Goal: Task Accomplishment & Management: Manage account settings

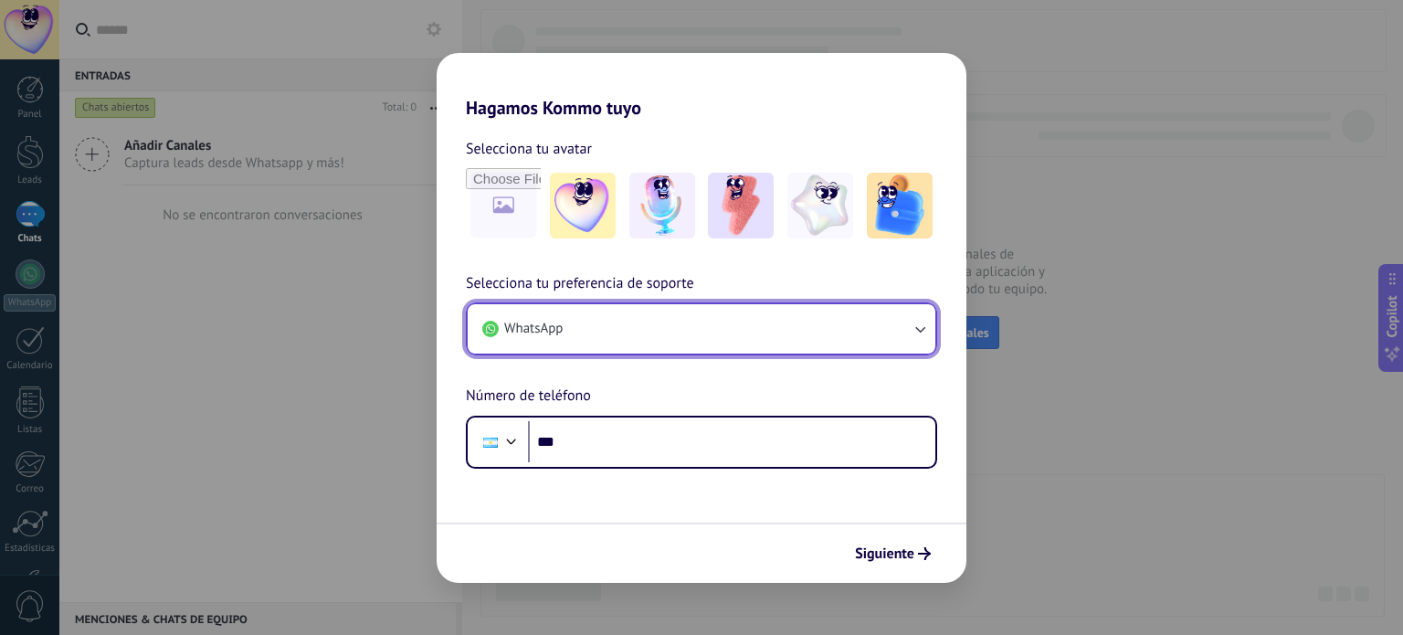
click at [694, 317] on button "WhatsApp" at bounding box center [702, 328] width 468 height 49
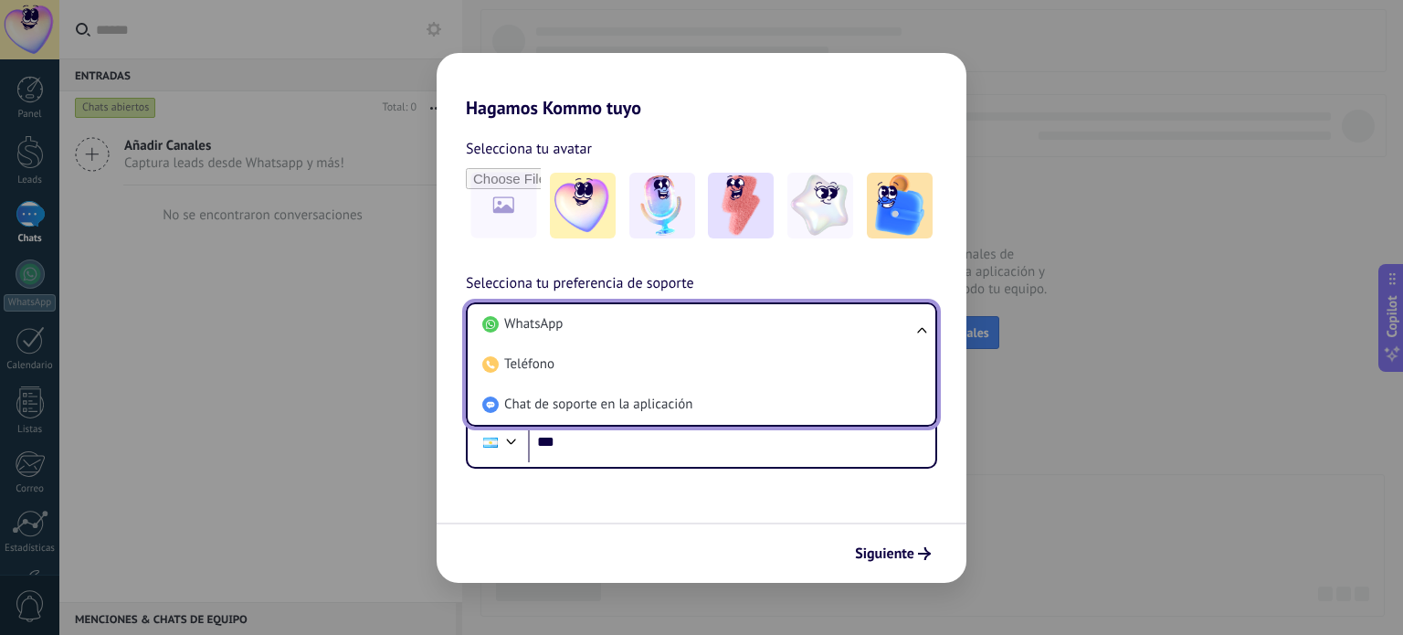
click at [694, 317] on li "WhatsApp" at bounding box center [698, 324] width 446 height 40
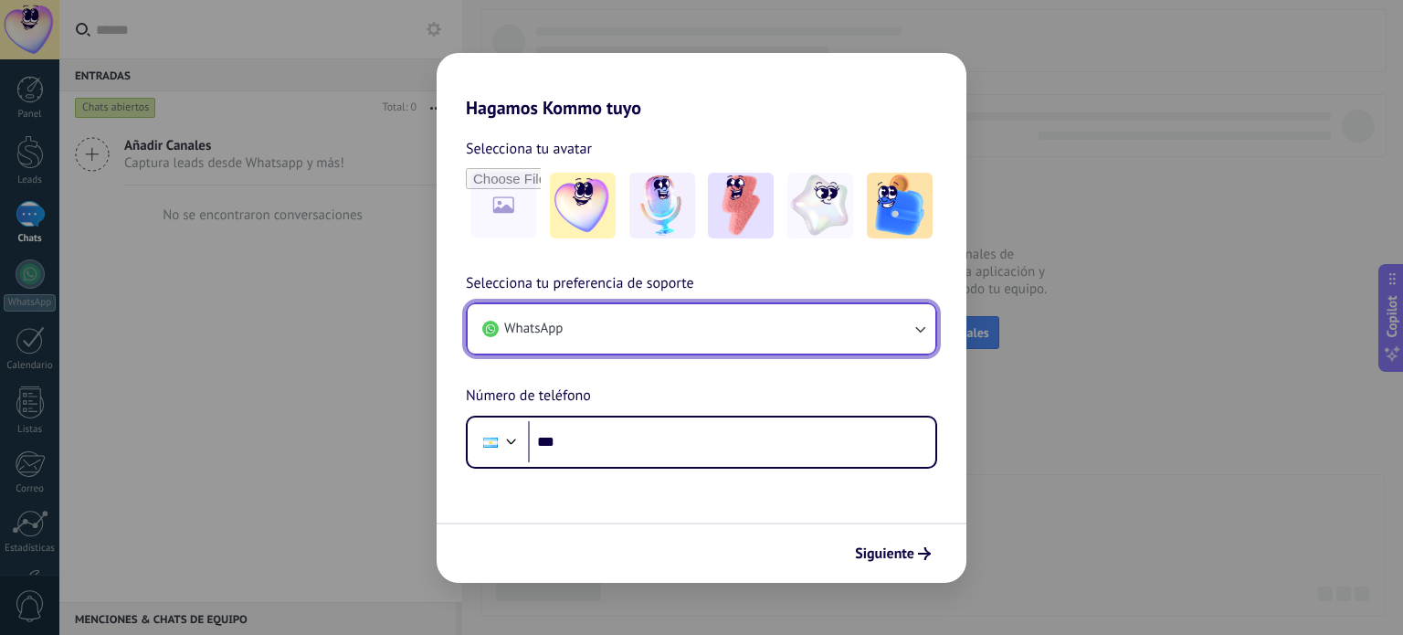
click at [694, 317] on button "WhatsApp" at bounding box center [702, 328] width 468 height 49
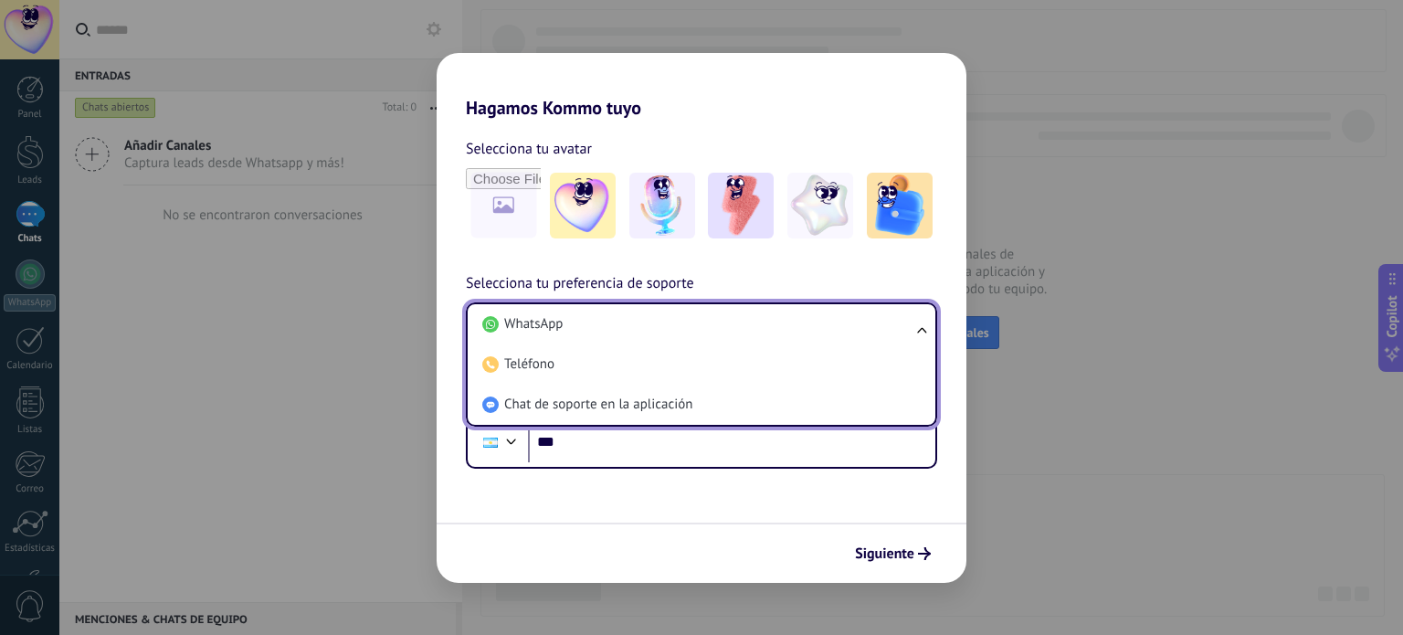
click at [694, 317] on li "WhatsApp" at bounding box center [698, 324] width 446 height 40
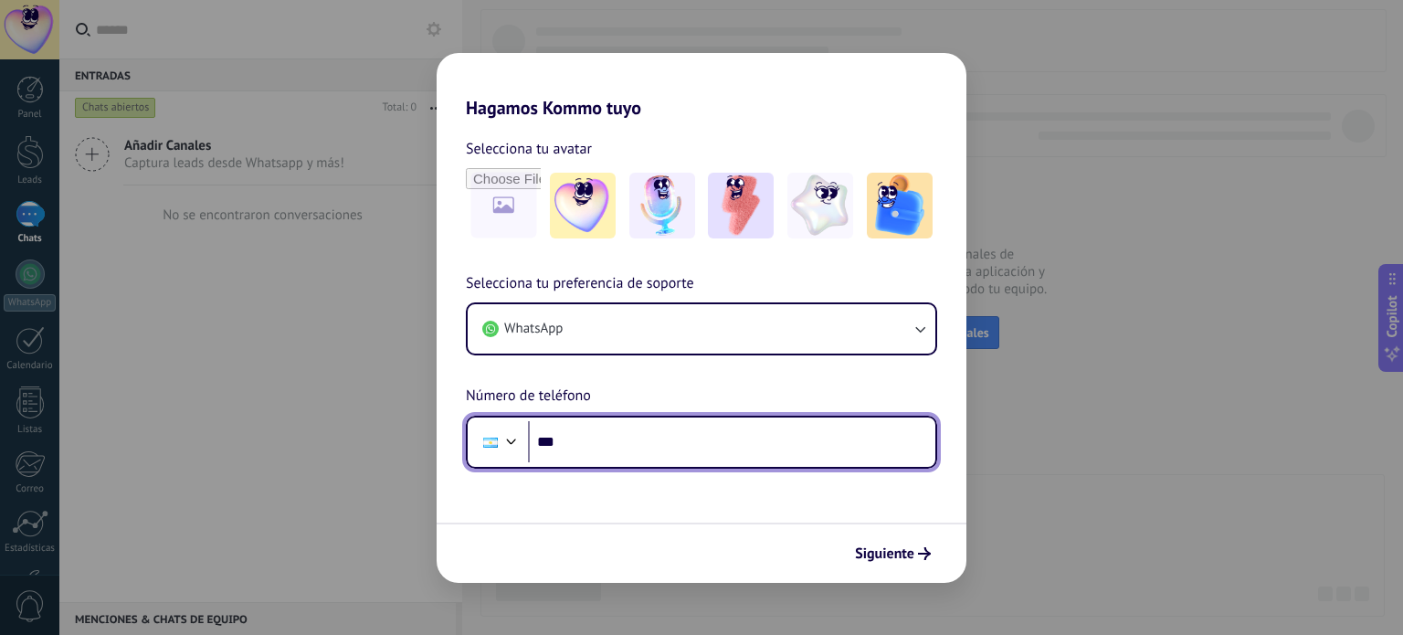
click at [623, 438] on input "***" at bounding box center [731, 442] width 407 height 42
type input "**********"
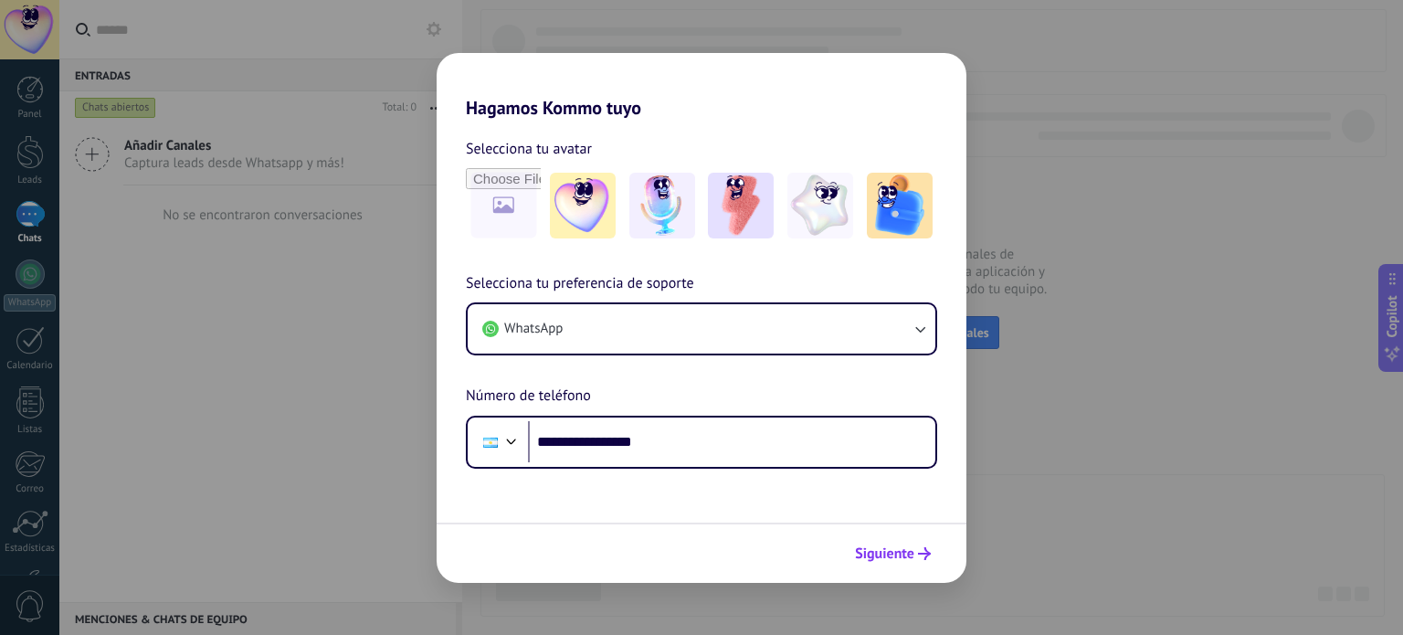
click at [874, 548] on span "Siguiente" at bounding box center [884, 553] width 59 height 13
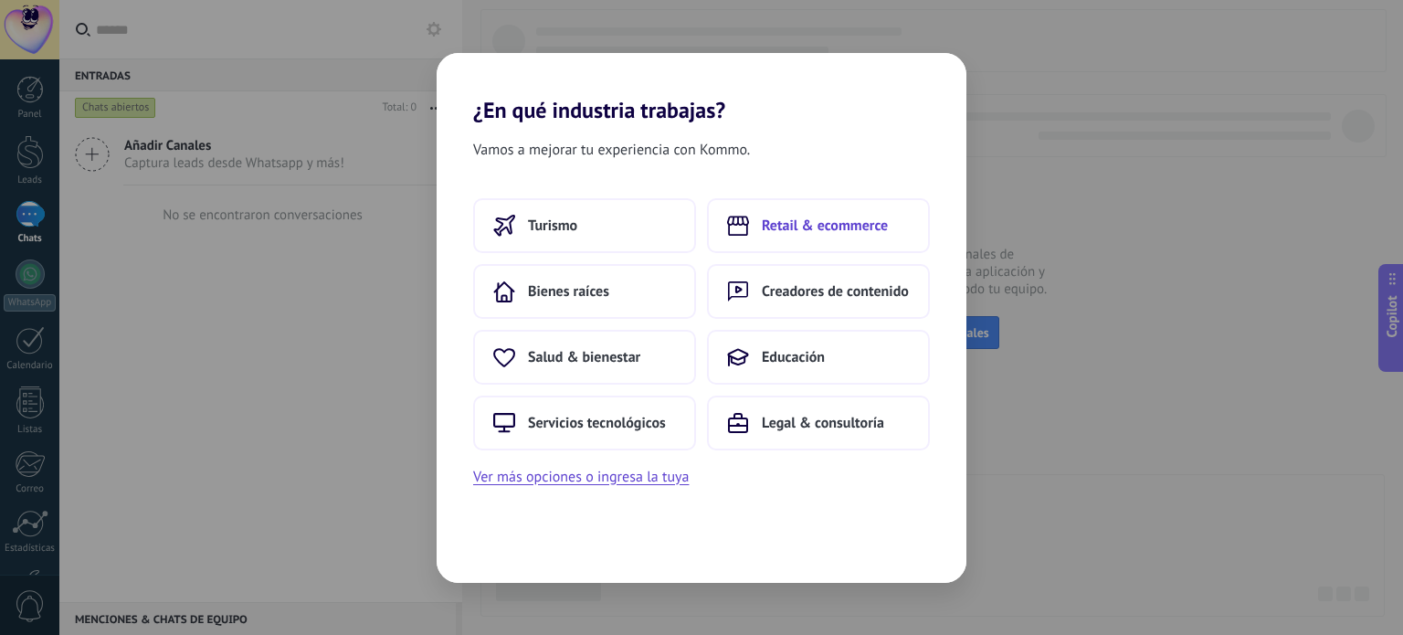
click at [764, 244] on button "Retail & ecommerce" at bounding box center [818, 225] width 223 height 55
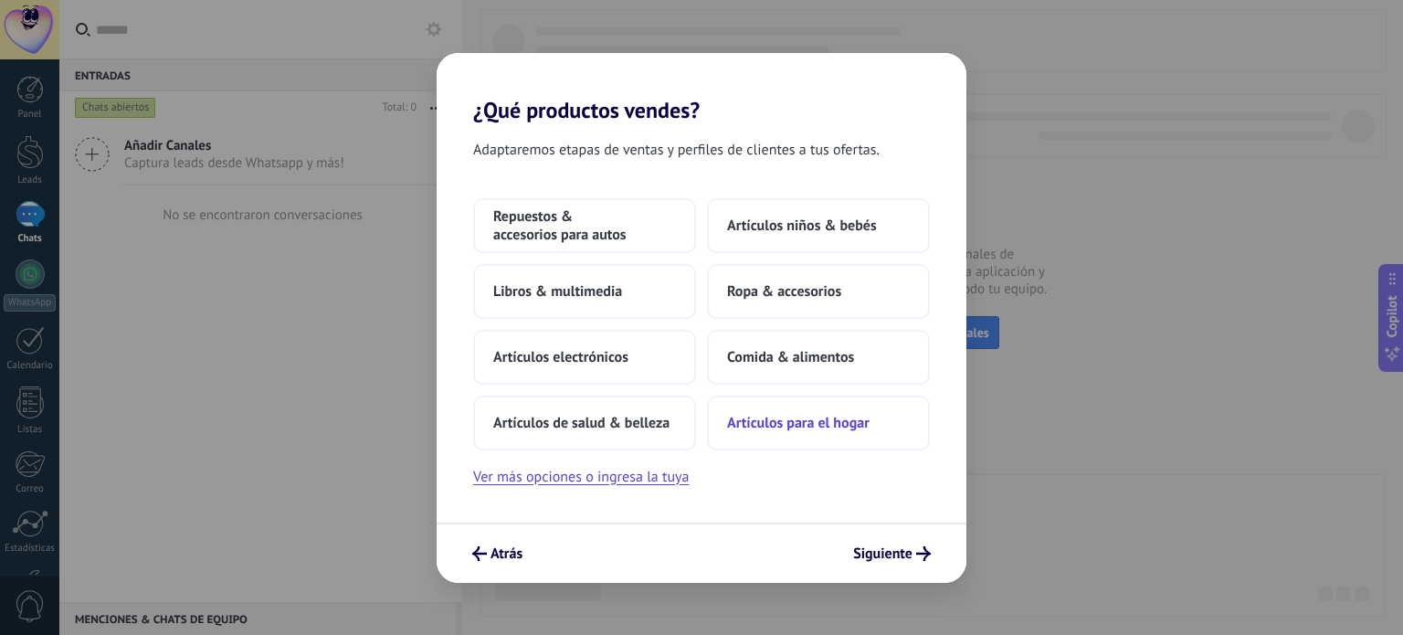
click at [815, 429] on span "Artículos para el hogar" at bounding box center [798, 423] width 142 height 18
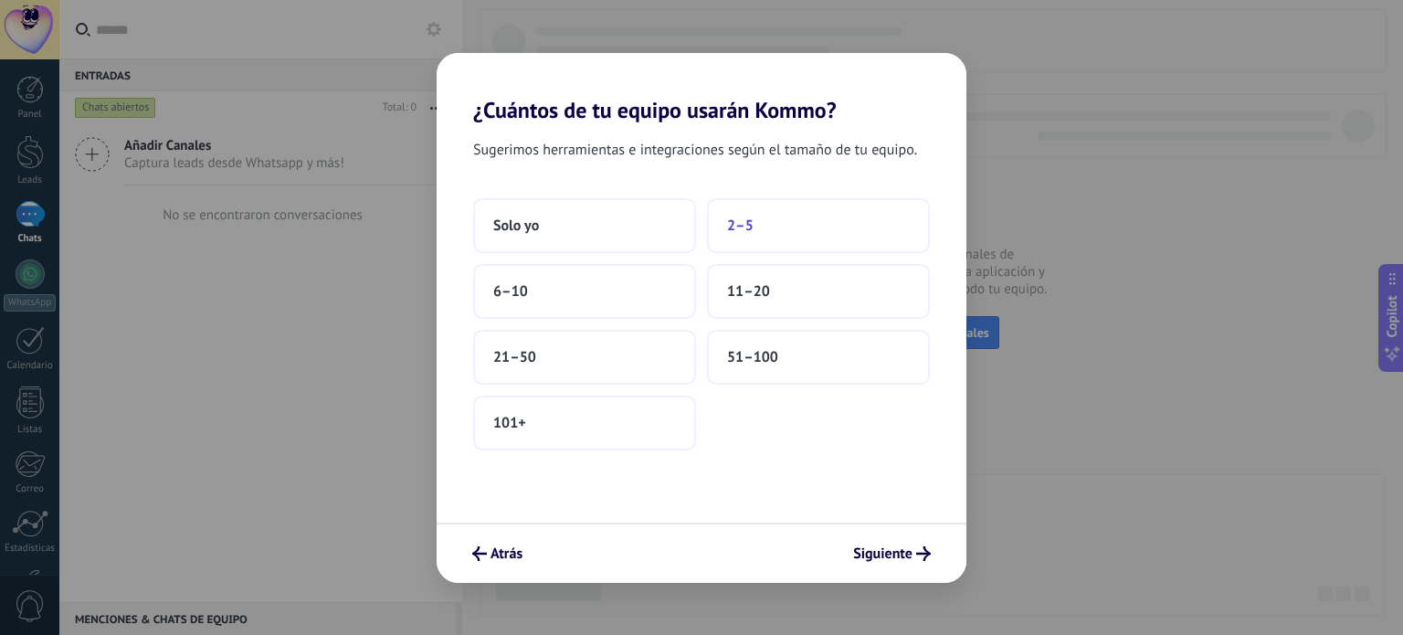
click at [766, 213] on button "2–5" at bounding box center [818, 225] width 223 height 55
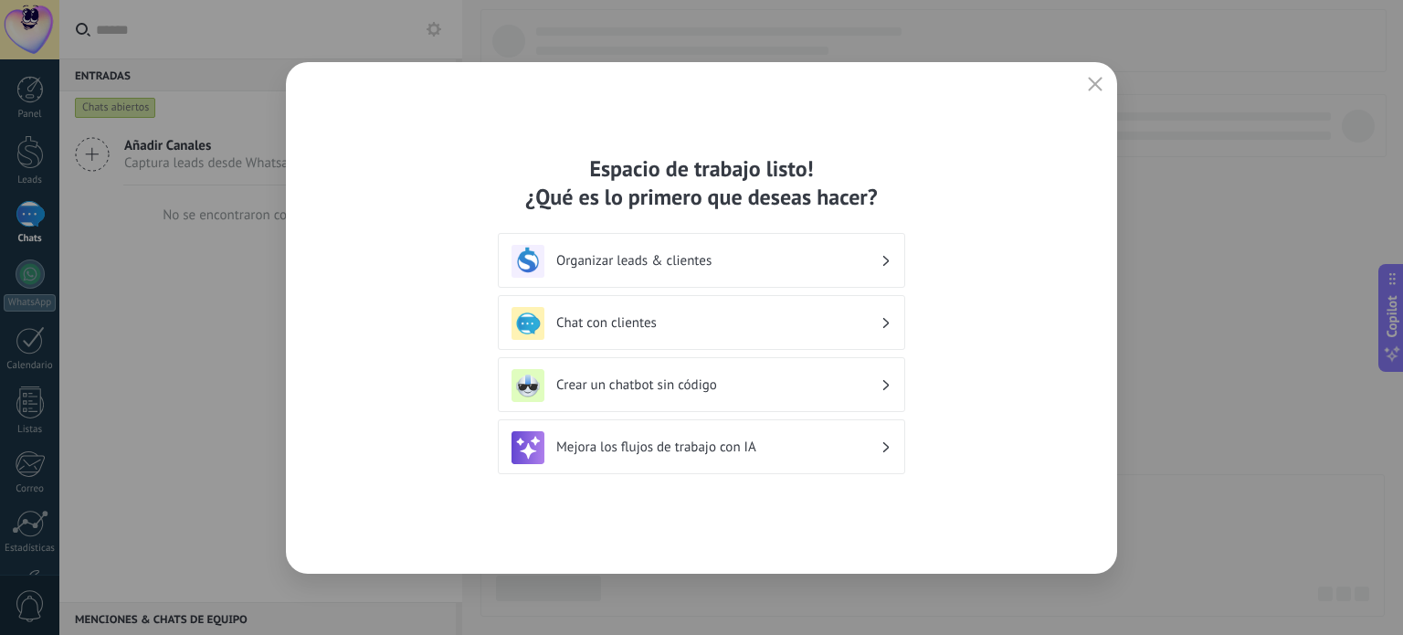
click at [760, 272] on div "Organizar leads & clientes" at bounding box center [701, 261] width 380 height 33
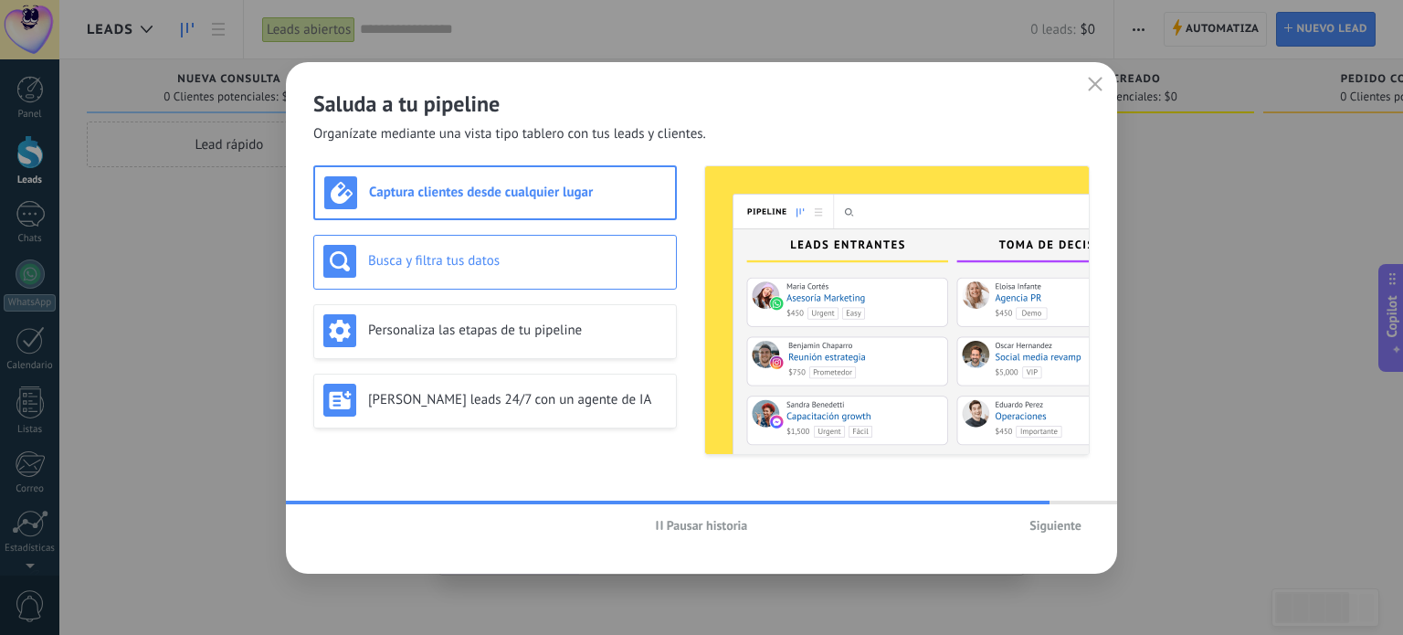
click at [501, 272] on div "Busca y filtra tus datos" at bounding box center [494, 261] width 343 height 33
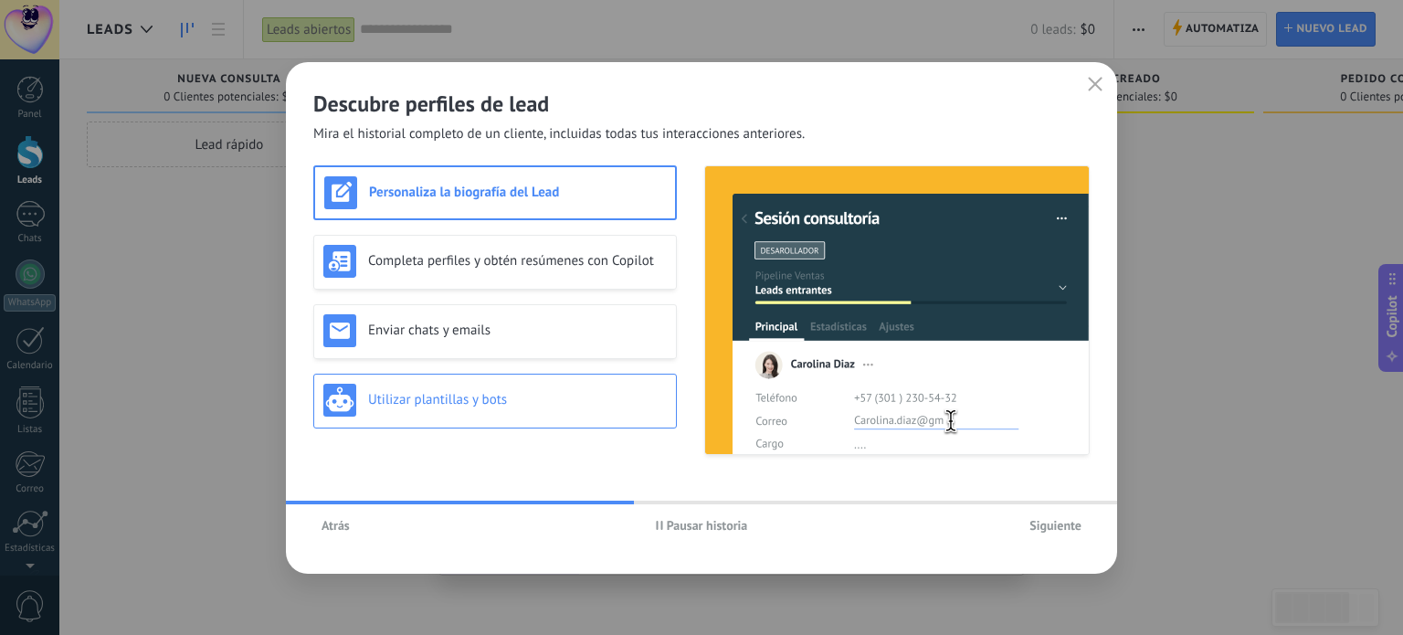
click at [463, 411] on div "Utilizar plantillas y bots" at bounding box center [494, 400] width 343 height 33
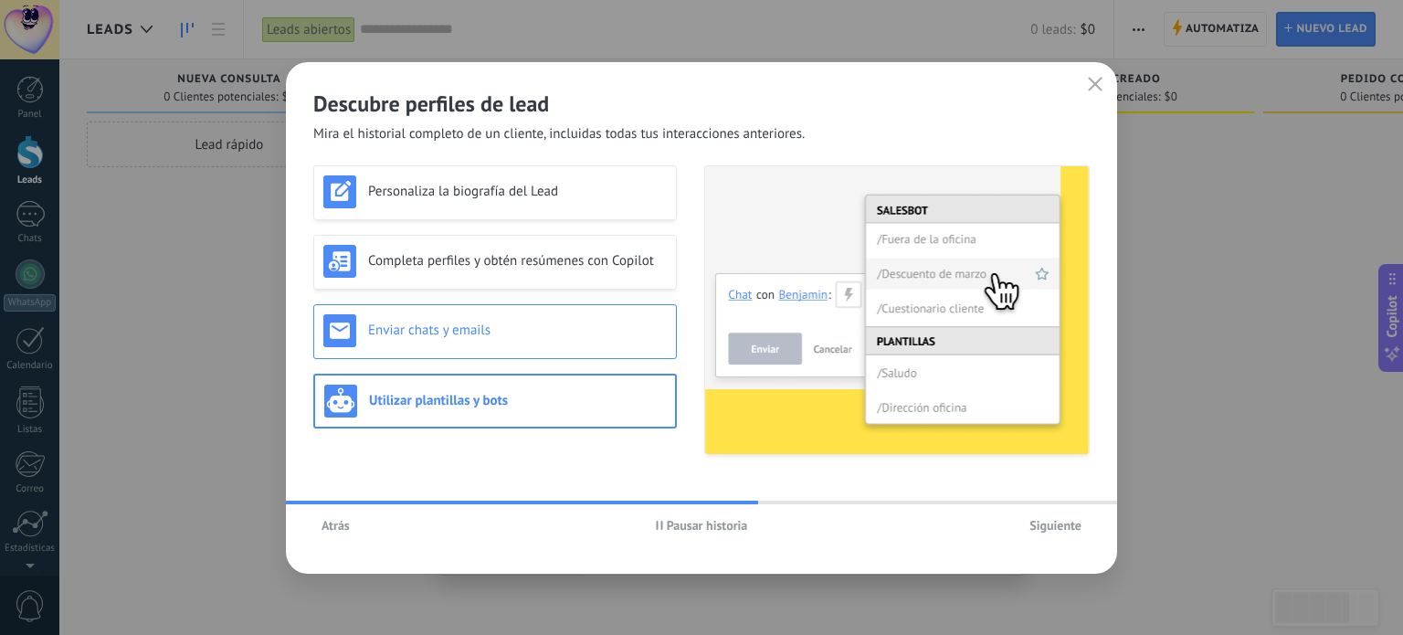
click at [511, 355] on div "Enviar chats y emails" at bounding box center [495, 331] width 364 height 55
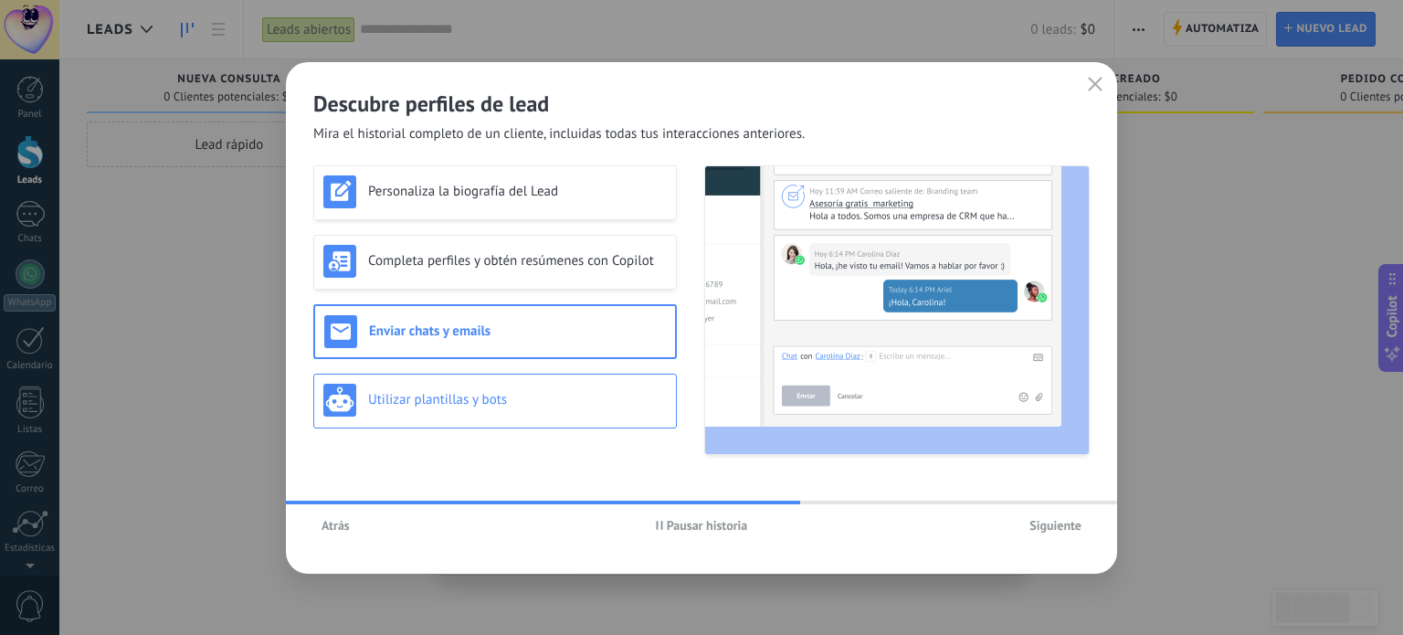
click at [511, 392] on h3 "Utilizar plantillas y bots" at bounding box center [517, 399] width 299 height 17
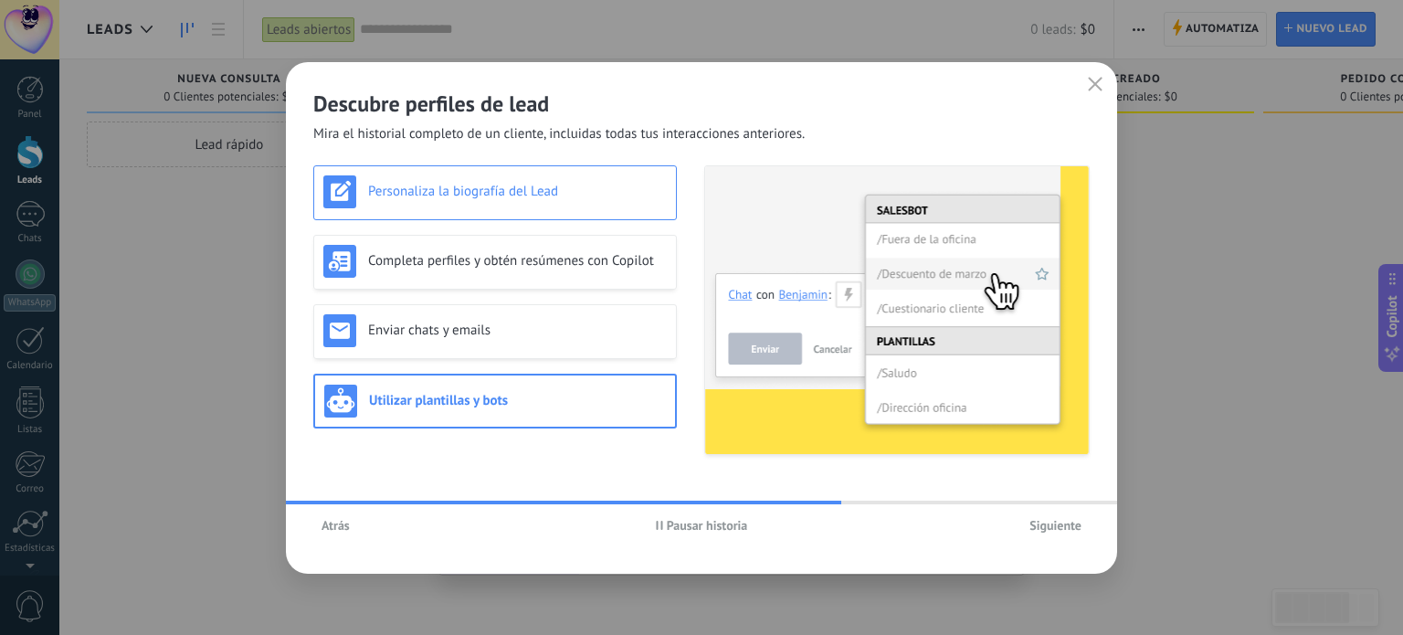
click at [469, 204] on div "Personaliza la biografía del Lead" at bounding box center [494, 191] width 343 height 33
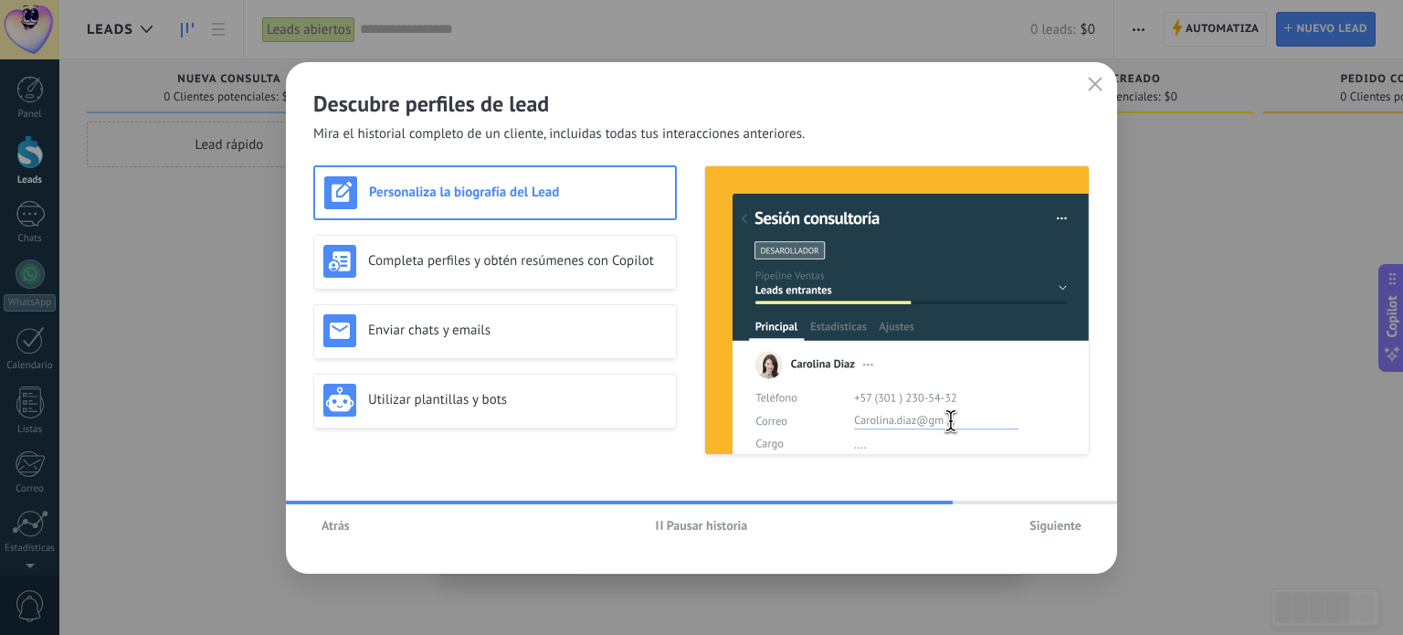
click at [1027, 522] on button "Siguiente" at bounding box center [1055, 524] width 69 height 27
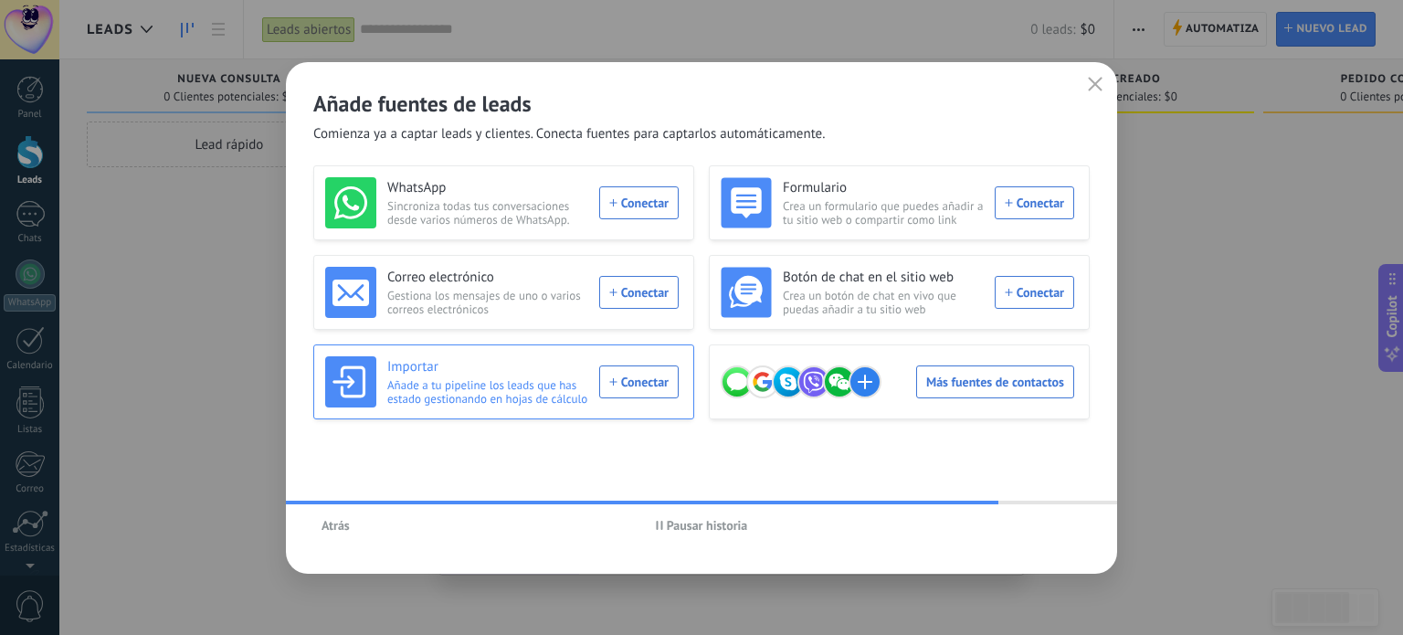
click at [650, 371] on div "Importar Añade a tu pipeline los leads que has estado gestionando en hojas de c…" at bounding box center [501, 381] width 353 height 51
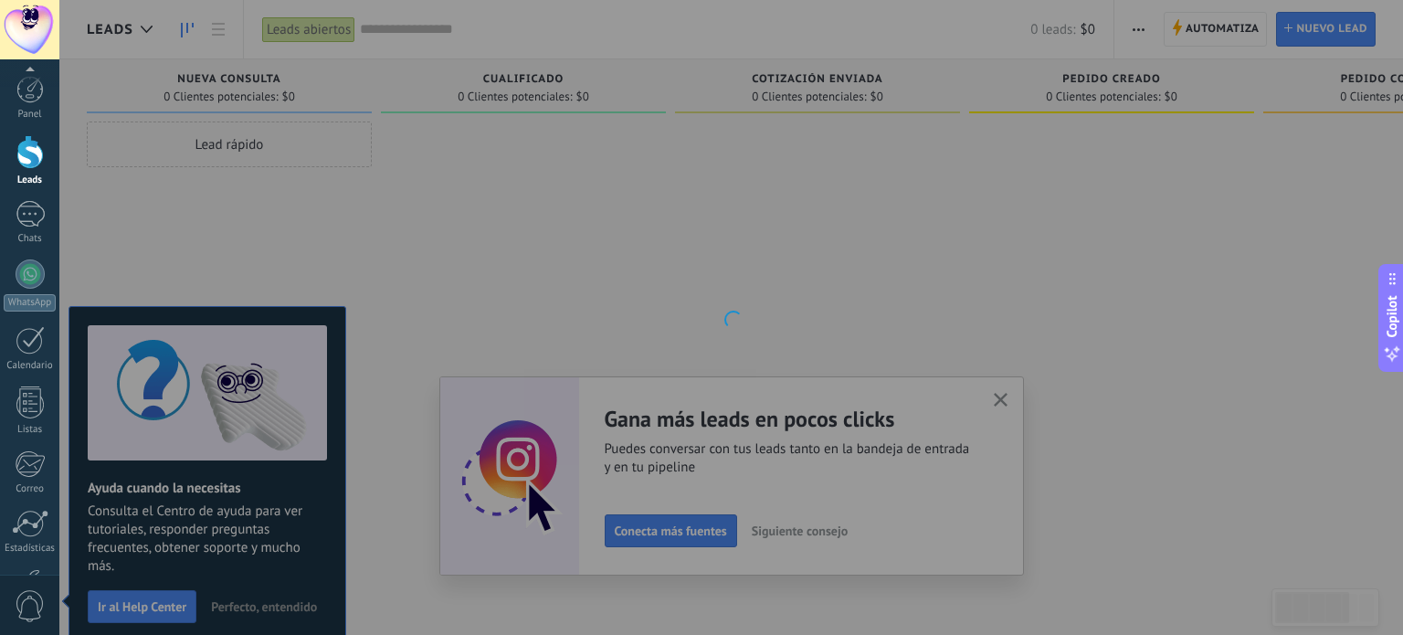
scroll to position [124, 0]
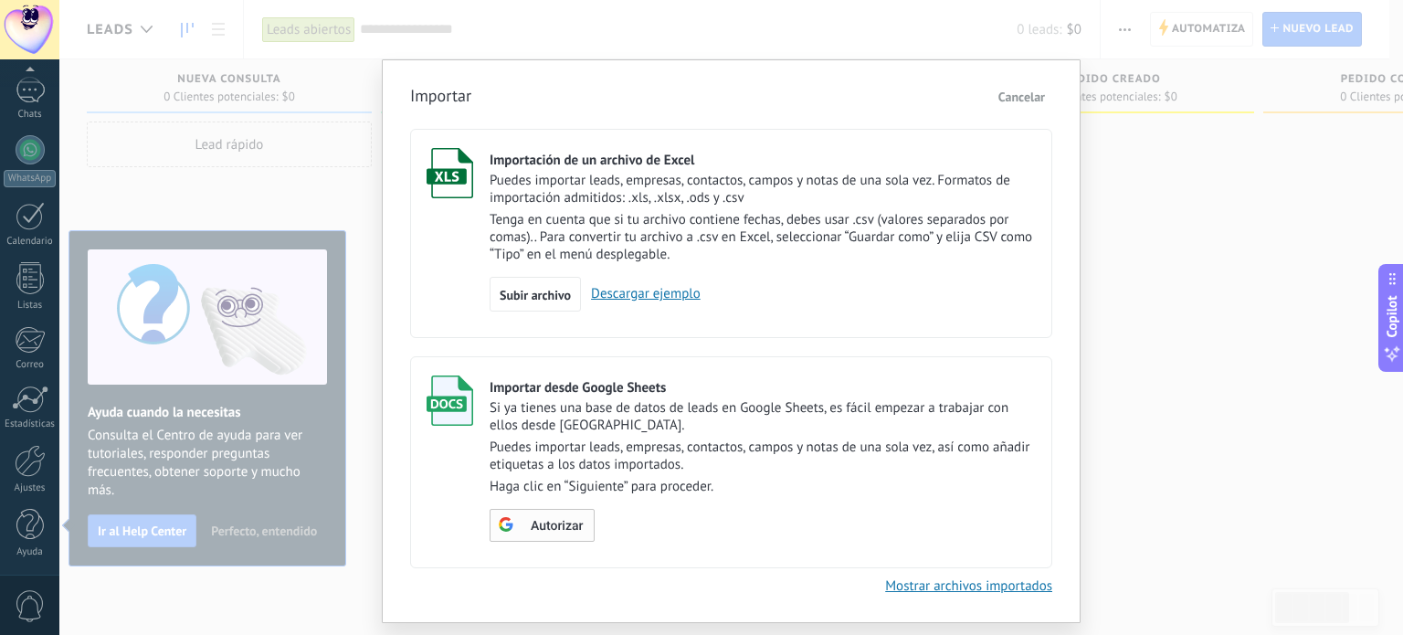
click at [554, 530] on span "Autorizar" at bounding box center [557, 526] width 52 height 13
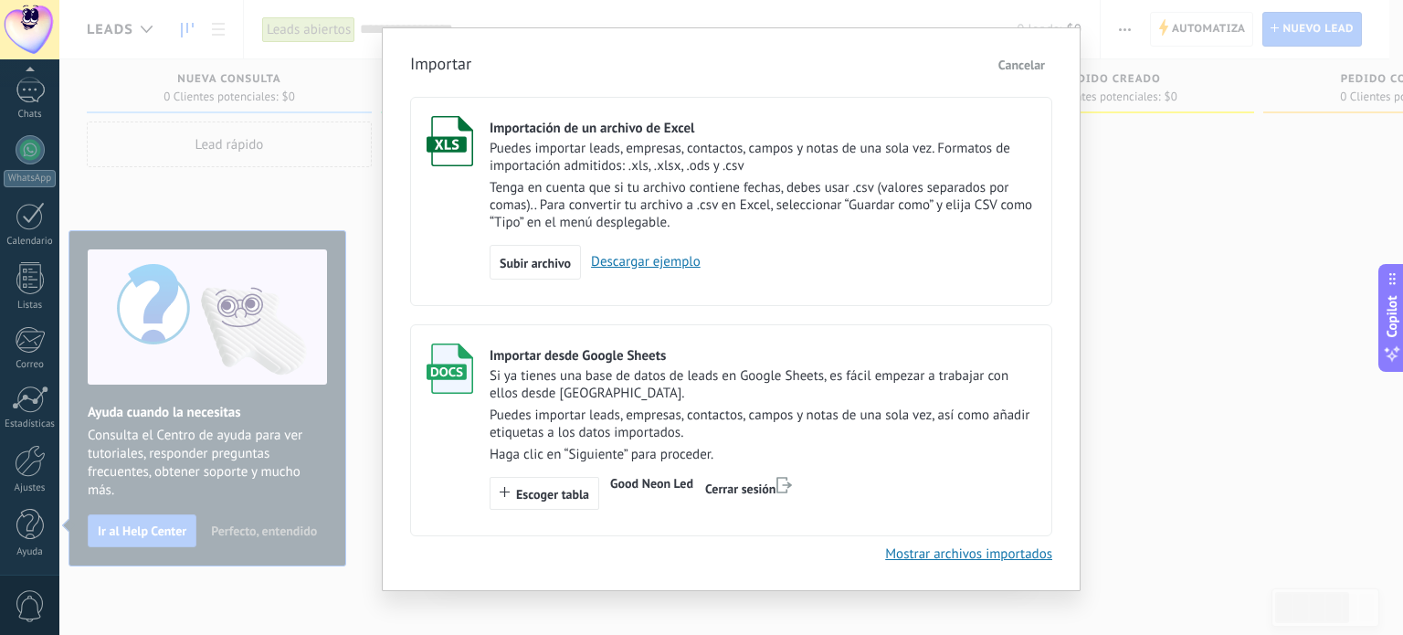
scroll to position [47, 0]
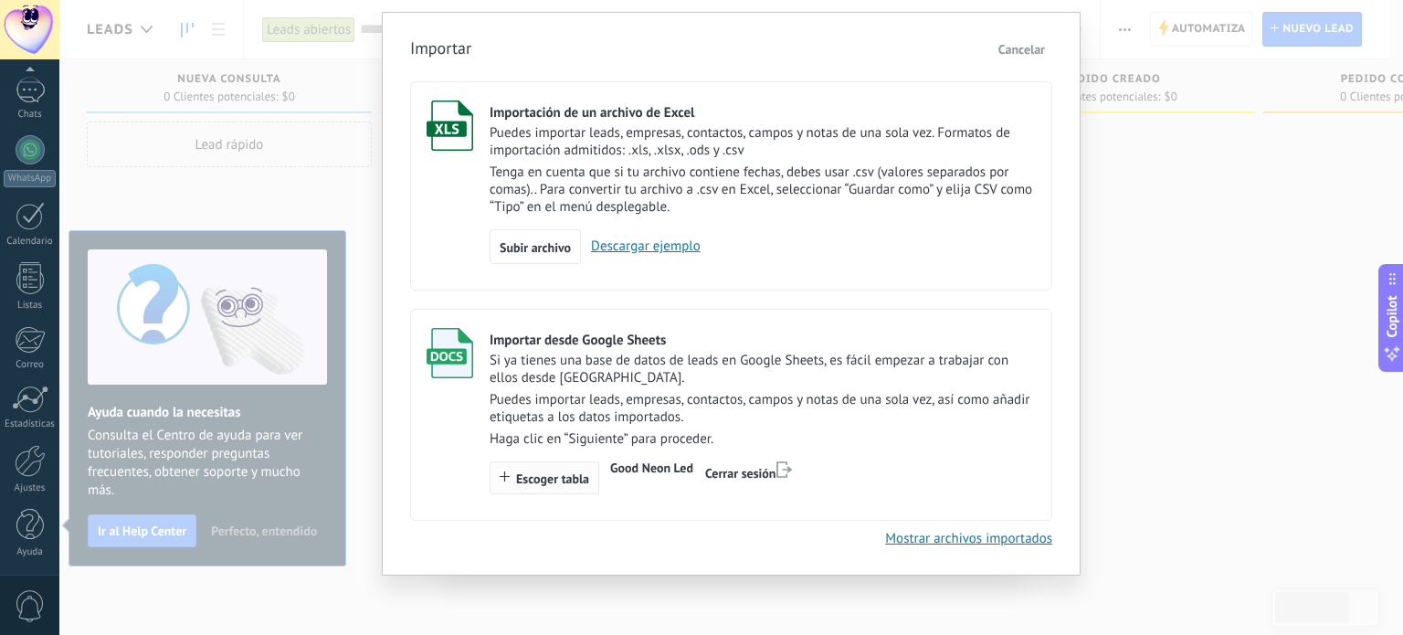
click at [528, 475] on span "Escoger tabla" at bounding box center [552, 478] width 73 height 13
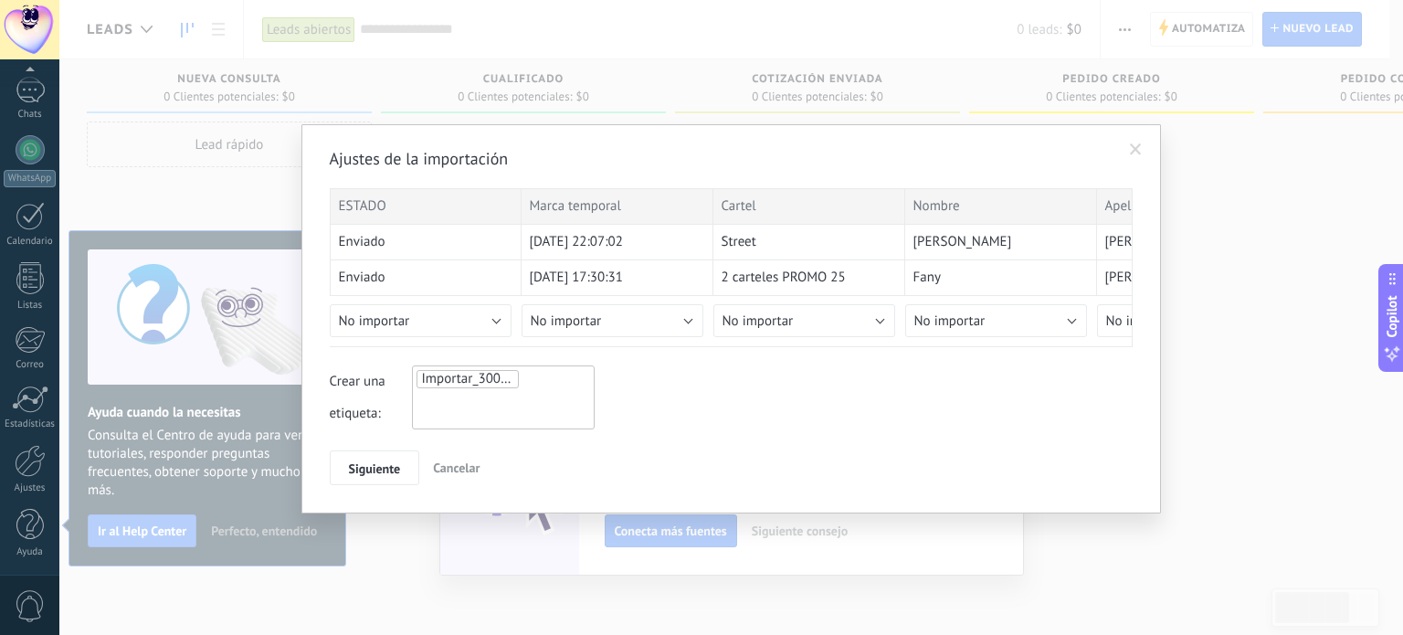
scroll to position [0, 0]
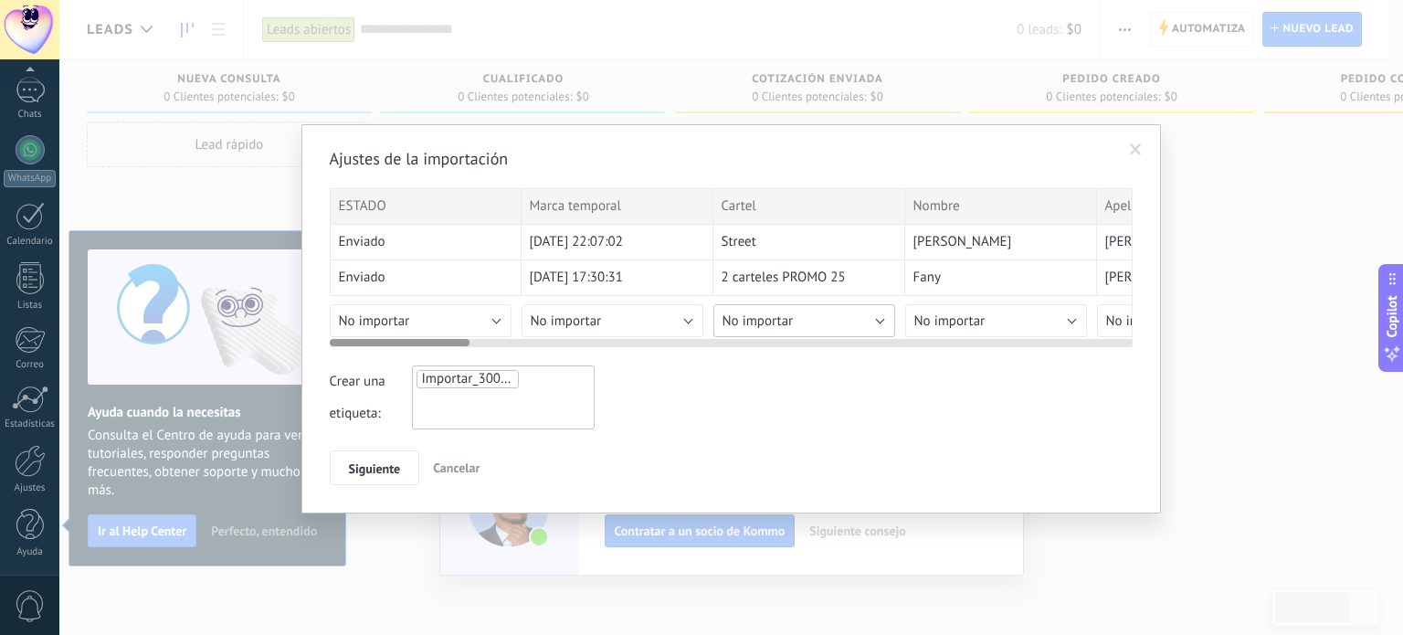
click at [885, 323] on button "No importar" at bounding box center [804, 320] width 182 height 33
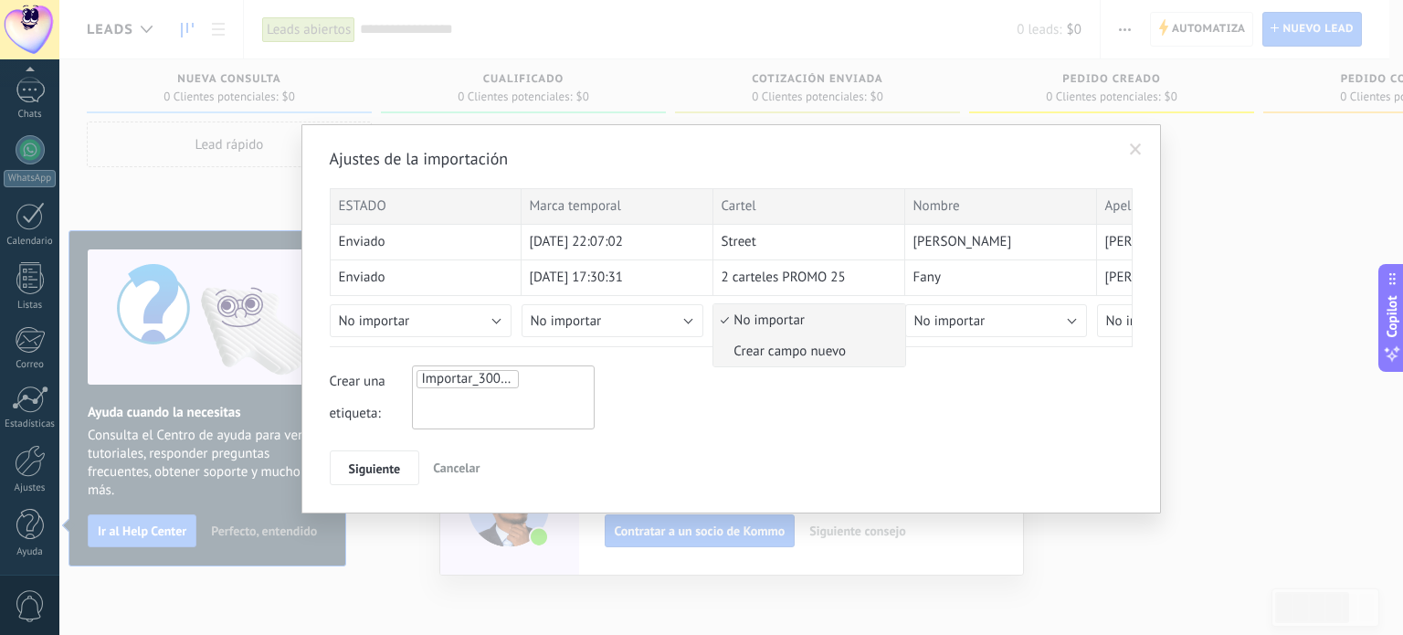
click at [851, 362] on li "Crear campo nuevo" at bounding box center [809, 350] width 192 height 31
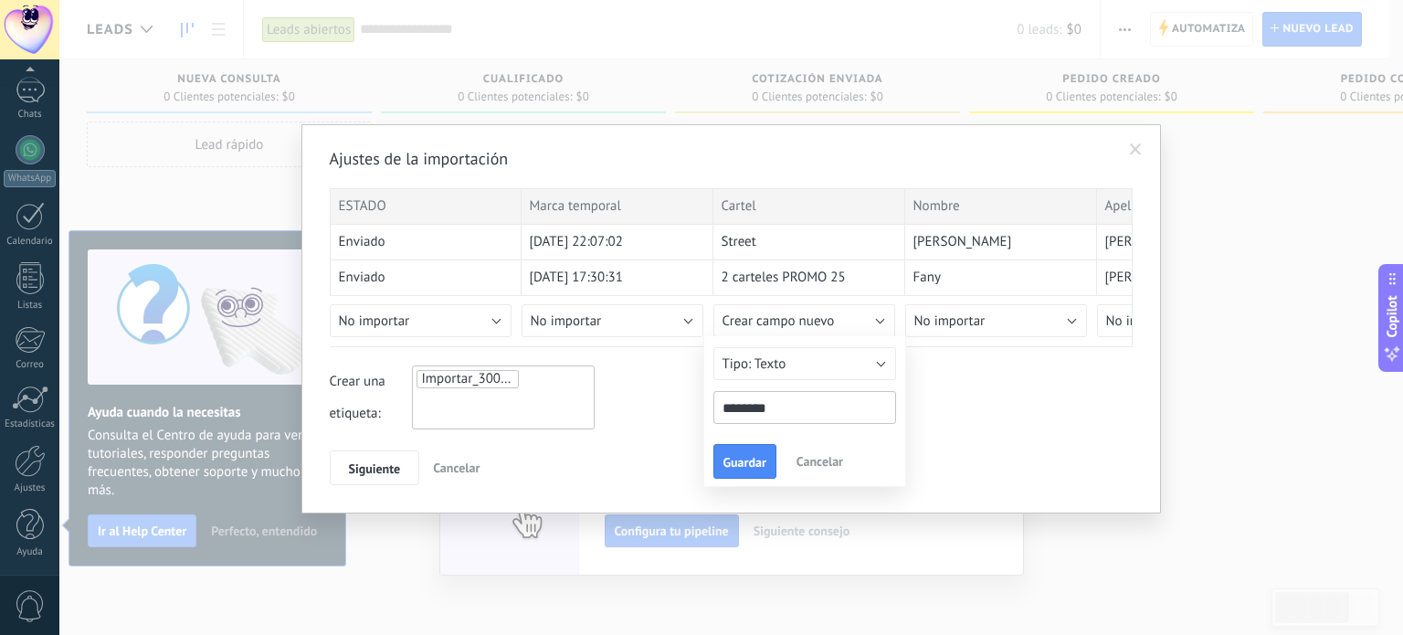
type input "********"
click at [1008, 409] on div "Crear una etiqueta: Importar_30092025_2006" at bounding box center [731, 397] width 803 height 64
click at [737, 465] on span "Guardar" at bounding box center [744, 462] width 43 height 13
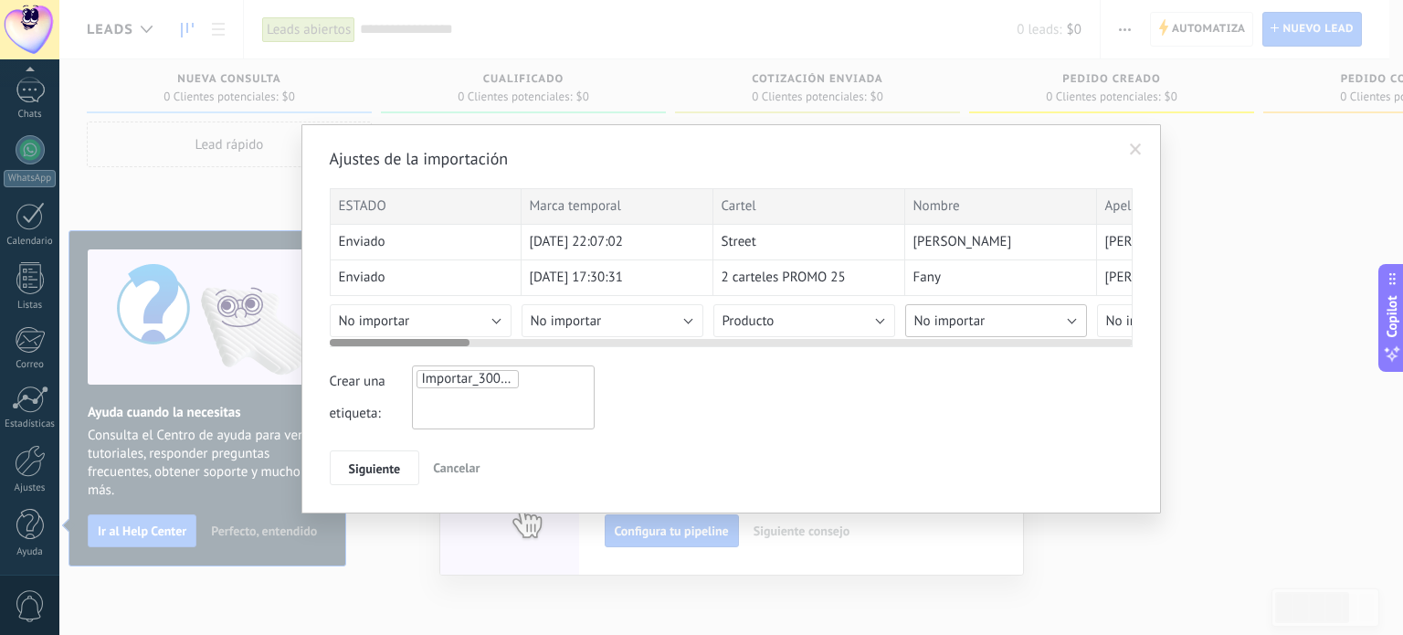
click at [985, 319] on button "No importar" at bounding box center [996, 320] width 182 height 33
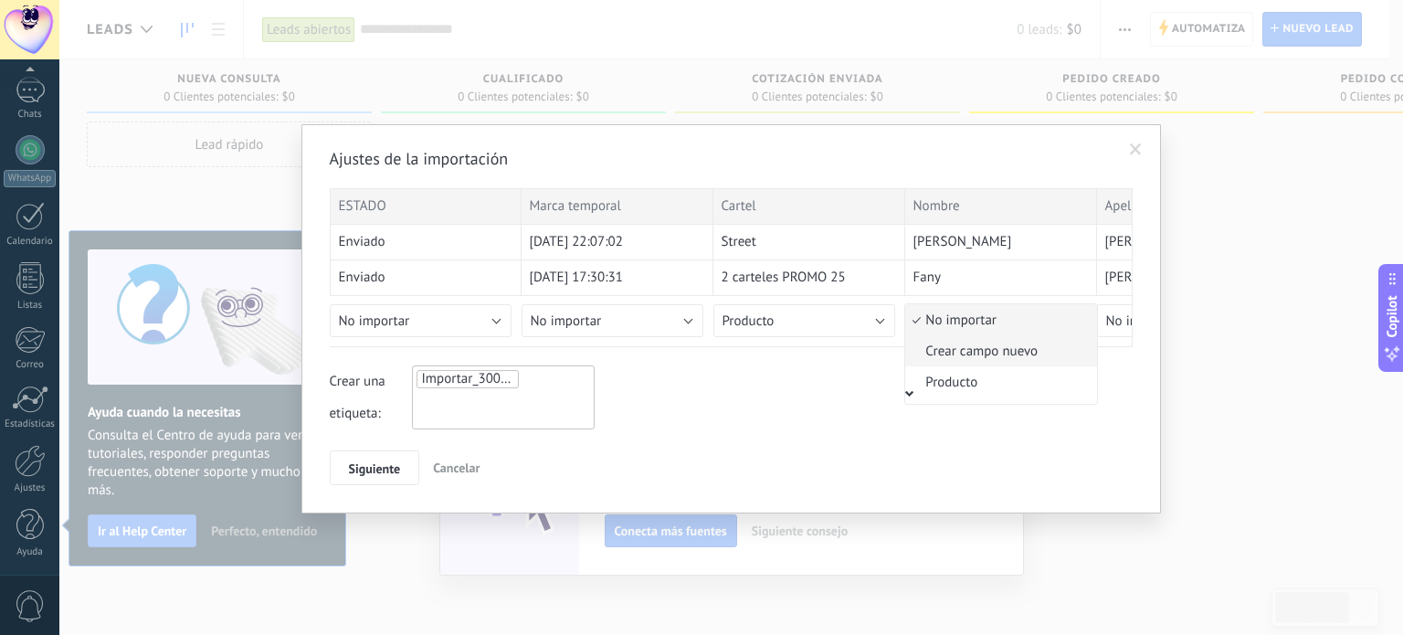
click at [996, 364] on li "Crear campo nuevo" at bounding box center [1001, 350] width 192 height 31
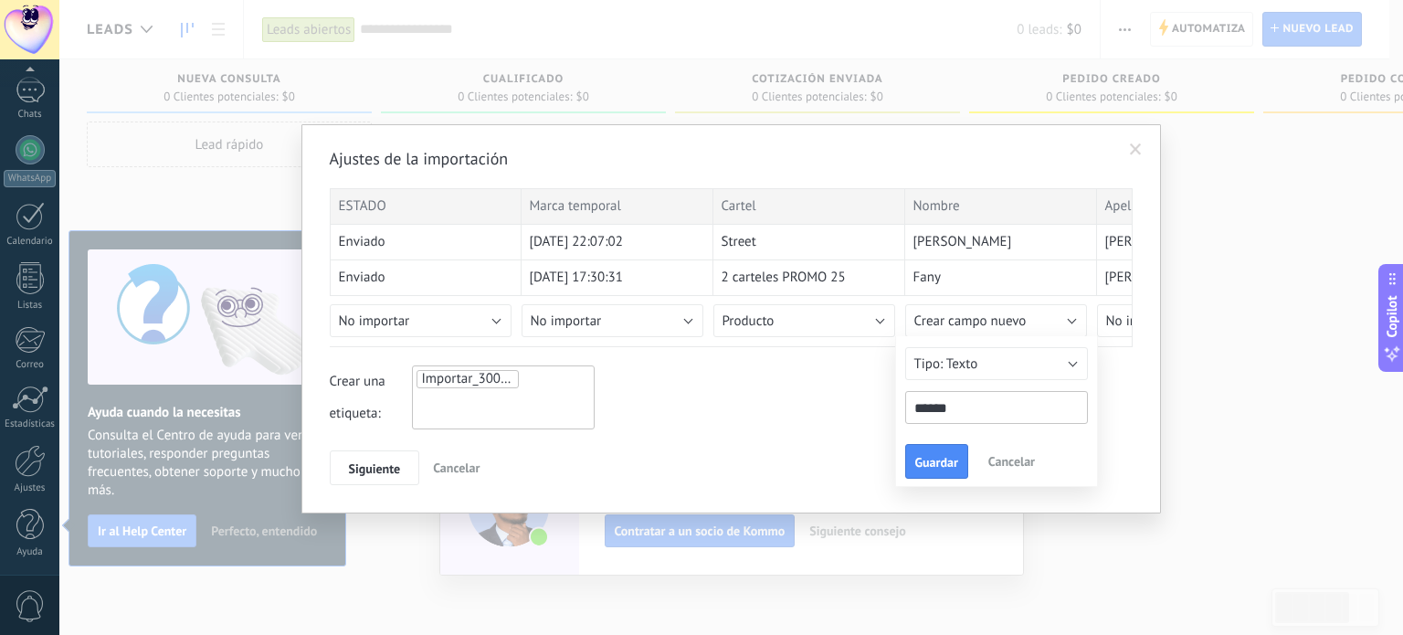
type input "******"
click at [621, 317] on div at bounding box center [731, 267] width 803 height 159
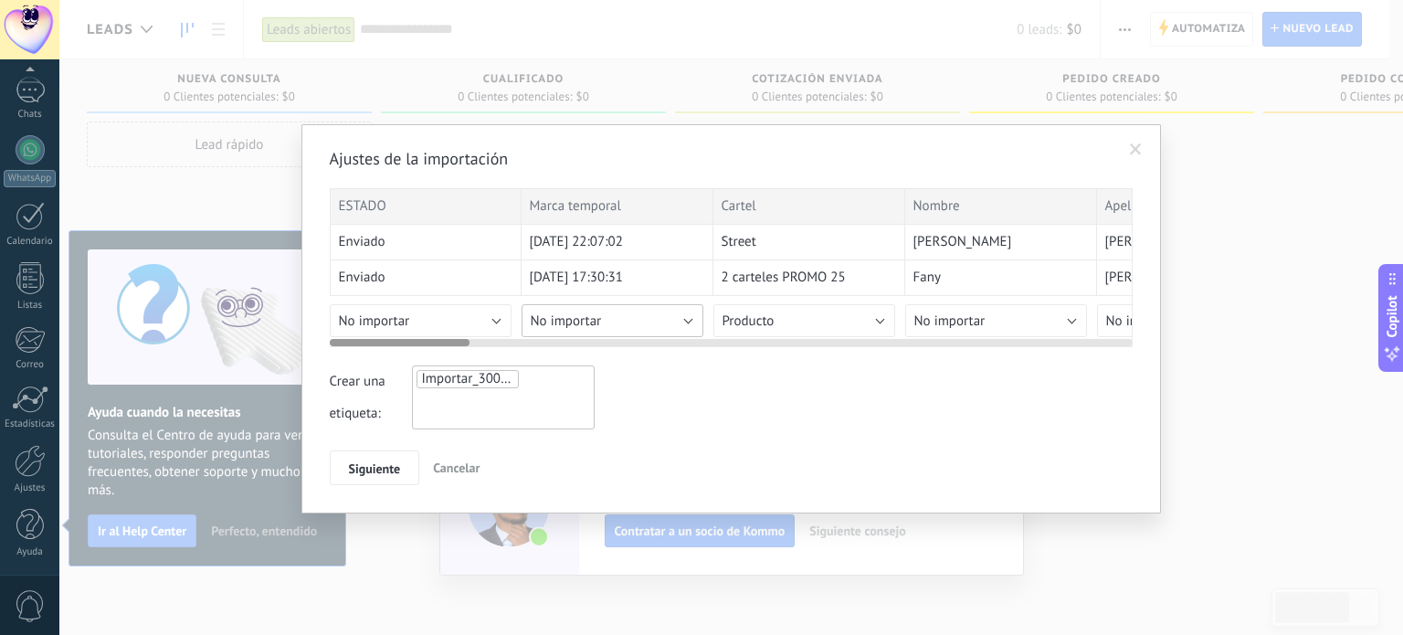
click at [689, 322] on button "No importar" at bounding box center [613, 320] width 182 height 33
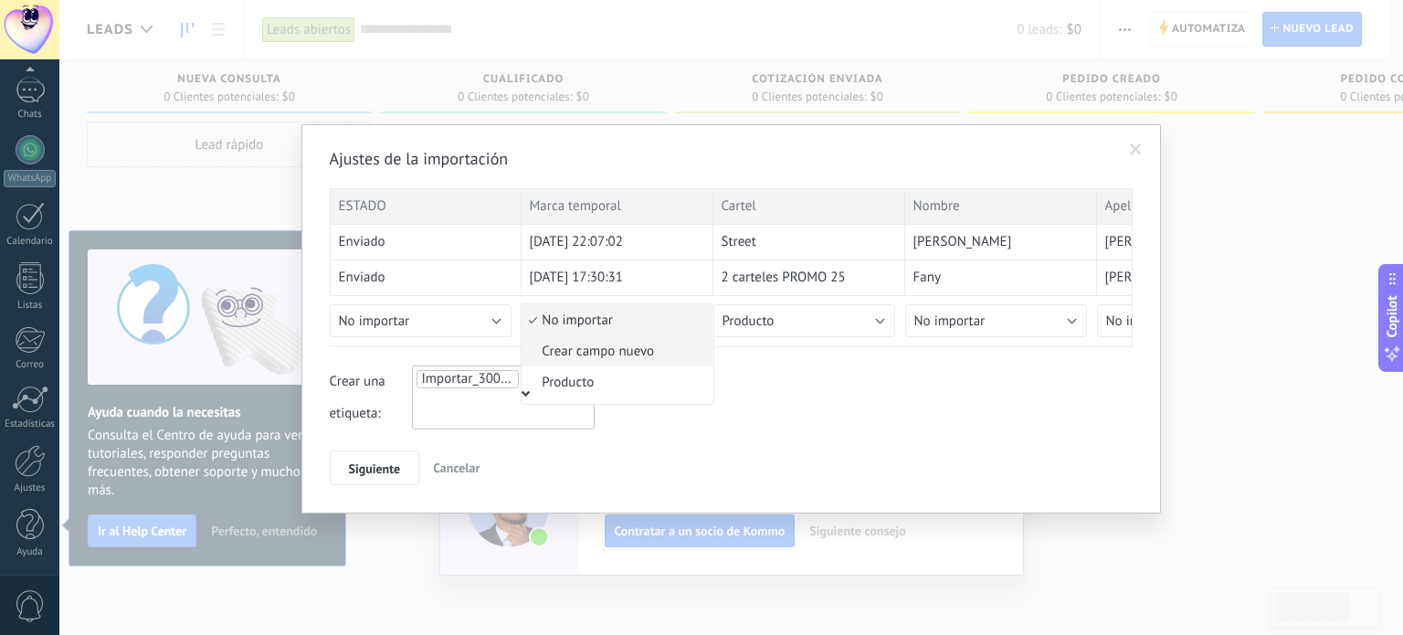
click at [641, 349] on span "Crear campo nuevo" at bounding box center [615, 351] width 186 height 17
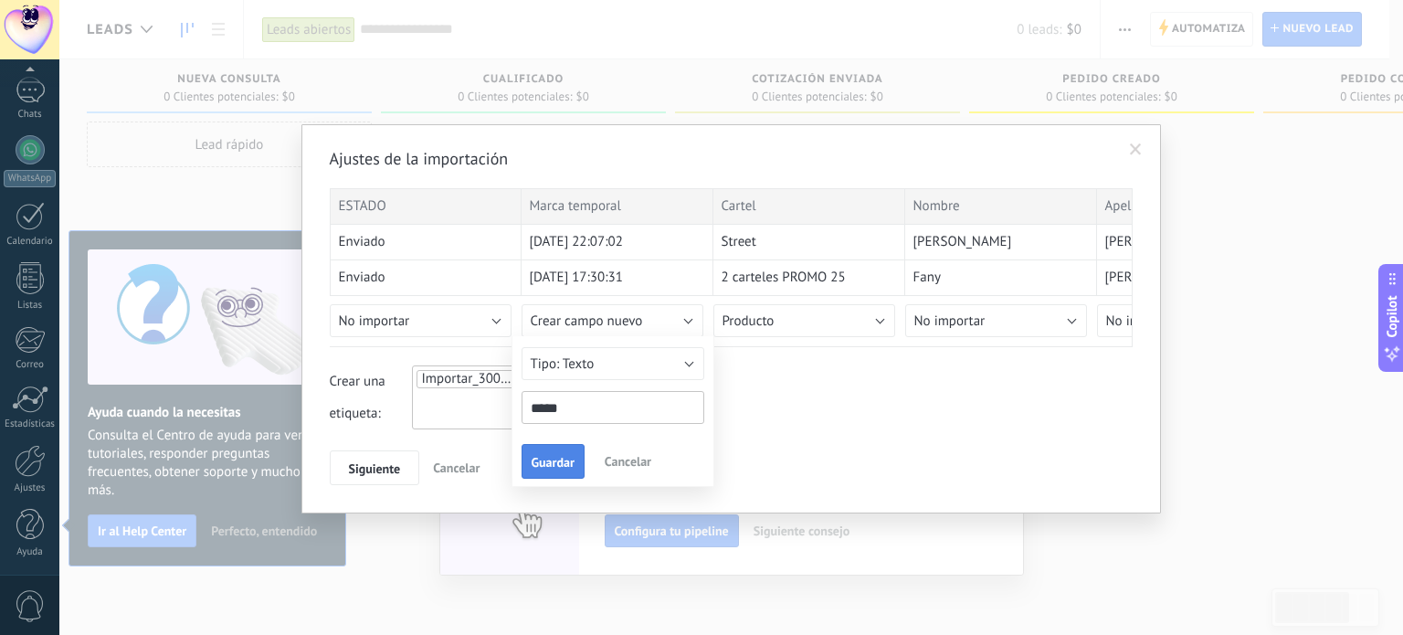
type input "*****"
click at [564, 463] on span "Guardar" at bounding box center [553, 462] width 43 height 13
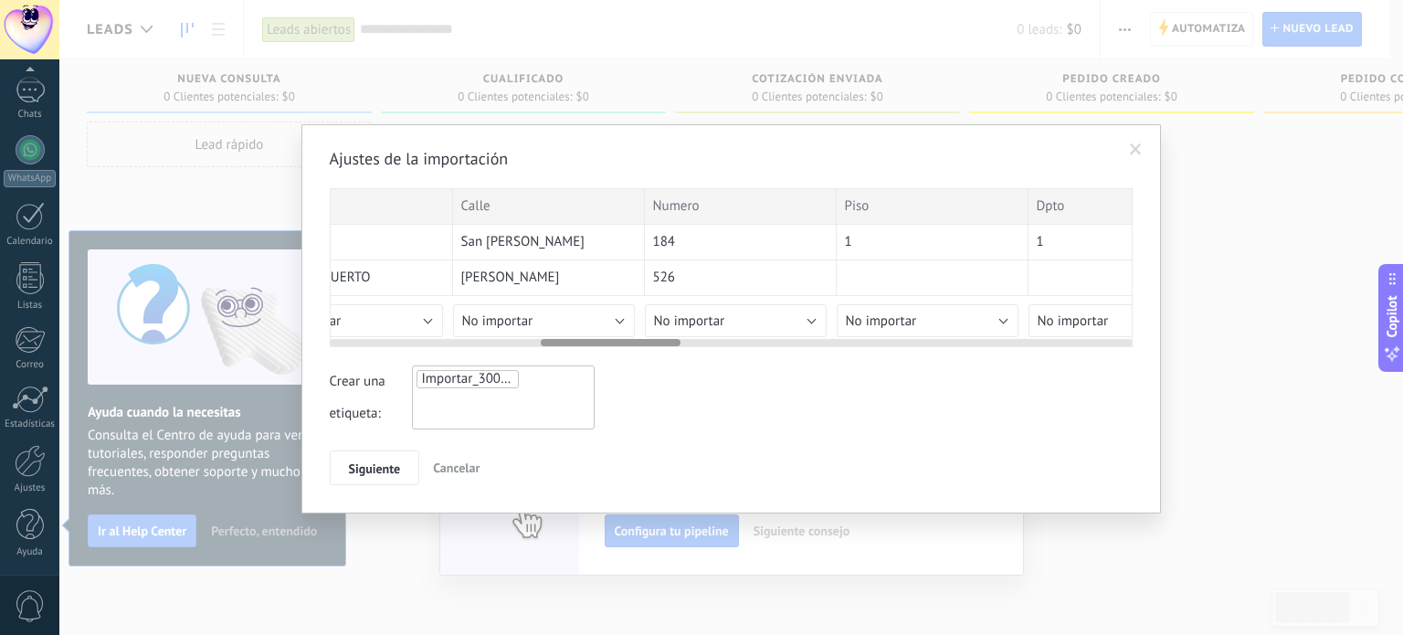
scroll to position [0, 1187]
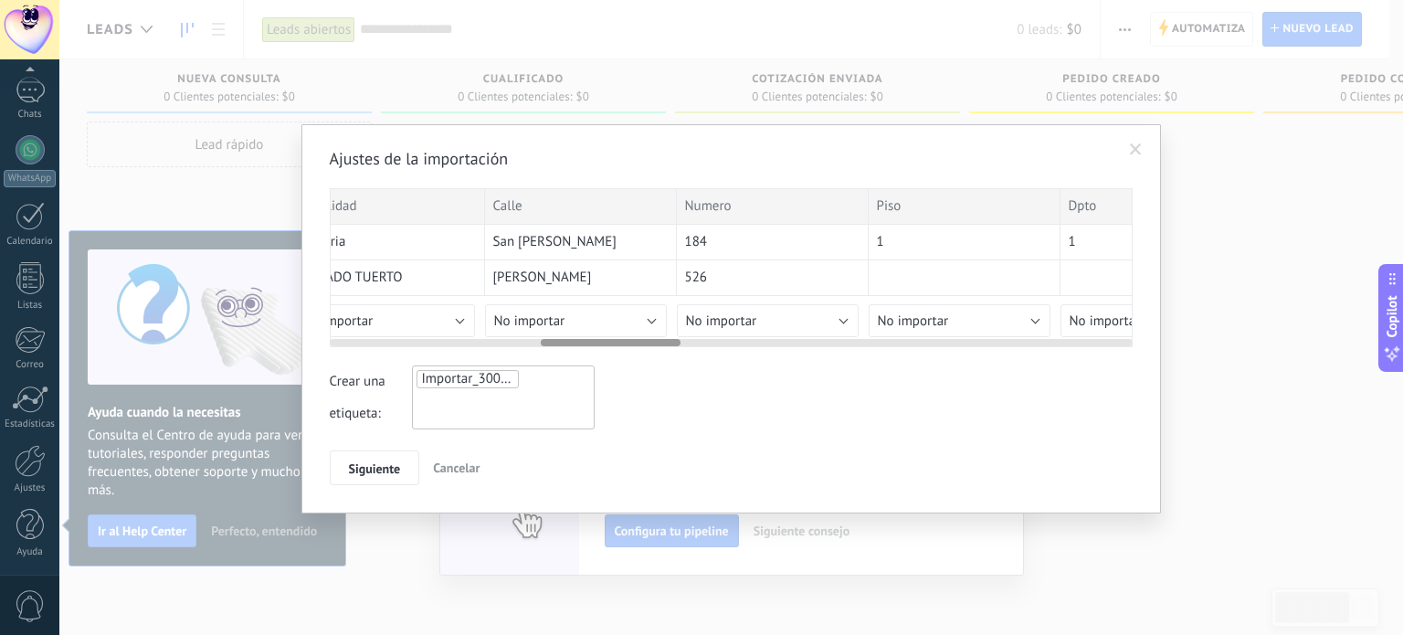
drag, startPoint x: 448, startPoint y: 343, endPoint x: 655, endPoint y: 337, distance: 206.5
click at [655, 337] on div at bounding box center [731, 339] width 803 height 15
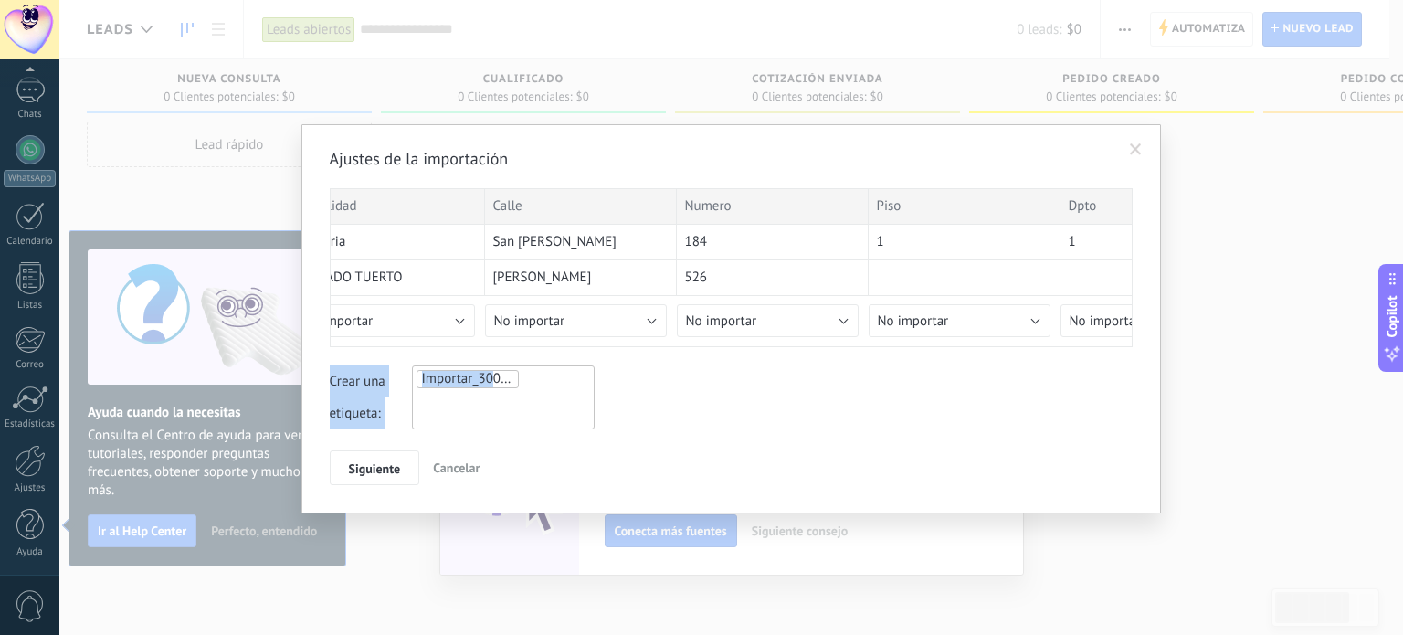
drag, startPoint x: 572, startPoint y: 337, endPoint x: 526, endPoint y: 350, distance: 47.4
click at [501, 353] on div "Ajustes de la importación ESTADO Marca temporal Cartel Nombre Apellido Provinci…" at bounding box center [731, 316] width 803 height 337
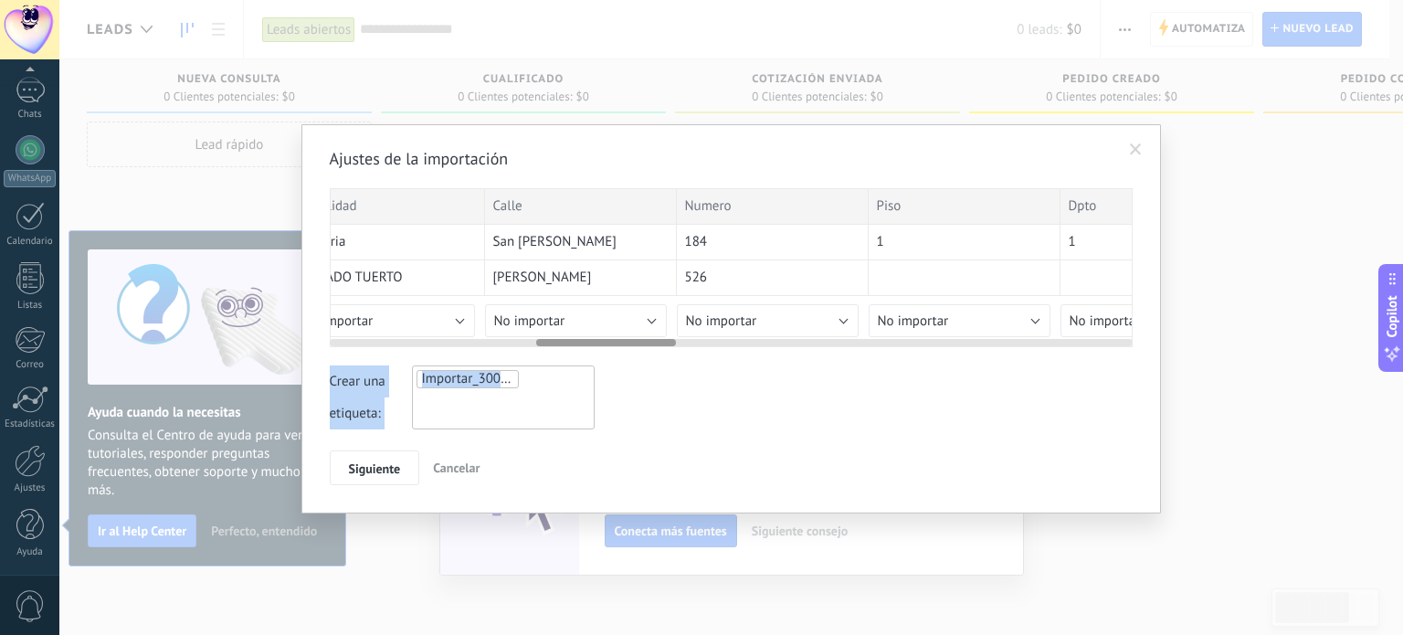
click at [546, 335] on div at bounding box center [731, 339] width 803 height 15
click at [425, 313] on button "No importar" at bounding box center [384, 320] width 182 height 33
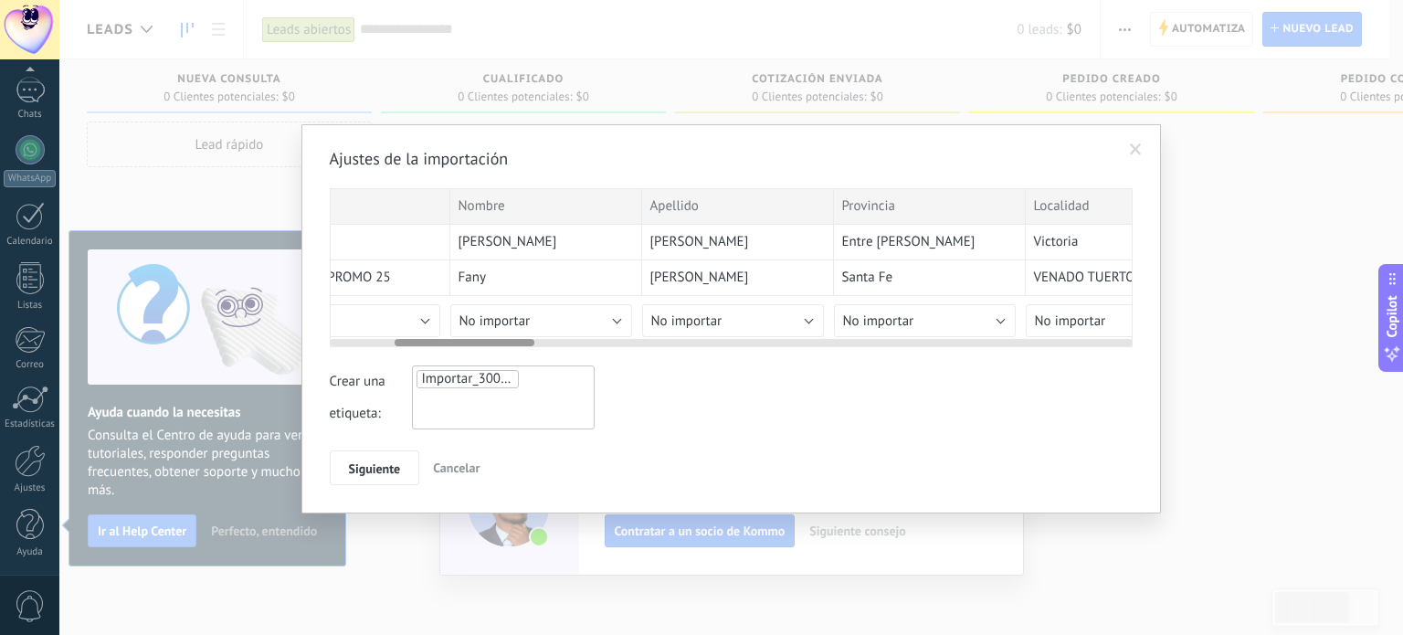
drag, startPoint x: 657, startPoint y: 342, endPoint x: 534, endPoint y: 355, distance: 123.2
click at [534, 355] on div "Ajustes de la importación ESTADO Marca temporal Cartel Nombre Apellido Provinci…" at bounding box center [731, 316] width 803 height 337
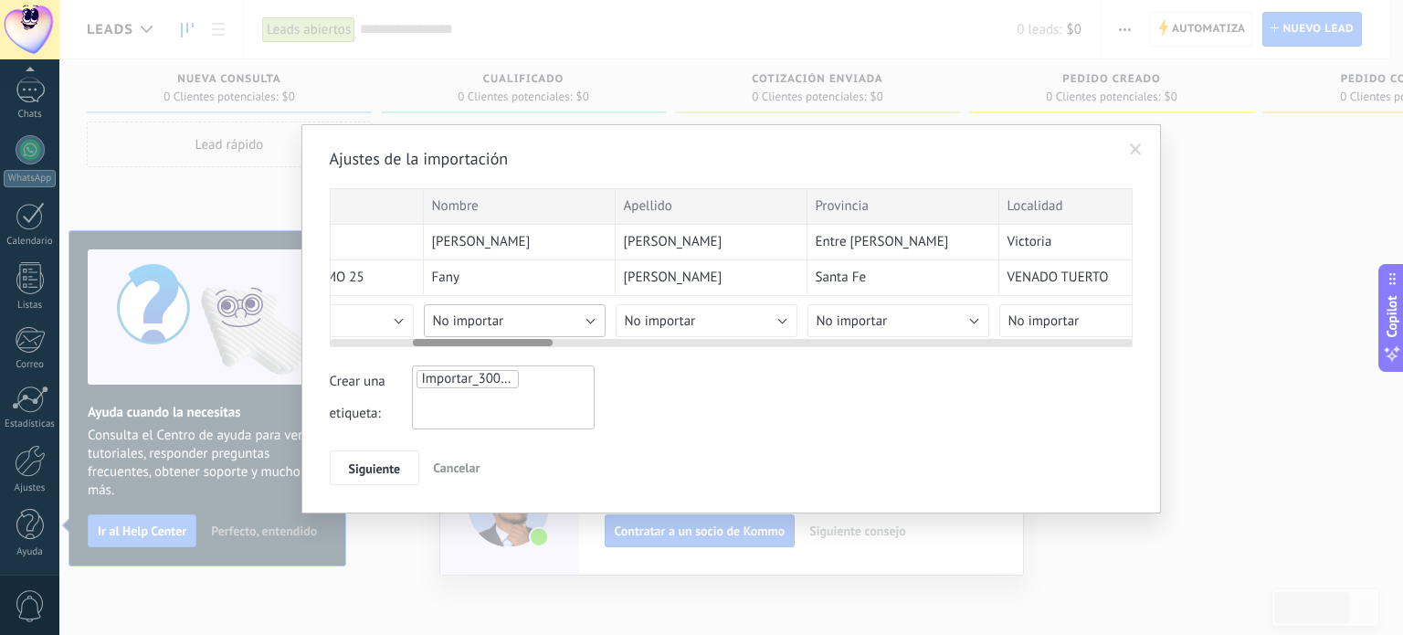
click at [585, 321] on button "No importar" at bounding box center [515, 320] width 182 height 33
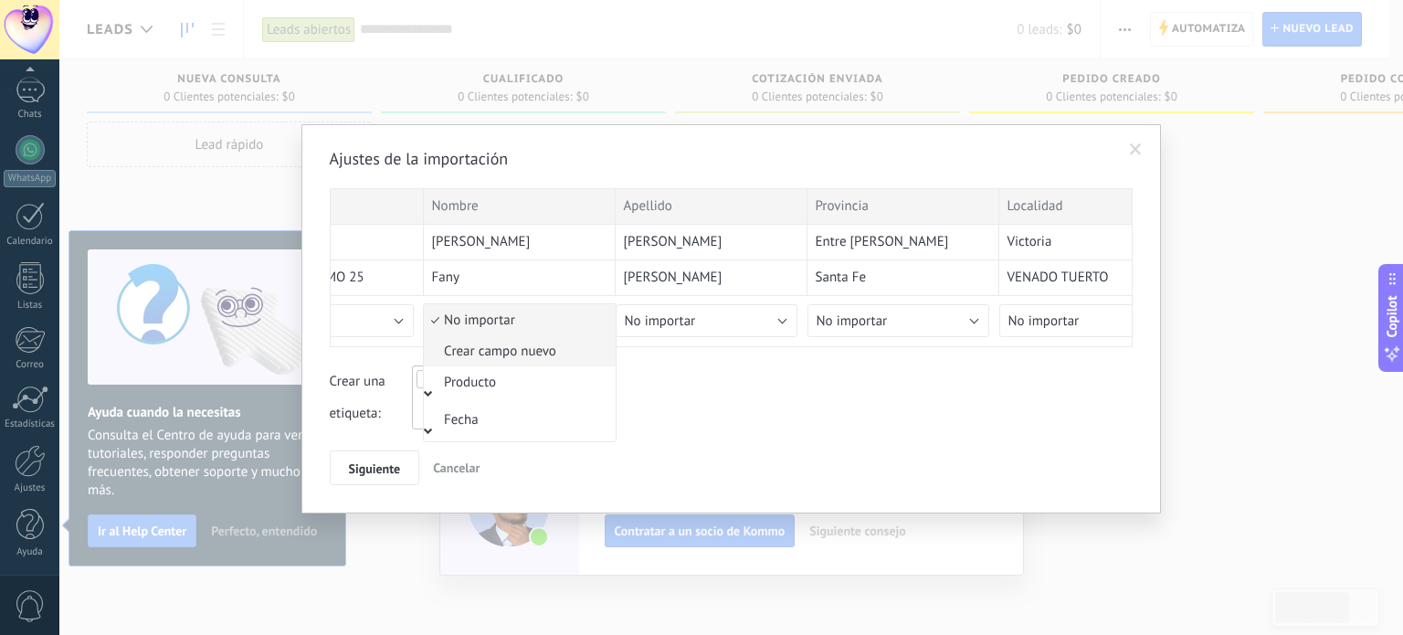
click at [543, 357] on span "Crear campo nuevo" at bounding box center [517, 351] width 186 height 17
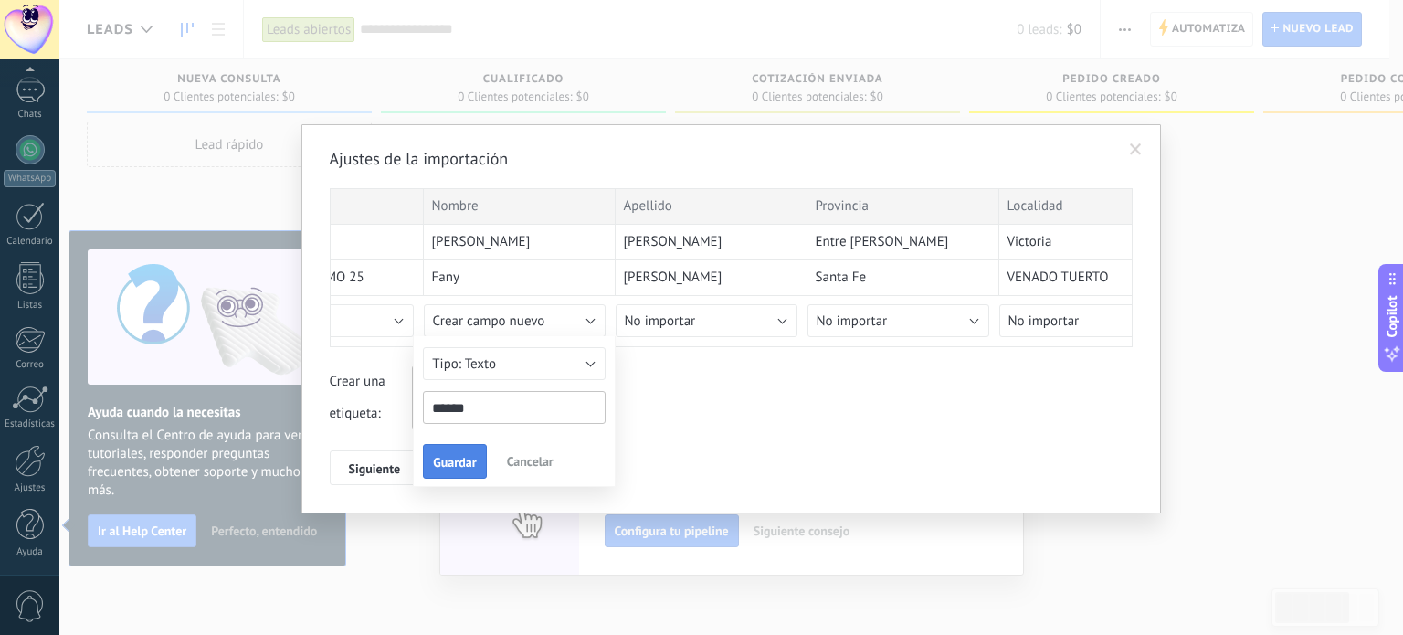
type input "******"
click at [466, 462] on span "Guardar" at bounding box center [454, 462] width 43 height 13
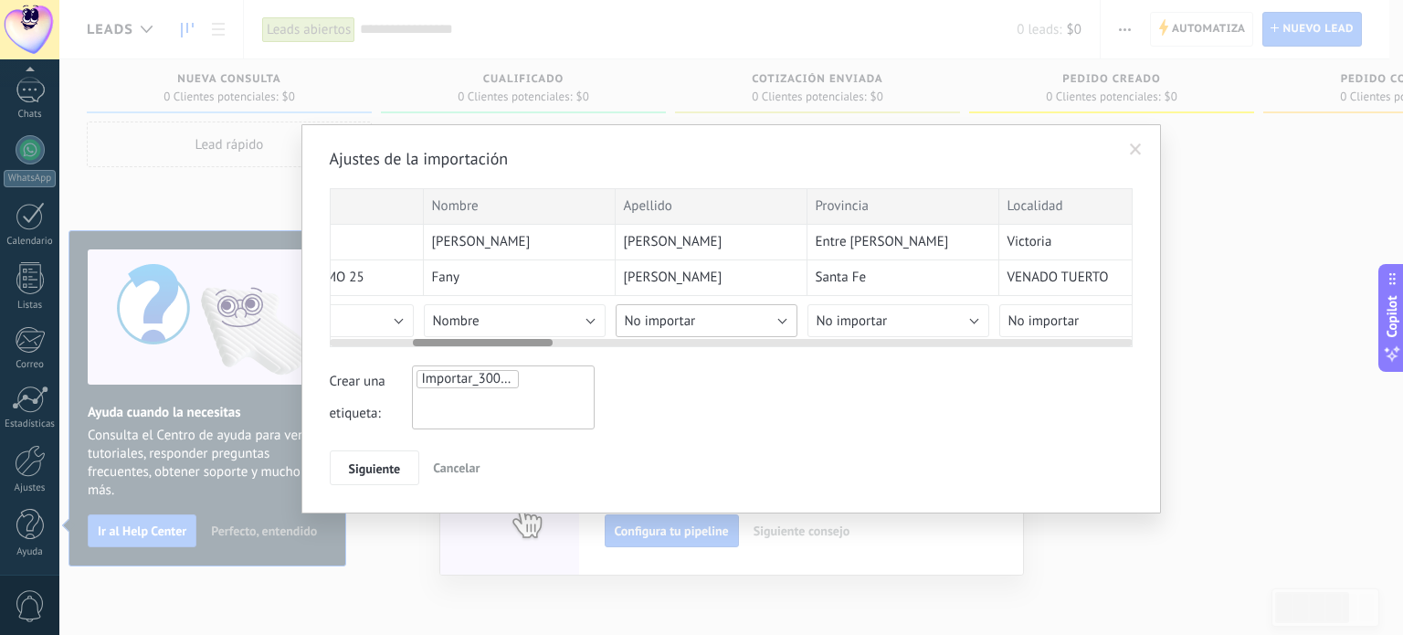
click at [731, 319] on button "No importar" at bounding box center [707, 320] width 182 height 33
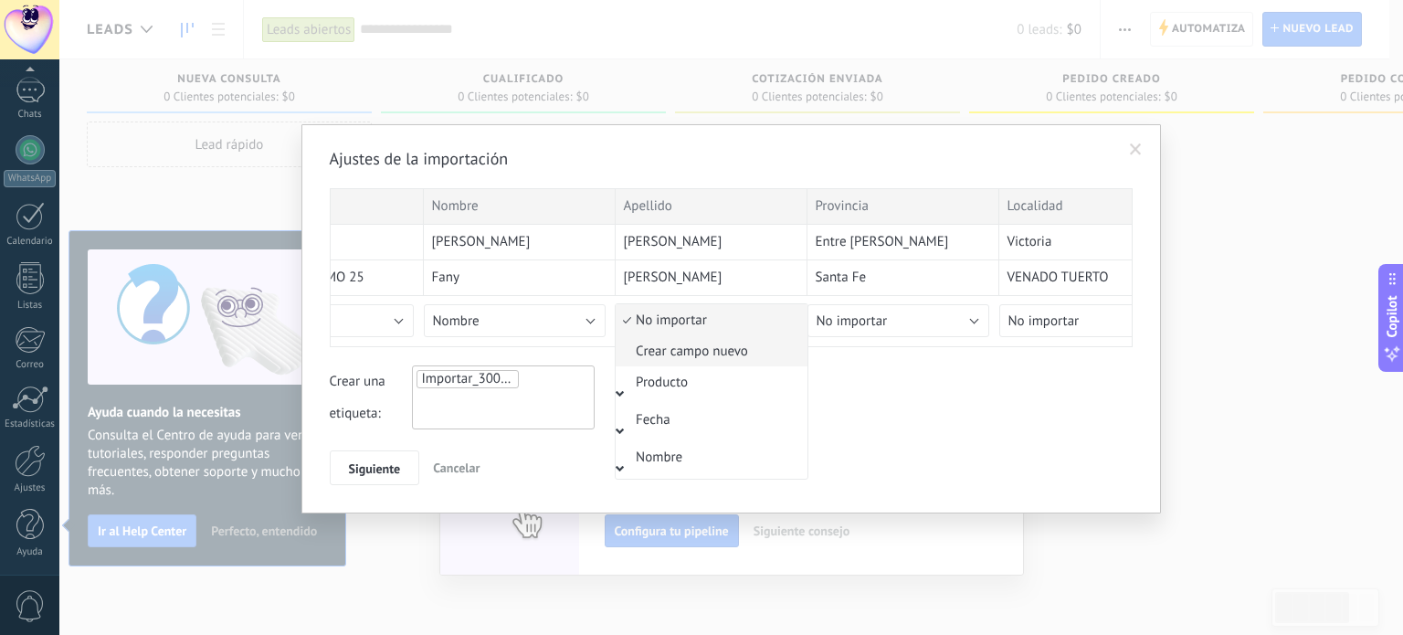
click at [700, 361] on li "Crear campo nuevo" at bounding box center [712, 350] width 192 height 31
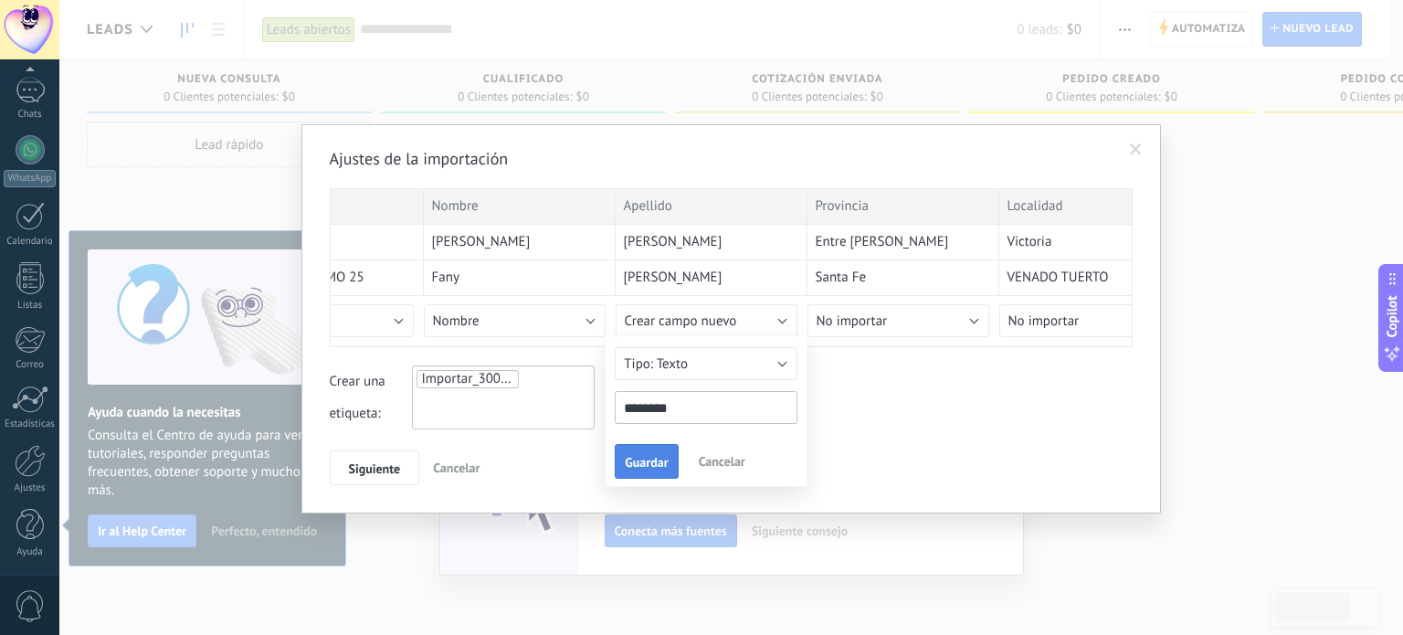
type input "********"
click at [657, 445] on button "Guardar" at bounding box center [646, 461] width 63 height 35
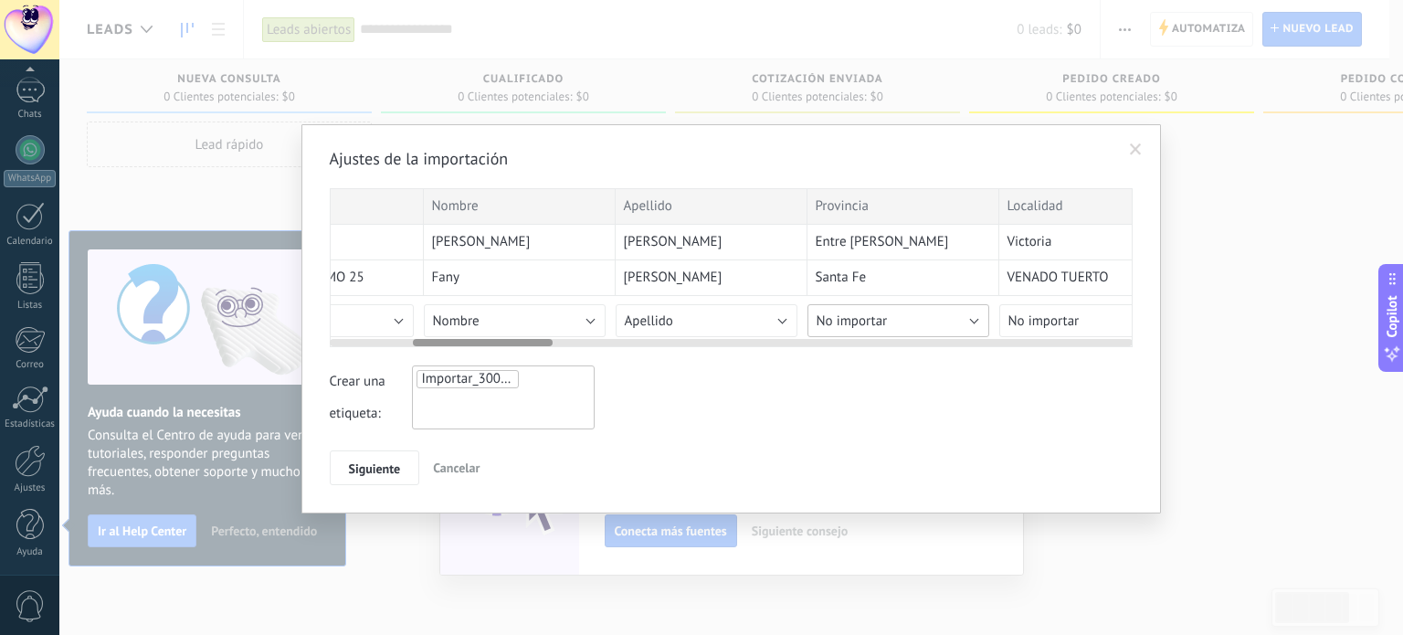
click at [901, 321] on button "No importar" at bounding box center [898, 320] width 182 height 33
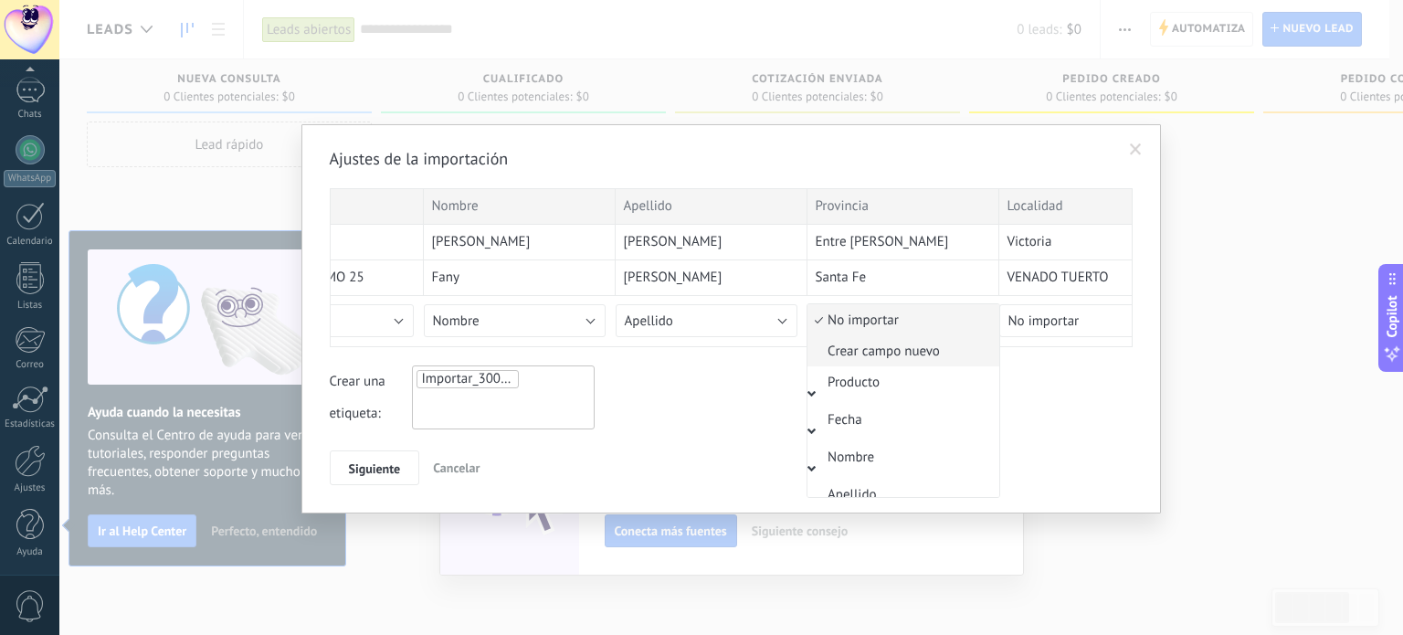
click at [892, 358] on span "Crear campo nuevo" at bounding box center [900, 351] width 186 height 17
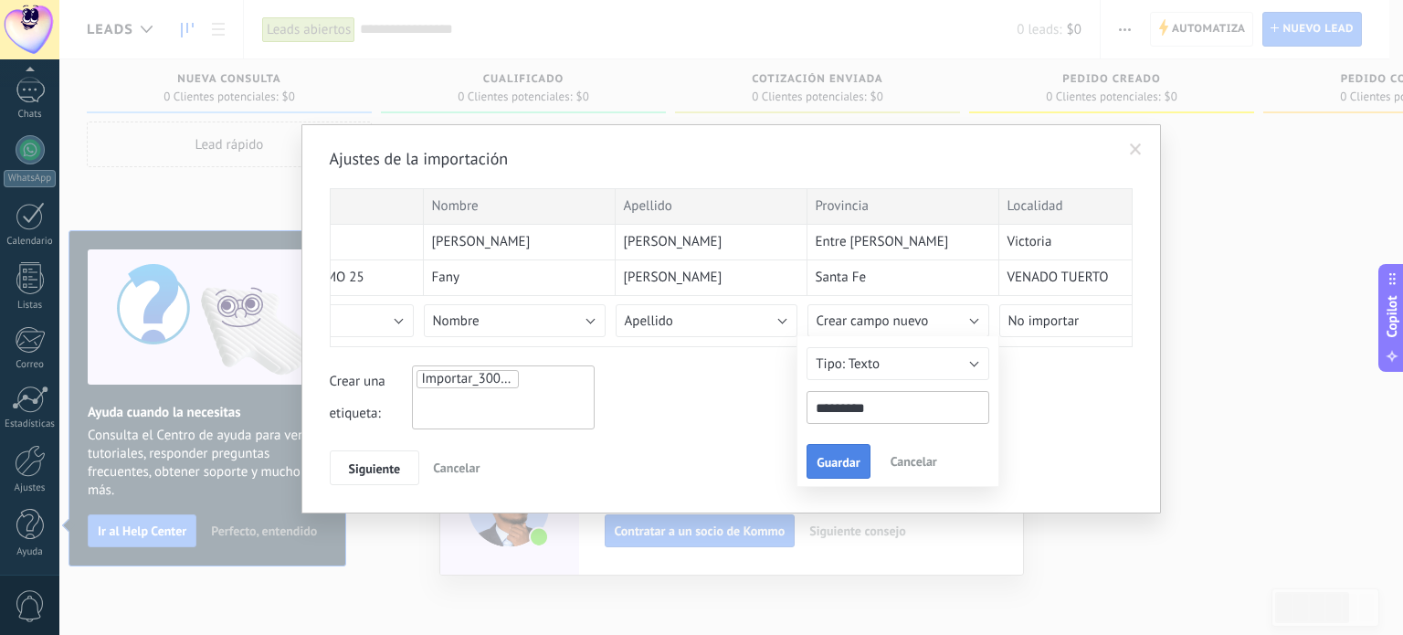
type input "*********"
click at [834, 456] on span "Guardar" at bounding box center [838, 462] width 43 height 13
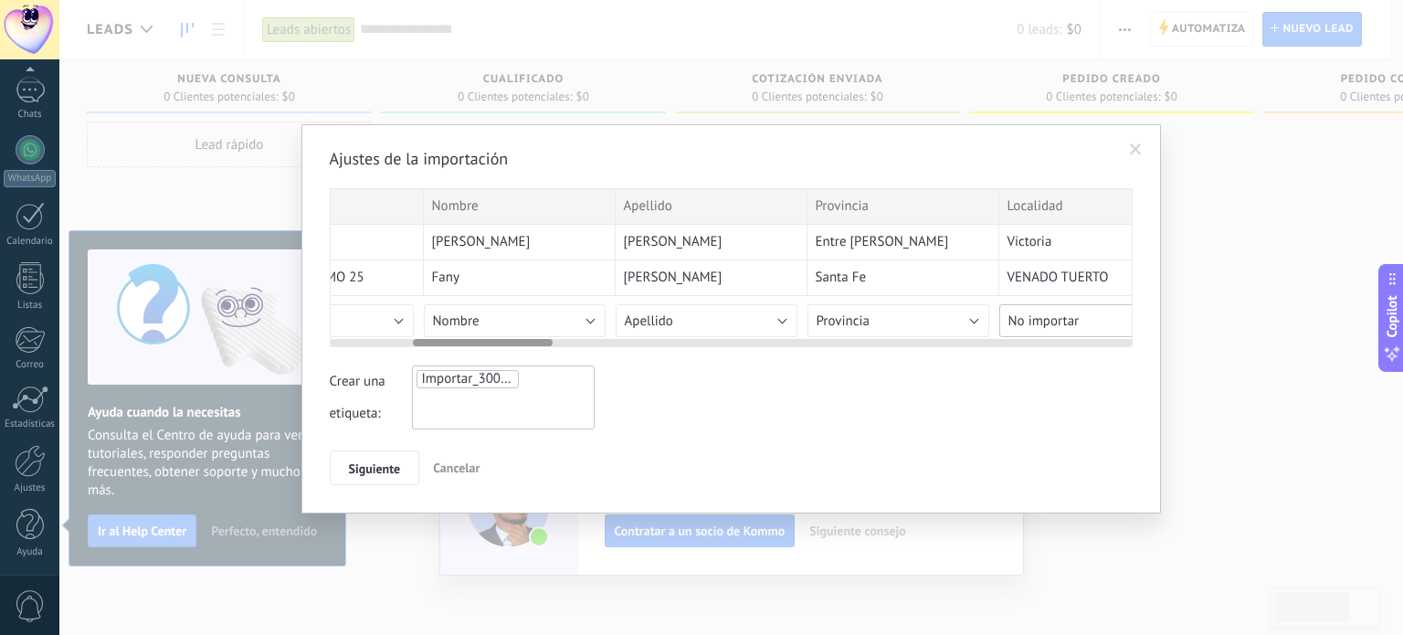
click at [1089, 326] on button "No importar" at bounding box center [1090, 320] width 182 height 33
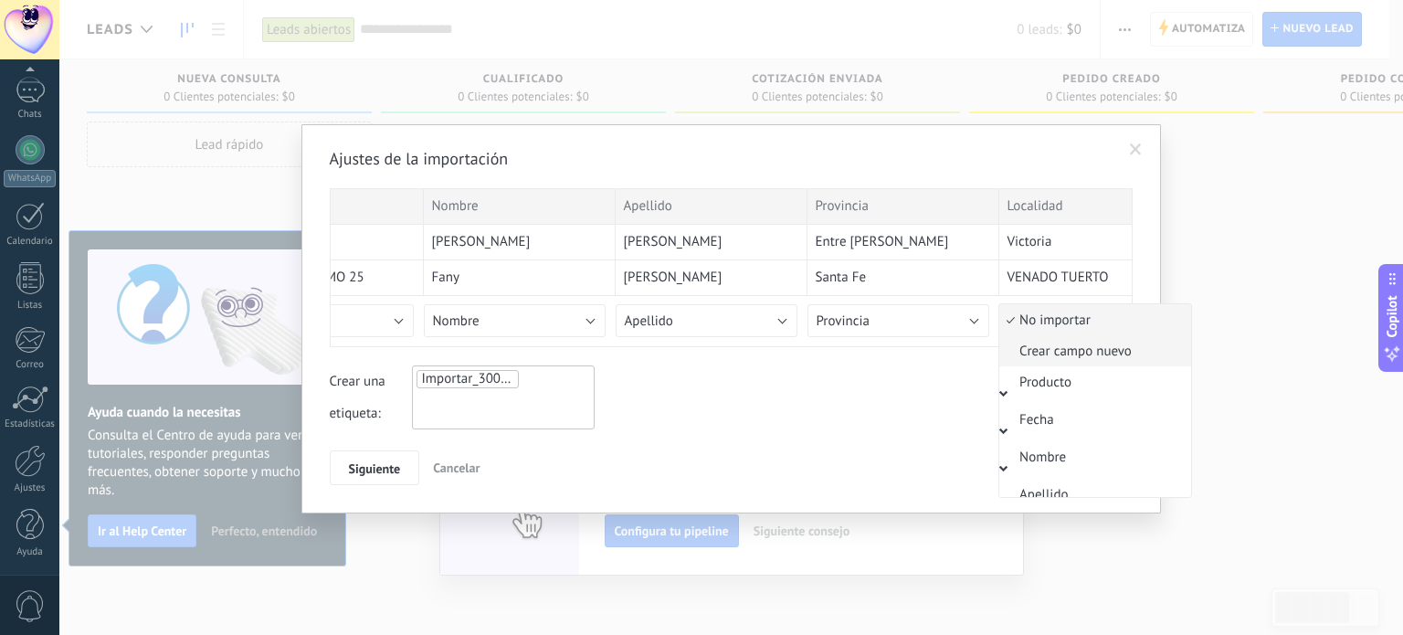
click at [1069, 354] on span "Crear campo nuevo" at bounding box center [1092, 351] width 186 height 17
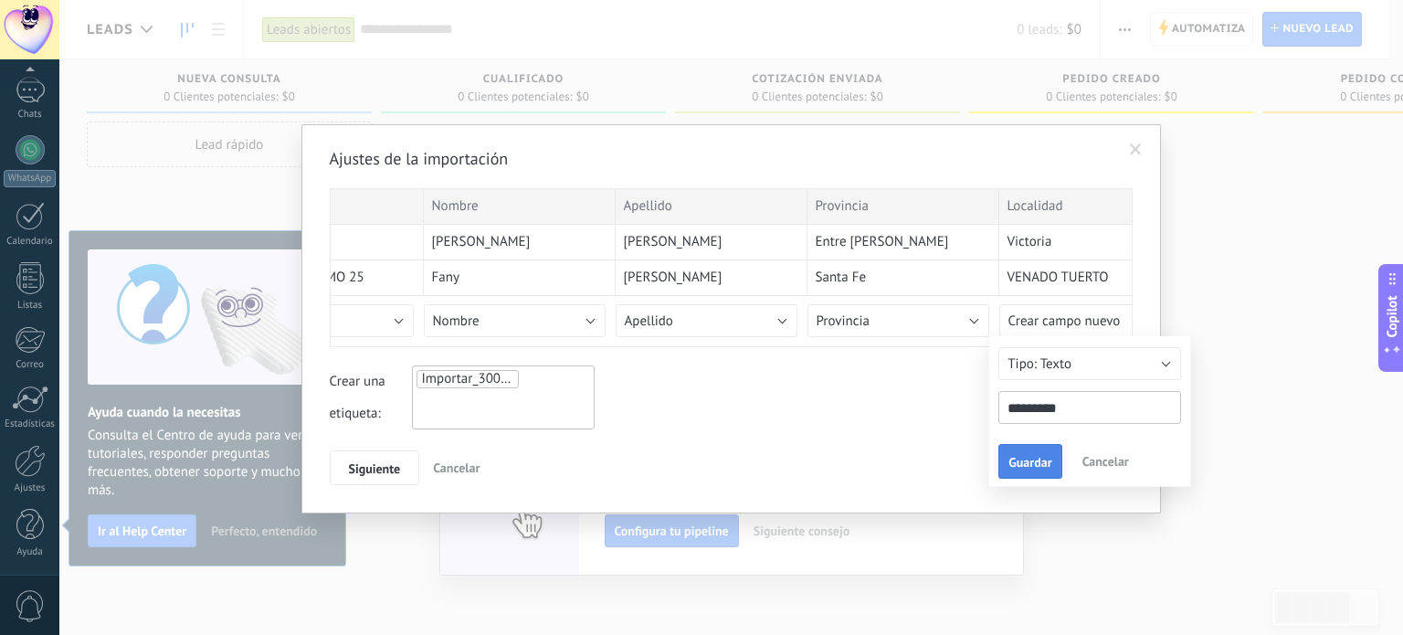
type input "*********"
click at [1046, 469] on span "Guardar" at bounding box center [1029, 462] width 43 height 13
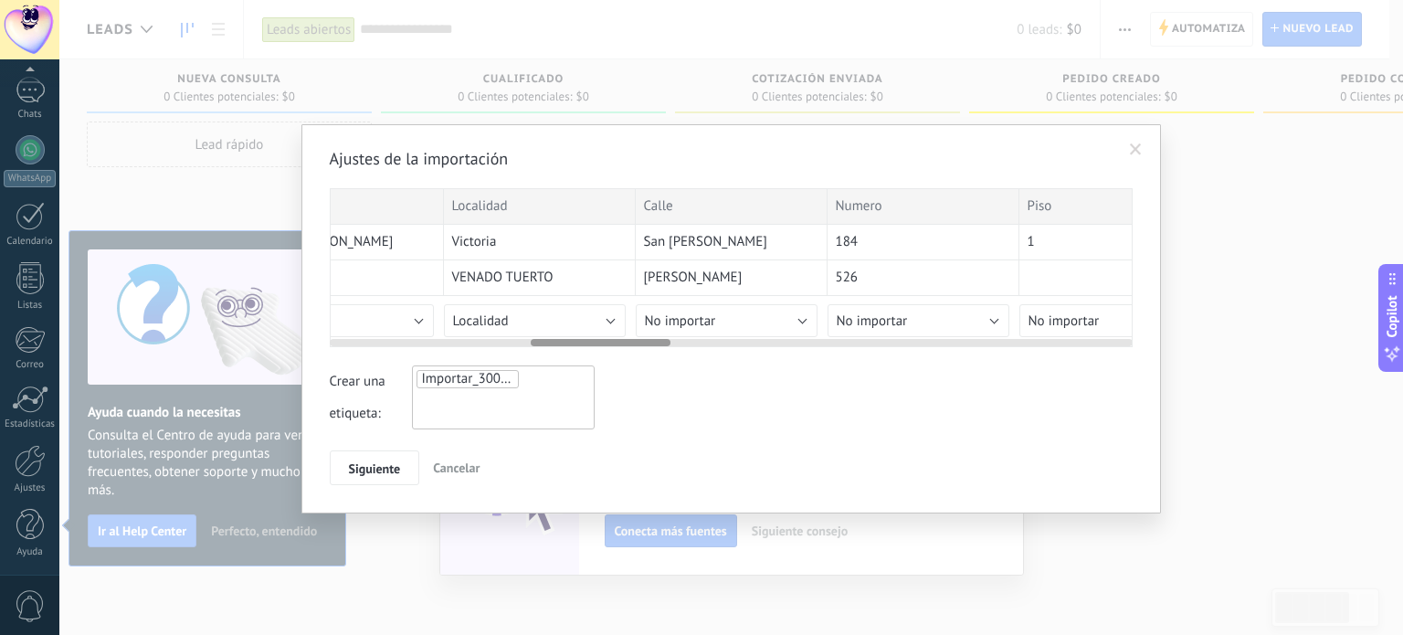
scroll to position [0, 1151]
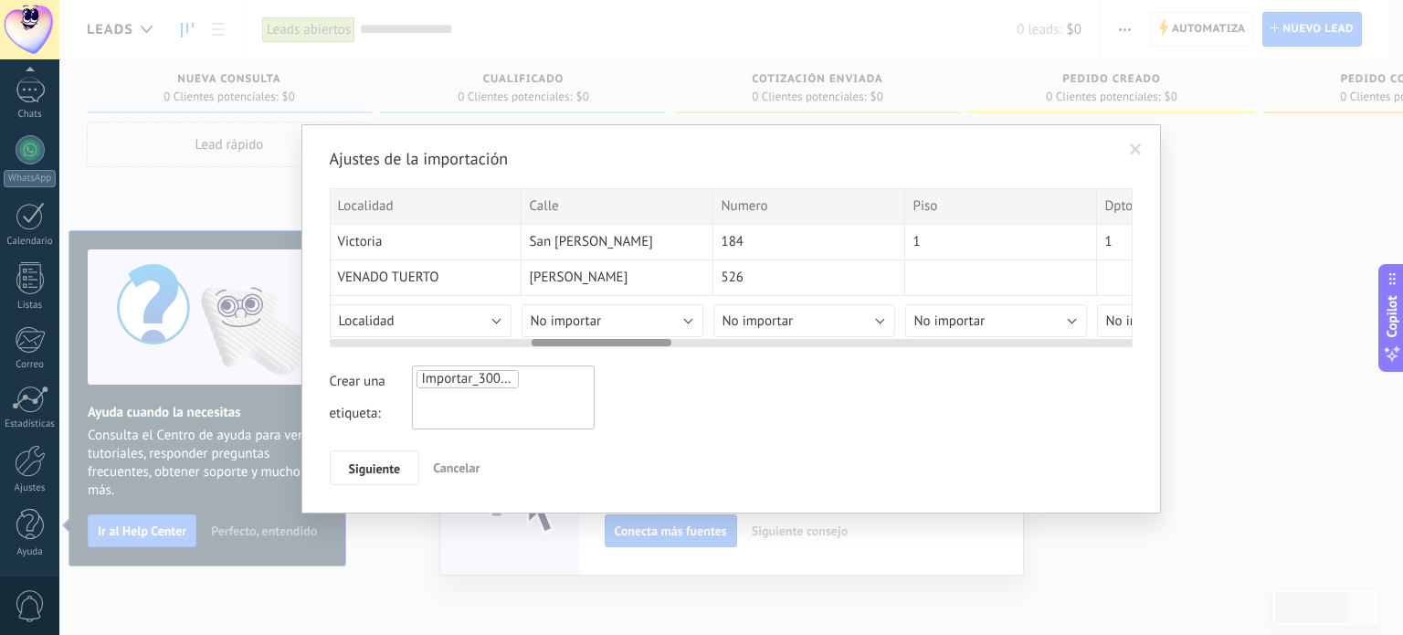
drag, startPoint x: 545, startPoint y: 340, endPoint x: 664, endPoint y: 332, distance: 119.0
click at [664, 332] on div at bounding box center [731, 339] width 803 height 15
click at [656, 305] on button "No importar" at bounding box center [613, 320] width 182 height 33
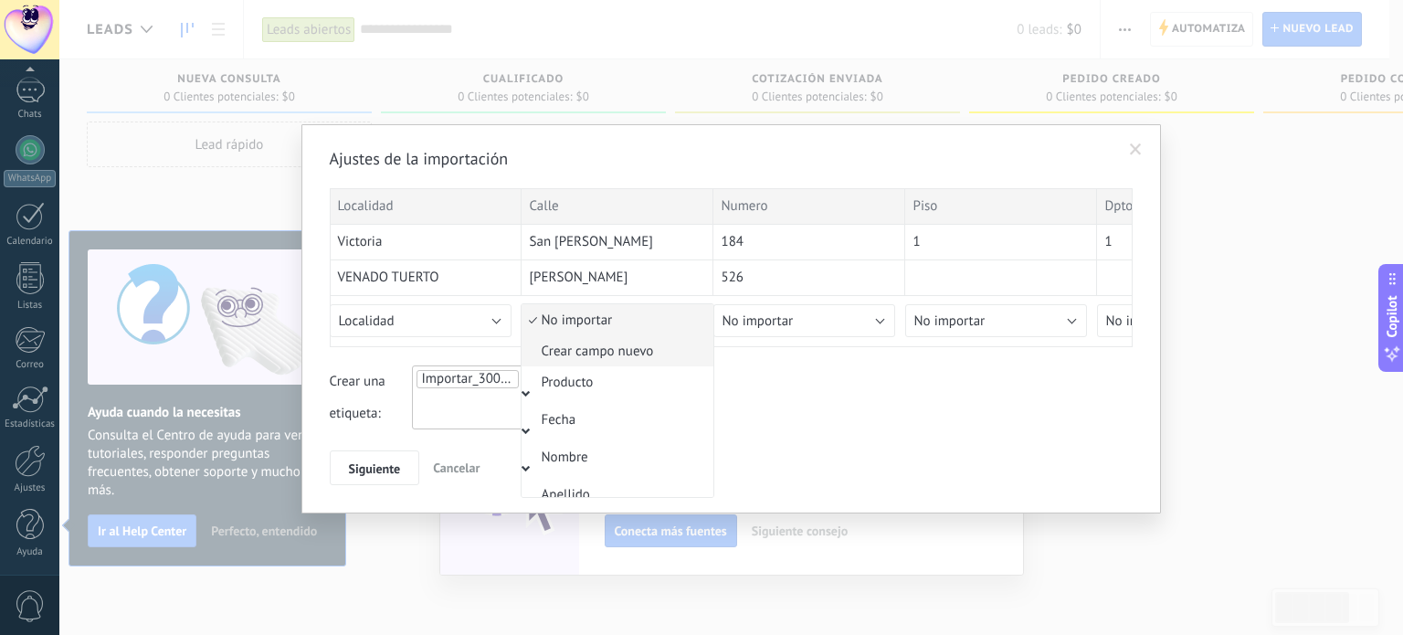
click at [614, 352] on span "Crear campo nuevo" at bounding box center [615, 351] width 186 height 17
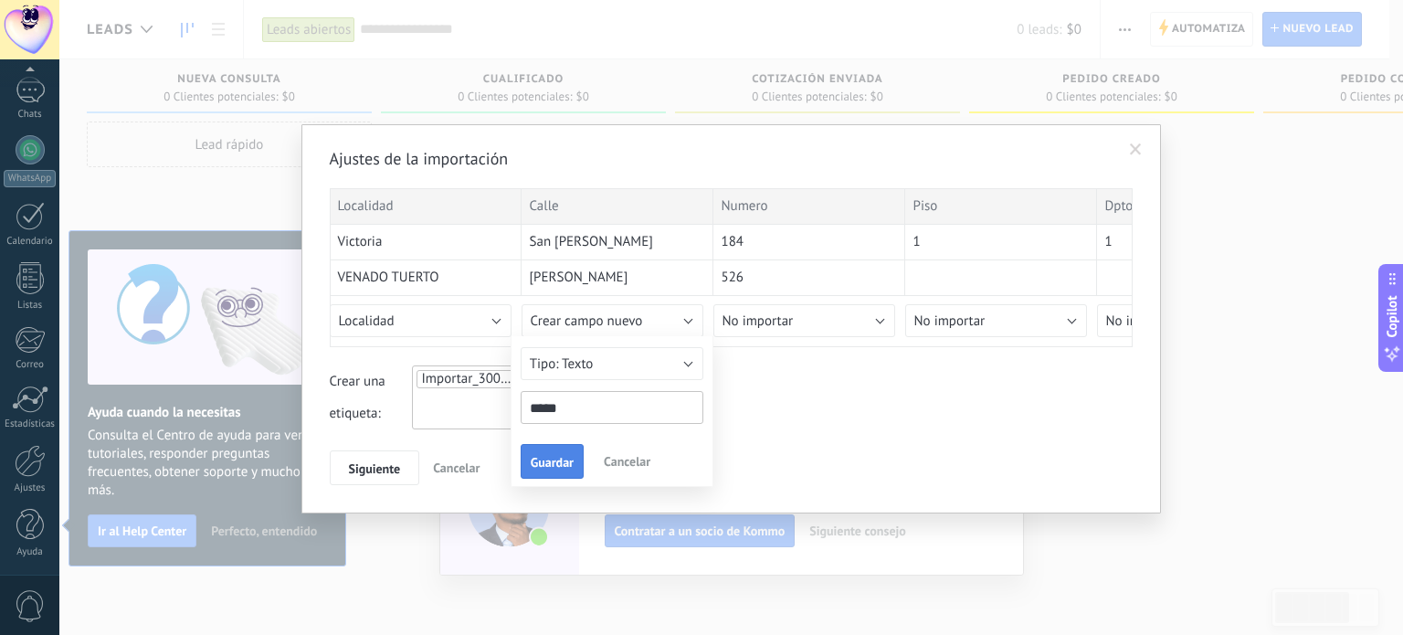
type input "*****"
click at [559, 470] on button "Guardar" at bounding box center [552, 461] width 63 height 35
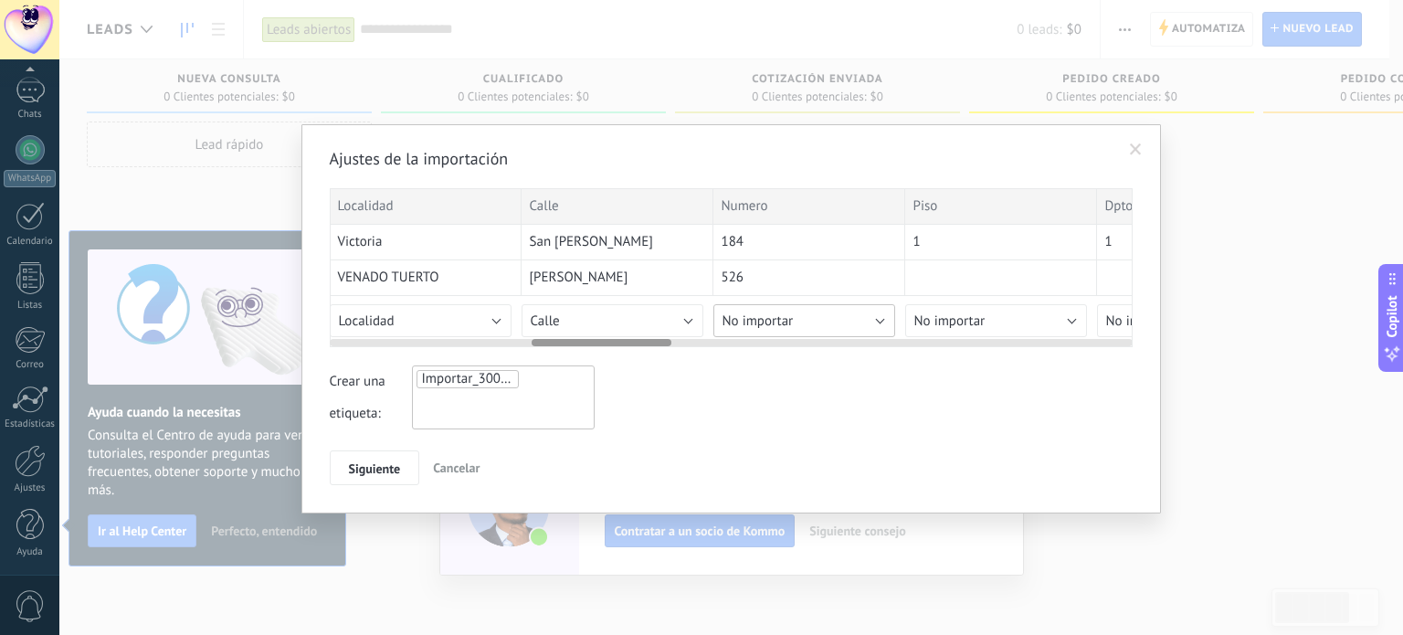
click at [828, 316] on button "No importar" at bounding box center [804, 320] width 182 height 33
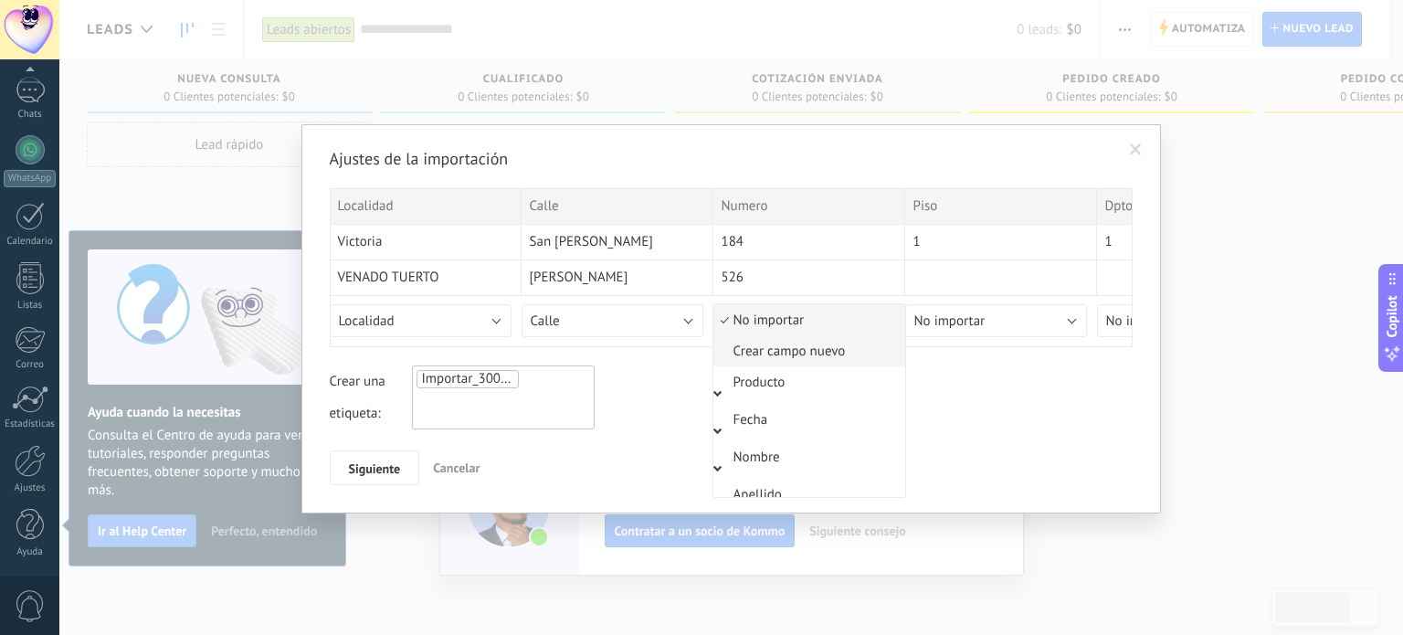
click at [815, 357] on span "Crear campo nuevo" at bounding box center [806, 351] width 186 height 17
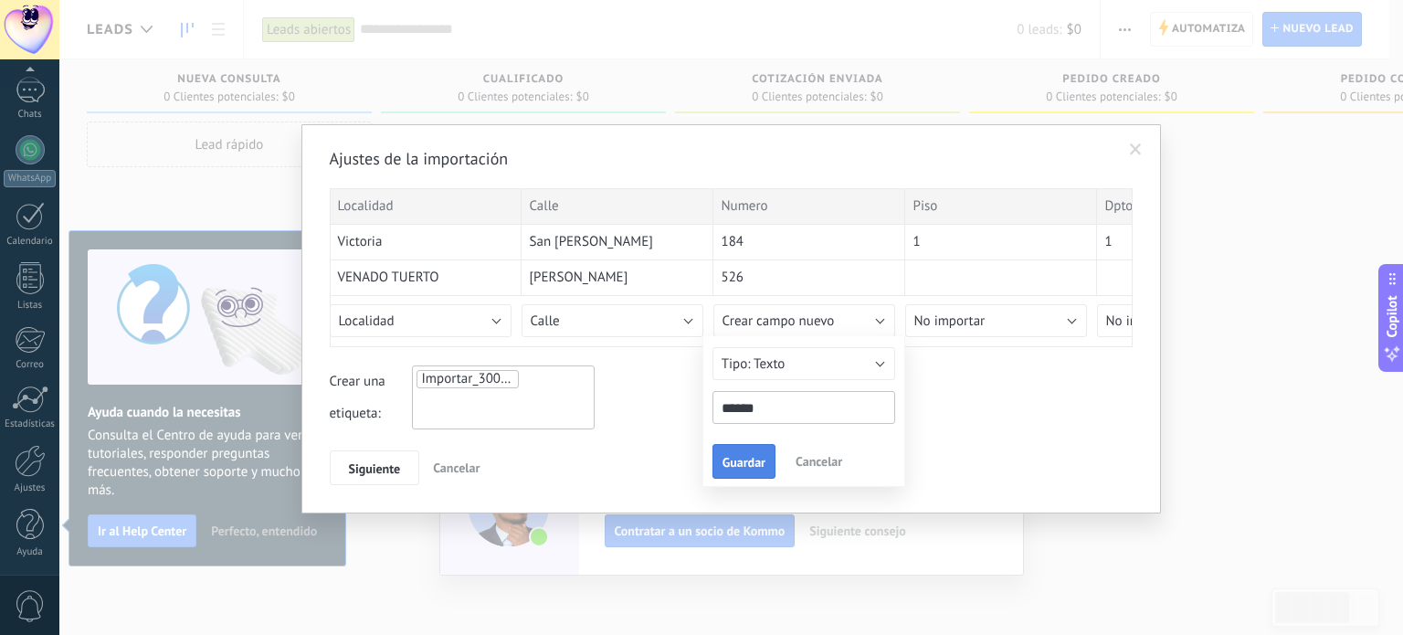
type input "******"
click at [738, 459] on span "Guardar" at bounding box center [743, 462] width 43 height 13
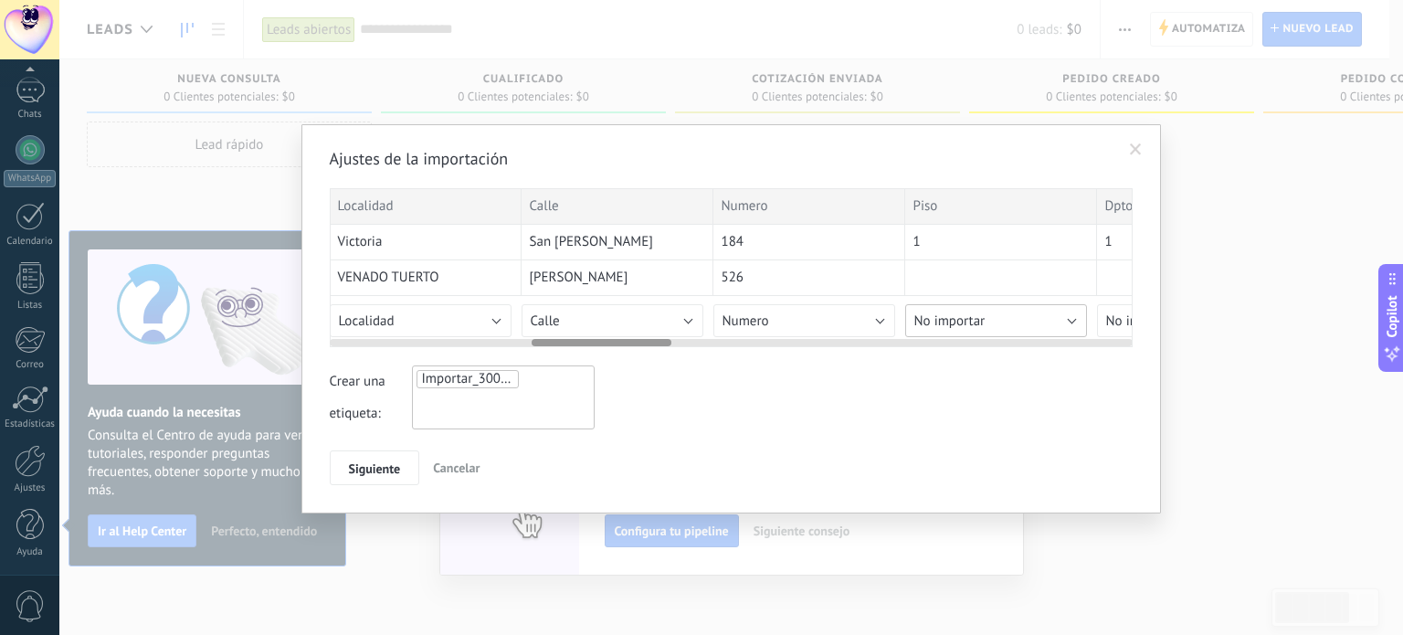
click at [971, 328] on span "No importar" at bounding box center [949, 320] width 71 height 17
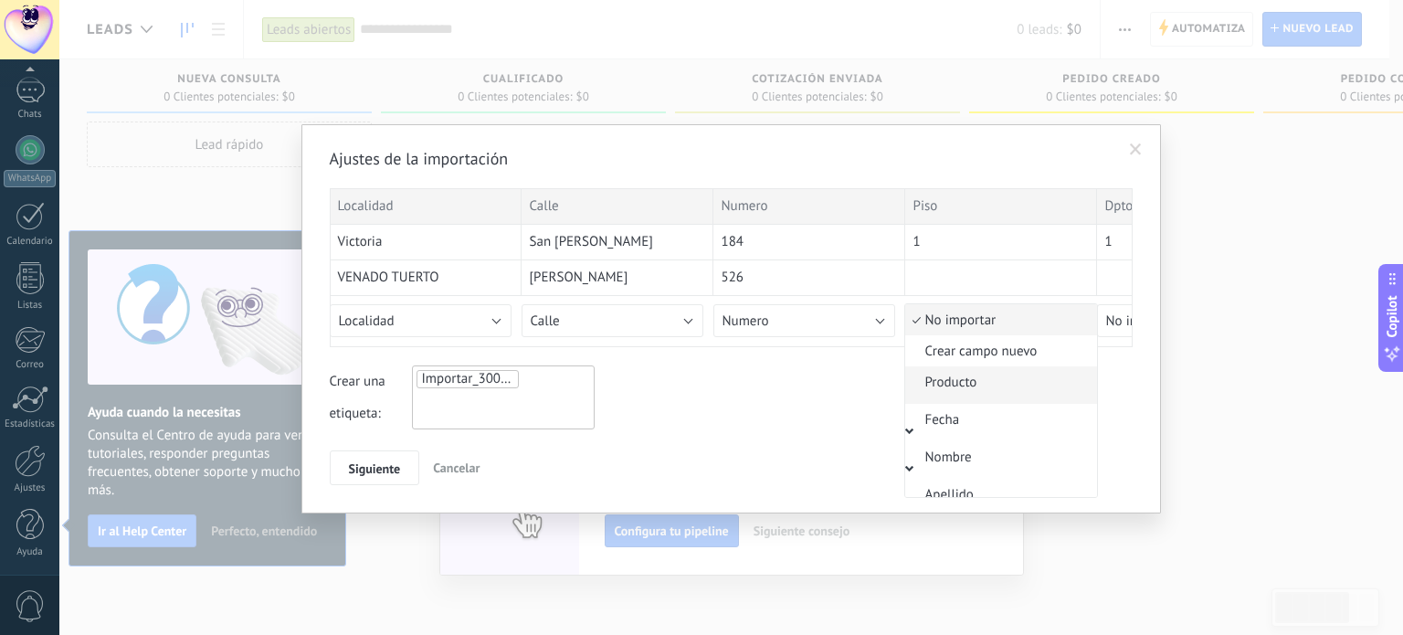
click at [991, 366] on ul "No importar Crear campo nuevo Producto Fecha Nombre Apellido Provincia Localida…" at bounding box center [1001, 400] width 194 height 195
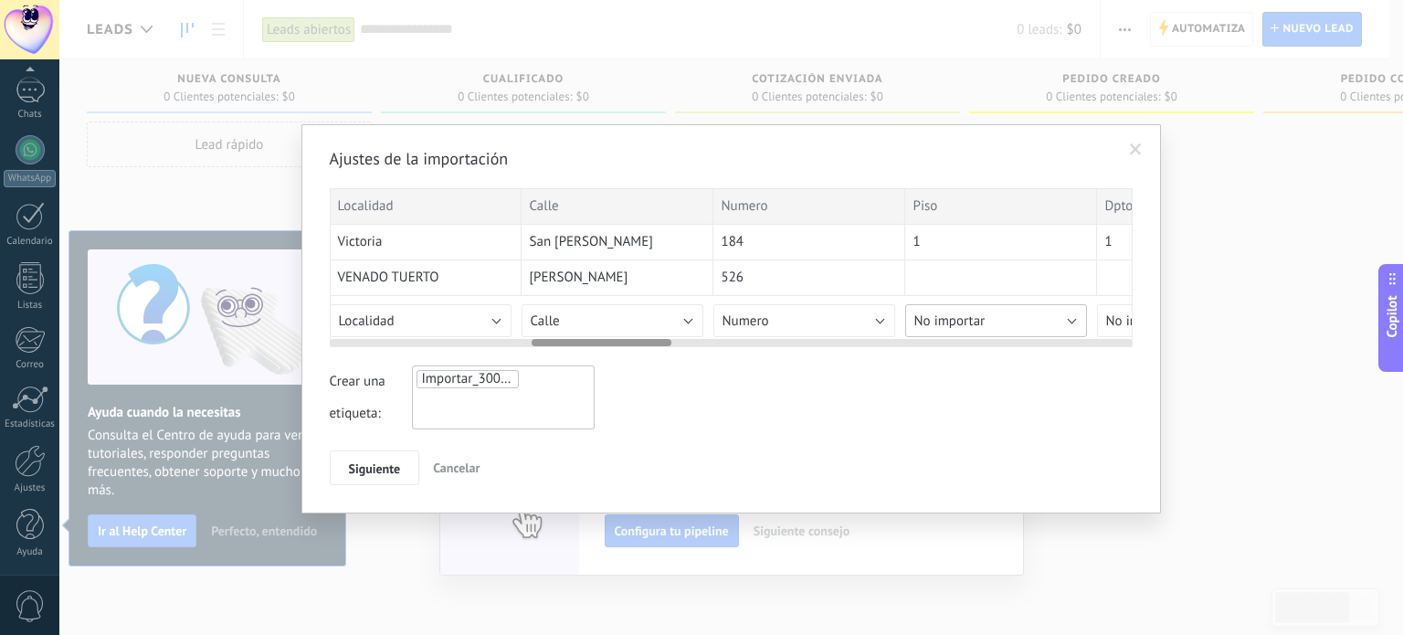
click at [982, 312] on span "No importar" at bounding box center [949, 320] width 71 height 17
click at [988, 347] on span "Crear campo nuevo" at bounding box center [998, 351] width 186 height 17
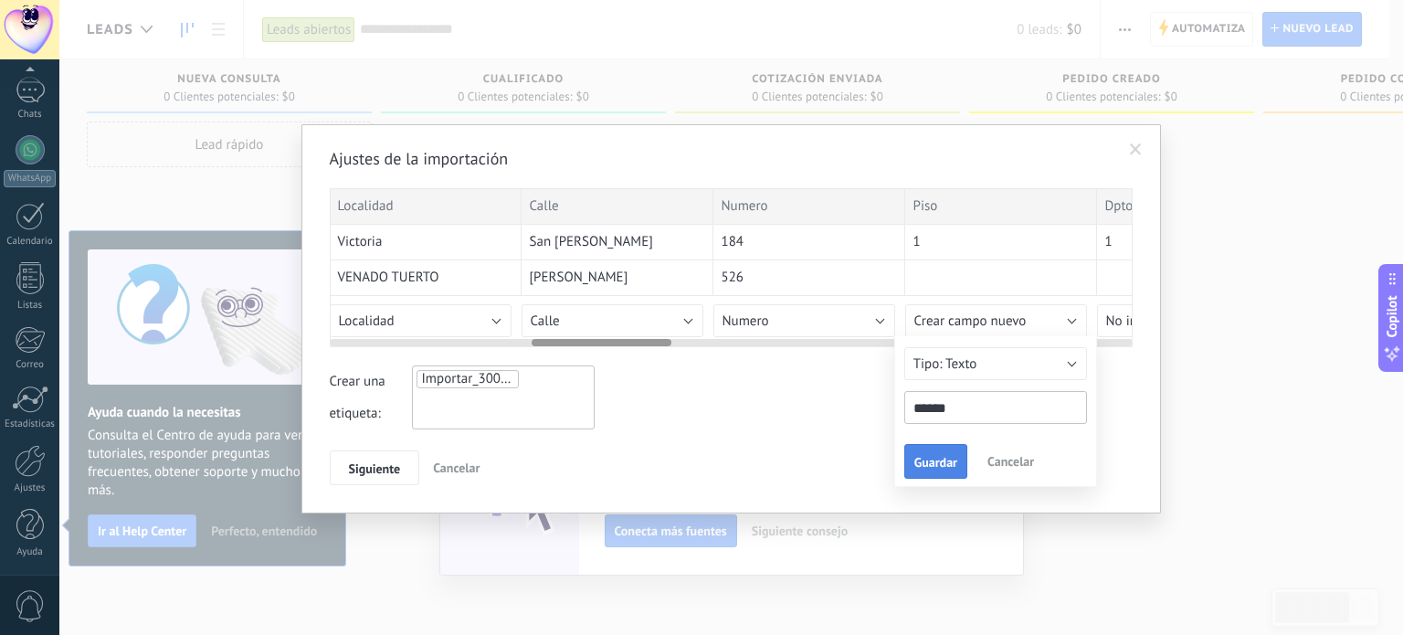
type input "******"
click at [946, 449] on button "Guardar" at bounding box center [935, 461] width 63 height 35
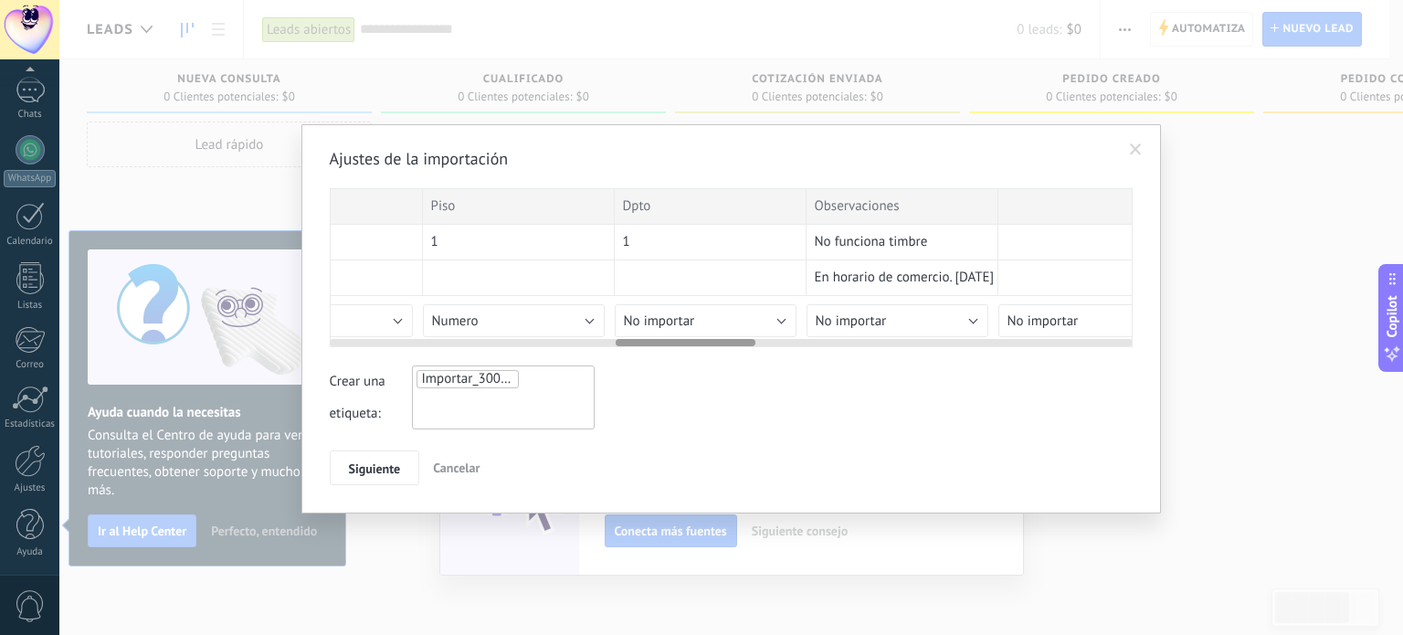
scroll to position [0, 1638]
drag, startPoint x: 661, startPoint y: 339, endPoint x: 745, endPoint y: 340, distance: 84.0
click at [745, 340] on div at bounding box center [686, 342] width 140 height 7
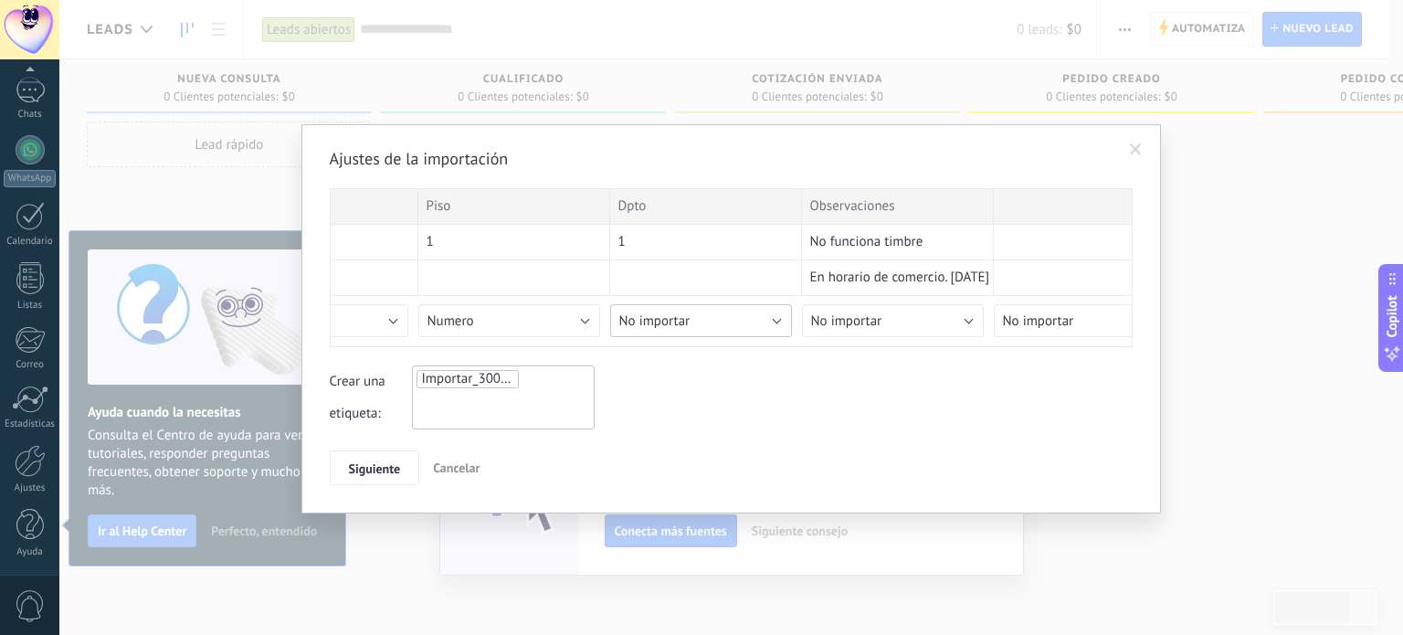
click at [725, 317] on button "No importar" at bounding box center [701, 320] width 182 height 33
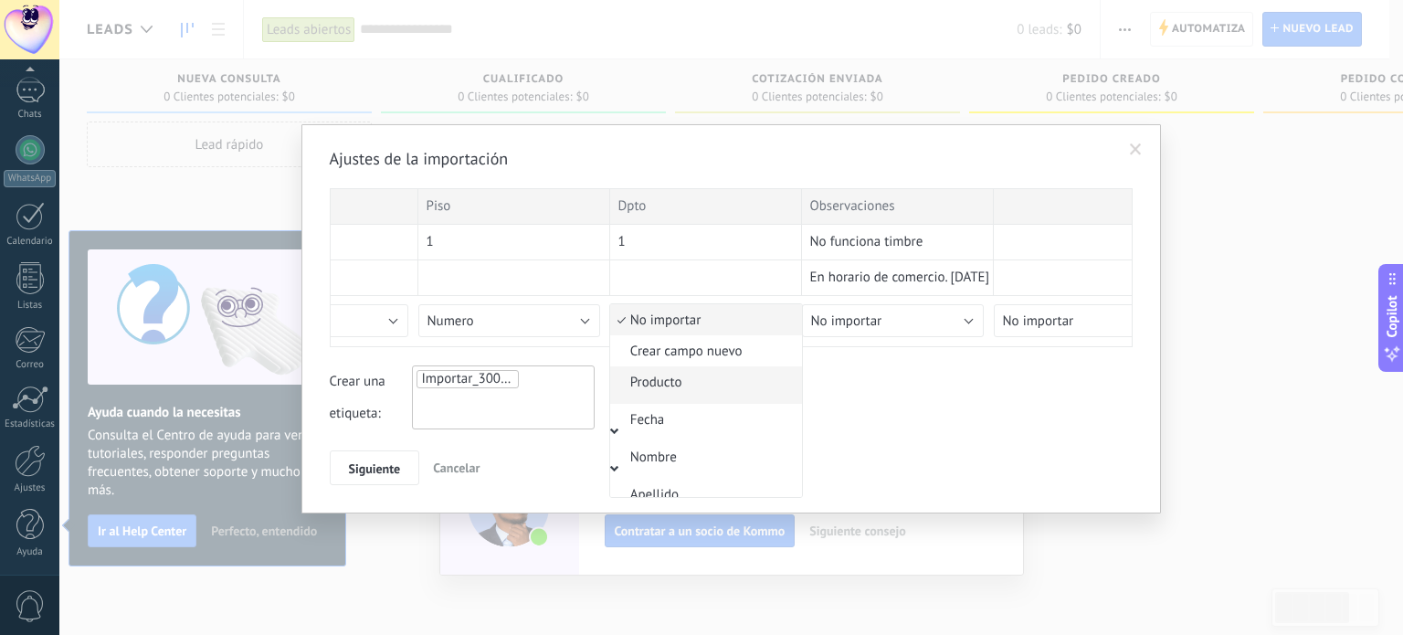
click at [689, 379] on span "Producto" at bounding box center [703, 382] width 186 height 17
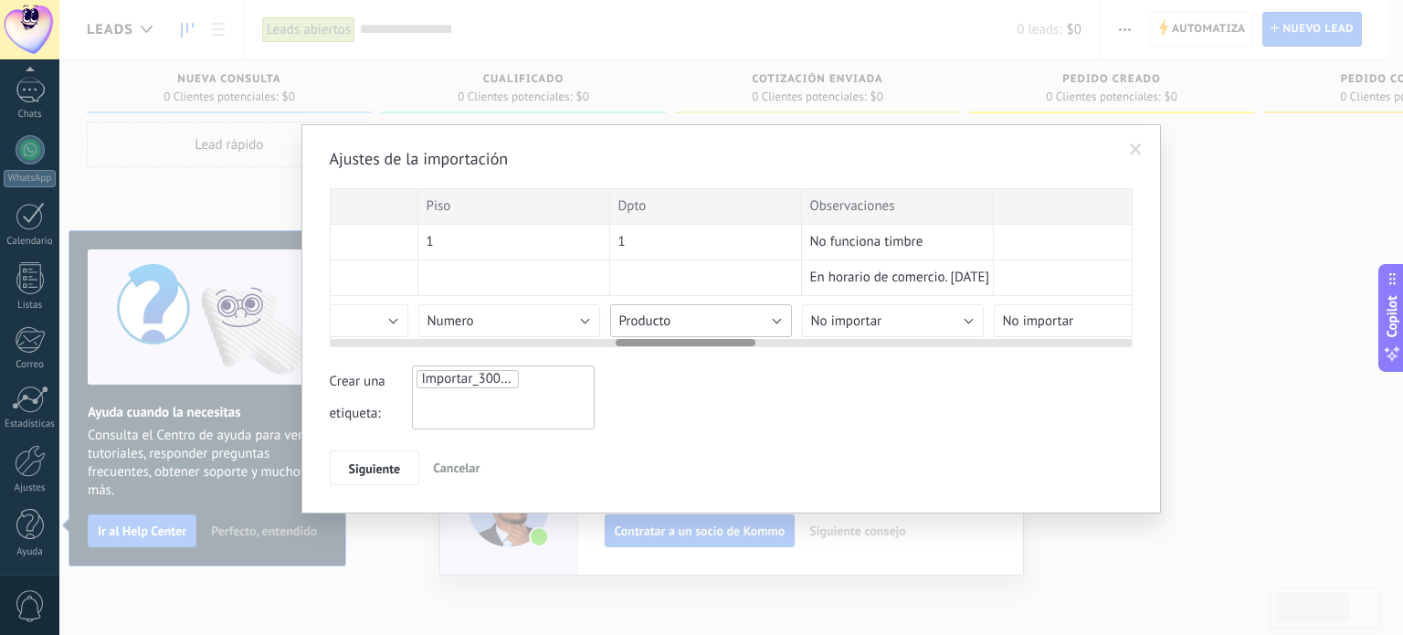
click at [711, 326] on button "Producto" at bounding box center [701, 320] width 182 height 33
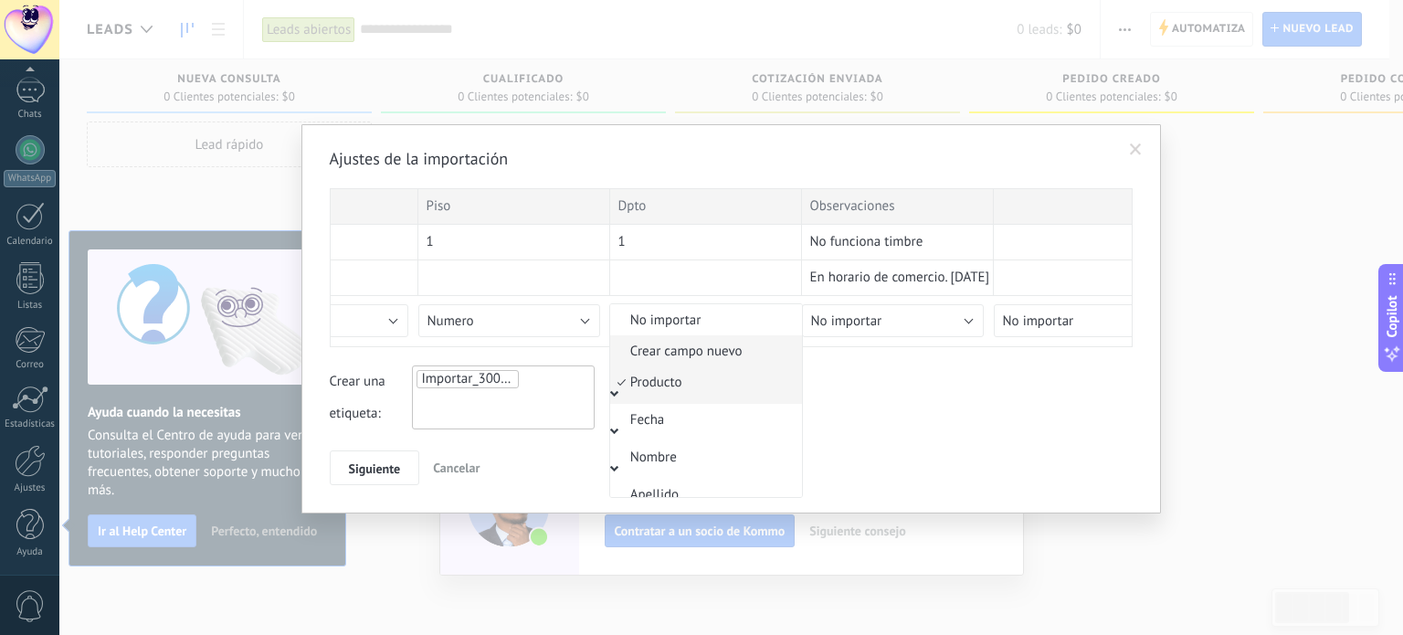
click at [705, 352] on span "Crear campo nuevo" at bounding box center [703, 351] width 186 height 17
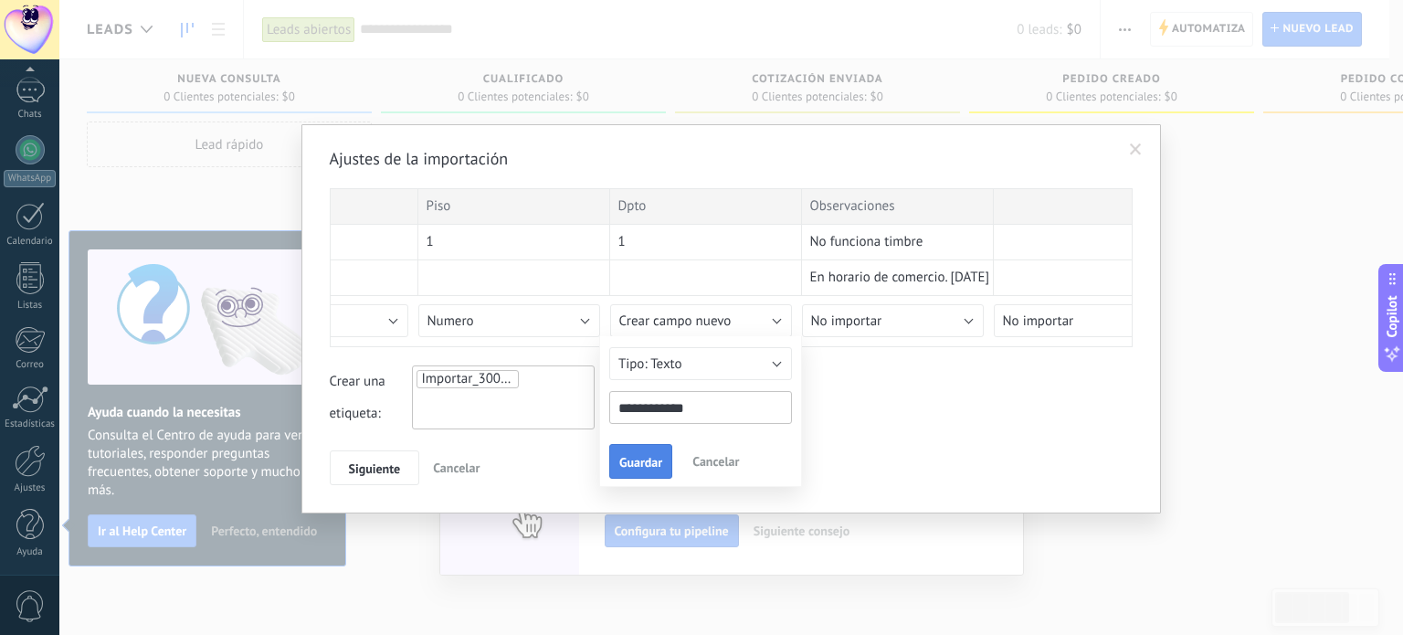
type input "**********"
click at [642, 456] on span "Guardar" at bounding box center [640, 462] width 43 height 13
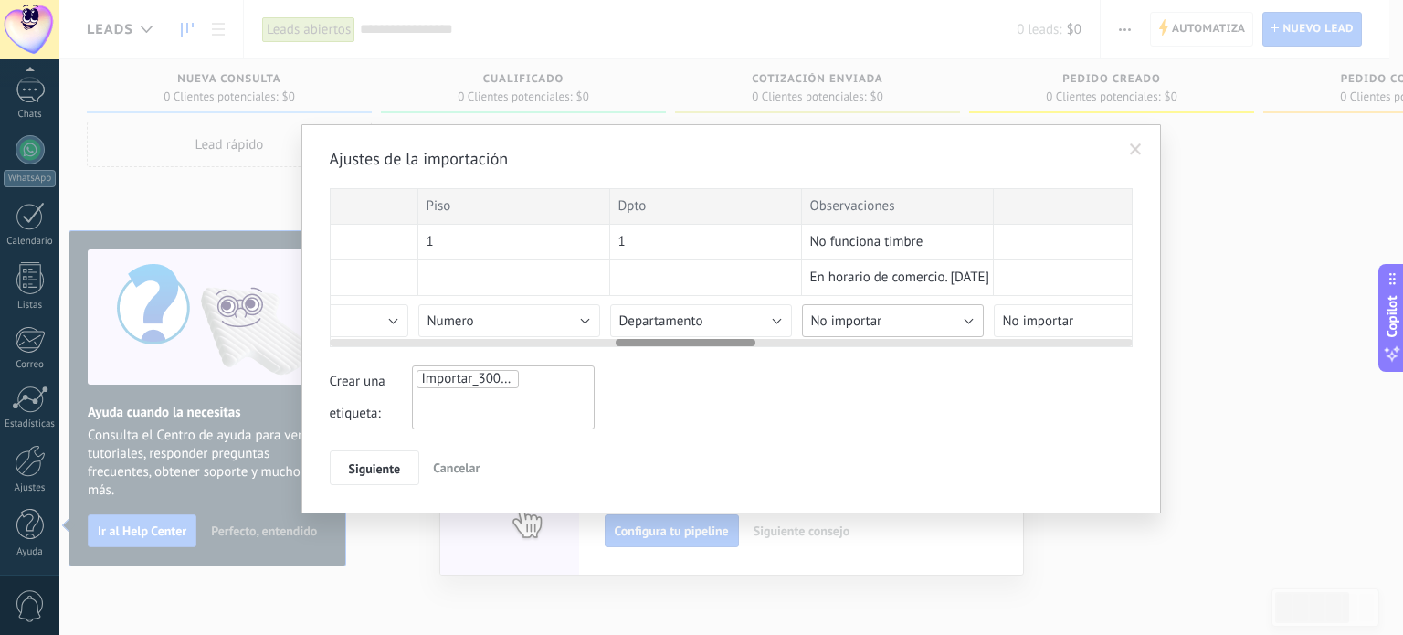
click at [889, 317] on button "No importar" at bounding box center [893, 320] width 182 height 33
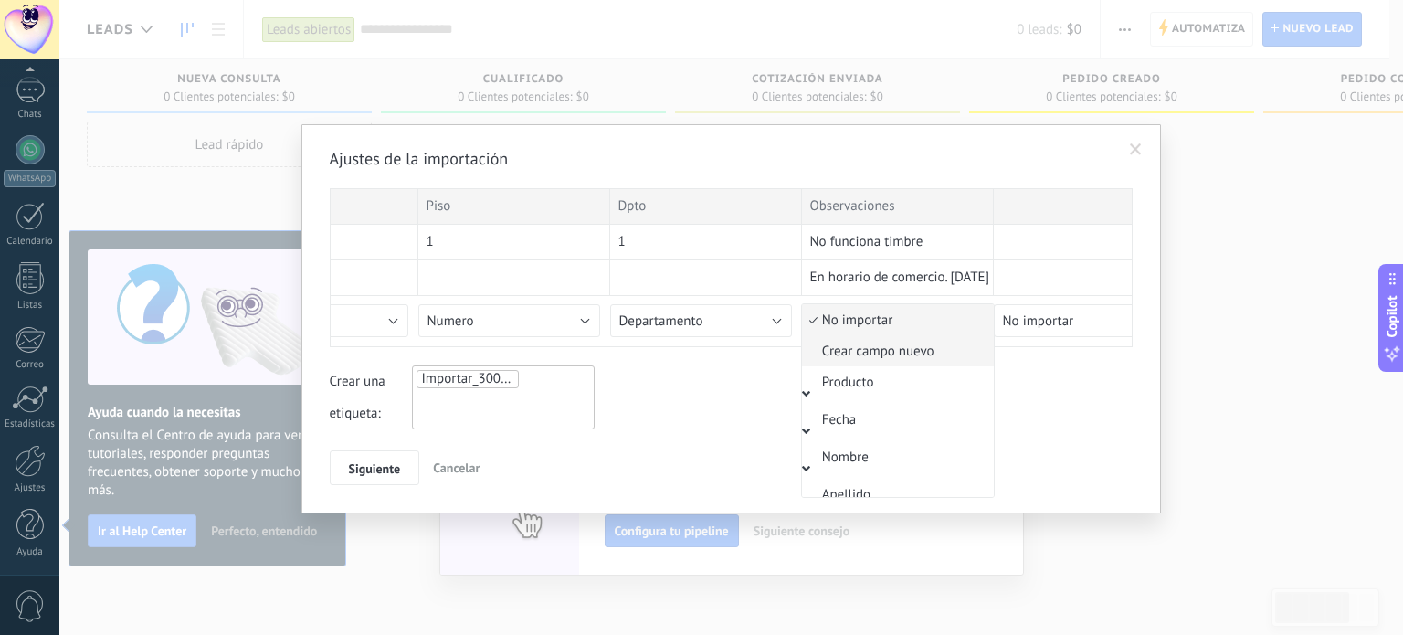
click at [884, 353] on span "Crear campo nuevo" at bounding box center [895, 351] width 186 height 17
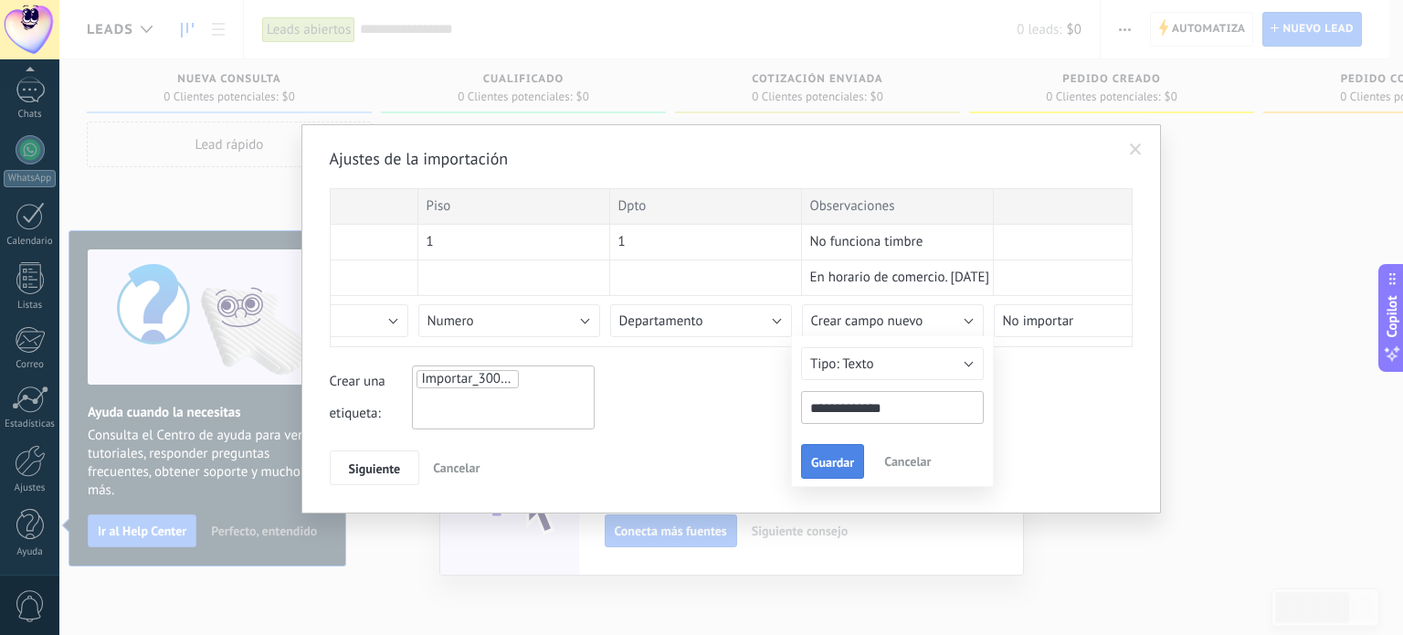
type input "**********"
click at [848, 463] on span "Guardar" at bounding box center [832, 462] width 43 height 13
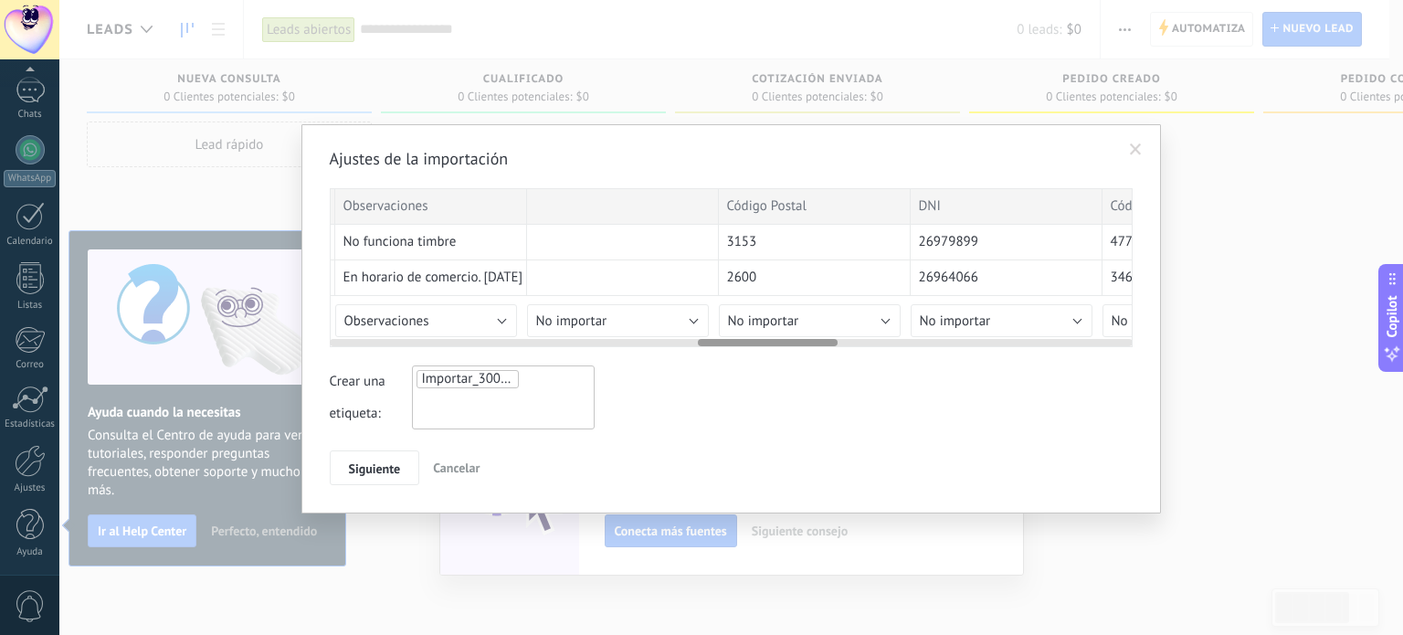
scroll to position [0, 2109]
drag, startPoint x: 743, startPoint y: 343, endPoint x: 826, endPoint y: 343, distance: 83.1
click at [826, 343] on div at bounding box center [769, 342] width 140 height 7
click at [843, 322] on button "No importar" at bounding box center [805, 320] width 182 height 33
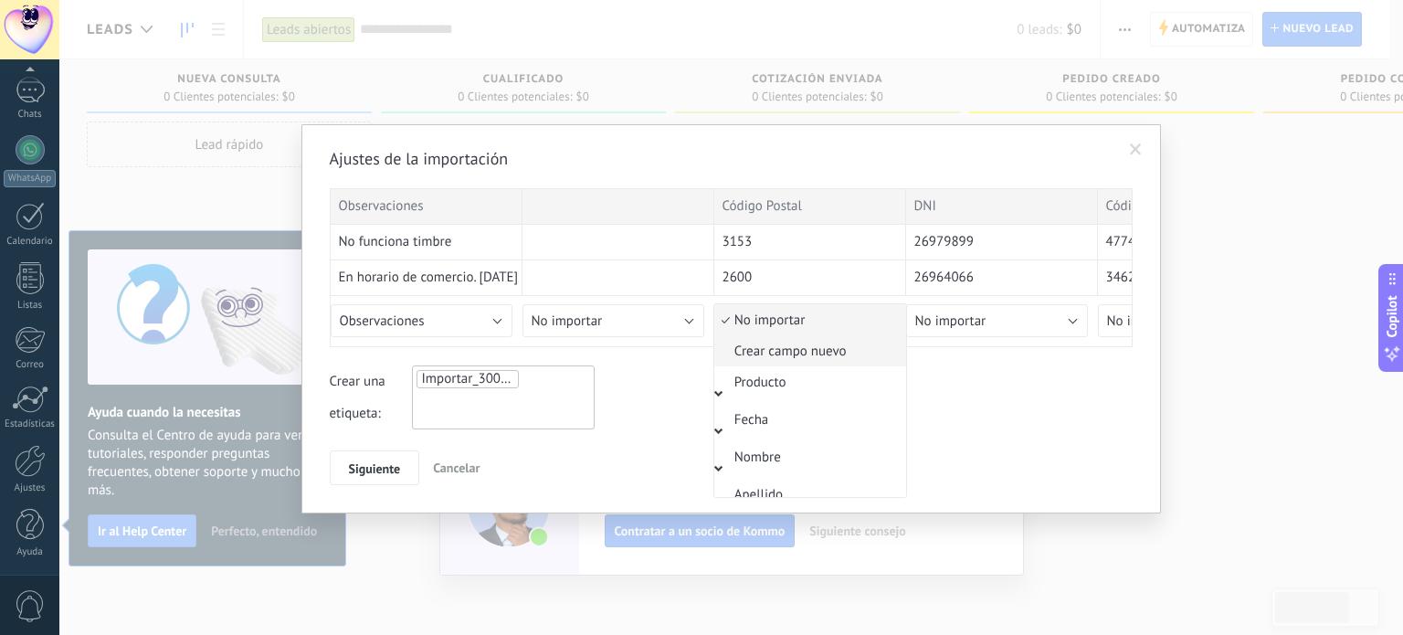
click at [829, 349] on span "Crear campo nuevo" at bounding box center [807, 351] width 186 height 17
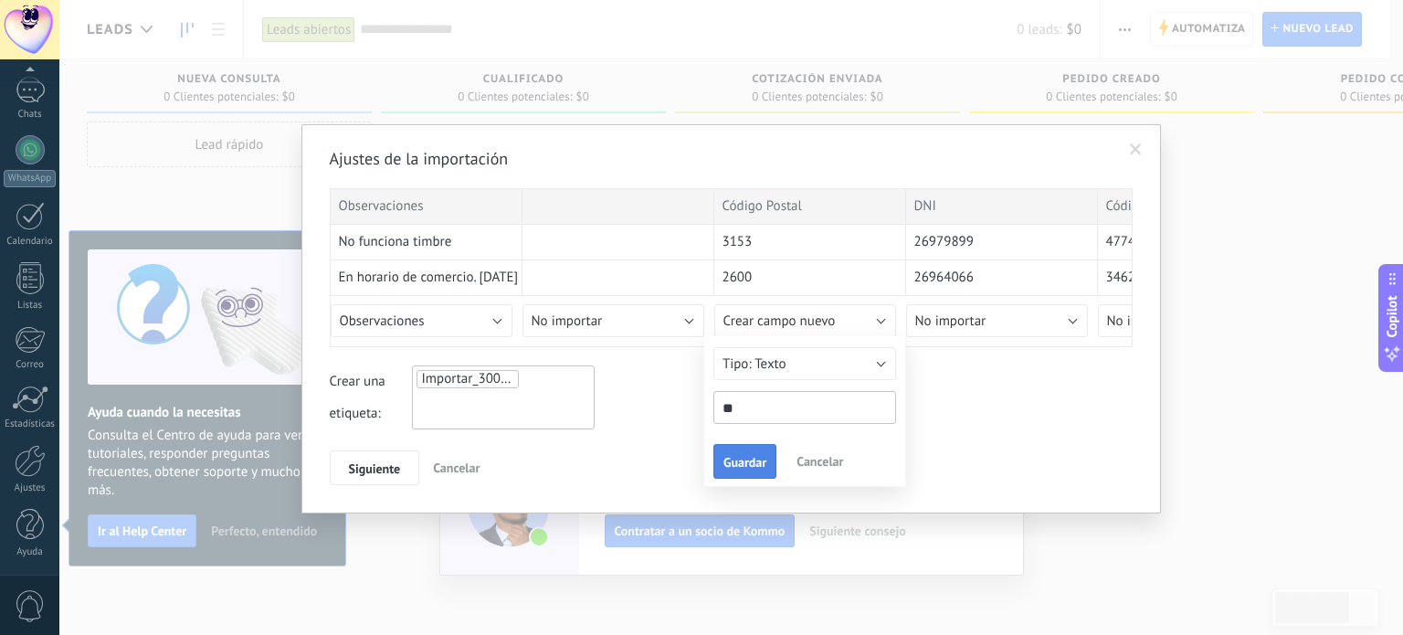
type input "**"
click at [747, 464] on span "Guardar" at bounding box center [744, 462] width 43 height 13
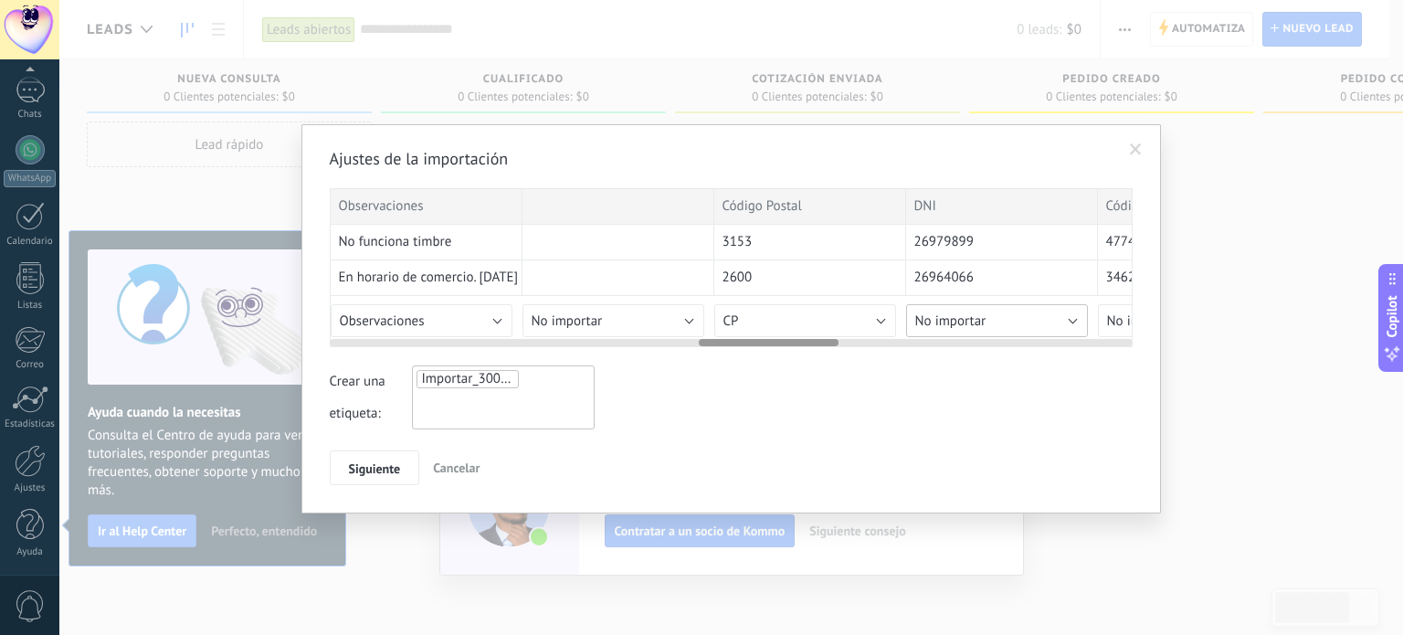
click at [1049, 313] on button "No importar" at bounding box center [997, 320] width 182 height 33
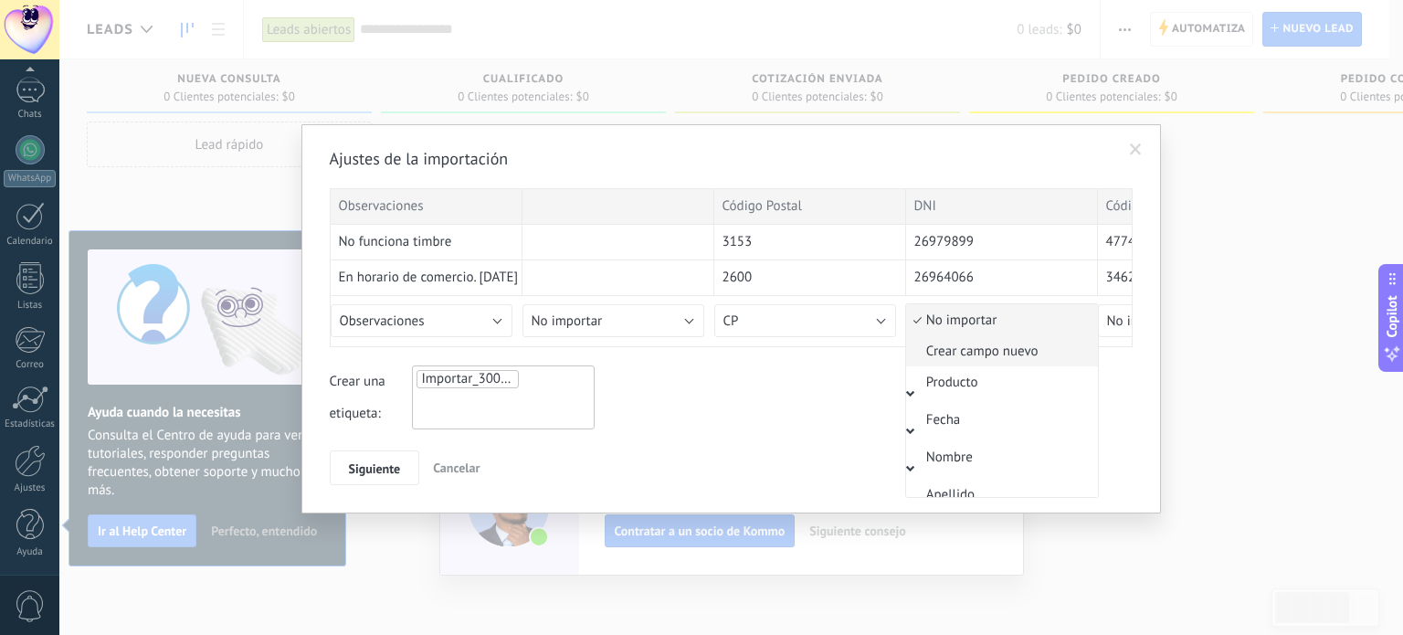
click at [1020, 358] on span "Crear campo nuevo" at bounding box center [999, 351] width 186 height 17
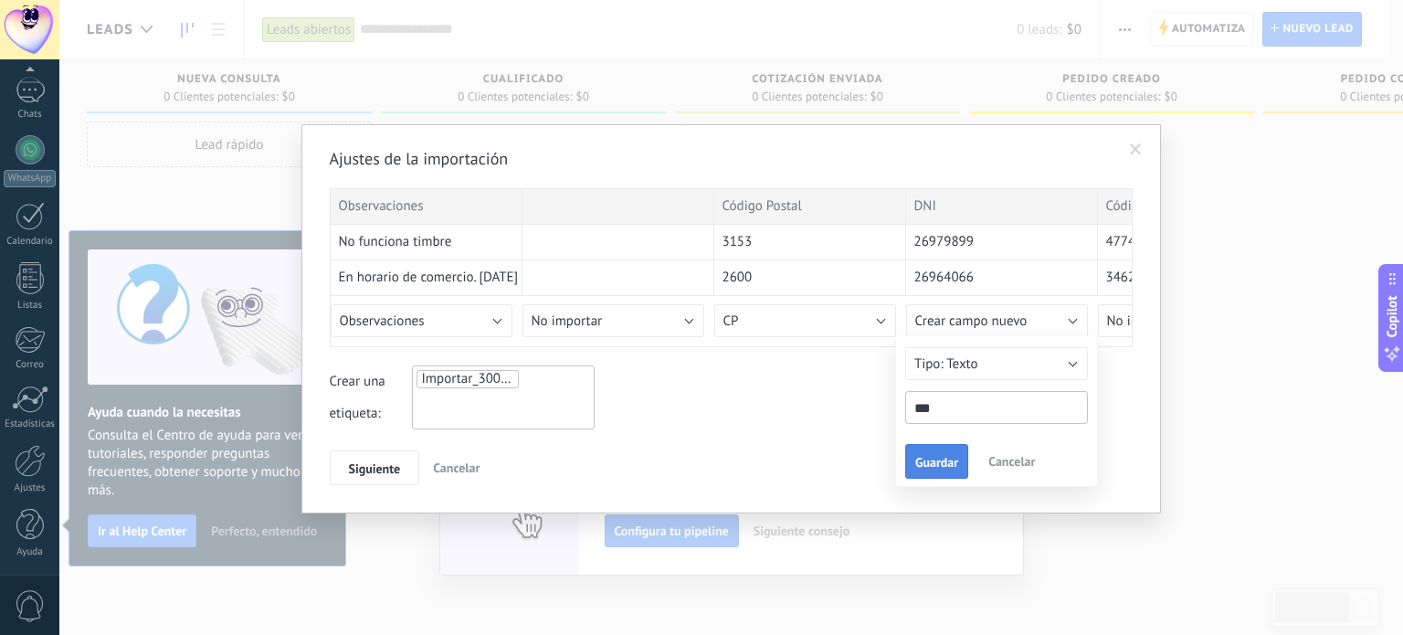
type input "***"
click at [934, 468] on span "Guardar" at bounding box center [936, 462] width 43 height 13
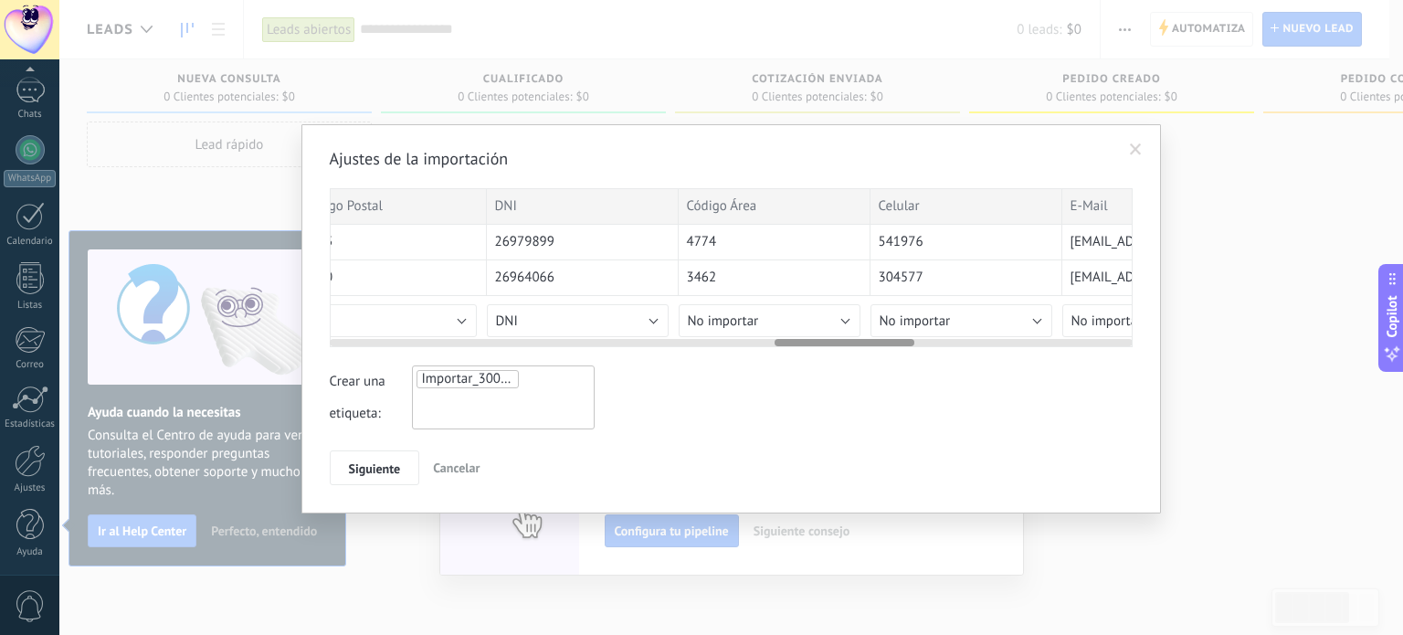
scroll to position [0, 2539]
drag, startPoint x: 816, startPoint y: 340, endPoint x: 891, endPoint y: 332, distance: 76.3
click at [891, 332] on div at bounding box center [731, 339] width 803 height 15
click at [764, 316] on button "No importar" at bounding box center [759, 320] width 182 height 33
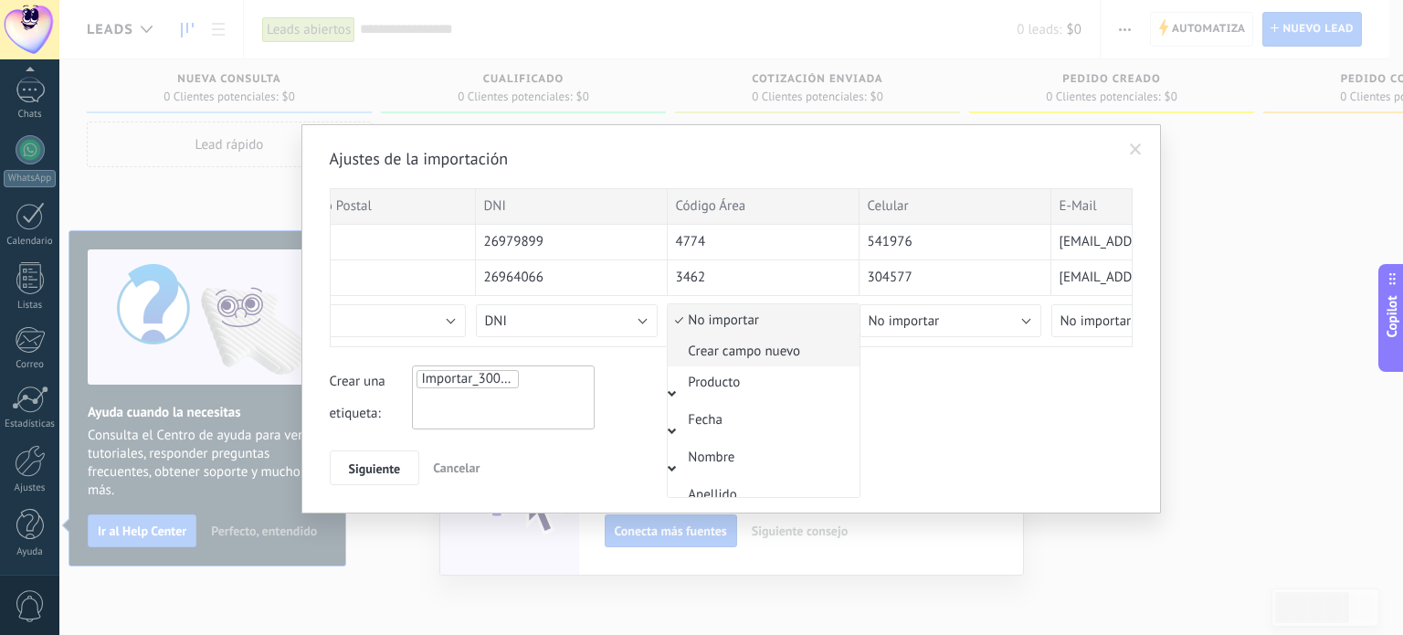
click at [760, 358] on span "Crear campo nuevo" at bounding box center [761, 351] width 186 height 17
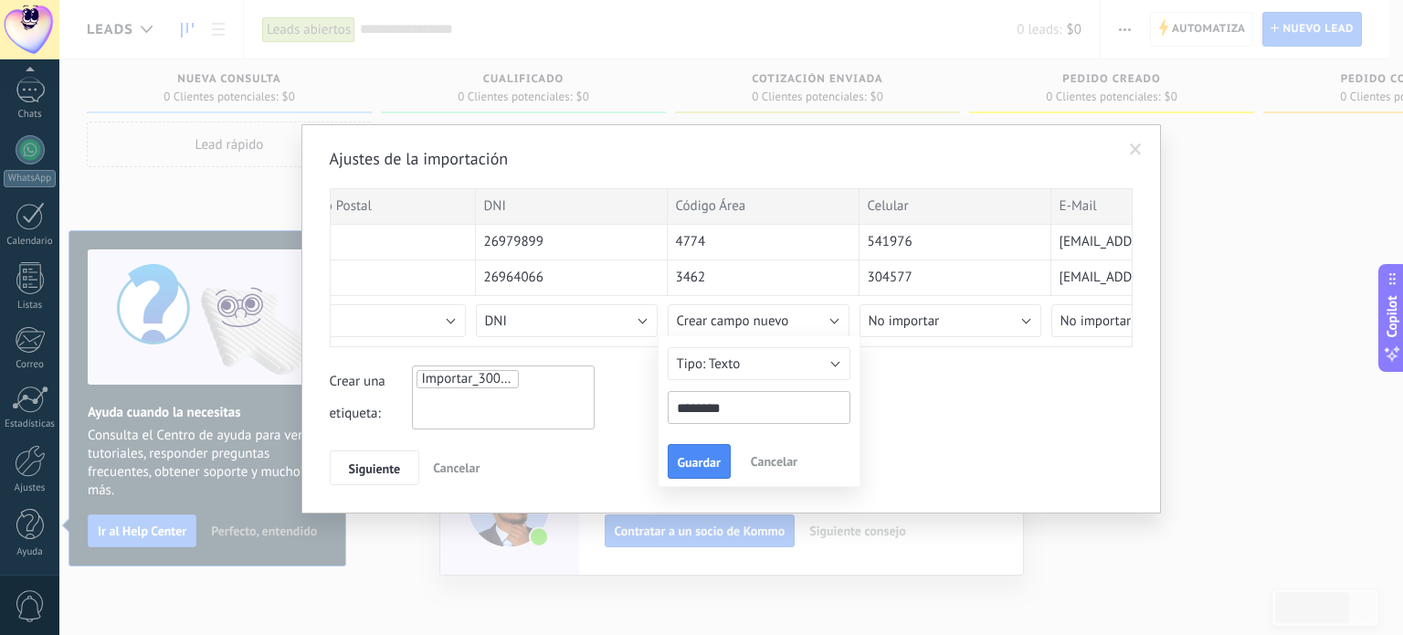
type input "********"
click at [731, 460] on div "Guardar Cancelar" at bounding box center [759, 460] width 183 height 33
click at [701, 467] on span "Guardar" at bounding box center [699, 462] width 43 height 13
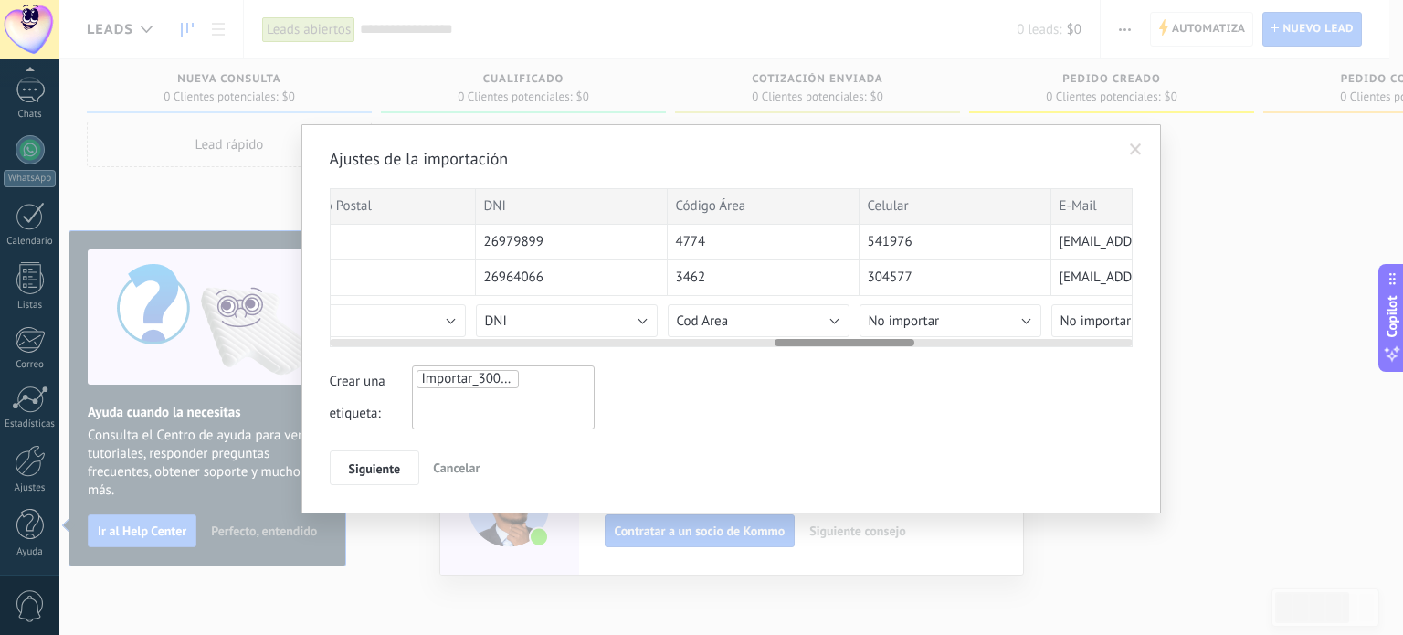
click at [894, 332] on div at bounding box center [731, 339] width 803 height 15
click at [901, 318] on span "No importar" at bounding box center [904, 320] width 71 height 17
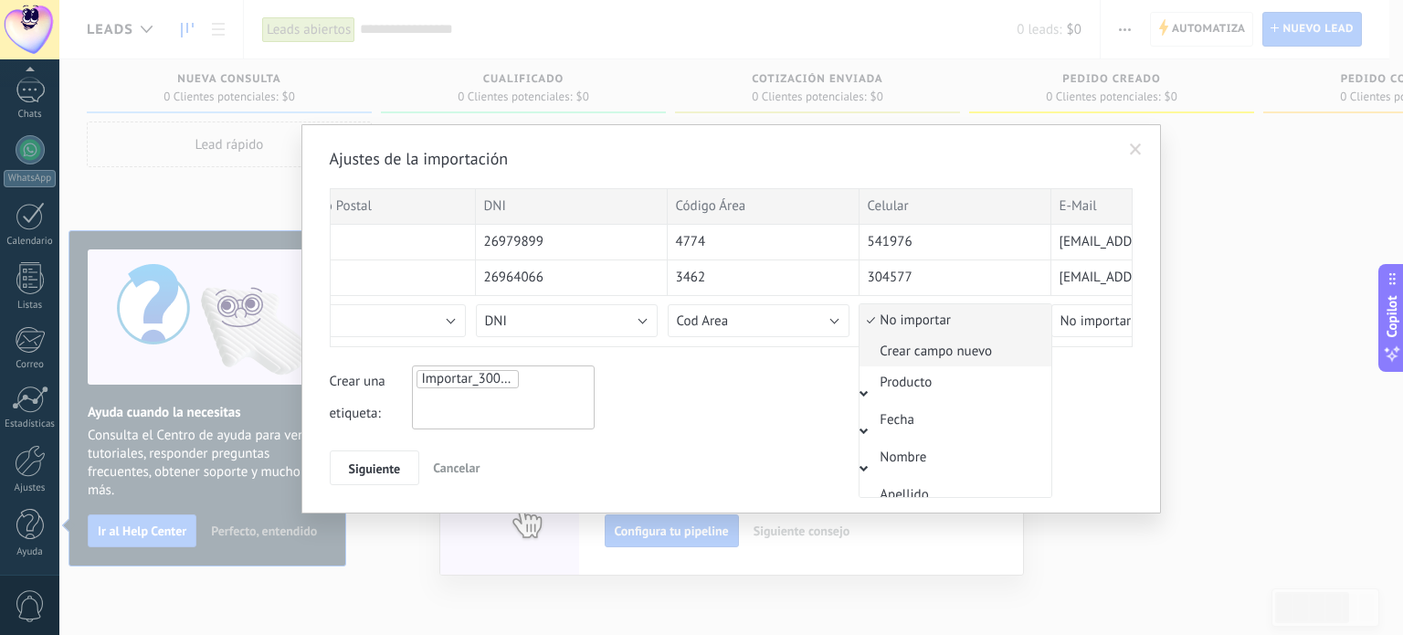
click at [904, 345] on span "Crear campo nuevo" at bounding box center [952, 351] width 186 height 17
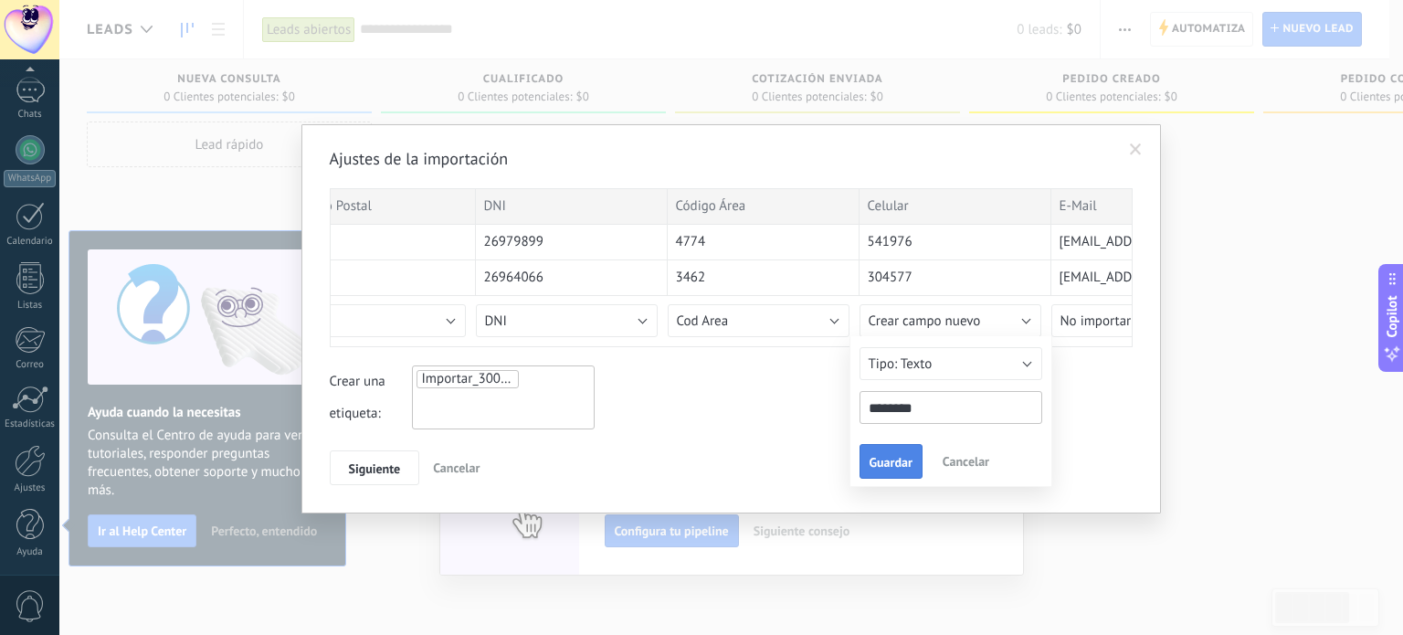
type input "********"
click at [910, 461] on span "Guardar" at bounding box center [891, 462] width 43 height 13
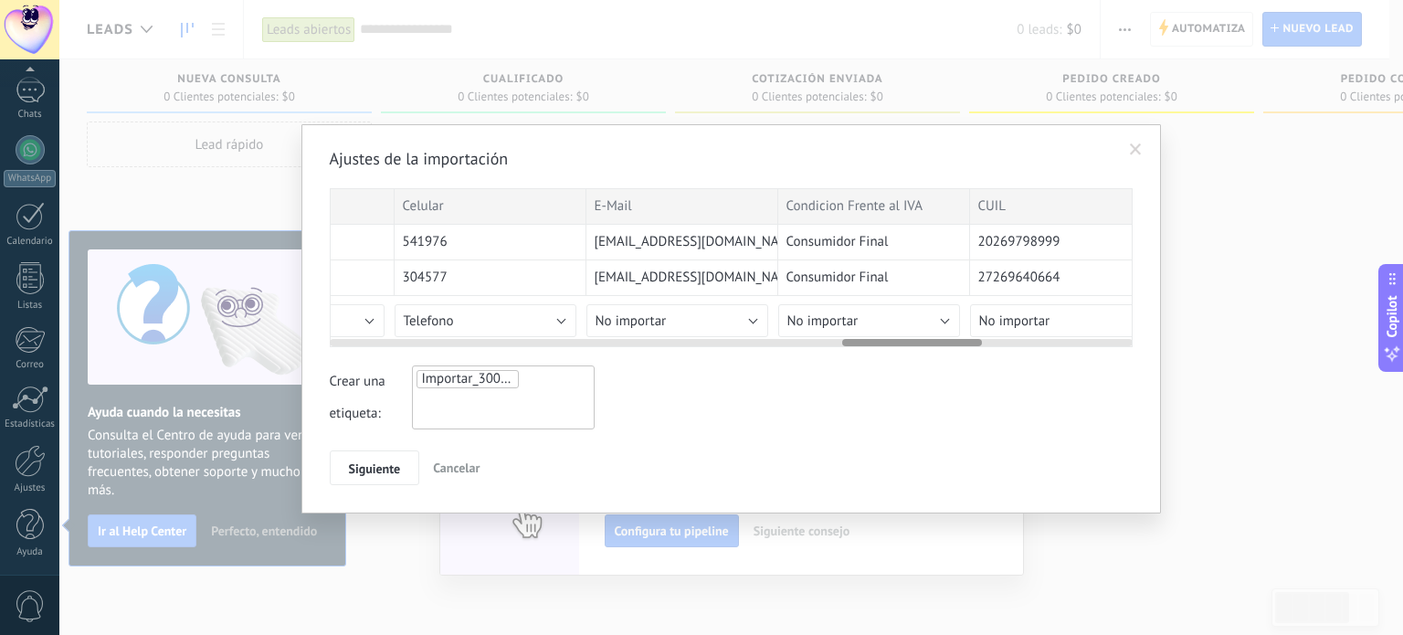
scroll to position [0, 3036]
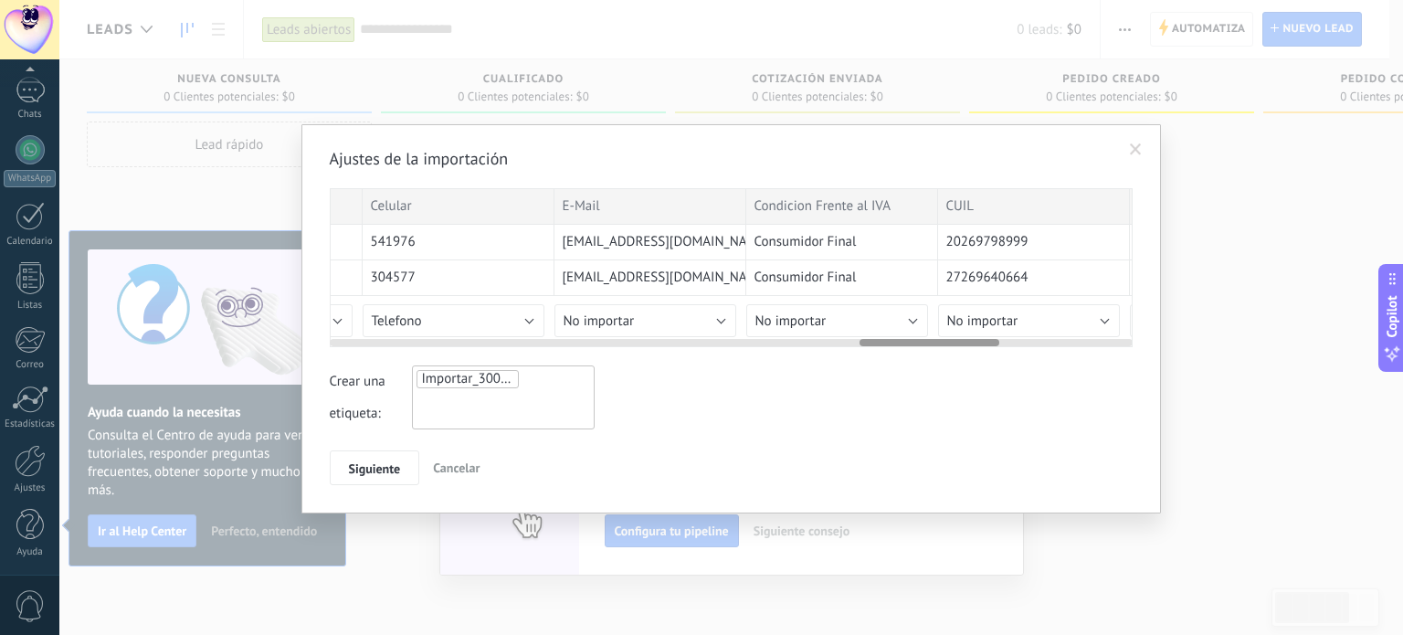
drag, startPoint x: 820, startPoint y: 340, endPoint x: 905, endPoint y: 338, distance: 85.0
click at [905, 339] on div at bounding box center [929, 342] width 140 height 7
click at [712, 315] on button "No importar" at bounding box center [645, 320] width 182 height 33
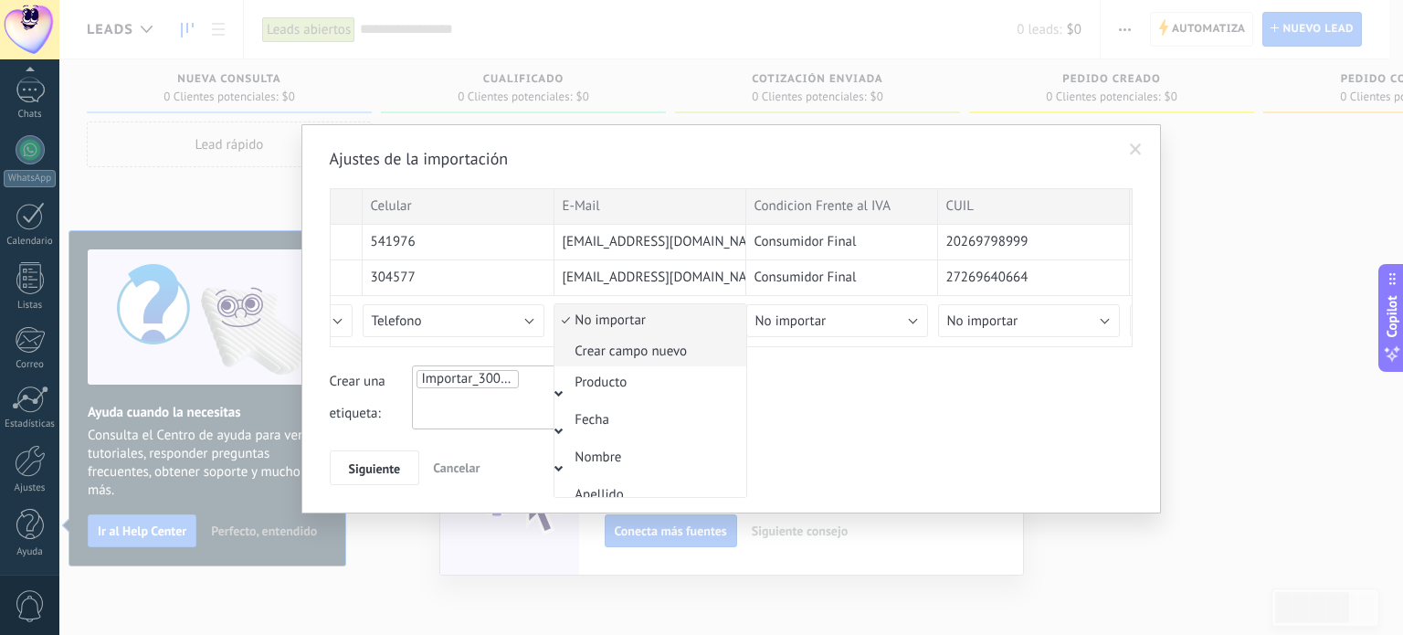
click at [659, 351] on span "Crear campo nuevo" at bounding box center [647, 351] width 186 height 17
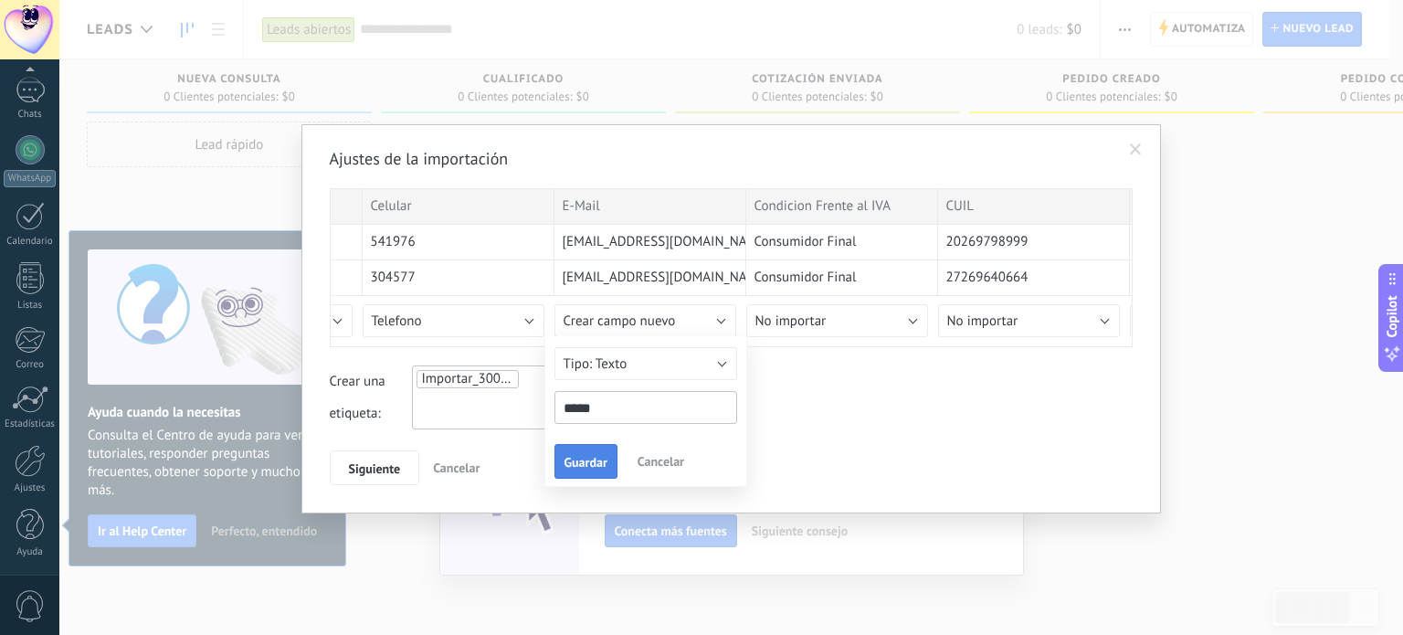
type input "*****"
click at [605, 458] on span "Guardar" at bounding box center [585, 462] width 43 height 13
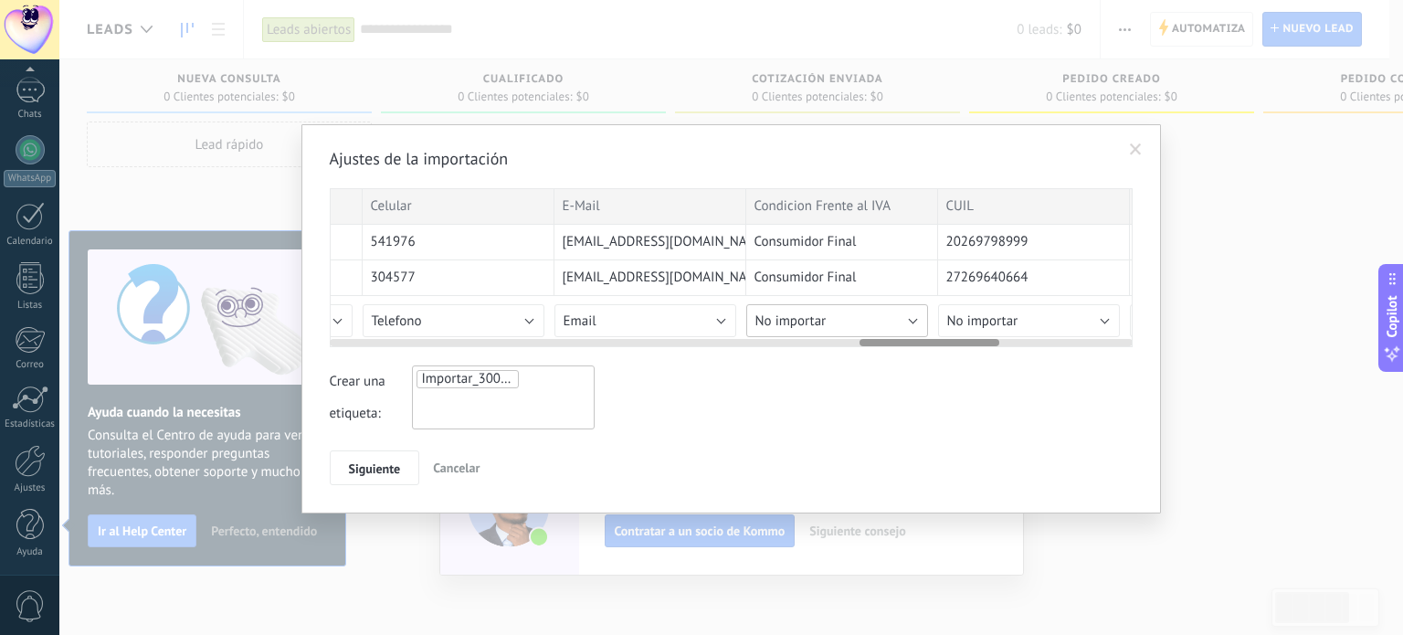
click at [822, 328] on span "No importar" at bounding box center [790, 320] width 71 height 17
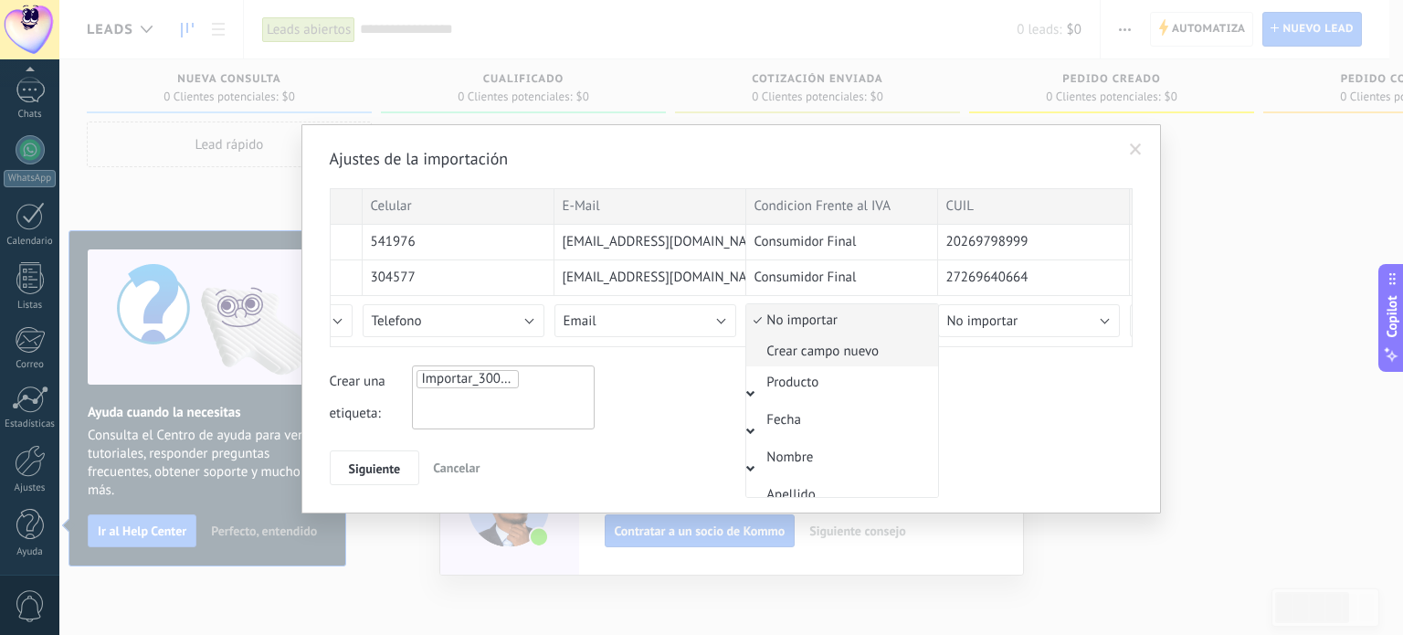
click at [833, 354] on span "Crear campo nuevo" at bounding box center [839, 351] width 186 height 17
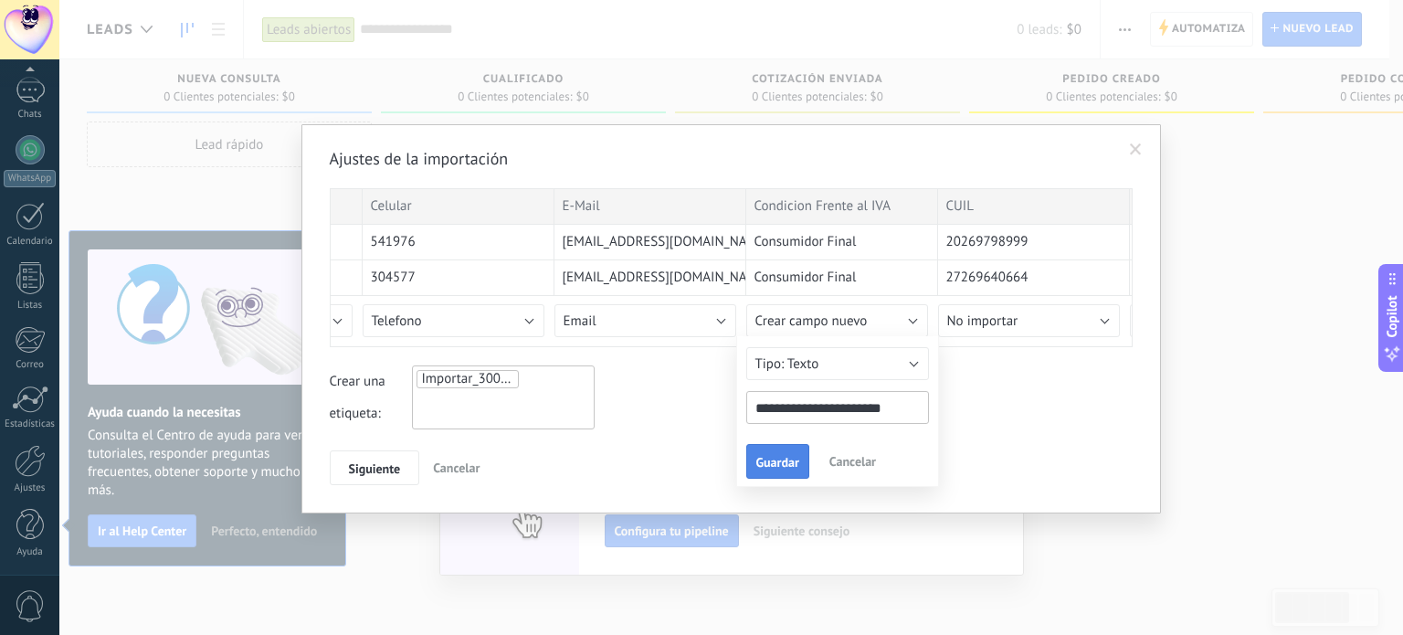
type input "**********"
click at [788, 459] on span "Guardar" at bounding box center [777, 462] width 43 height 13
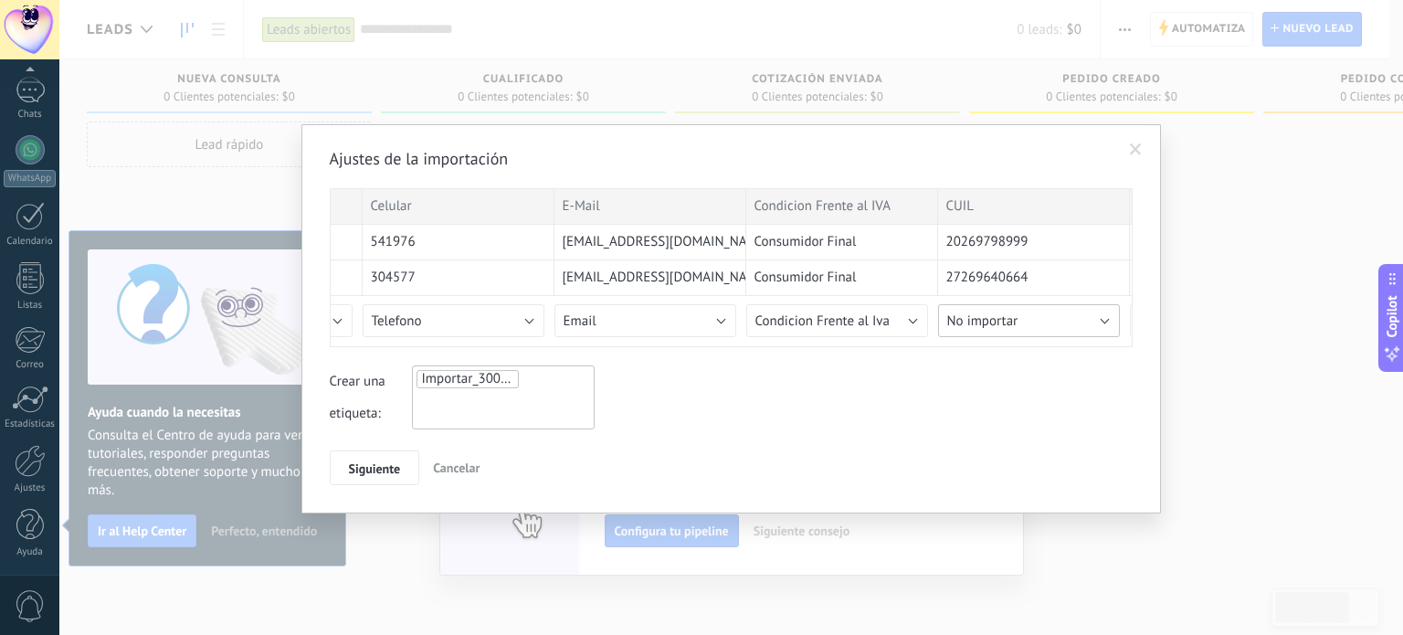
click at [1002, 324] on span "No importar" at bounding box center [982, 320] width 71 height 17
click at [1001, 346] on span "Crear campo nuevo" at bounding box center [1031, 351] width 186 height 17
type input "****"
click at [994, 460] on button "Guardar" at bounding box center [969, 461] width 63 height 35
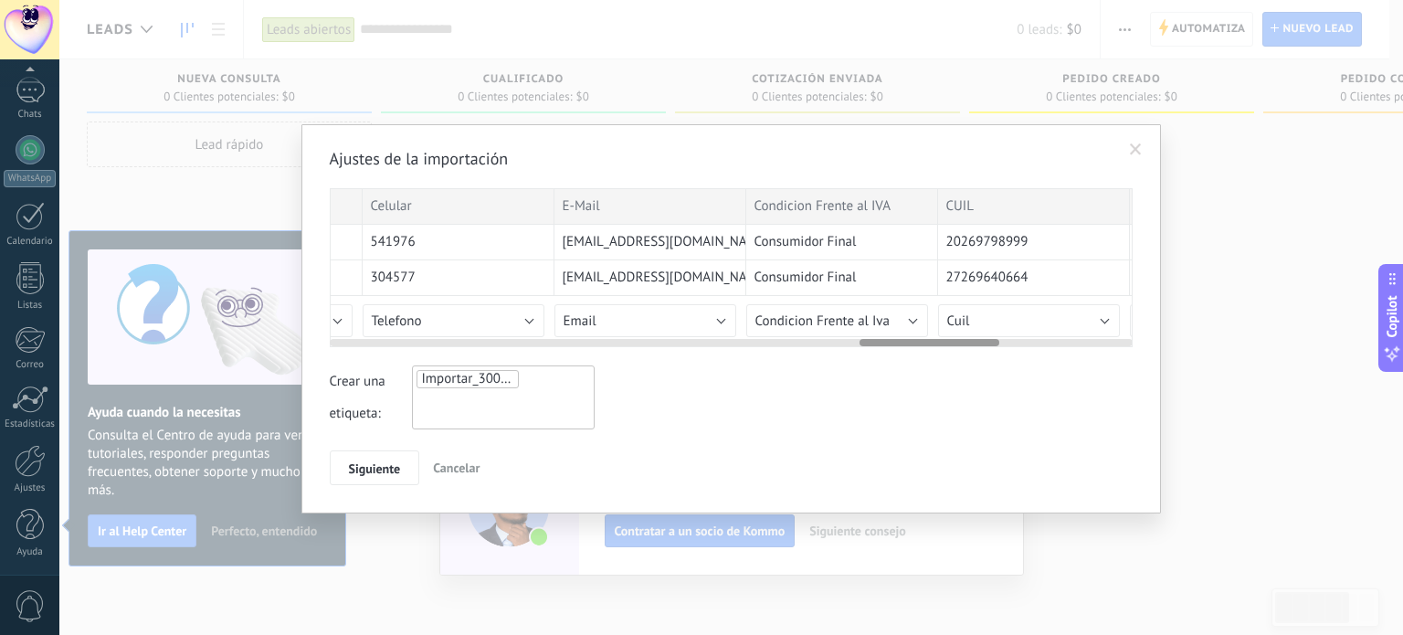
drag, startPoint x: 975, startPoint y: 345, endPoint x: 1004, endPoint y: 343, distance: 29.4
click at [1004, 343] on div "Ajustes de la importación ESTADO Marca temporal Cartel Nombre Apellido Provinci…" at bounding box center [731, 316] width 803 height 337
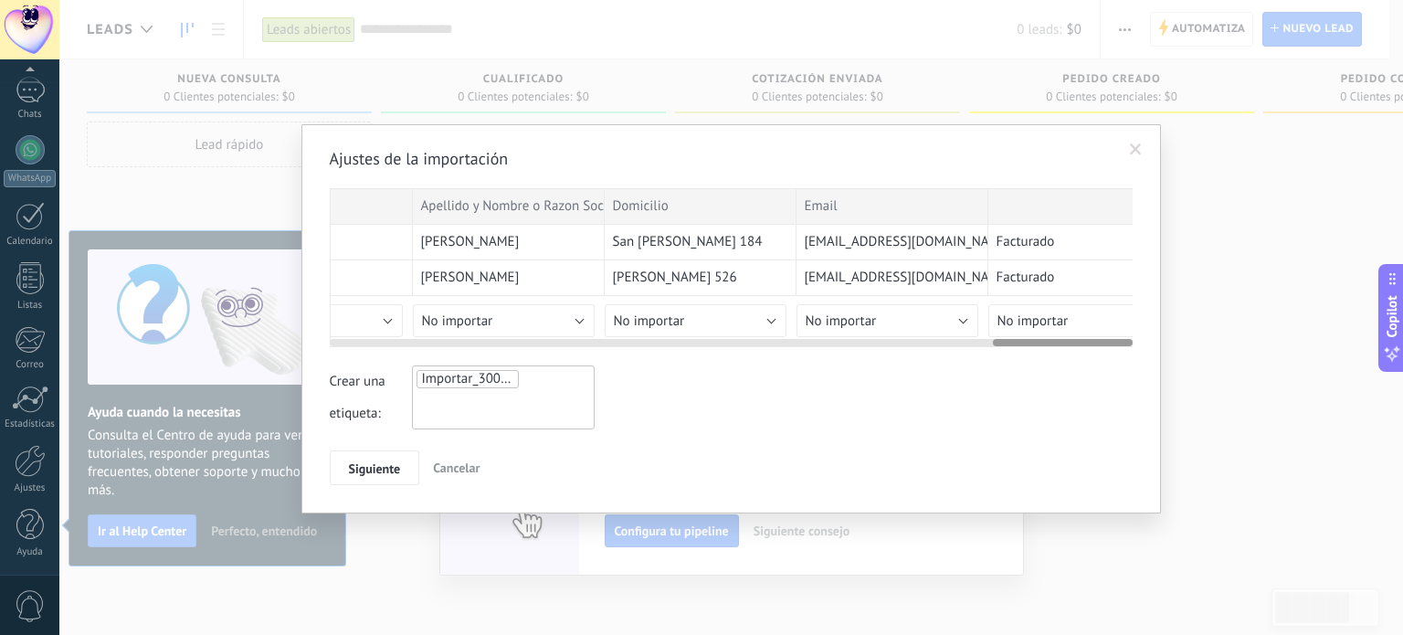
scroll to position [0, 3800]
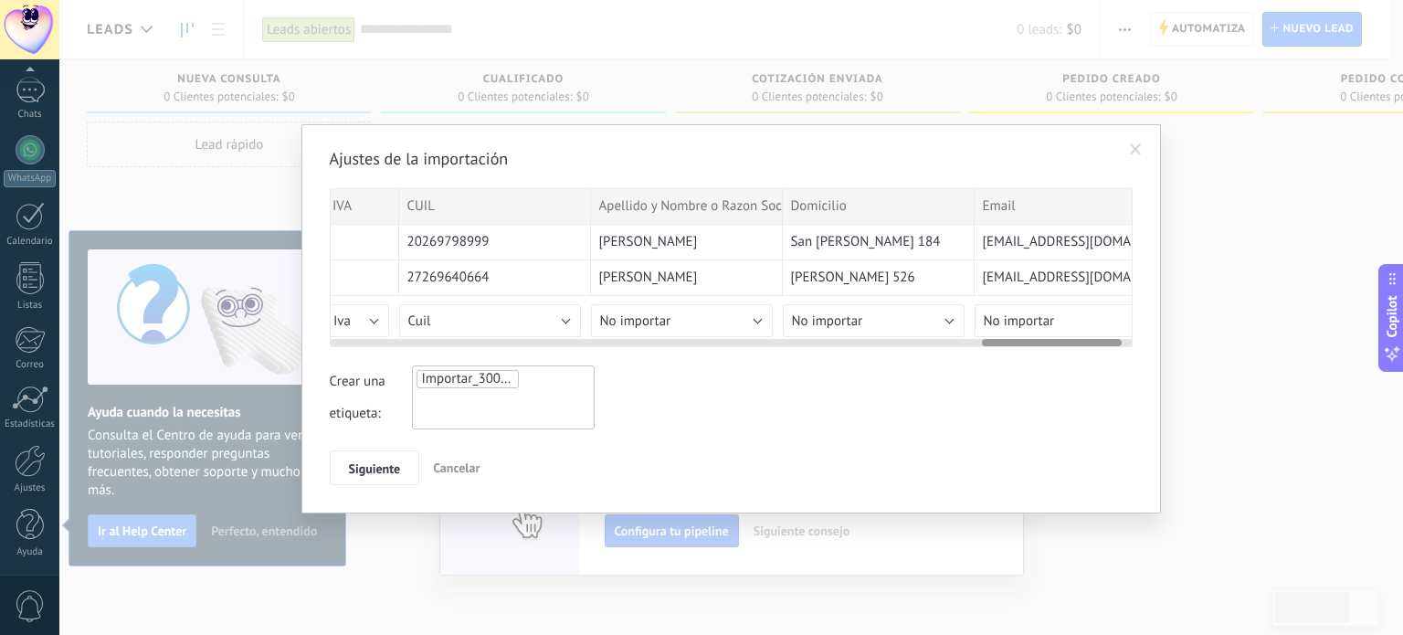
drag, startPoint x: 984, startPoint y: 341, endPoint x: 1000, endPoint y: 359, distance: 24.6
click at [1020, 357] on div "Ajustes de la importación ESTADO Marca temporal Cartel Nombre Apellido Provinci…" at bounding box center [731, 316] width 803 height 337
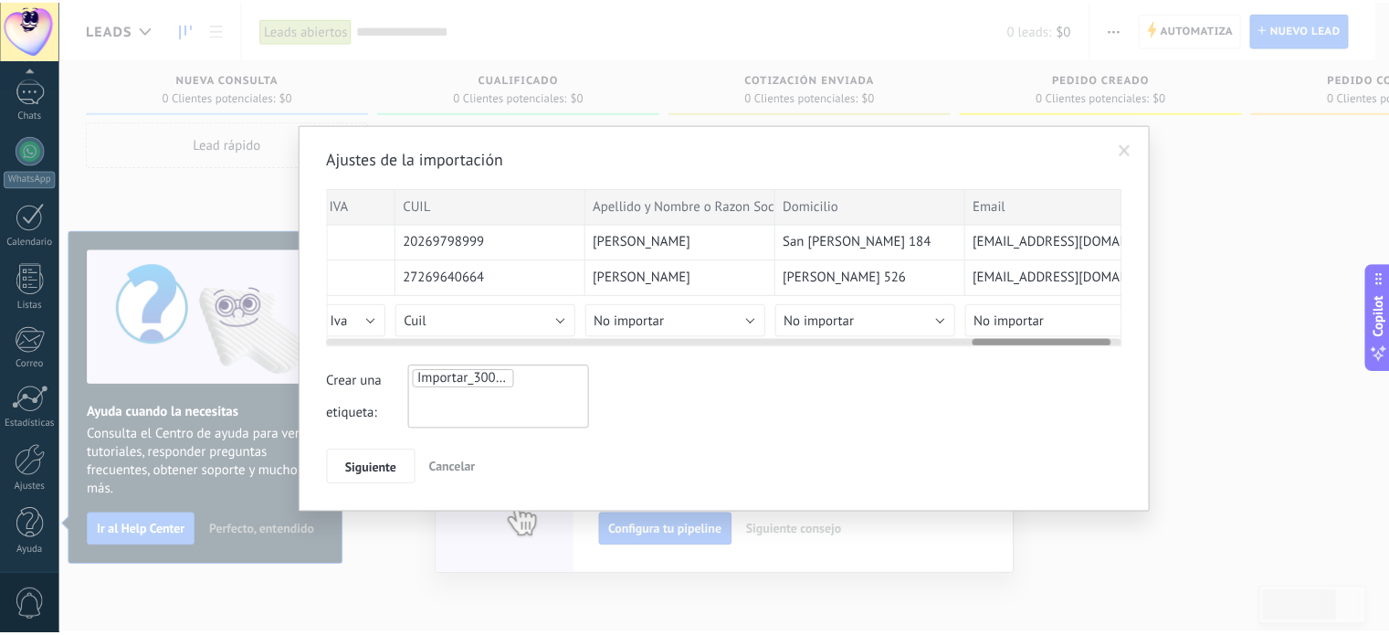
scroll to position [0, 3376]
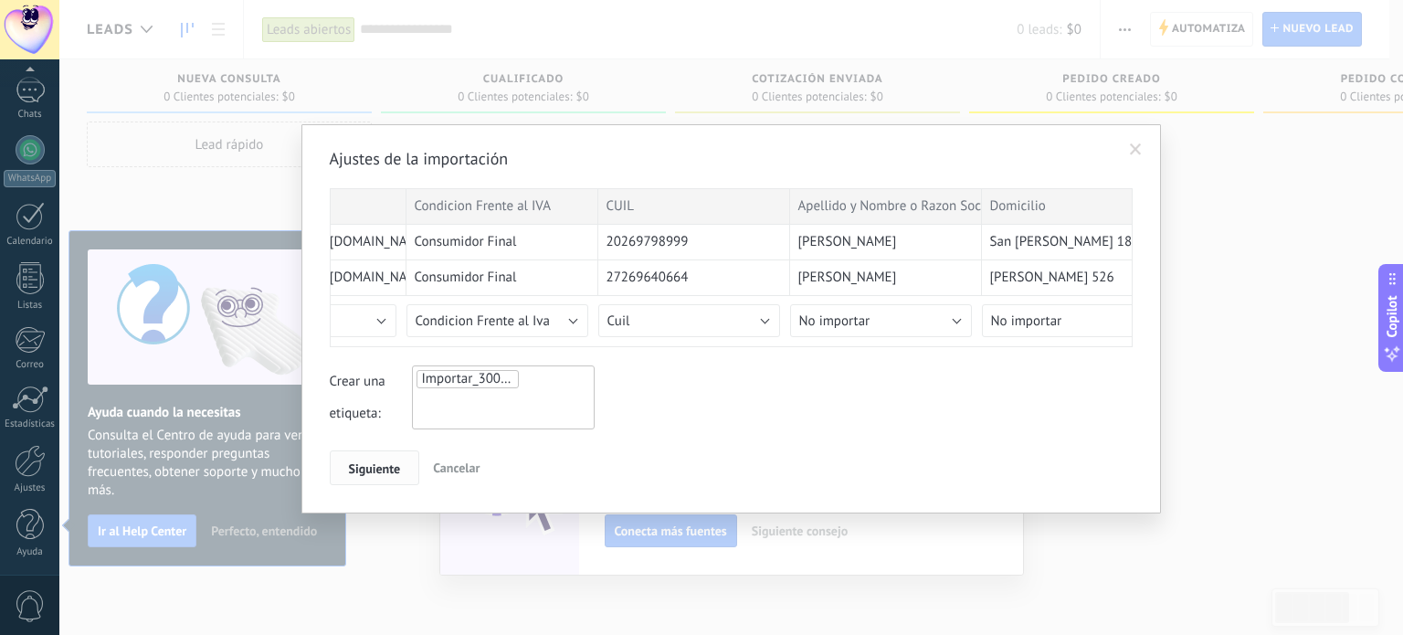
click at [390, 462] on span "Siguiente" at bounding box center [375, 468] width 52 height 13
click at [380, 463] on span "Siguiente" at bounding box center [375, 468] width 52 height 13
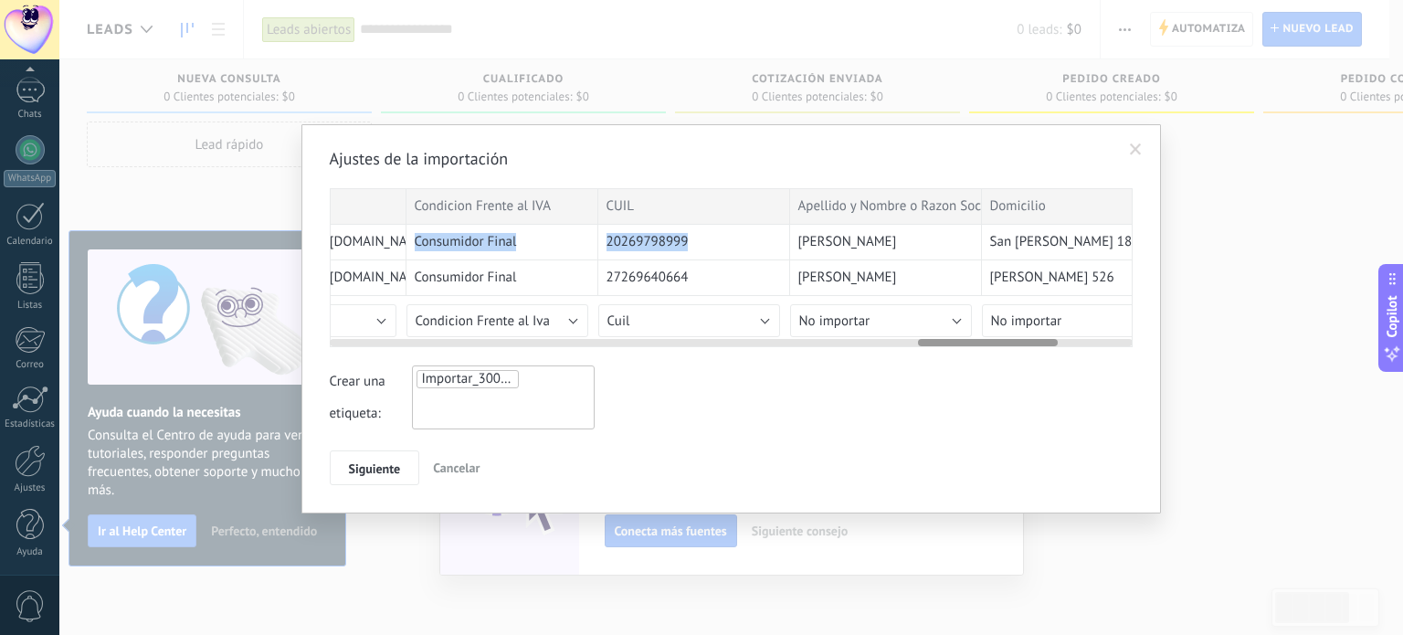
drag, startPoint x: 388, startPoint y: 243, endPoint x: 713, endPoint y: 255, distance: 325.4
click at [715, 255] on div "20269798999" at bounding box center [694, 243] width 192 height 36
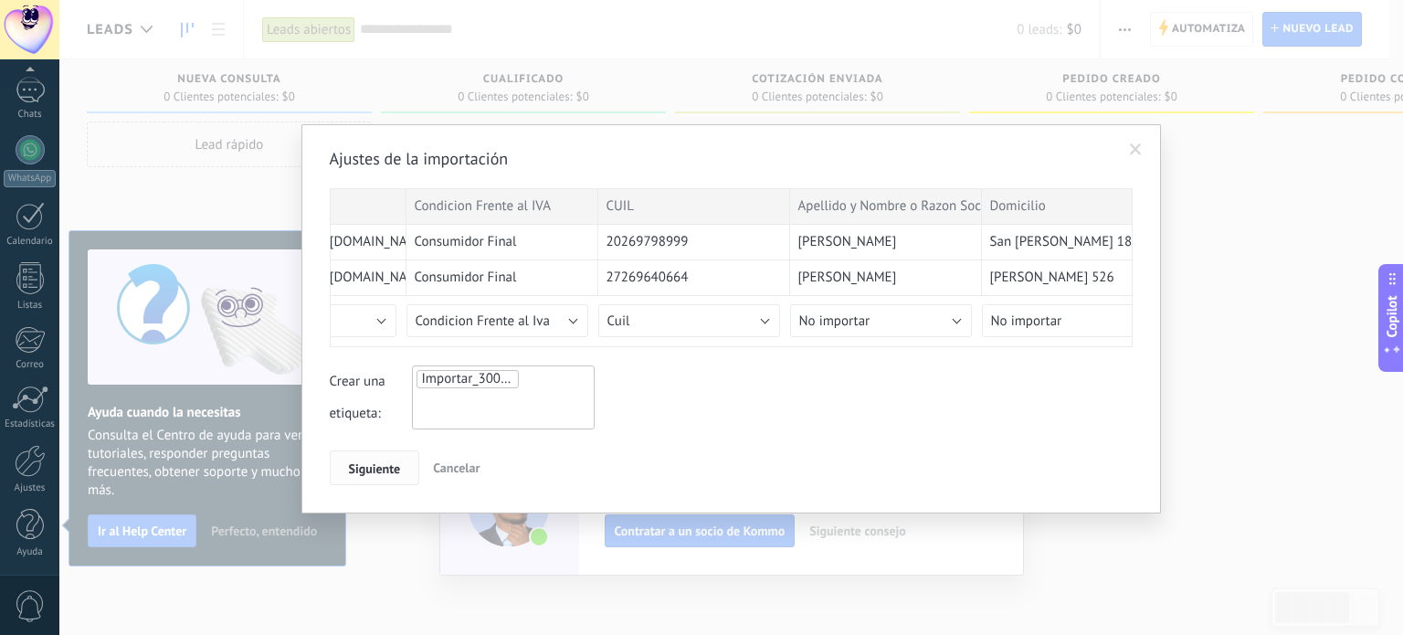
click at [382, 463] on span "Siguiente" at bounding box center [375, 468] width 52 height 13
click at [380, 465] on span "Siguiente" at bounding box center [375, 468] width 52 height 13
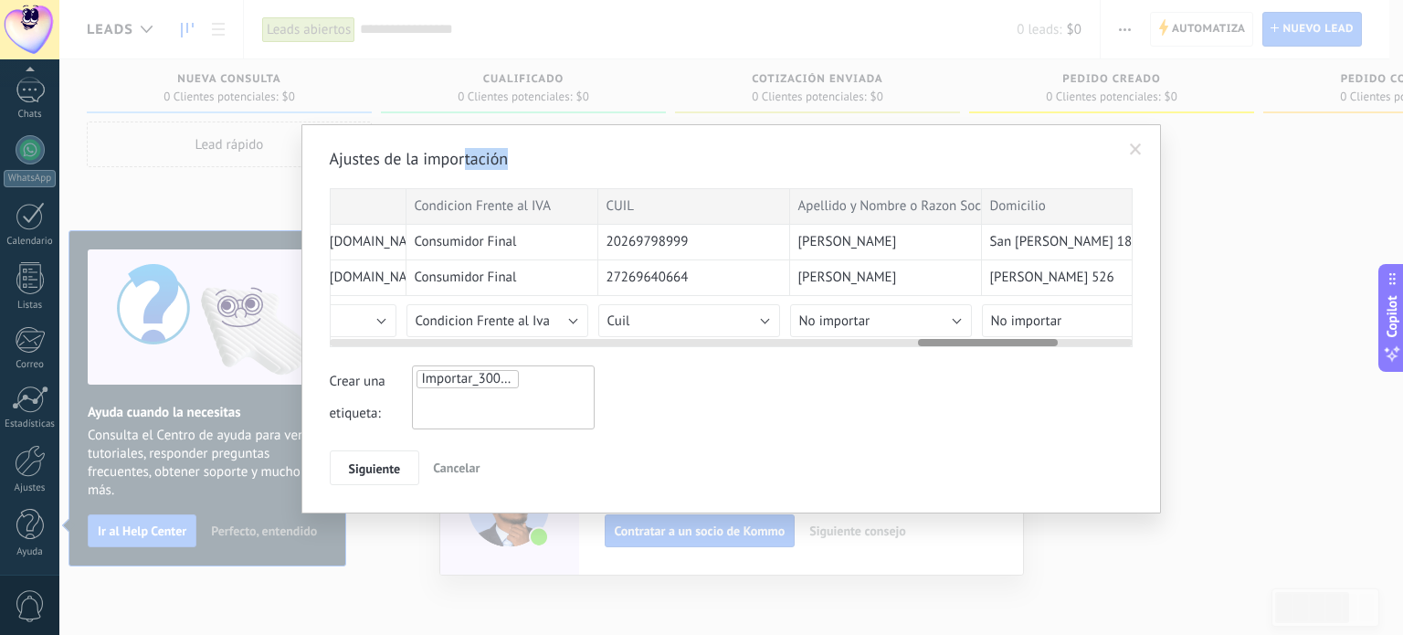
drag, startPoint x: 553, startPoint y: 143, endPoint x: 600, endPoint y: 211, distance: 82.6
click at [617, 186] on div "Ajustes de la importación ESTADO Marca temporal Cartel Nombre Apellido Provinci…" at bounding box center [731, 316] width 803 height 337
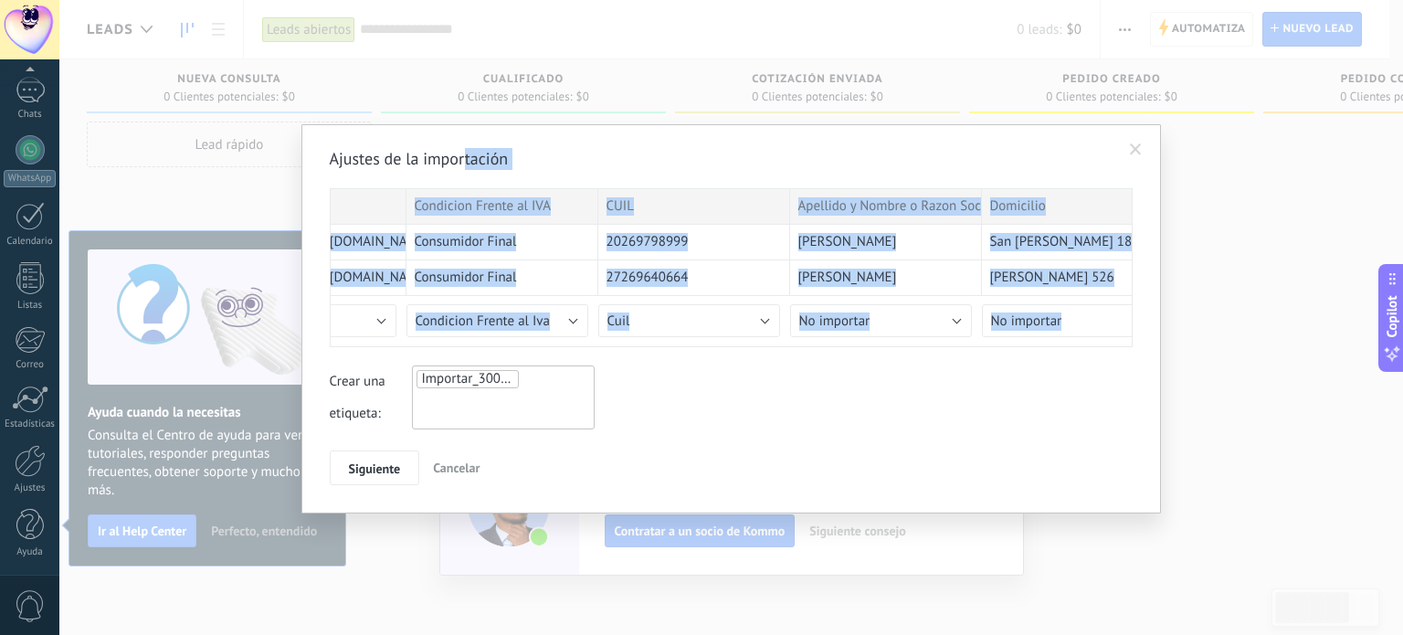
click at [460, 469] on span "Cancelar" at bounding box center [456, 467] width 47 height 16
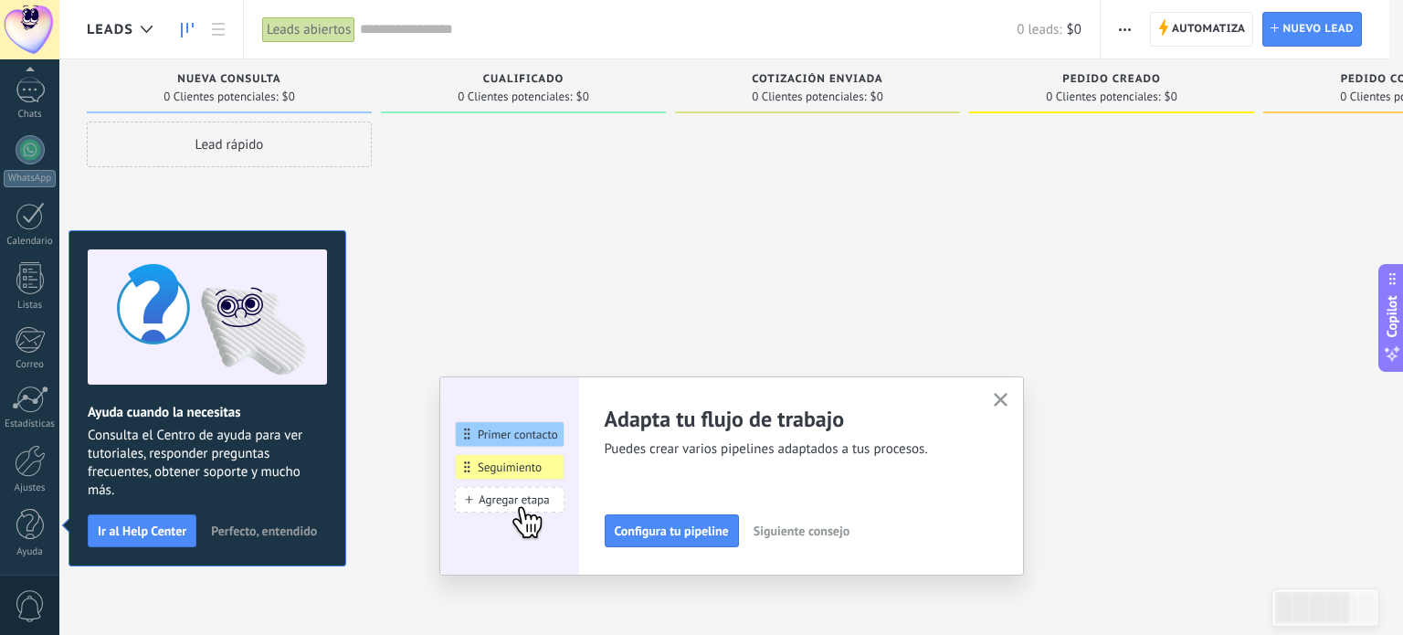
click at [1005, 395] on use "button" at bounding box center [1001, 400] width 14 height 14
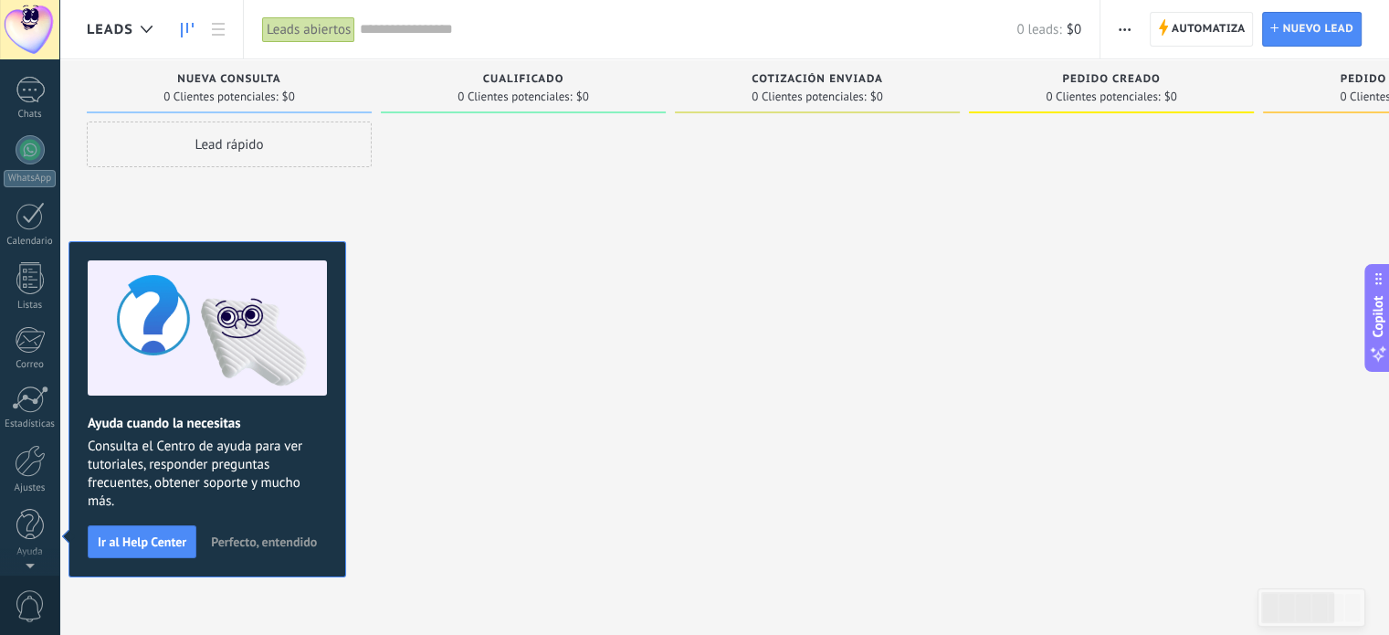
scroll to position [0, 0]
drag, startPoint x: 443, startPoint y: 204, endPoint x: 468, endPoint y: 295, distance: 94.6
click at [468, 295] on div at bounding box center [523, 319] width 285 height 396
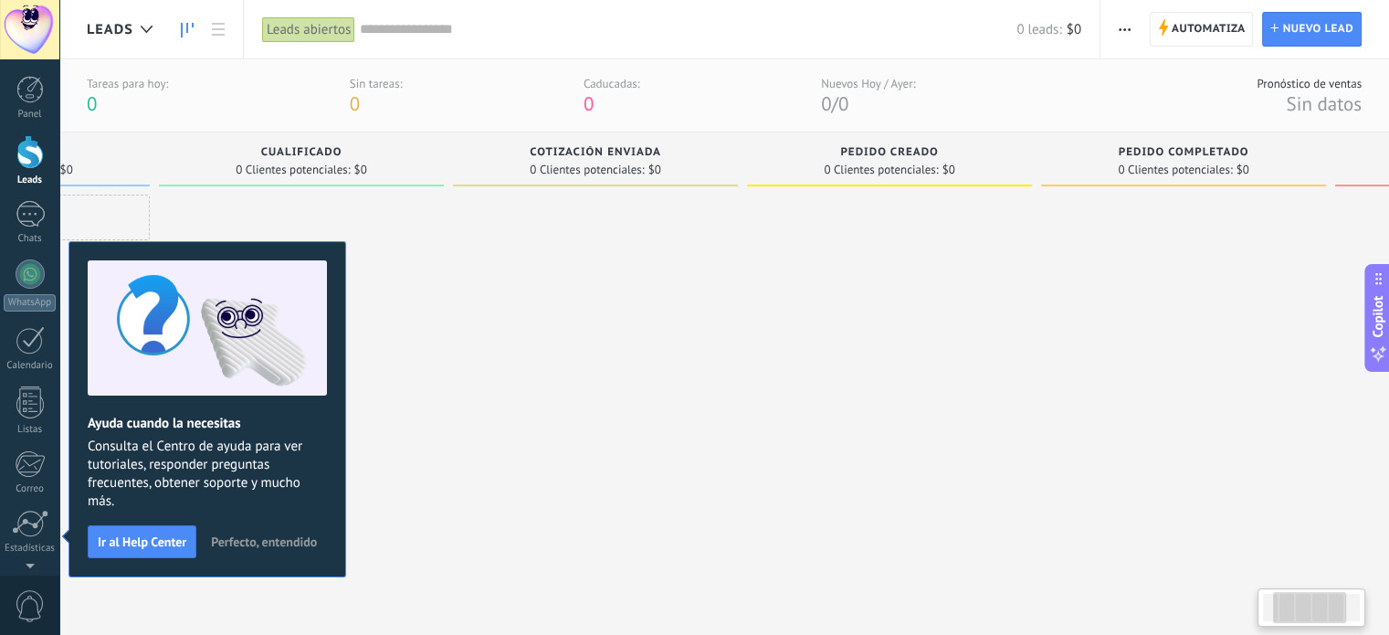
scroll to position [0, 307]
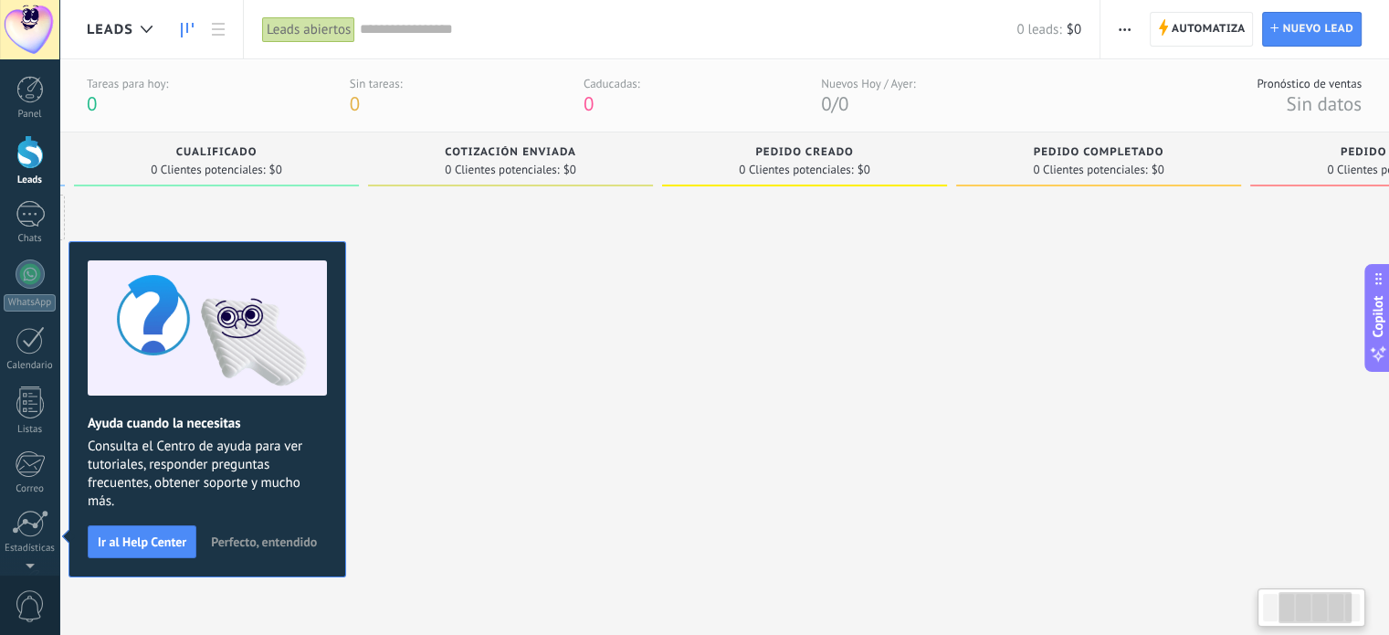
drag, startPoint x: 754, startPoint y: 304, endPoint x: 462, endPoint y: 340, distance: 294.4
click at [462, 340] on div at bounding box center [510, 393] width 285 height 396
drag, startPoint x: 1087, startPoint y: 300, endPoint x: 831, endPoint y: 322, distance: 256.7
click at [831, 322] on div "Leads Entrantes Solicitudes: 0 0 0 0 0 0 0 0 0 Nueva consulta 0 Clientes potenc…" at bounding box center [677, 361] width 1783 height 459
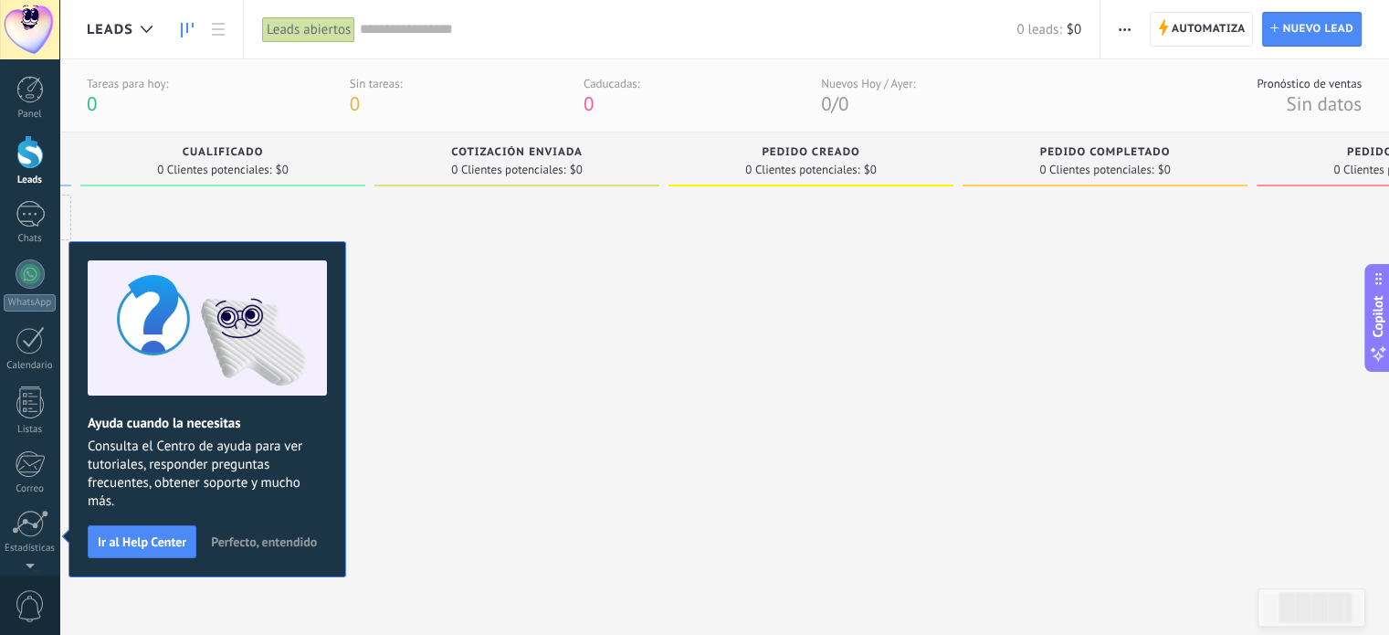
click at [811, 164] on span "0 Clientes potenciales:" at bounding box center [802, 169] width 114 height 11
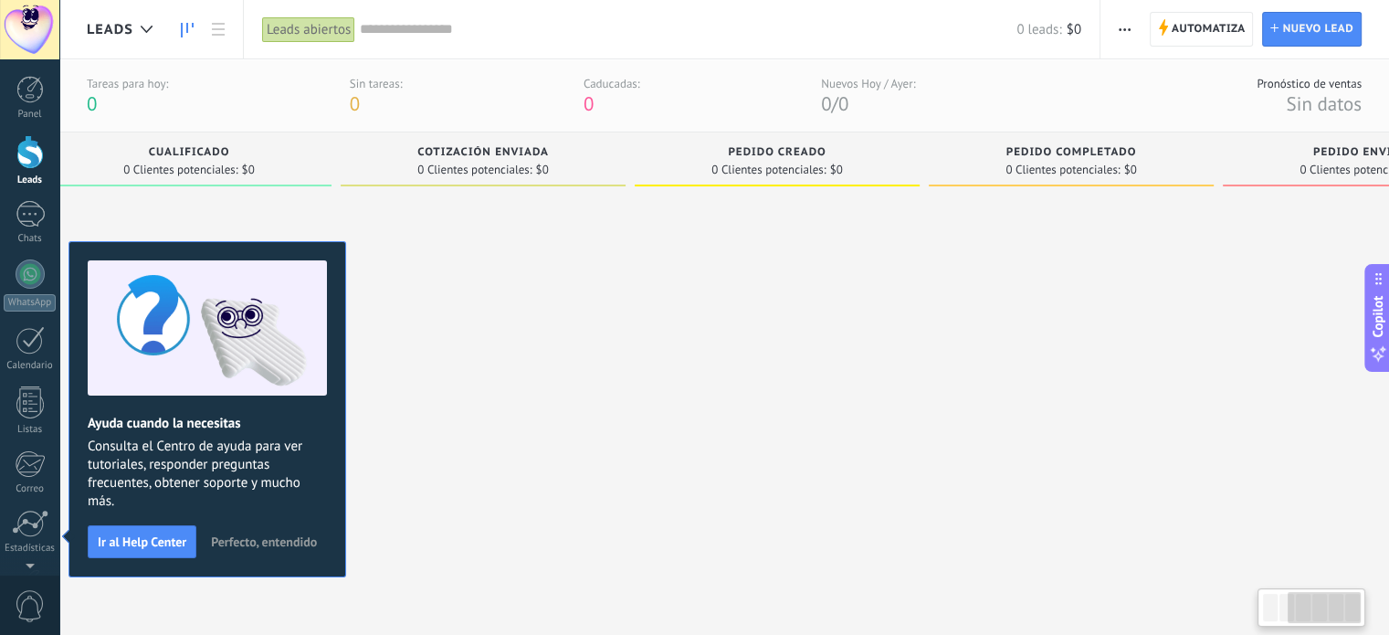
scroll to position [0, 240]
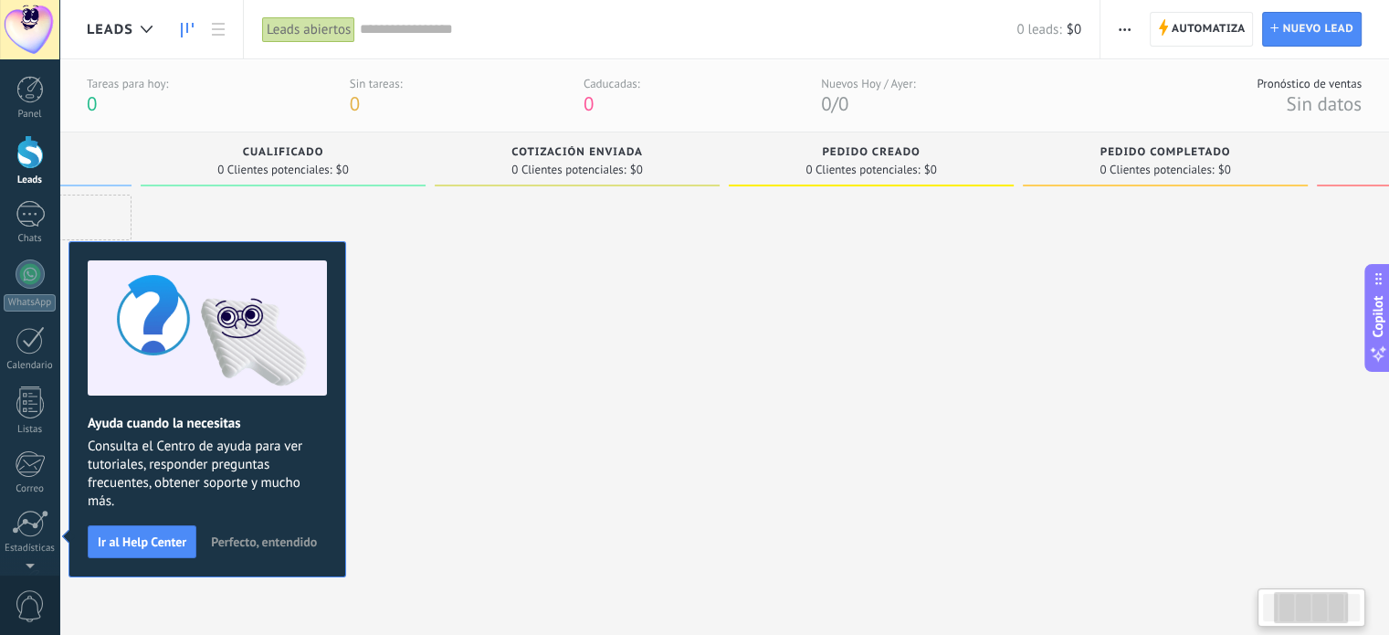
drag, startPoint x: 790, startPoint y: 279, endPoint x: 1126, endPoint y: 113, distance: 375.0
click at [1126, 113] on div "Tareas para hoy: 0 Sin tareas: 0 Caducadas: 0 Nuevos Hoy / Ayer: 0 / 0 Pronósti…" at bounding box center [724, 362] width 1330 height 725
click at [29, 88] on div at bounding box center [29, 89] width 27 height 27
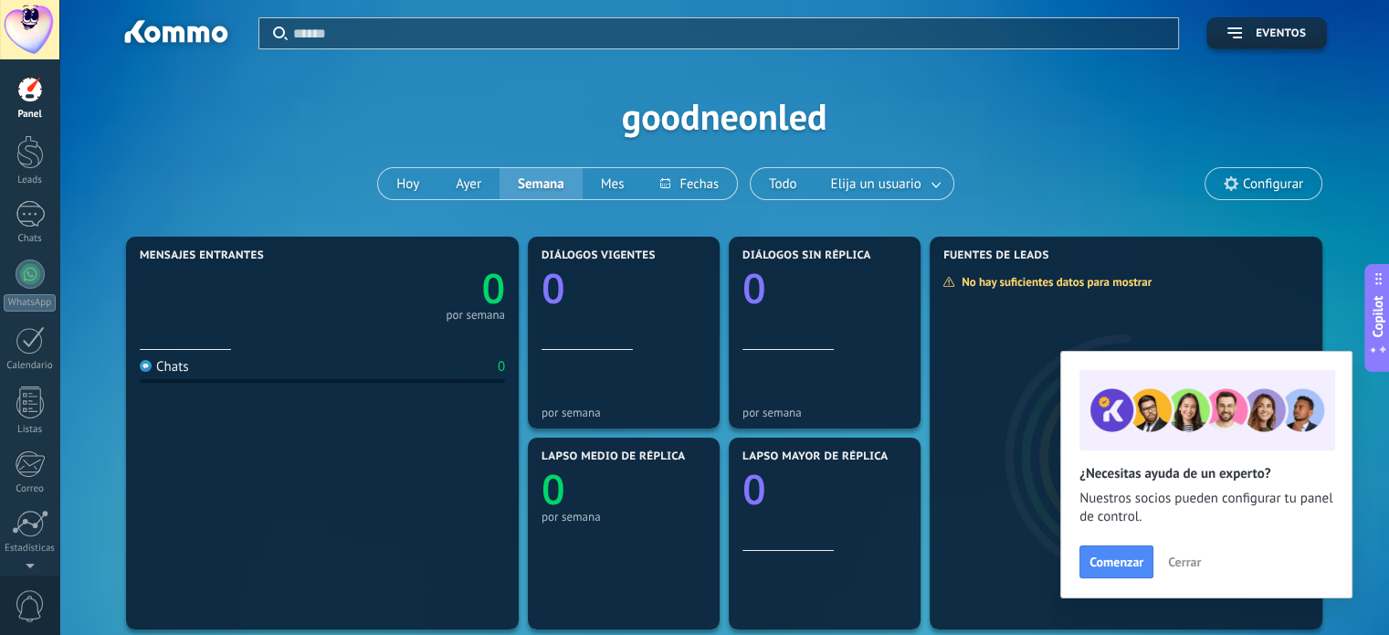
click at [1187, 555] on span "Cerrar" at bounding box center [1184, 561] width 33 height 13
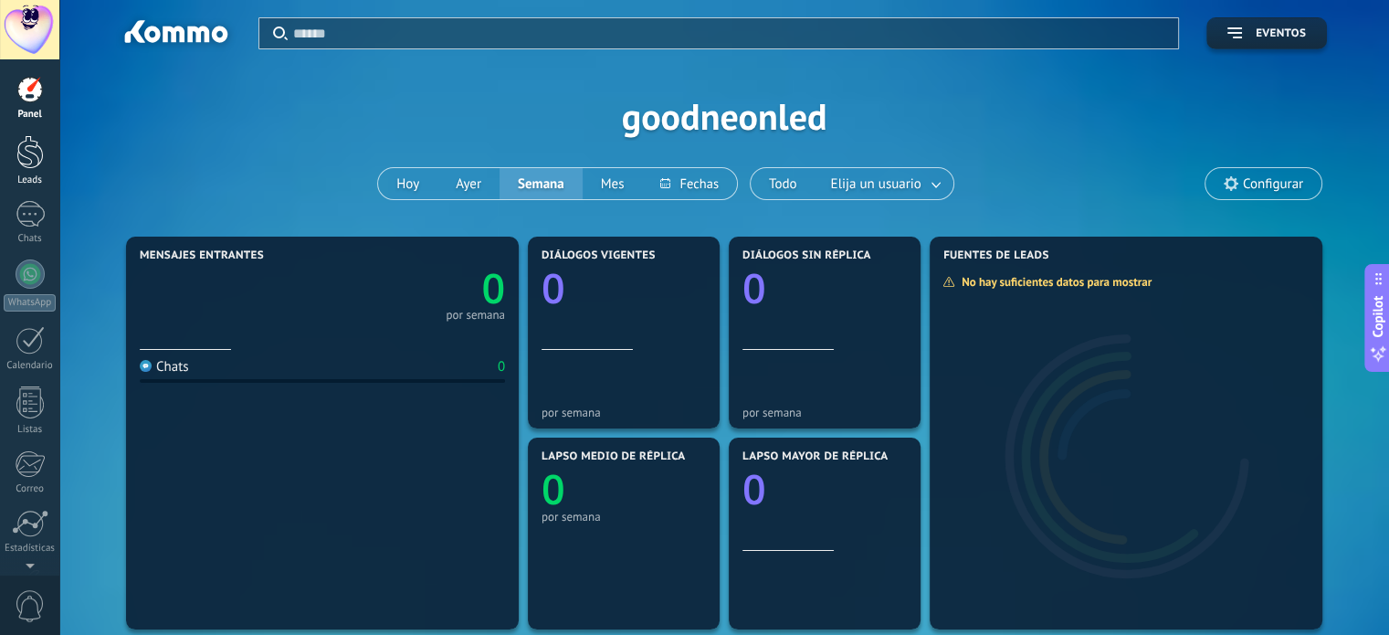
click at [26, 145] on div at bounding box center [29, 152] width 27 height 34
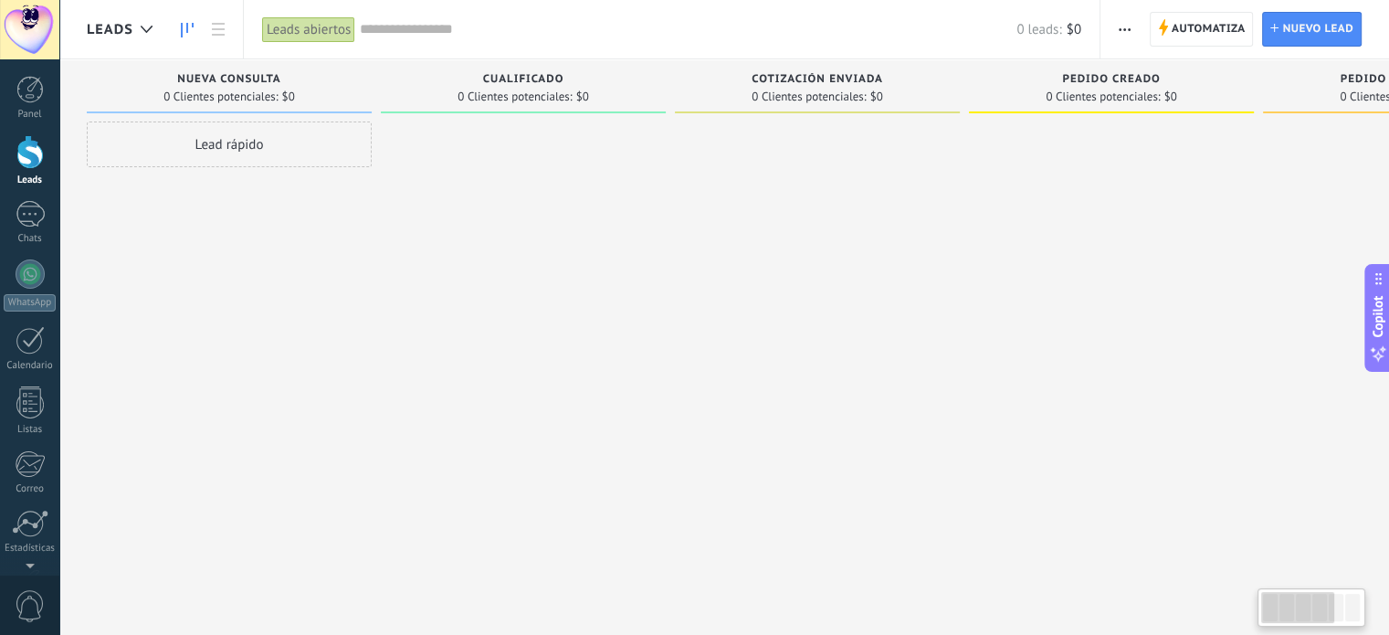
click at [316, 142] on div "Lead rápido" at bounding box center [229, 144] width 285 height 46
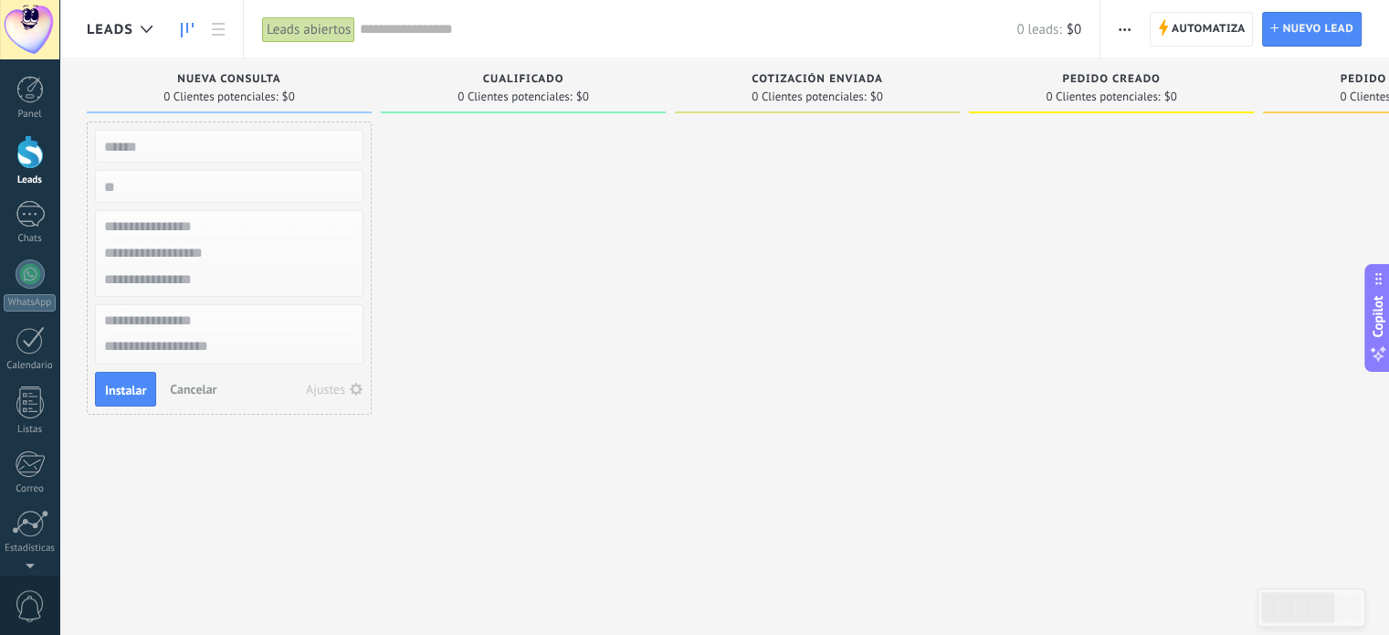
click at [307, 447] on div "Lead rápido Instalar Cancelar Ajustes" at bounding box center [229, 319] width 285 height 396
click at [573, 351] on div at bounding box center [523, 319] width 285 height 396
click at [25, 210] on div at bounding box center [30, 214] width 29 height 26
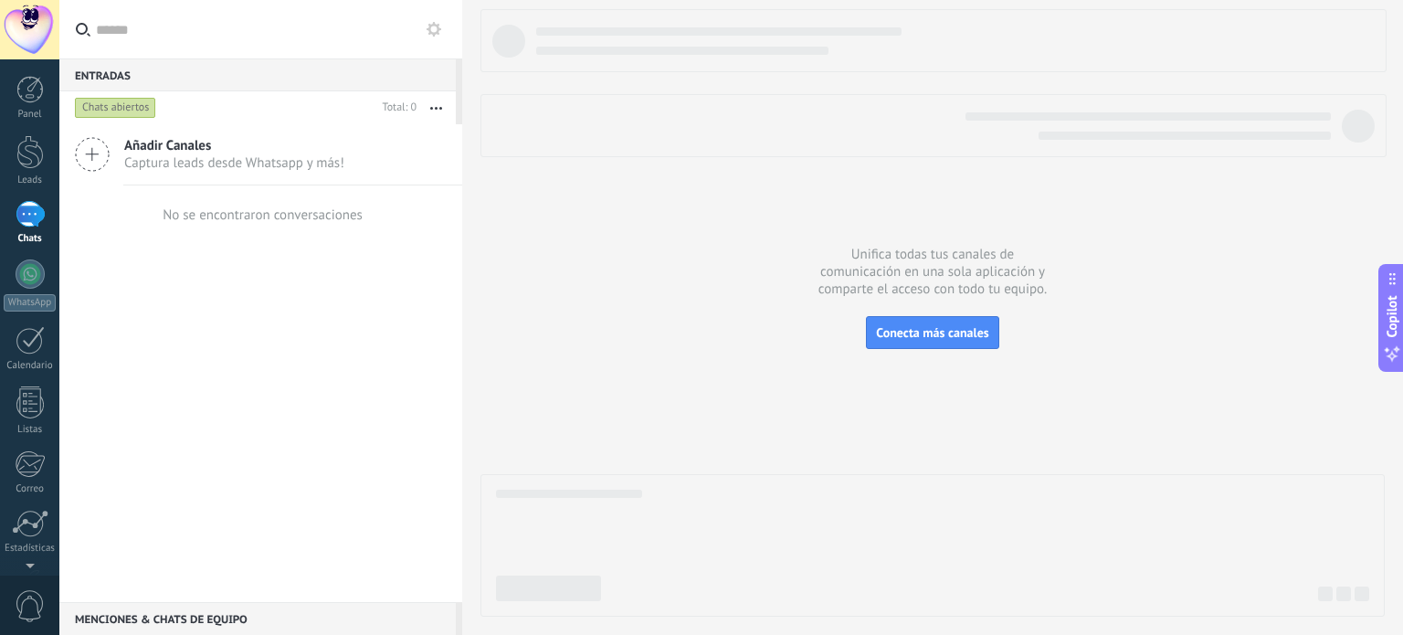
click at [93, 142] on icon at bounding box center [92, 154] width 35 height 35
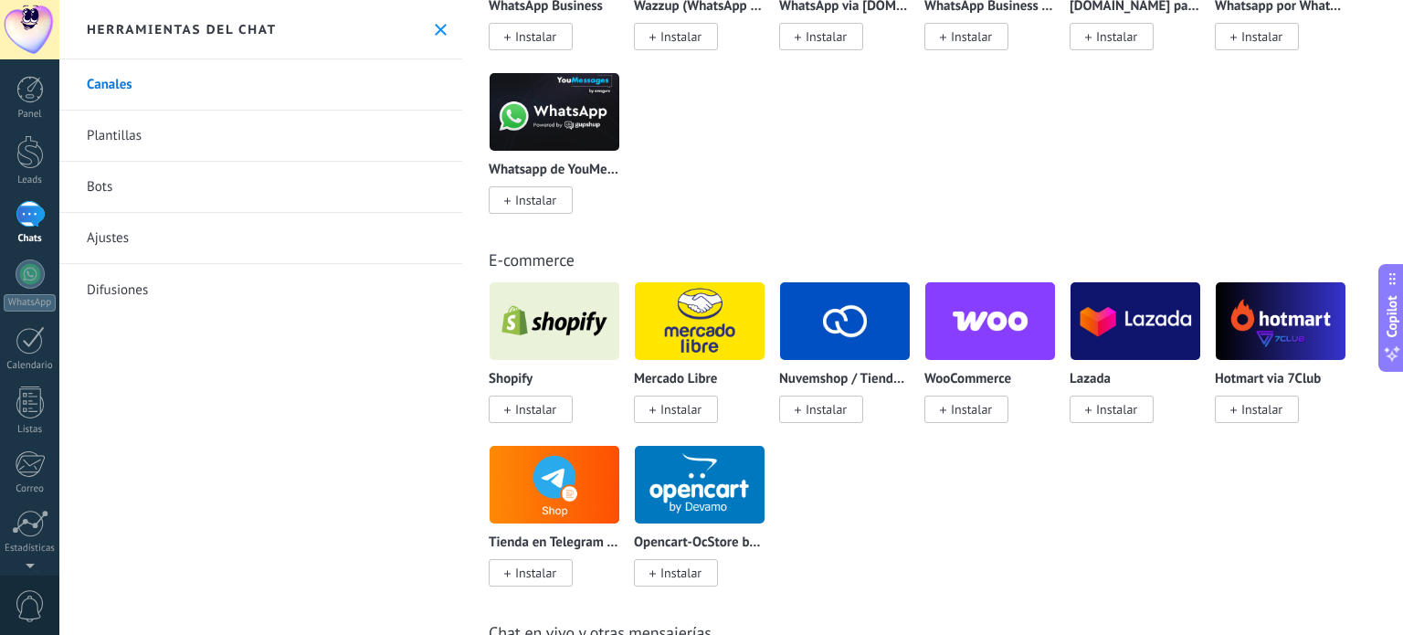
scroll to position [852, 0]
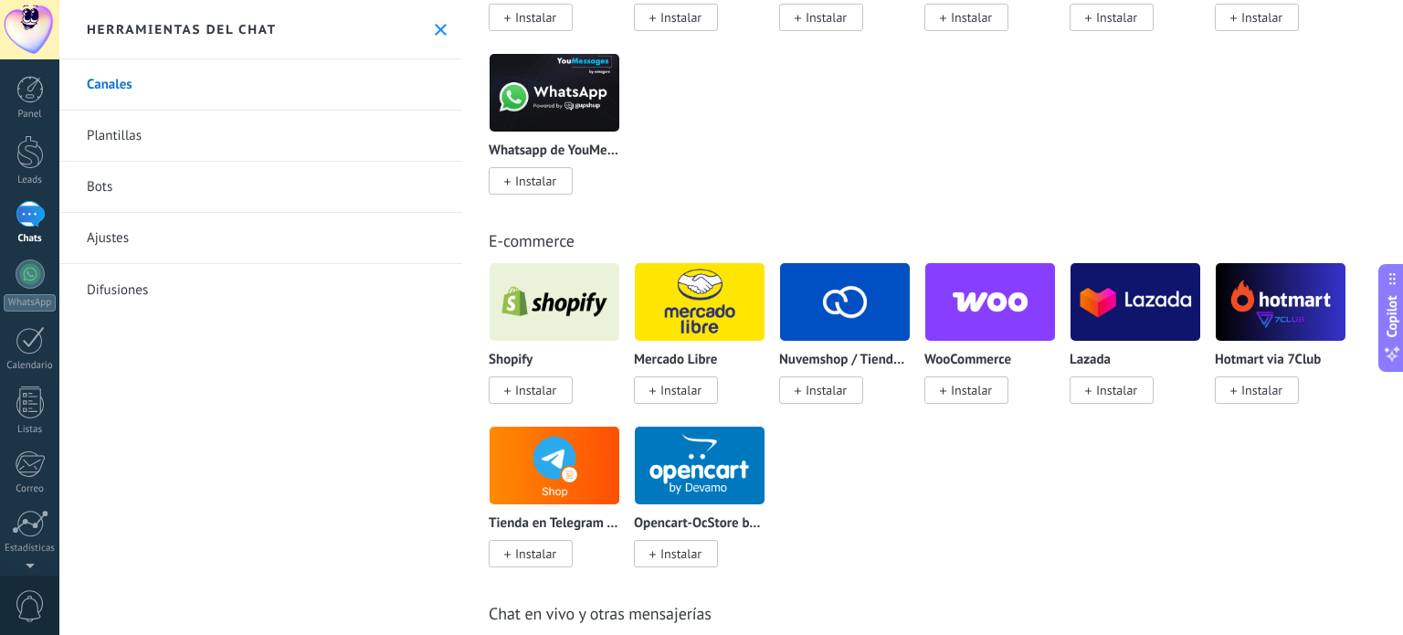
click at [676, 322] on img at bounding box center [700, 302] width 130 height 89
click at [660, 393] on span "Instalar" at bounding box center [680, 390] width 41 height 16
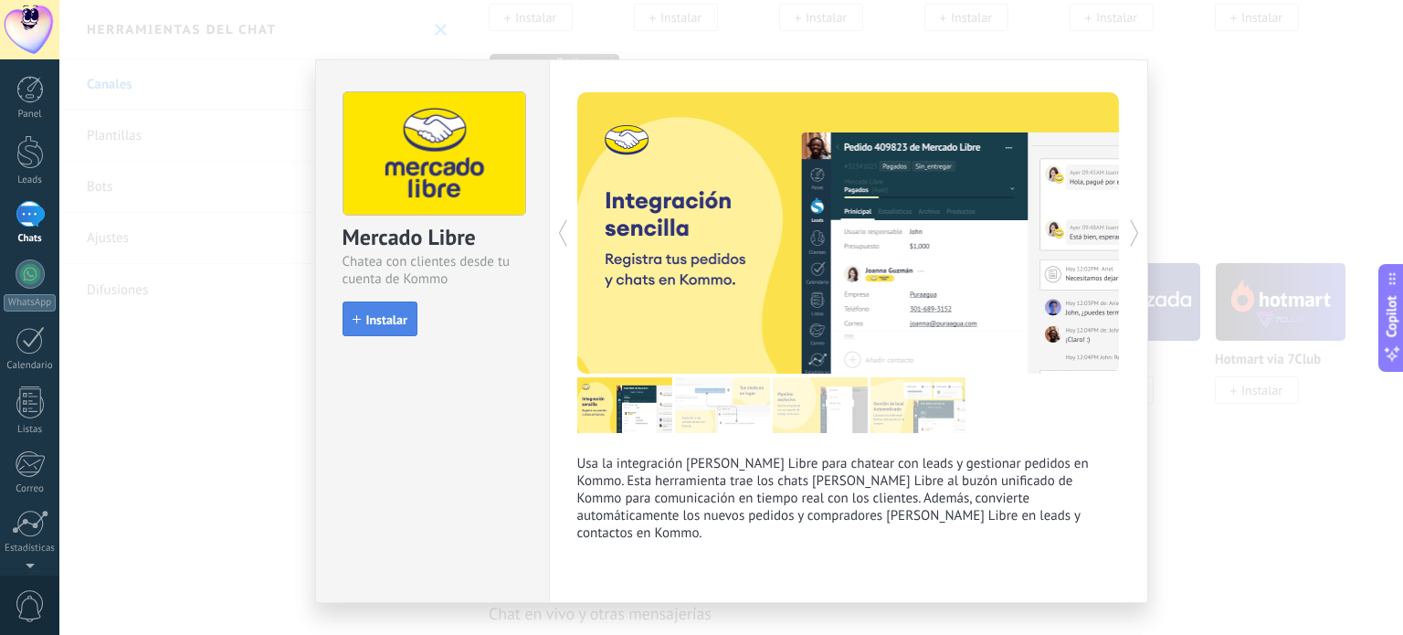
click at [366, 313] on span "Instalar" at bounding box center [386, 319] width 41 height 13
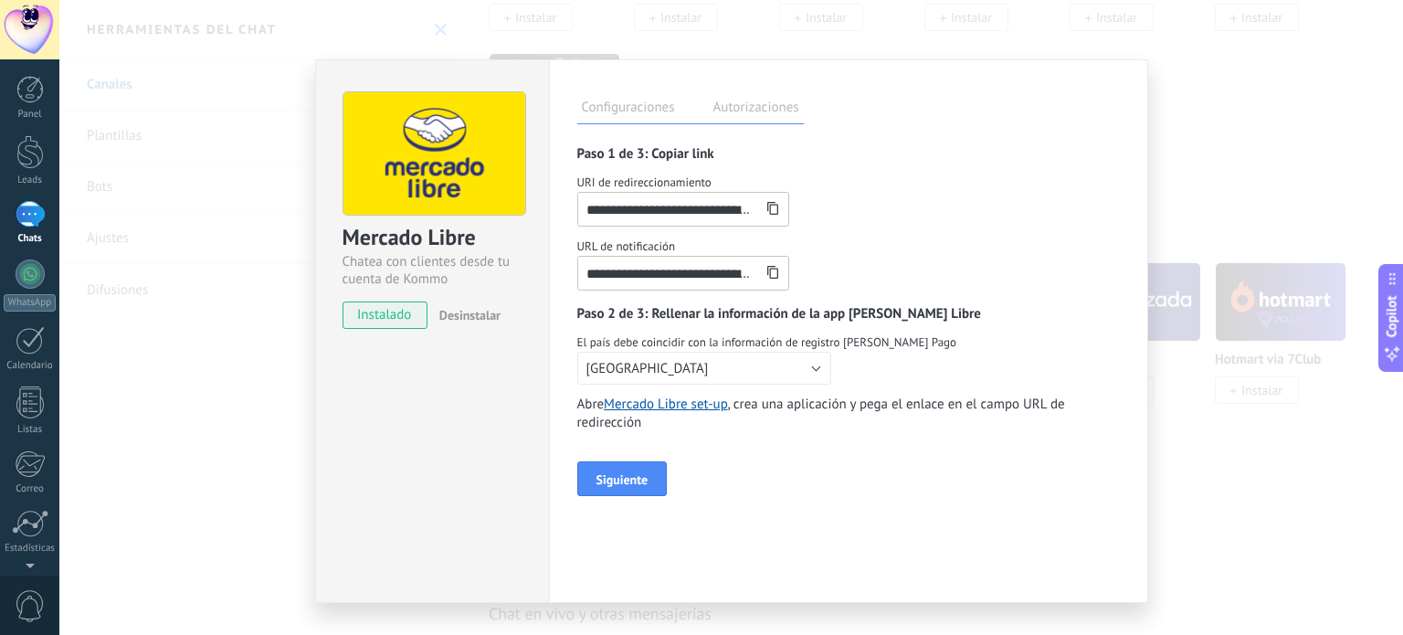
click at [768, 210] on icon at bounding box center [772, 208] width 13 height 13
click at [691, 403] on link "Mercado Libre set-up" at bounding box center [665, 403] width 123 height 17
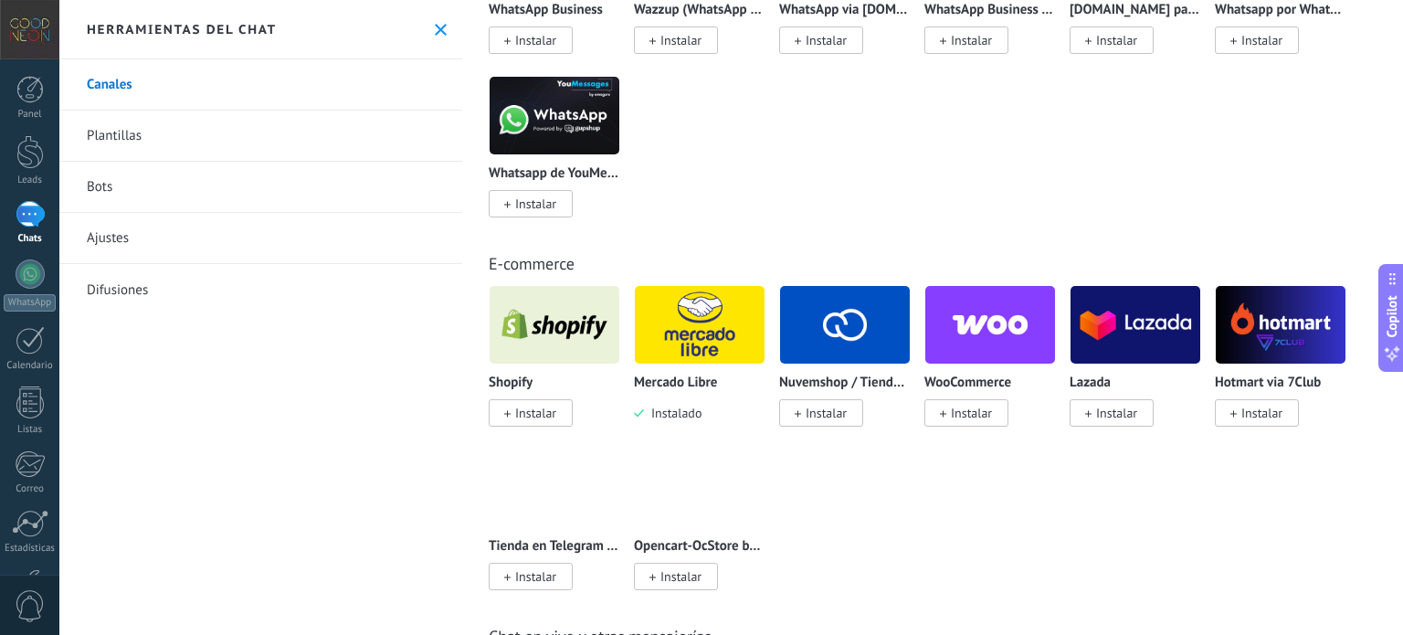
scroll to position [852, 0]
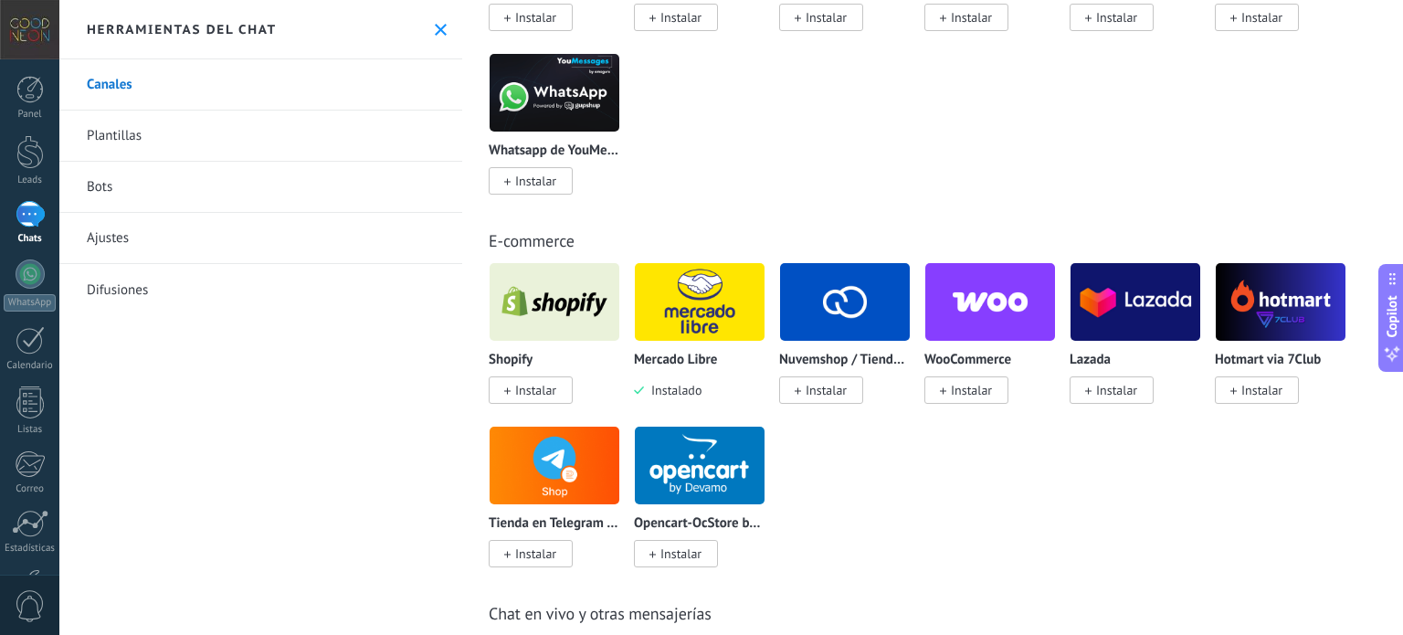
click at [672, 298] on img at bounding box center [700, 302] width 130 height 89
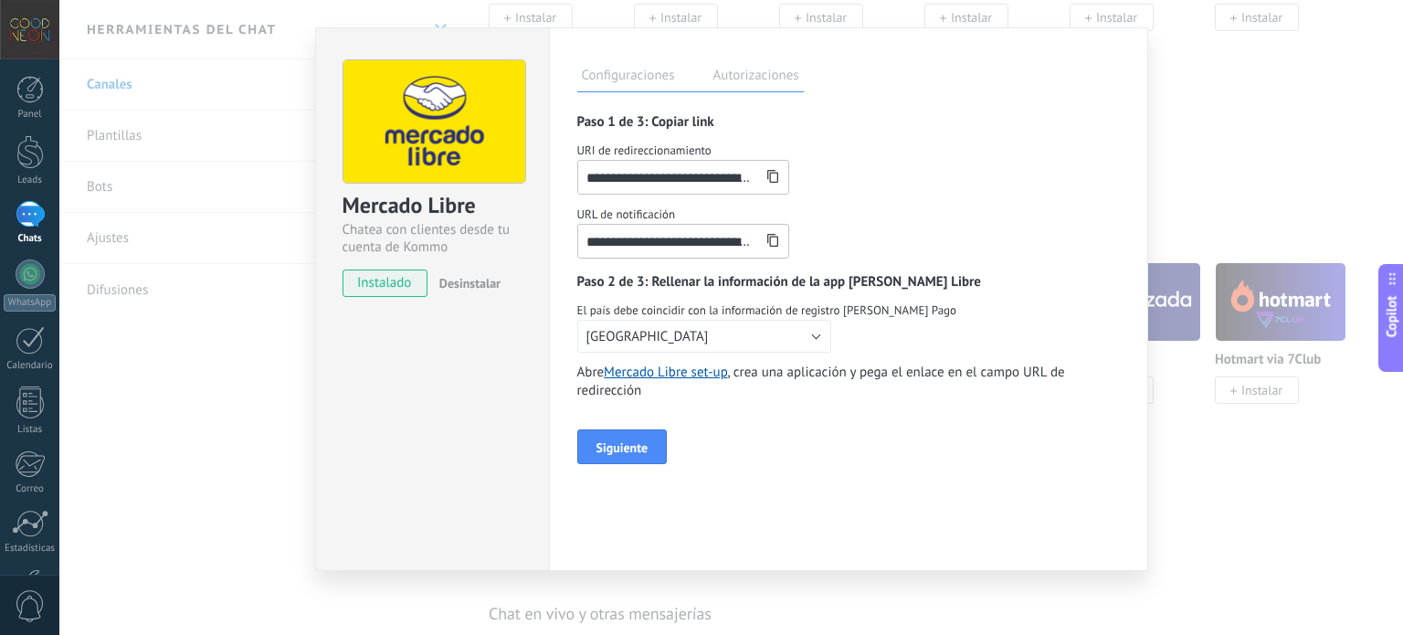
scroll to position [37, 0]
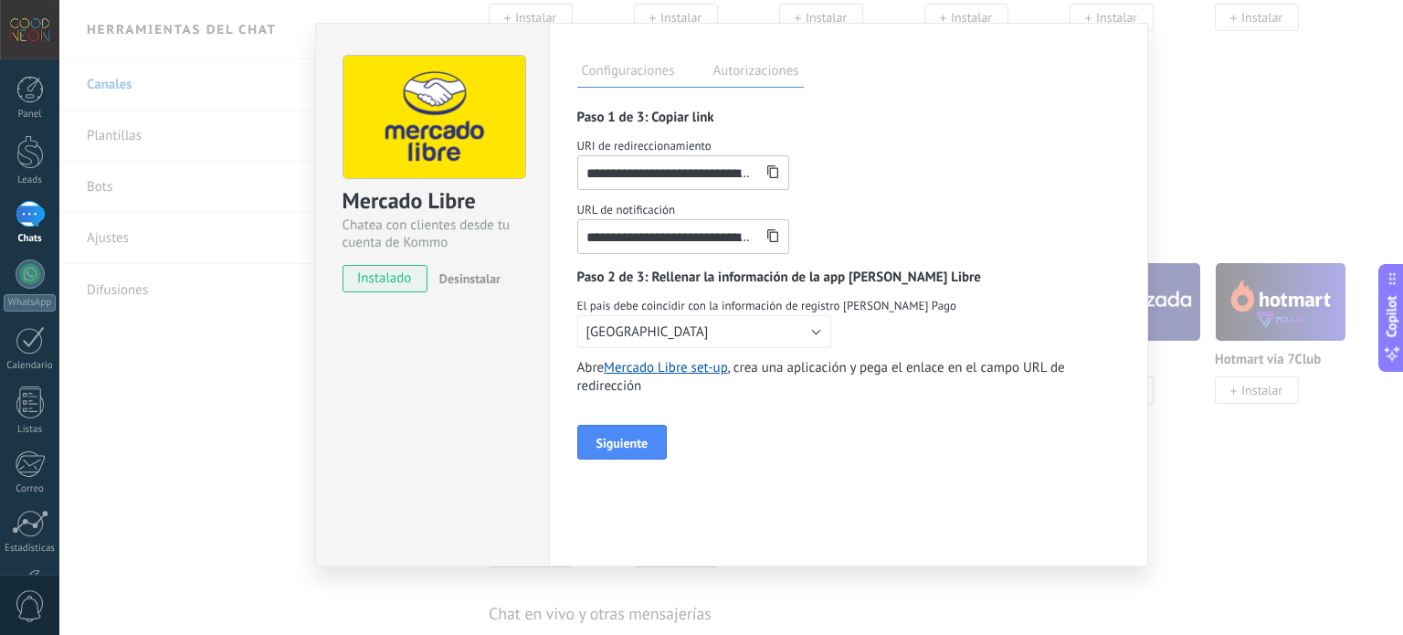
click at [775, 172] on icon at bounding box center [772, 171] width 13 height 13
click at [743, 76] on label "Autorizaciones" at bounding box center [756, 73] width 95 height 26
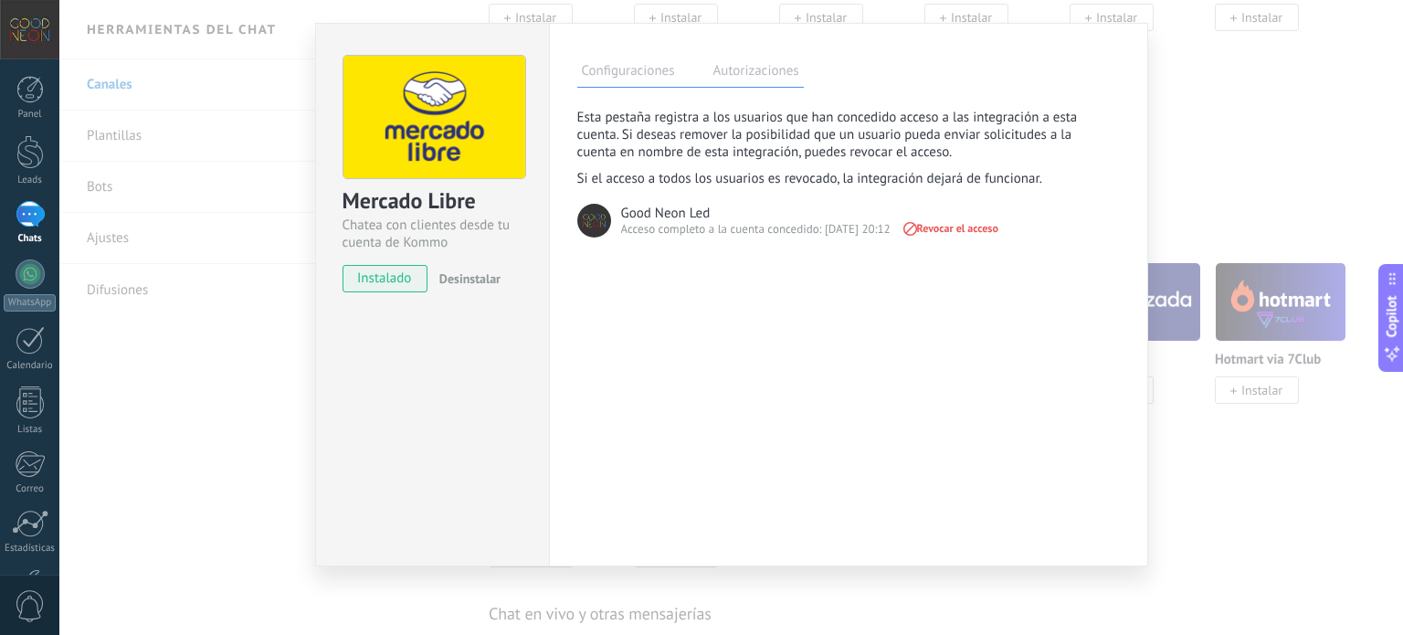
click at [533, 40] on div "Mercado Libre Chatea con clientes desde tu cuenta de Kommo instalado Desinstalar" at bounding box center [432, 165] width 233 height 283
click at [530, 48] on div "Mercado Libre Chatea con clientes desde tu cuenta de Kommo instalado Desinstalar" at bounding box center [432, 165] width 233 height 283
click at [624, 74] on label "Configuraciones" at bounding box center [628, 73] width 102 height 26
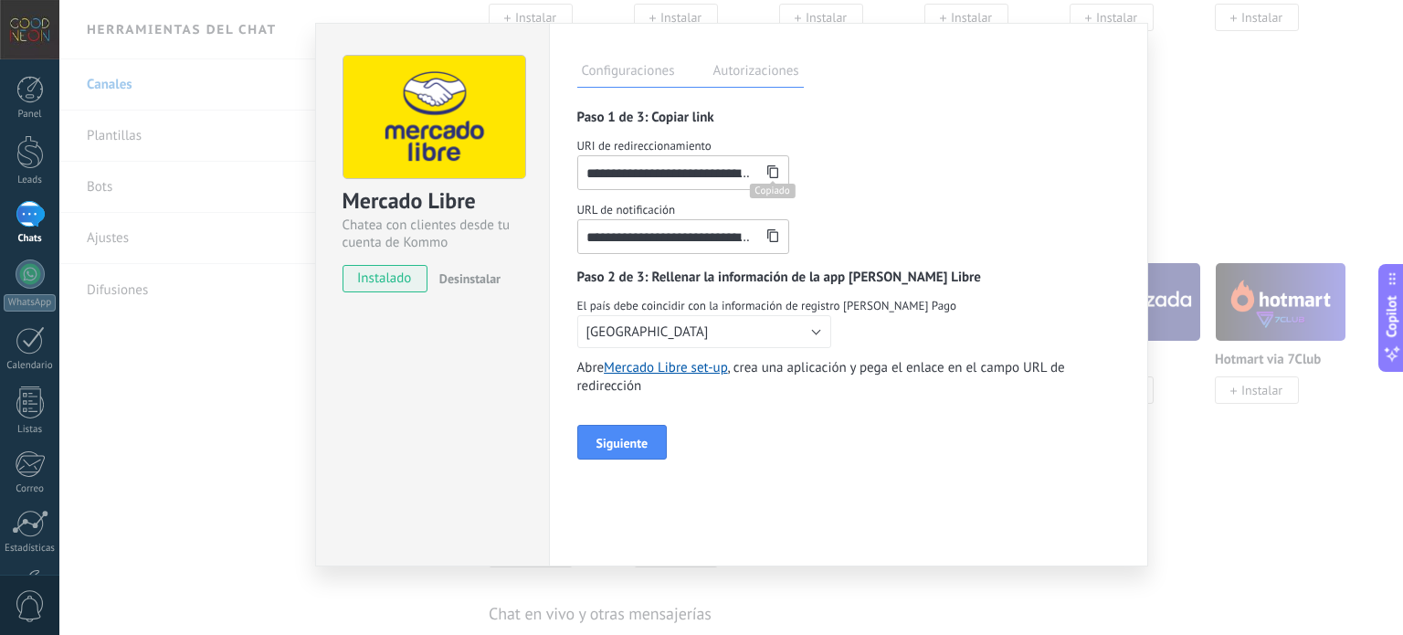
click at [1129, 44] on div "**********" at bounding box center [848, 294] width 599 height 543
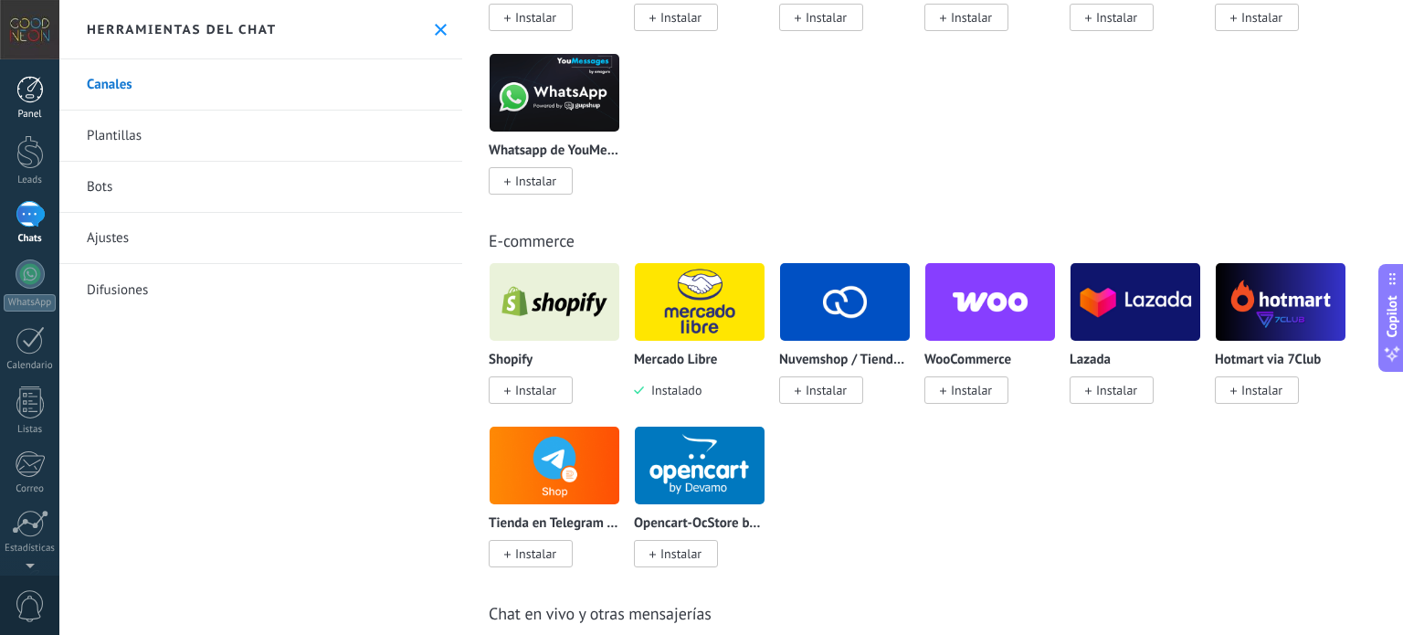
click at [40, 80] on div at bounding box center [29, 89] width 27 height 27
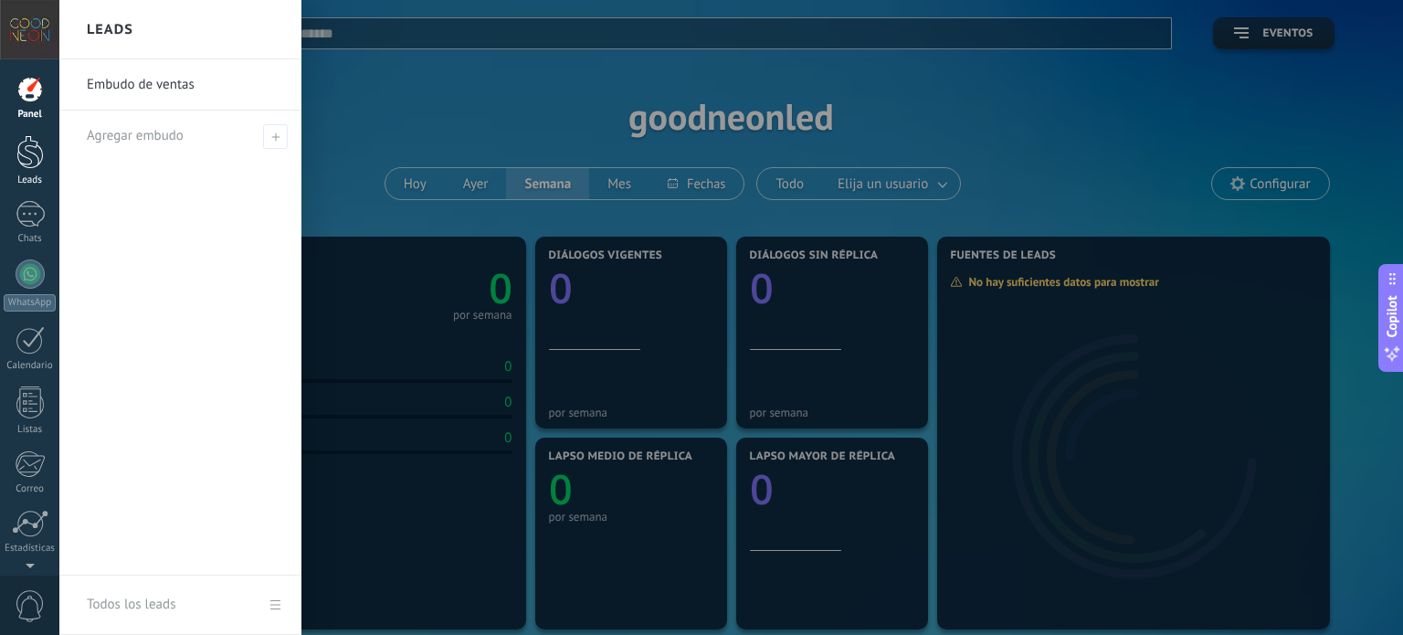
click at [19, 153] on div at bounding box center [29, 152] width 27 height 34
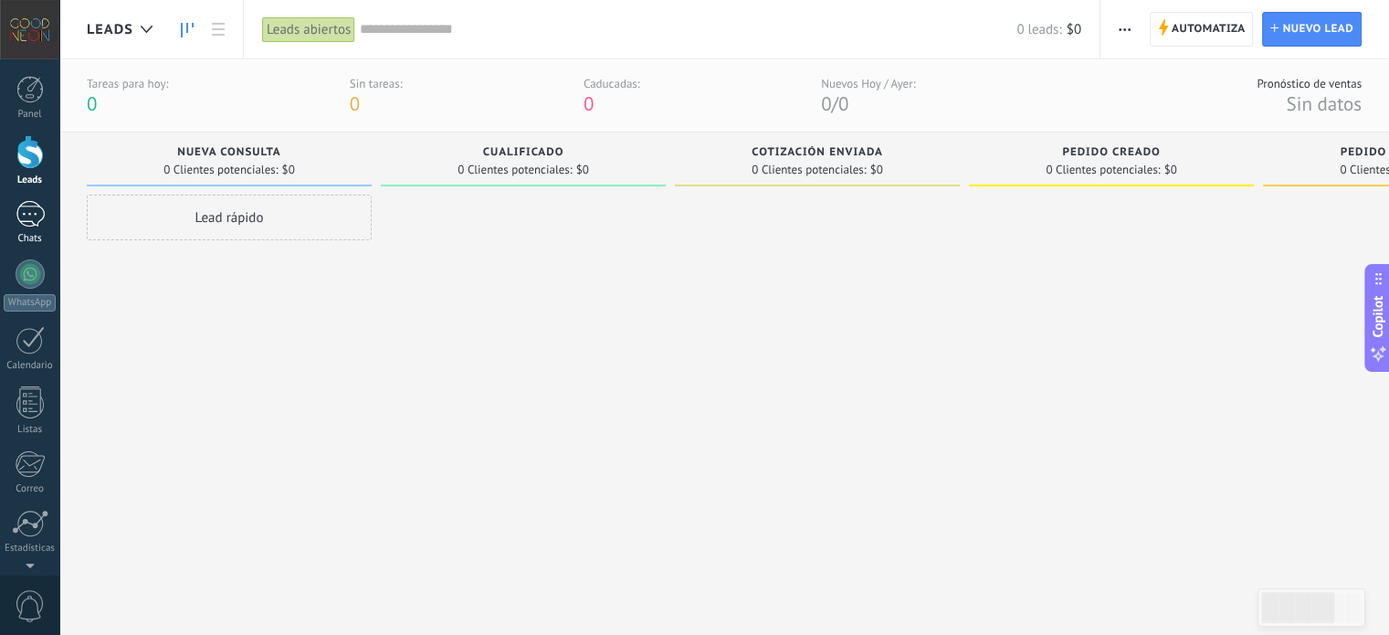
click at [17, 233] on div "Chats" at bounding box center [30, 239] width 53 height 12
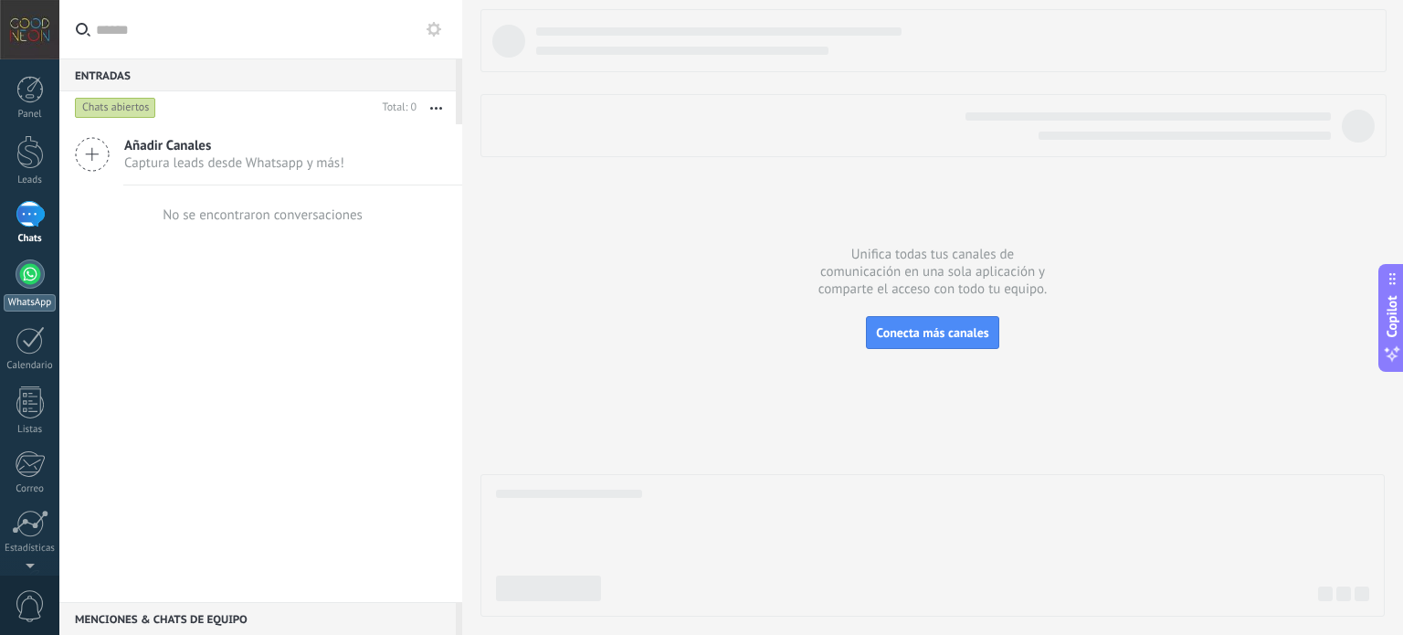
click at [29, 288] on div at bounding box center [30, 273] width 29 height 29
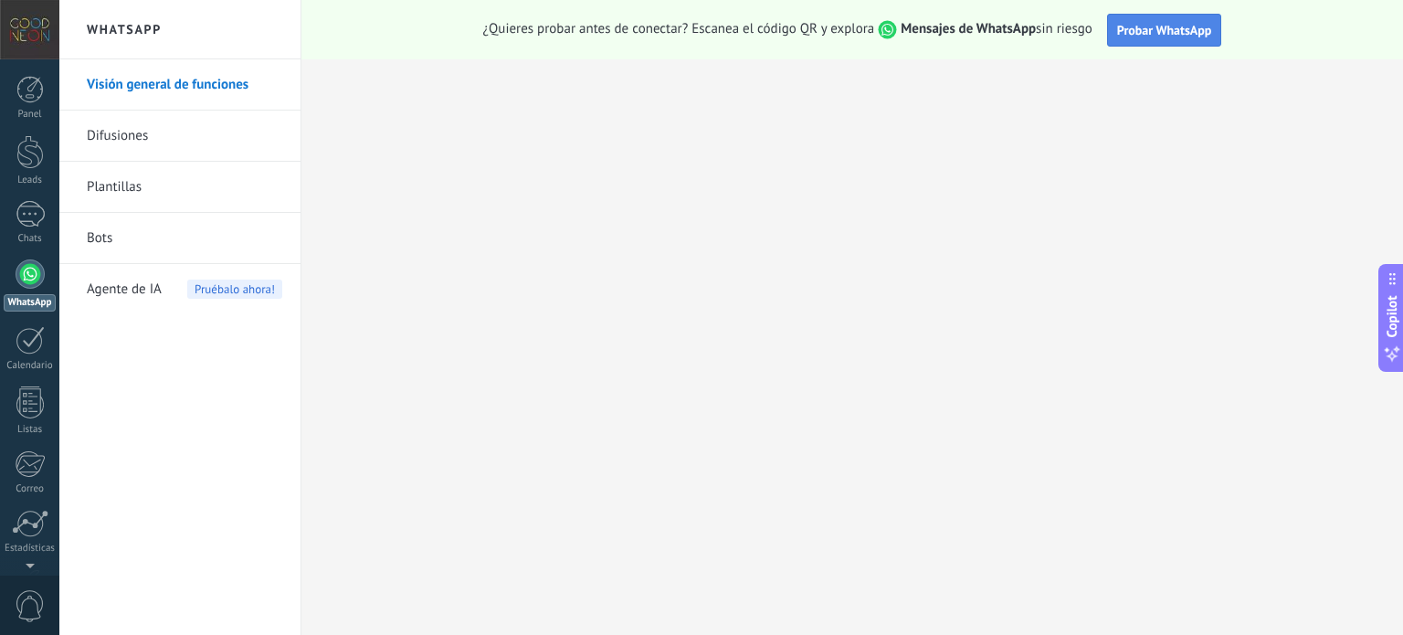
click at [1135, 32] on span "Probar WhatsApp" at bounding box center [1164, 30] width 95 height 16
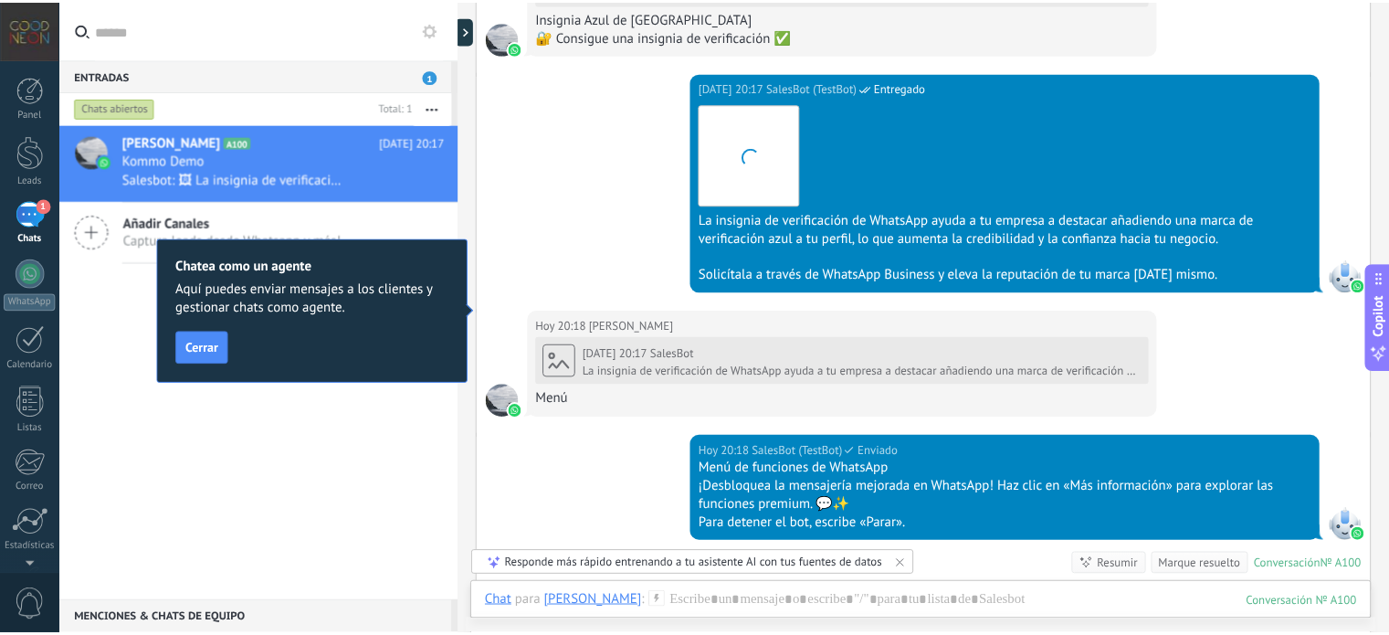
scroll to position [1337, 0]
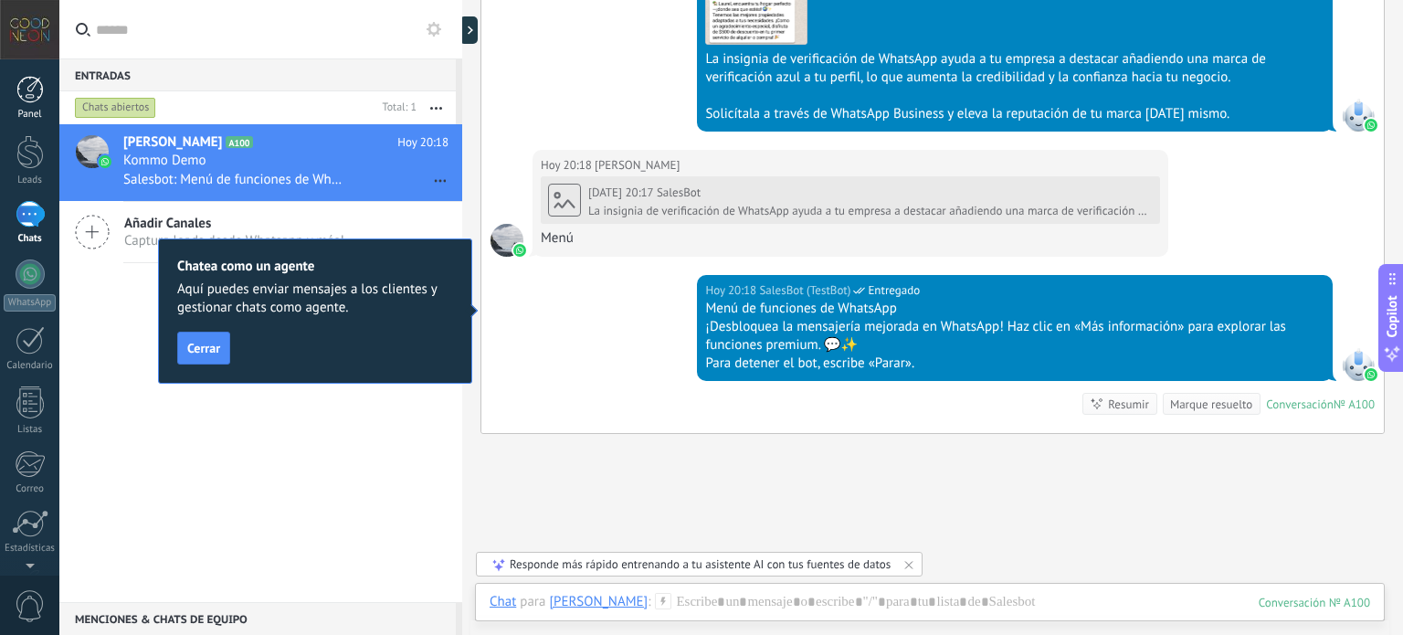
click at [26, 89] on div at bounding box center [29, 89] width 27 height 27
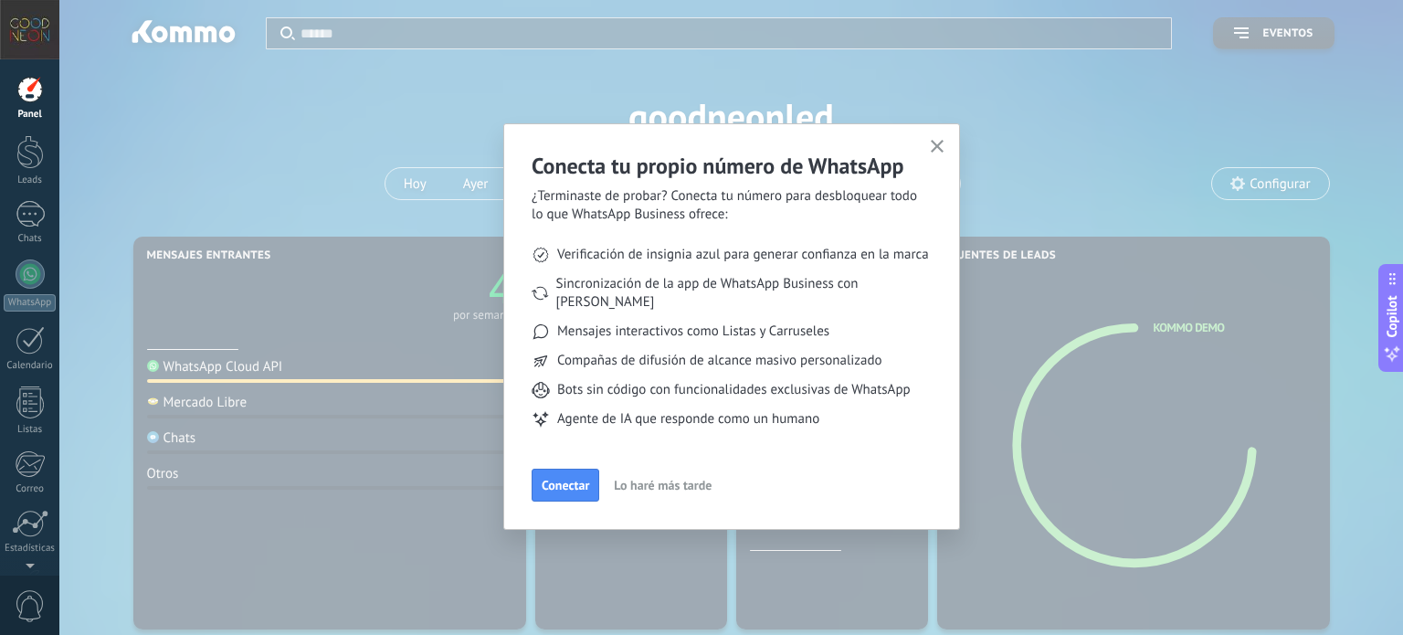
click at [677, 479] on span "Lo haré más tarde" at bounding box center [663, 485] width 98 height 13
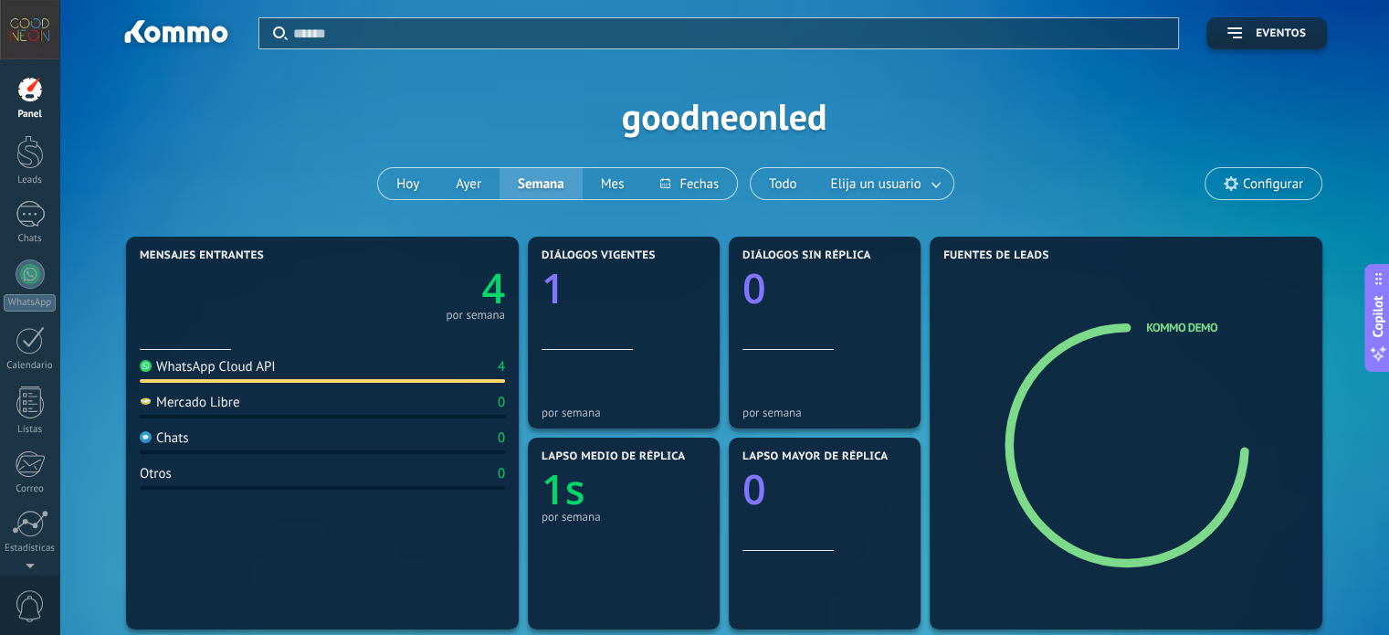
click at [204, 405] on div "Mercado Libre" at bounding box center [190, 402] width 100 height 17
click at [26, 28] on div at bounding box center [29, 29] width 59 height 59
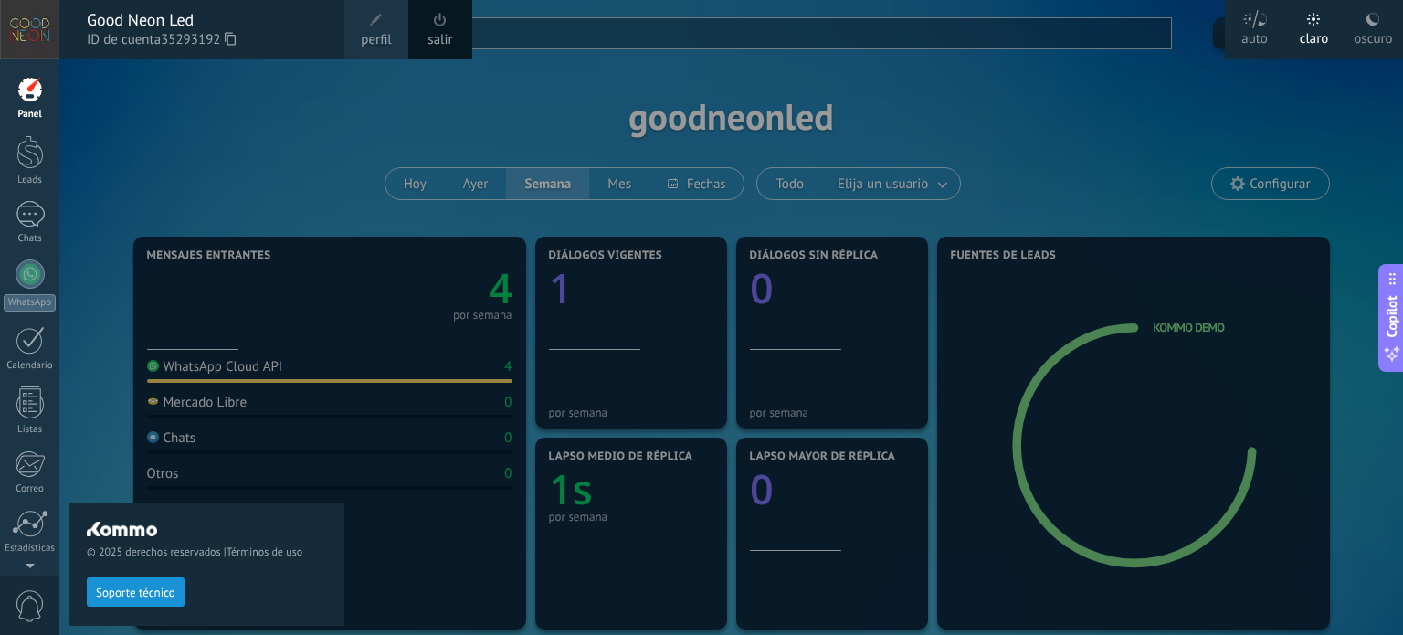
click at [211, 69] on div "© 2025 derechos reservados | Términos de uso Soporte técnico" at bounding box center [207, 346] width 276 height 575
click at [111, 111] on div "© 2025 derechos reservados | Términos de uso Soporte técnico" at bounding box center [207, 346] width 276 height 575
click at [43, 98] on div at bounding box center [29, 89] width 27 height 27
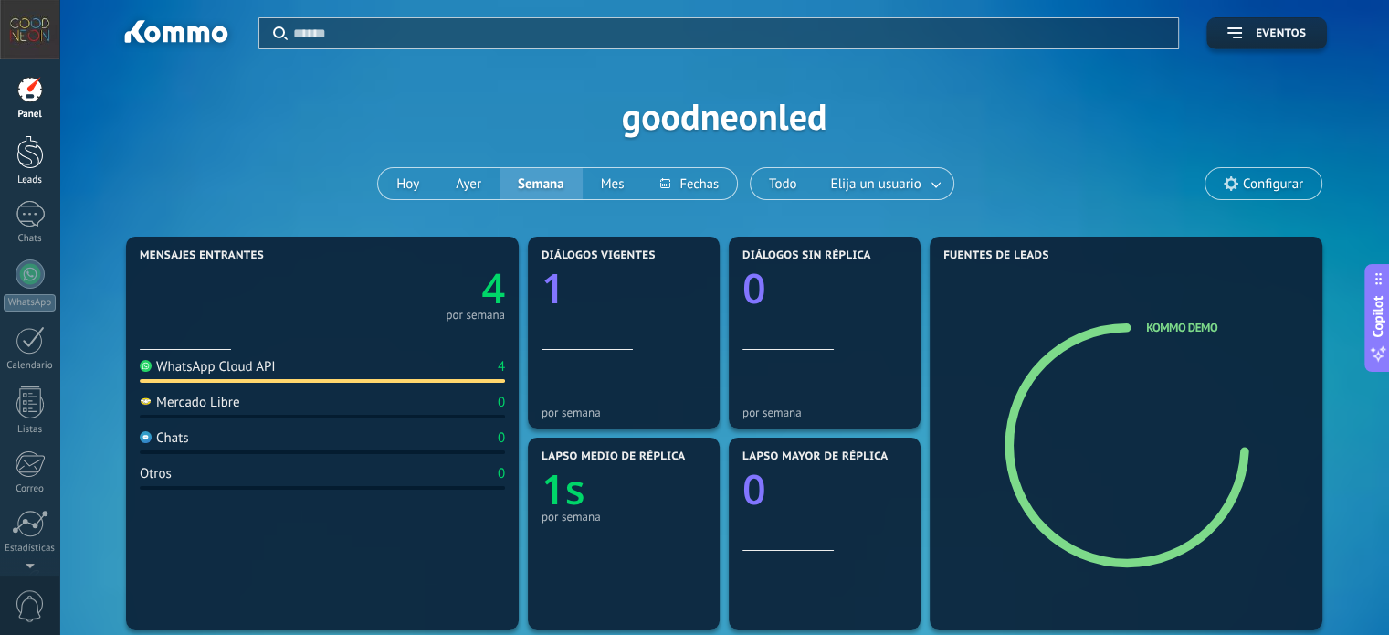
click at [37, 163] on div at bounding box center [29, 152] width 27 height 34
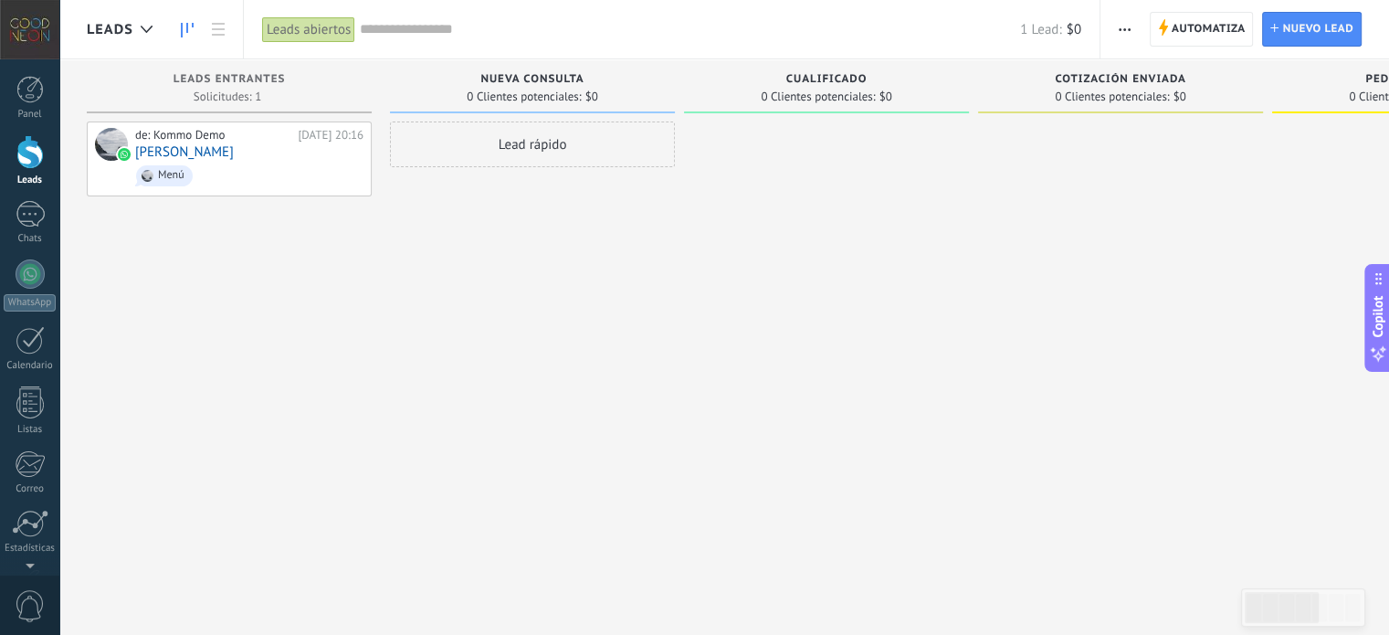
click at [870, 94] on span "0 Clientes potenciales:" at bounding box center [818, 96] width 114 height 11
click at [844, 78] on span "Cualificado" at bounding box center [826, 79] width 81 height 13
drag, startPoint x: 835, startPoint y: 89, endPoint x: 917, endPoint y: 90, distance: 82.2
click at [865, 93] on div "Cualificado 0 Clientes potenciales: $0" at bounding box center [826, 86] width 285 height 54
click at [530, 76] on span "Nueva consulta" at bounding box center [531, 79] width 103 height 13
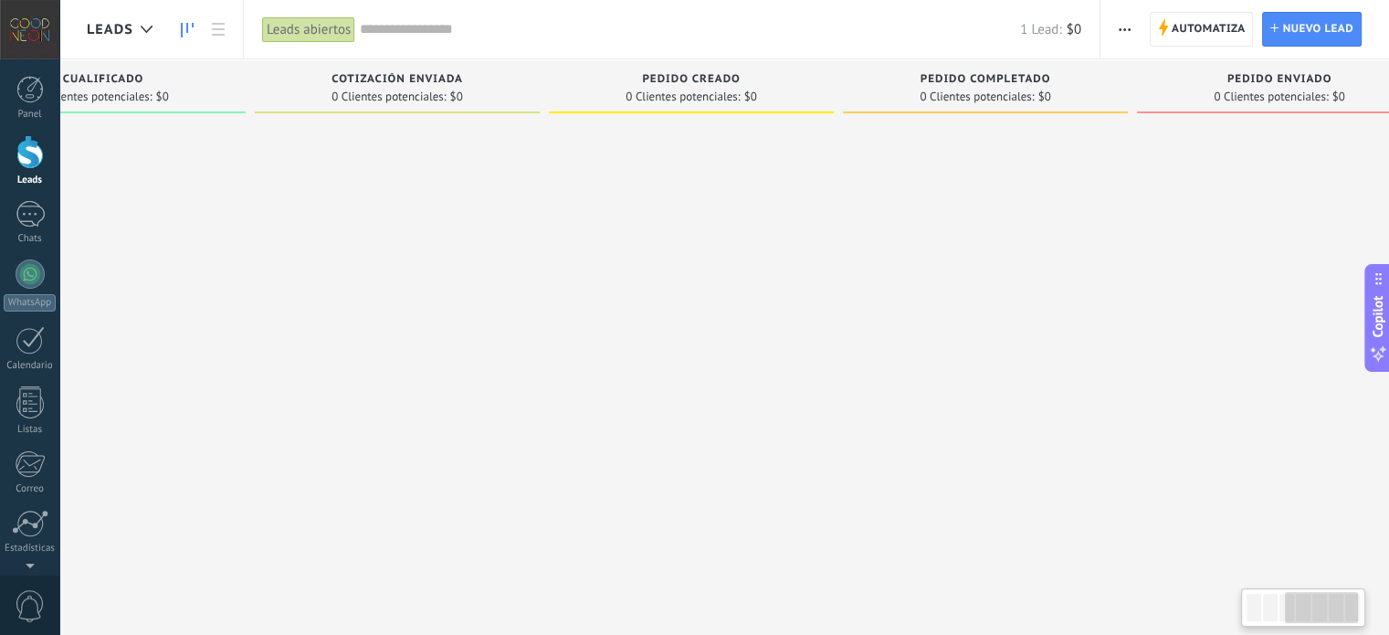
scroll to position [0, 784]
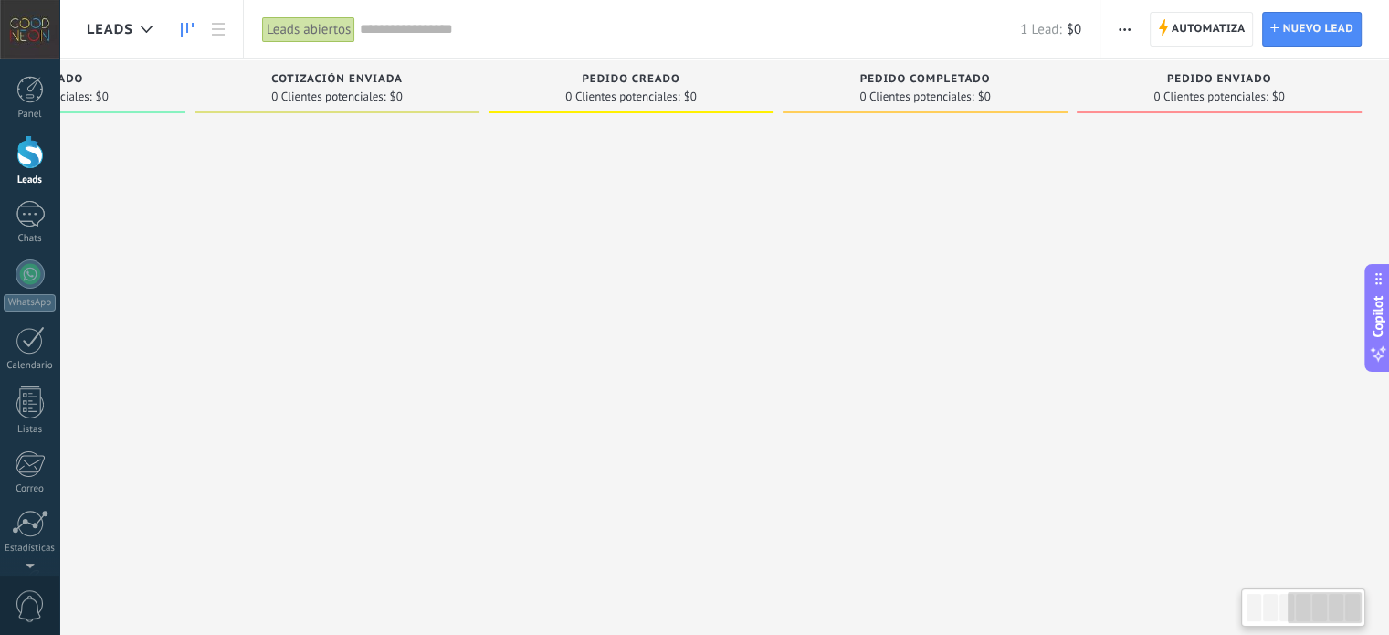
drag, startPoint x: 1207, startPoint y: 186, endPoint x: 199, endPoint y: 86, distance: 1012.4
click at [199, 86] on div "Cotización enviada 0 Clientes potenciales: $0" at bounding box center [342, 288] width 294 height 459
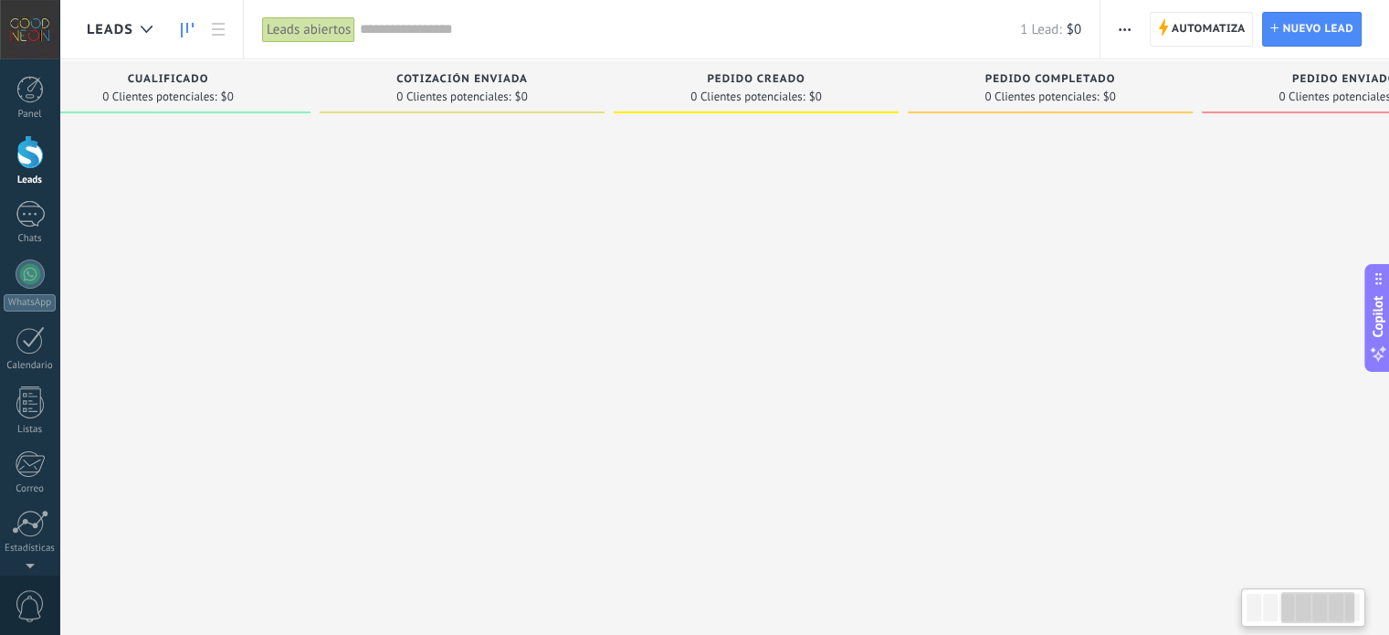
drag, startPoint x: 965, startPoint y: 159, endPoint x: 1069, endPoint y: 160, distance: 104.1
click at [1069, 160] on div at bounding box center [1050, 319] width 285 height 396
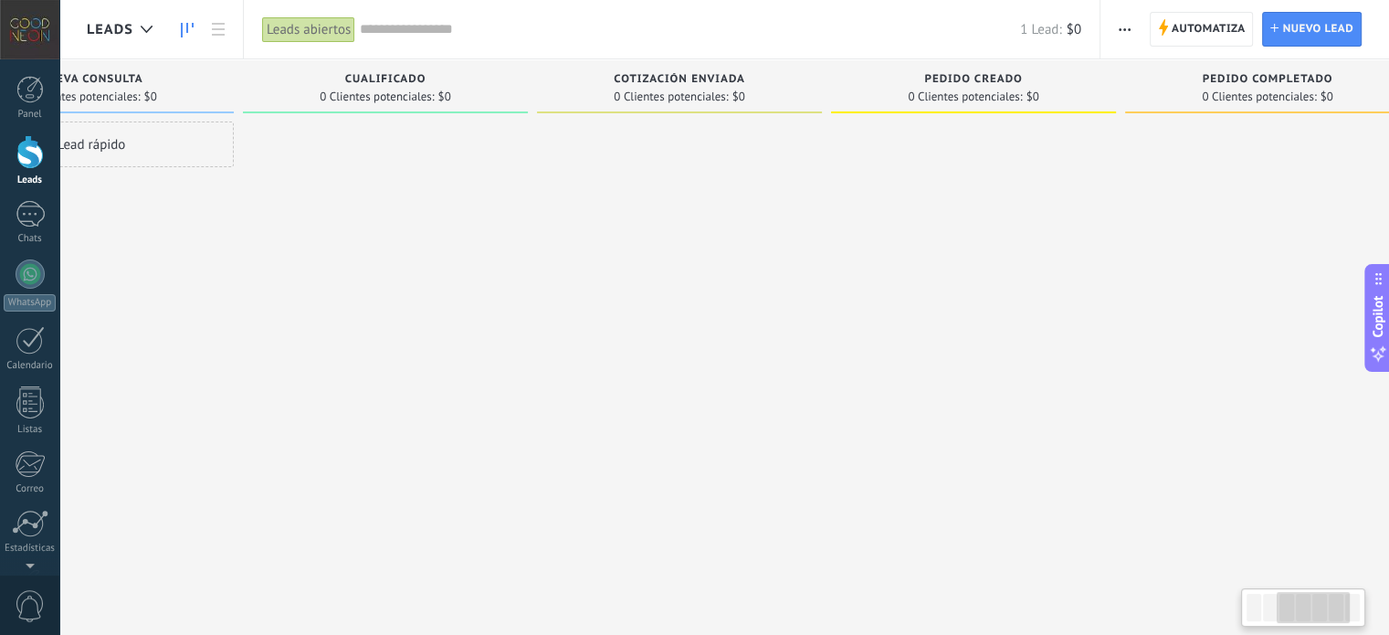
drag, startPoint x: 773, startPoint y: 143, endPoint x: 954, endPoint y: 179, distance: 185.2
click at [954, 179] on div "Pedido creado 0 Clientes potenciales: $0" at bounding box center [978, 288] width 294 height 459
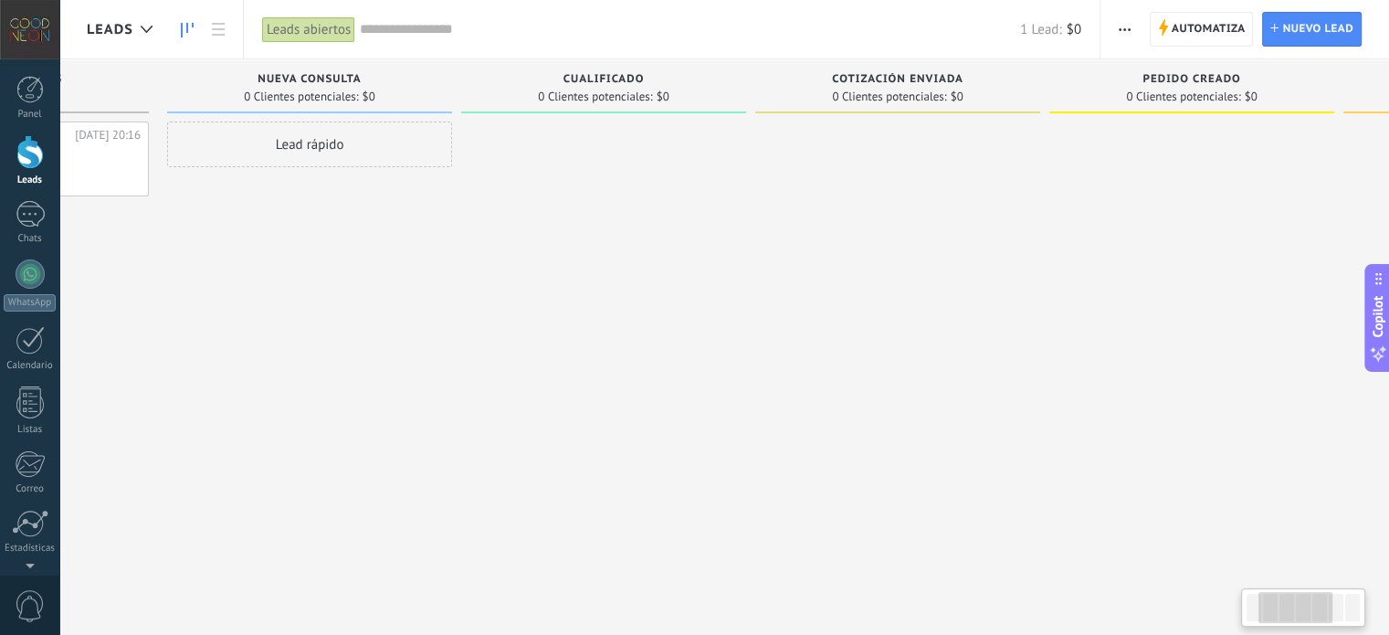
drag, startPoint x: 811, startPoint y: 158, endPoint x: 907, endPoint y: 151, distance: 96.2
click at [870, 158] on div at bounding box center [897, 319] width 285 height 396
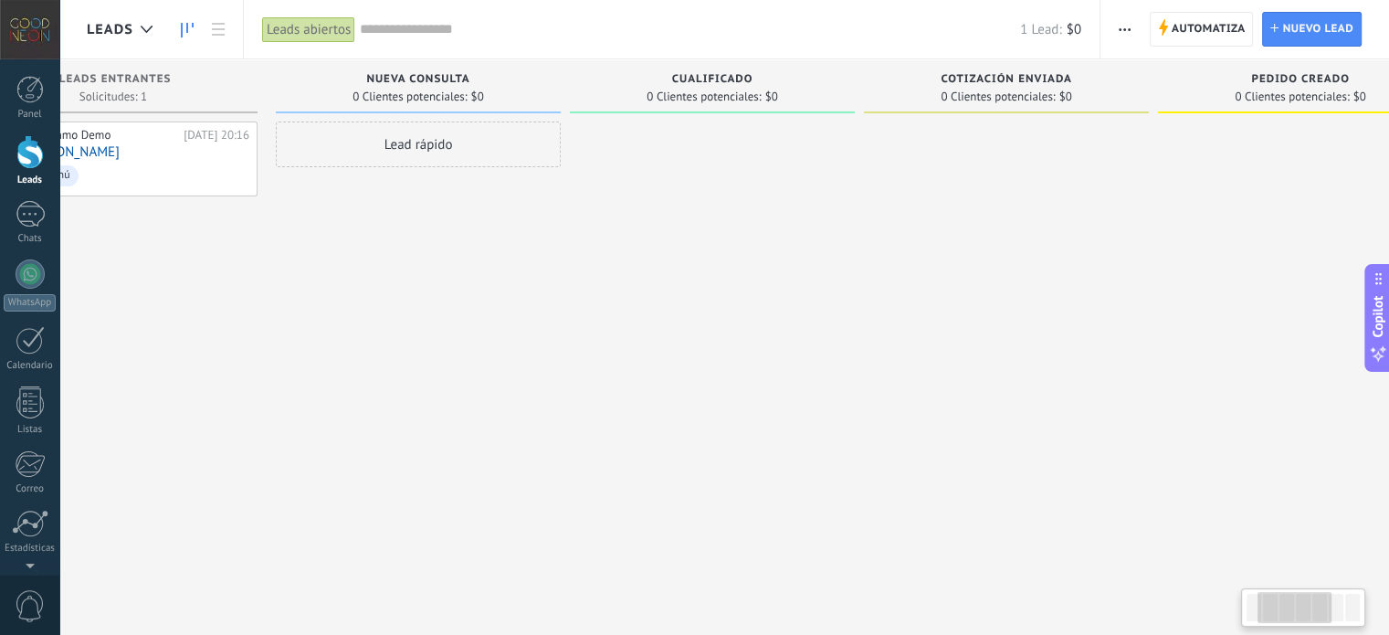
drag, startPoint x: 980, startPoint y: 142, endPoint x: 1313, endPoint y: 156, distance: 333.7
click at [1149, 153] on div at bounding box center [1006, 319] width 285 height 396
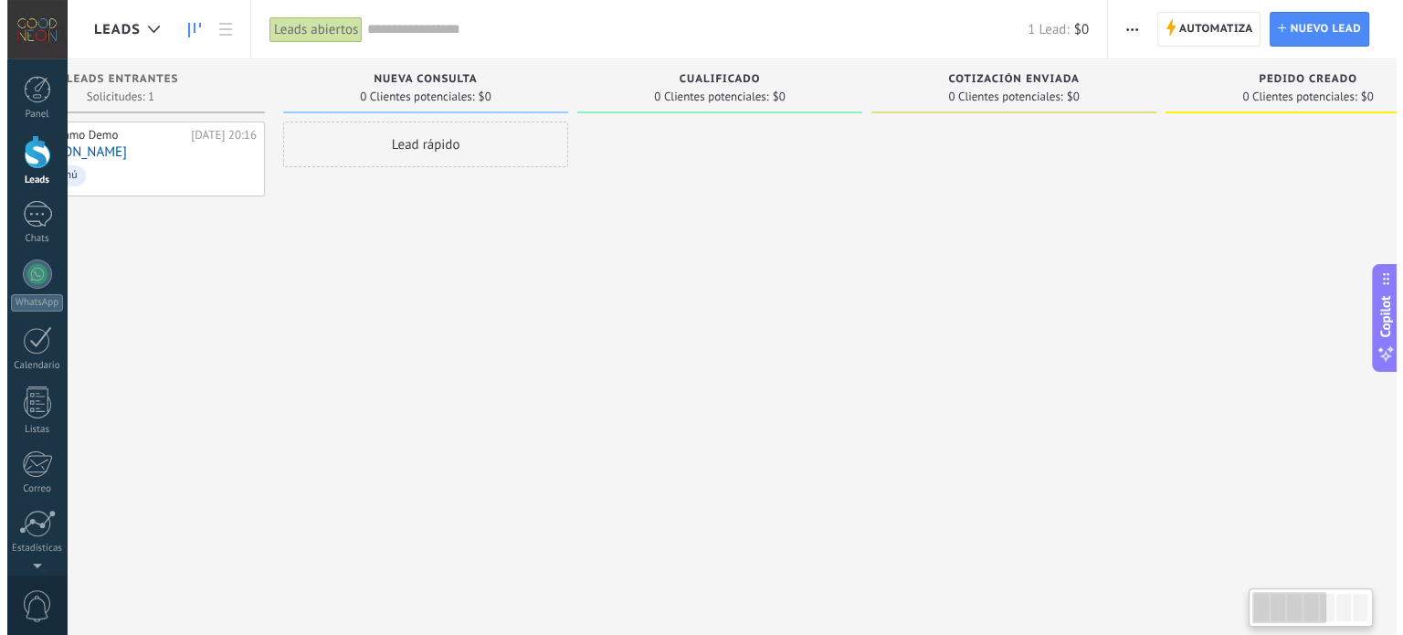
scroll to position [0, 0]
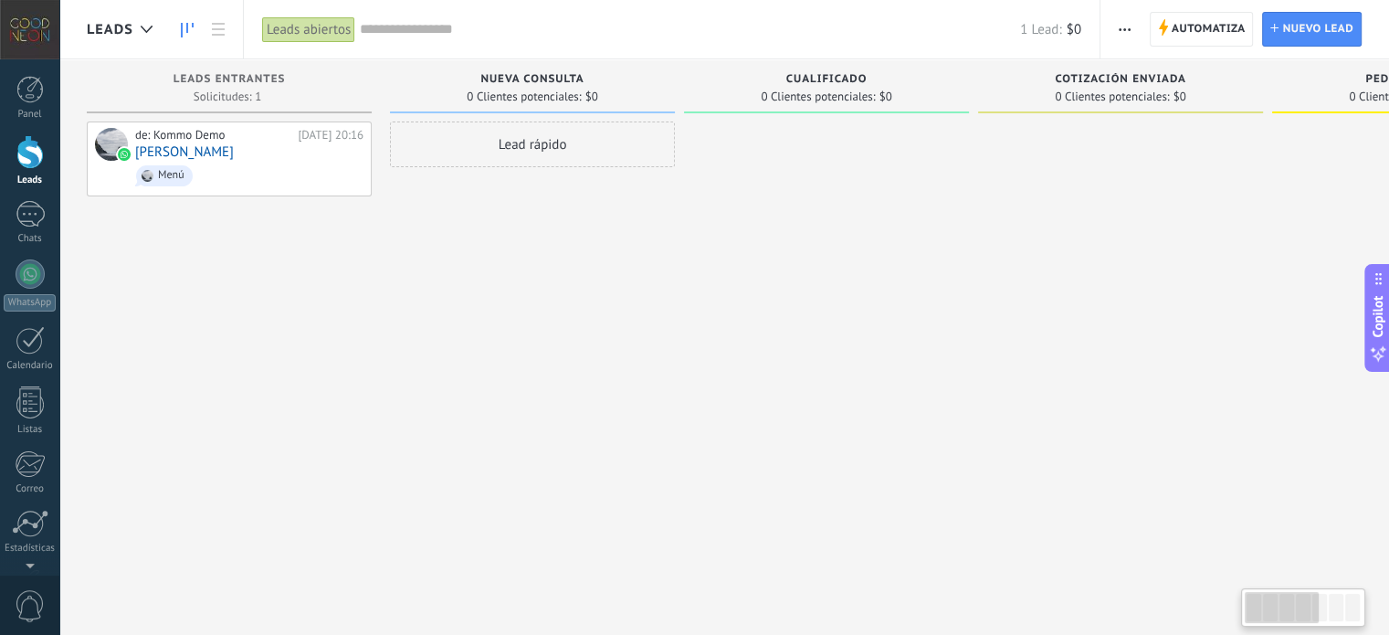
drag, startPoint x: 1144, startPoint y: 127, endPoint x: 1280, endPoint y: 127, distance: 136.1
click at [1235, 127] on div at bounding box center [1120, 319] width 285 height 396
click at [1066, 97] on div "0 Clientes potenciales: $0" at bounding box center [1120, 97] width 267 height 16
drag, startPoint x: 34, startPoint y: 227, endPoint x: 35, endPoint y: 248, distance: 21.0
click at [34, 227] on div "1" at bounding box center [30, 214] width 29 height 26
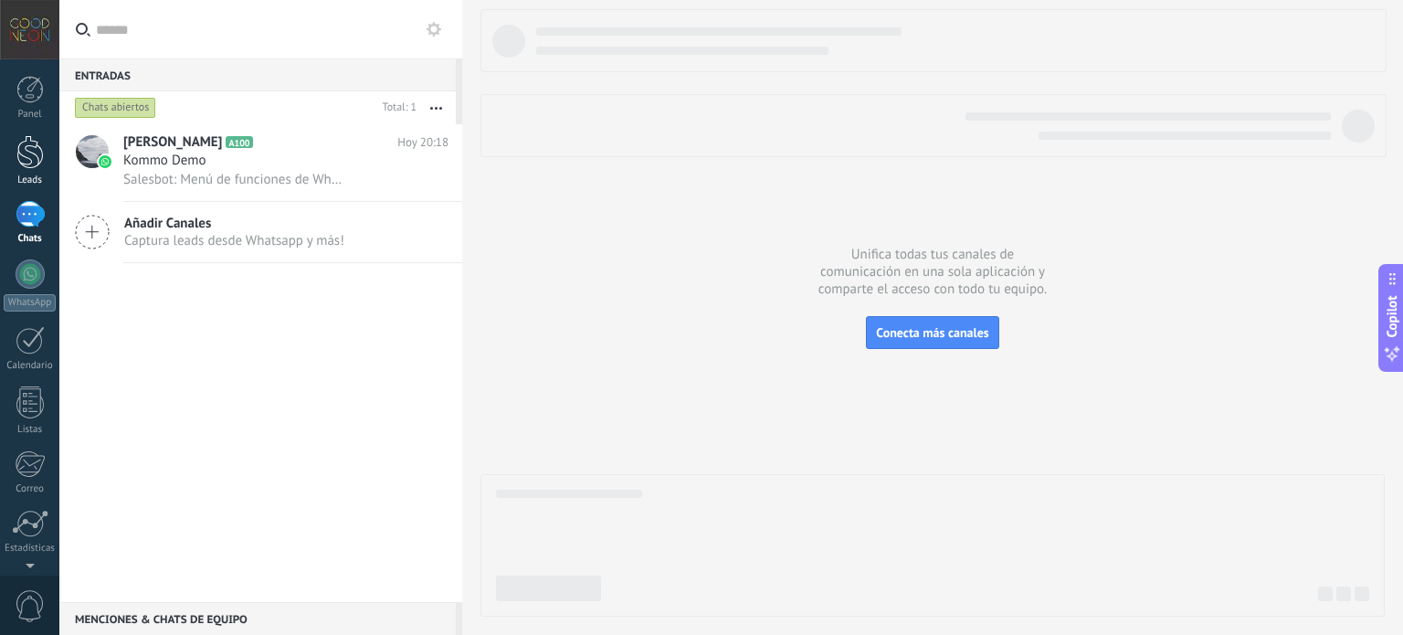
click at [42, 153] on div at bounding box center [29, 152] width 27 height 34
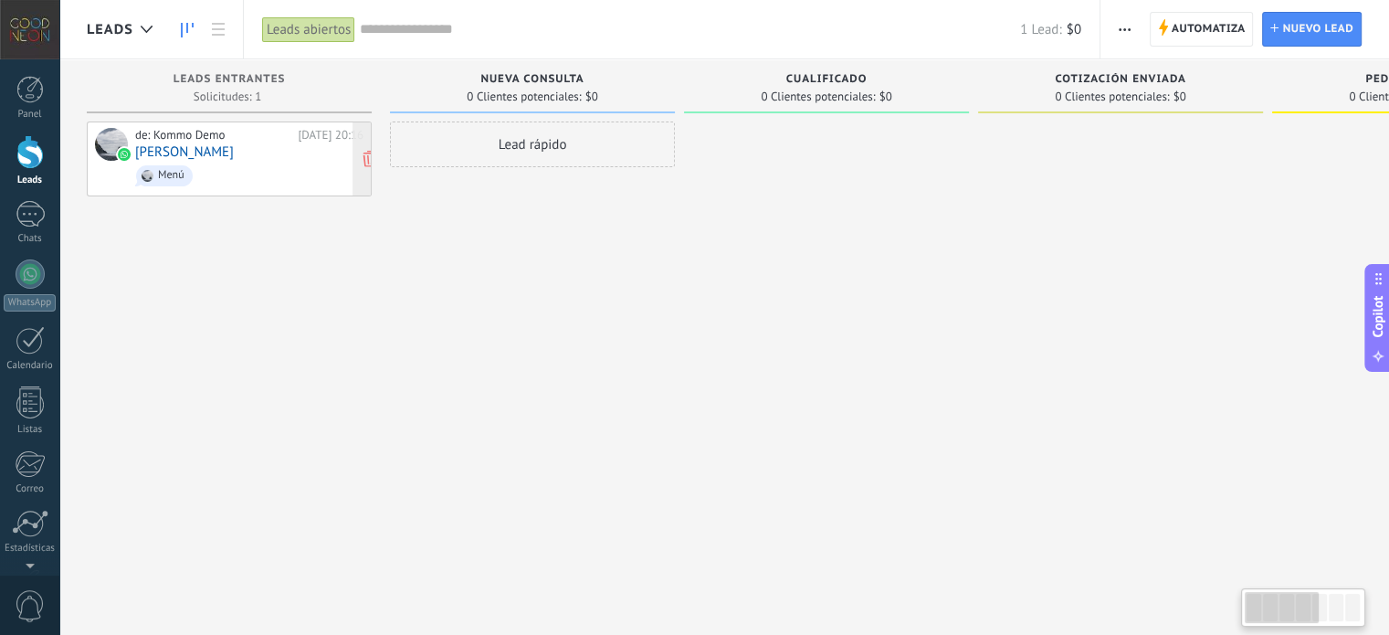
click at [259, 165] on span "Menú" at bounding box center [249, 176] width 228 height 28
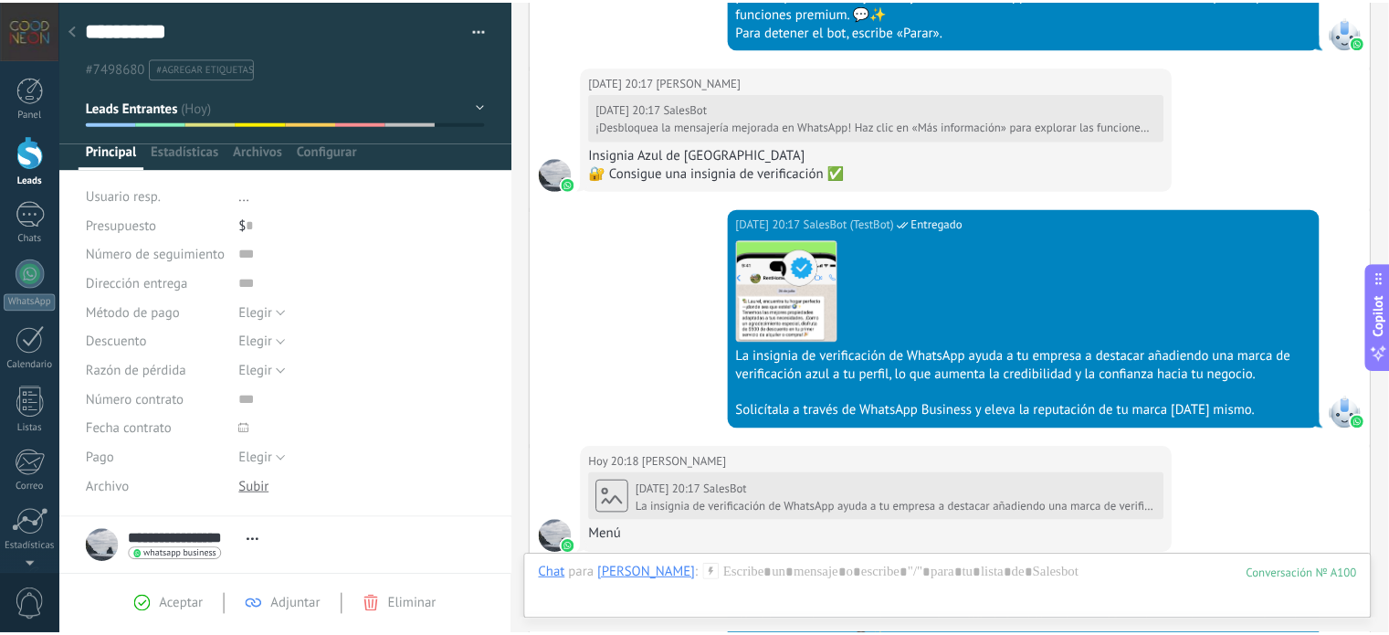
scroll to position [1470, 0]
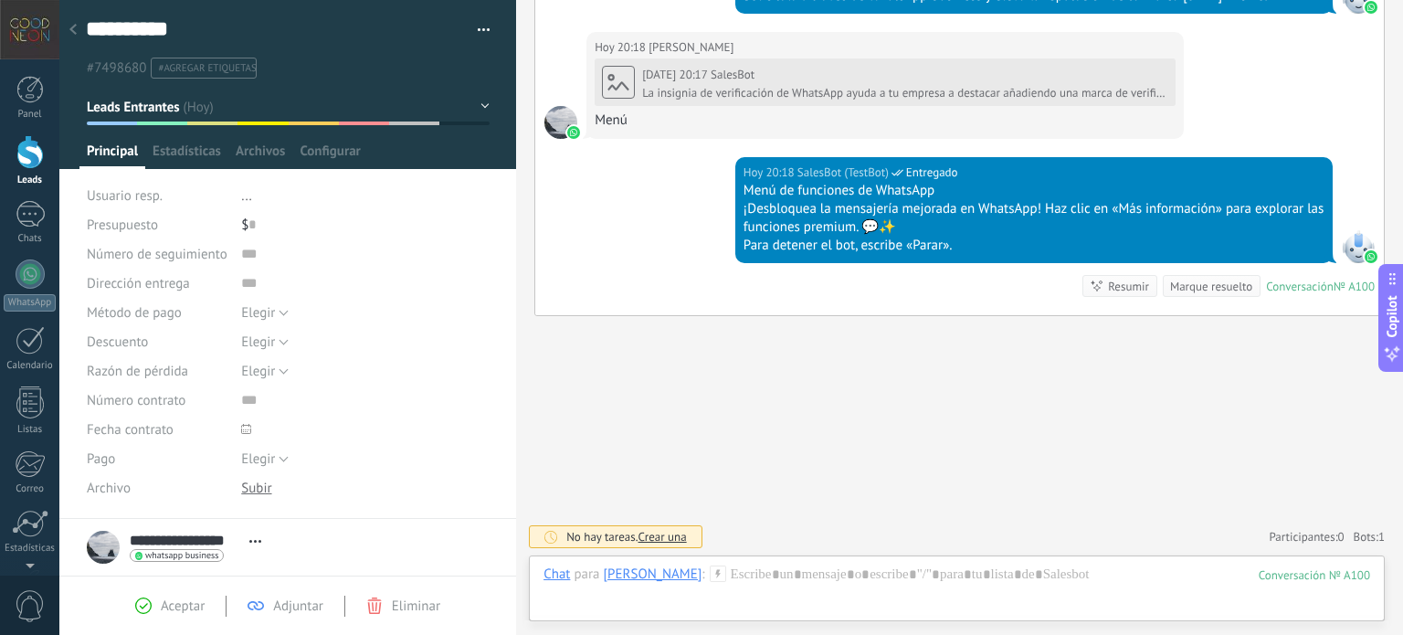
click at [77, 43] on div at bounding box center [73, 31] width 26 height 36
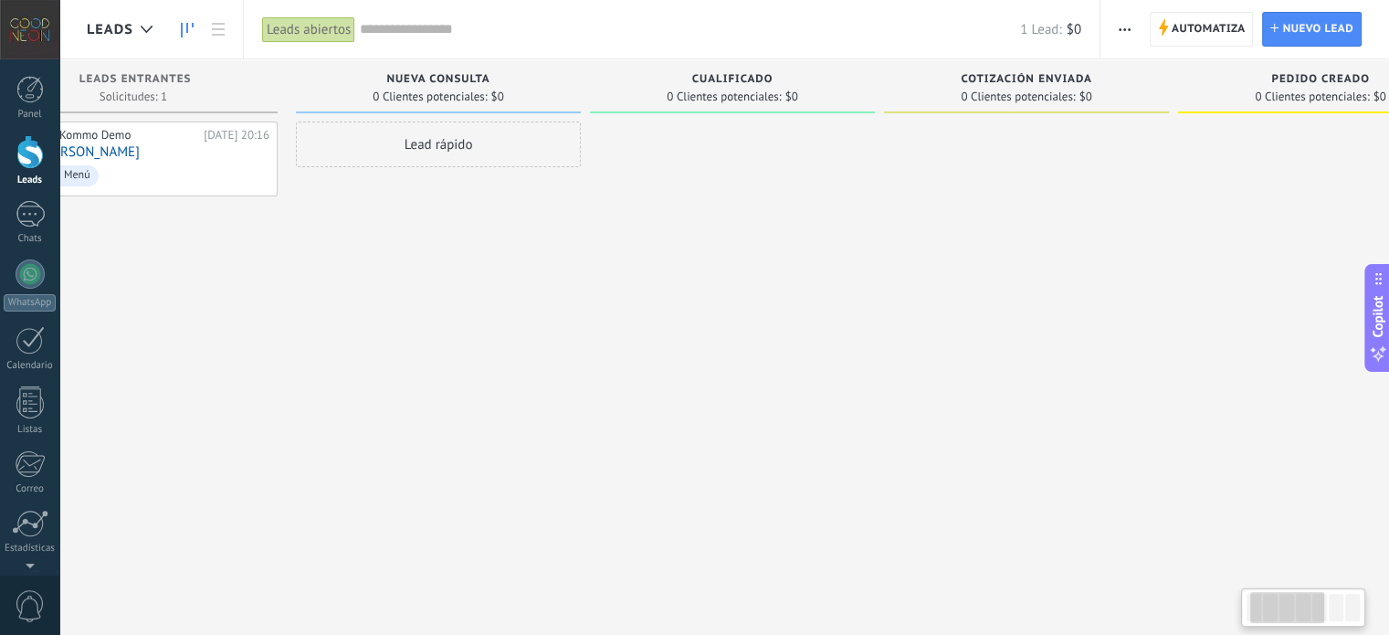
scroll to position [0, 115]
drag, startPoint x: 685, startPoint y: 254, endPoint x: 571, endPoint y: 258, distance: 114.3
click at [571, 258] on div at bounding box center [711, 319] width 285 height 396
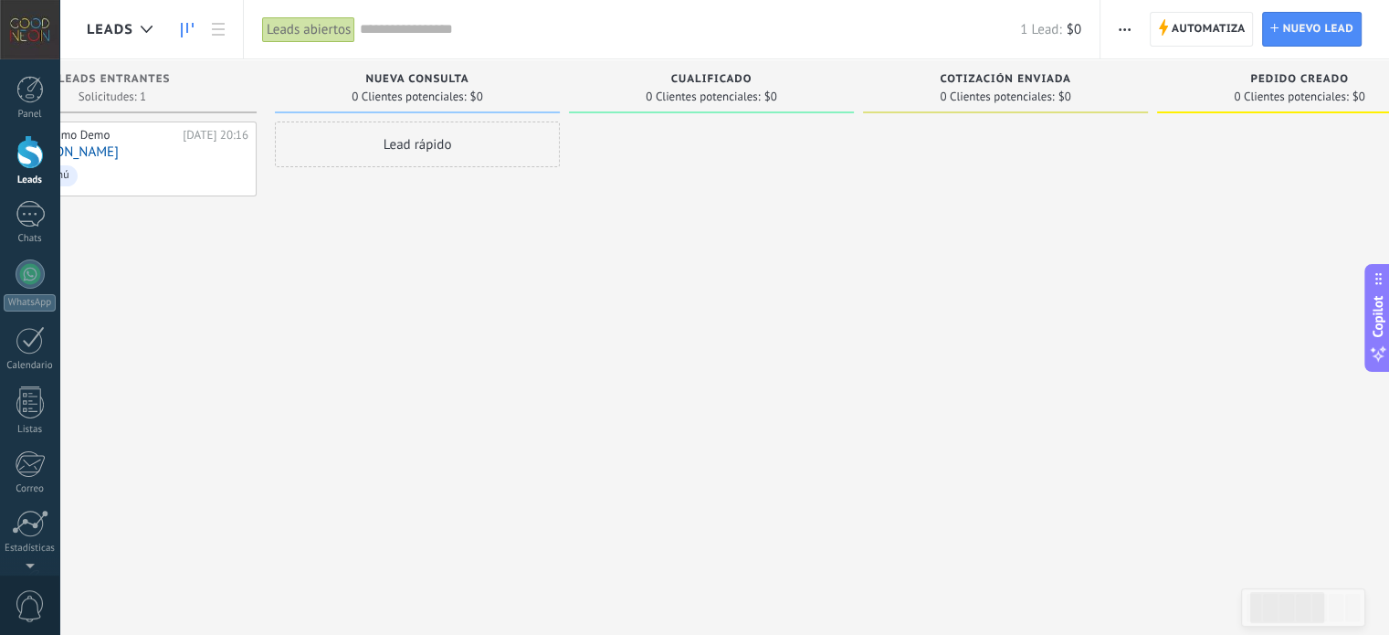
scroll to position [0, 0]
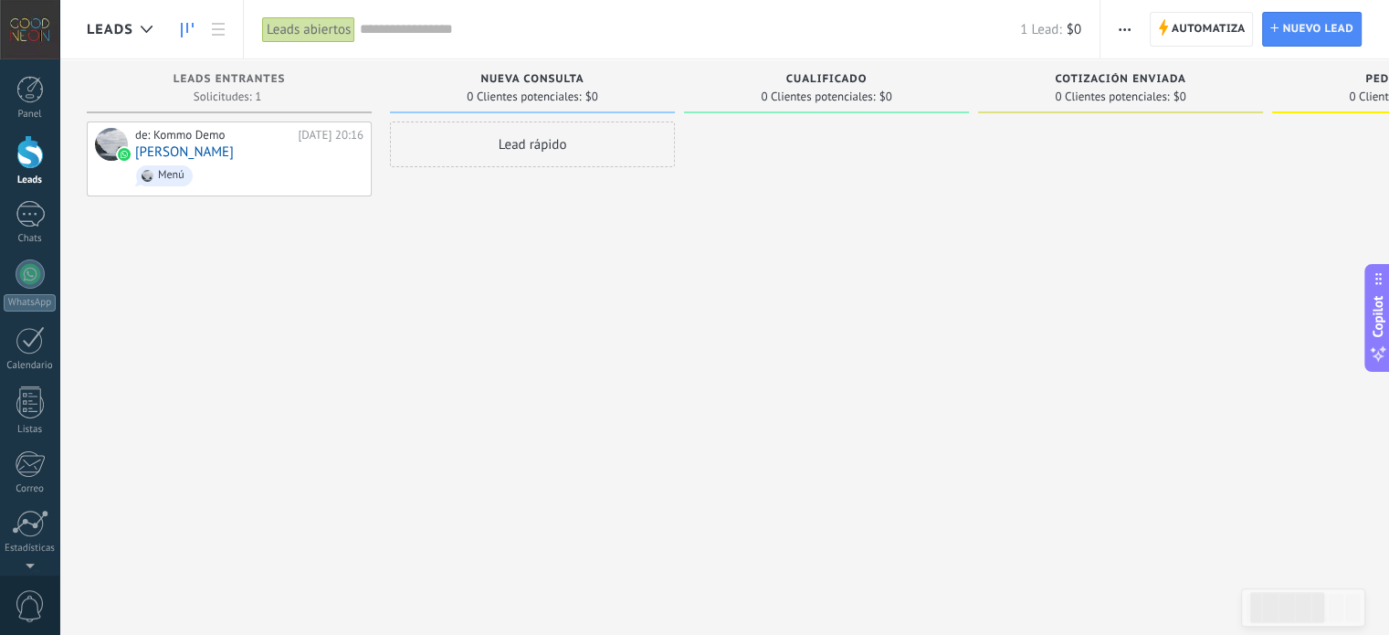
drag, startPoint x: 260, startPoint y: 258, endPoint x: 507, endPoint y: 279, distance: 247.4
click at [501, 279] on div "Leads Entrantes Solicitudes: 1 0 0 0 1 0 0 0 1 de: Kommo Demo [DATE] 20:16 [PER…" at bounding box center [1130, 288] width 2086 height 459
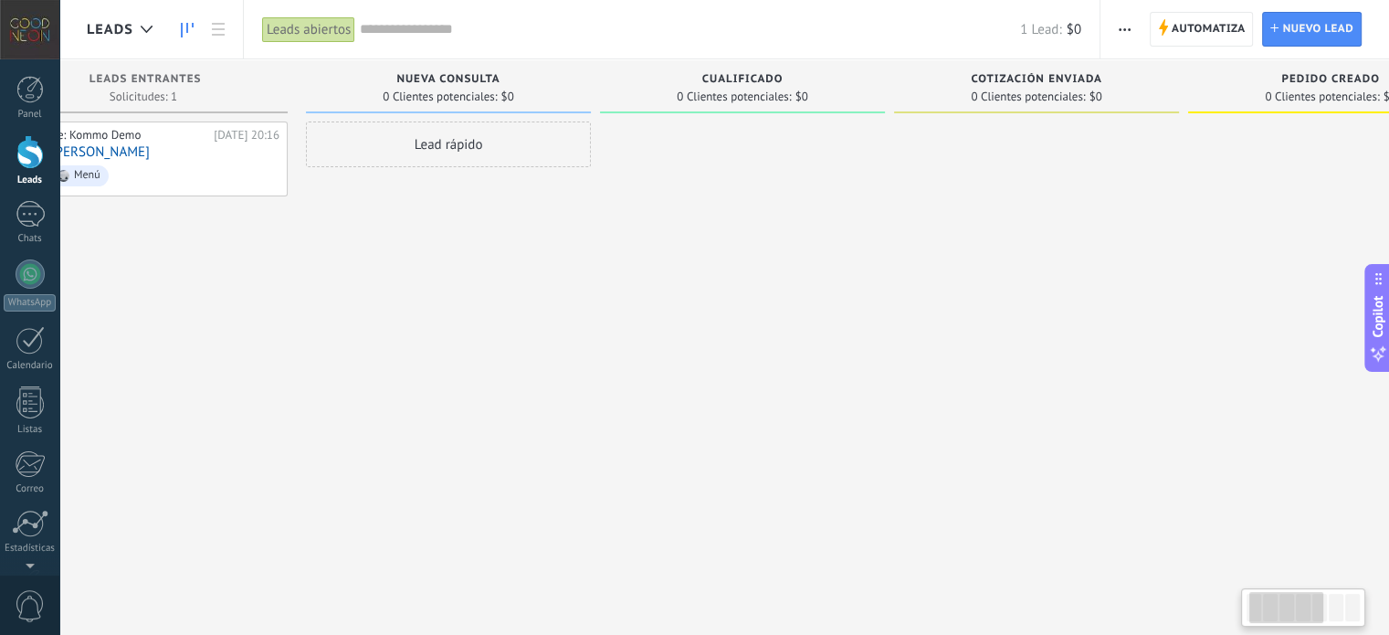
drag, startPoint x: 661, startPoint y: 452, endPoint x: 650, endPoint y: 428, distance: 26.2
click at [654, 456] on div at bounding box center [742, 319] width 285 height 396
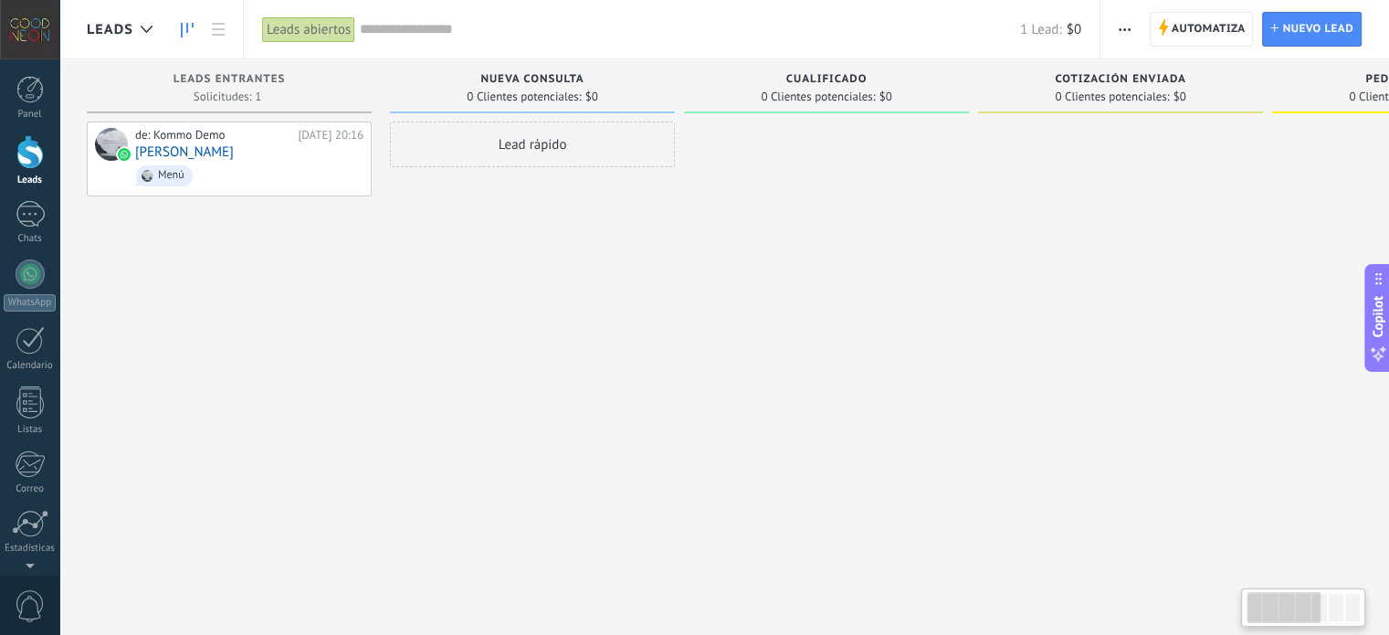
drag, startPoint x: 530, startPoint y: 424, endPoint x: 805, endPoint y: 390, distance: 277.0
click at [756, 395] on div "Leads Entrantes Solicitudes: 1 0 0 0 1 0 0 0 1 de: Kommo Demo [DATE] 20:16 [PER…" at bounding box center [1130, 288] width 2086 height 459
click at [316, 147] on div "de: Kommo Demo [DATE] 20:16 [PERSON_NAME]" at bounding box center [249, 159] width 228 height 62
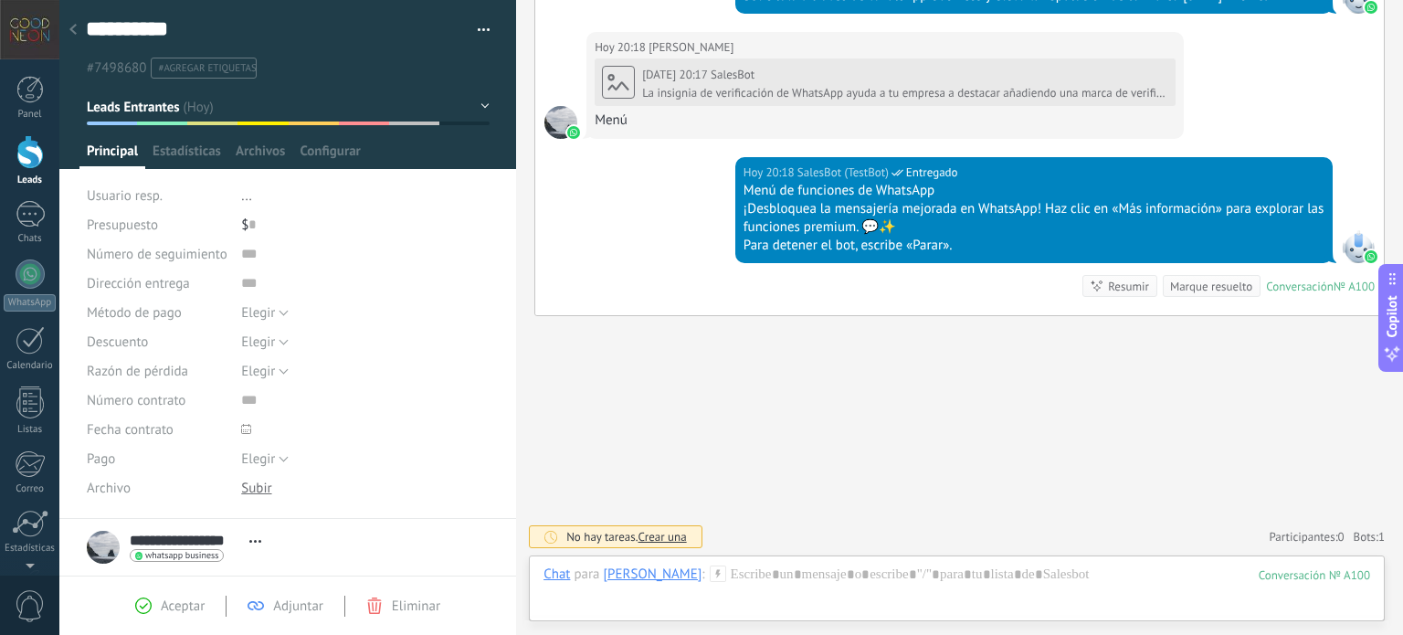
scroll to position [1470, 0]
click at [81, 23] on div at bounding box center [73, 31] width 26 height 36
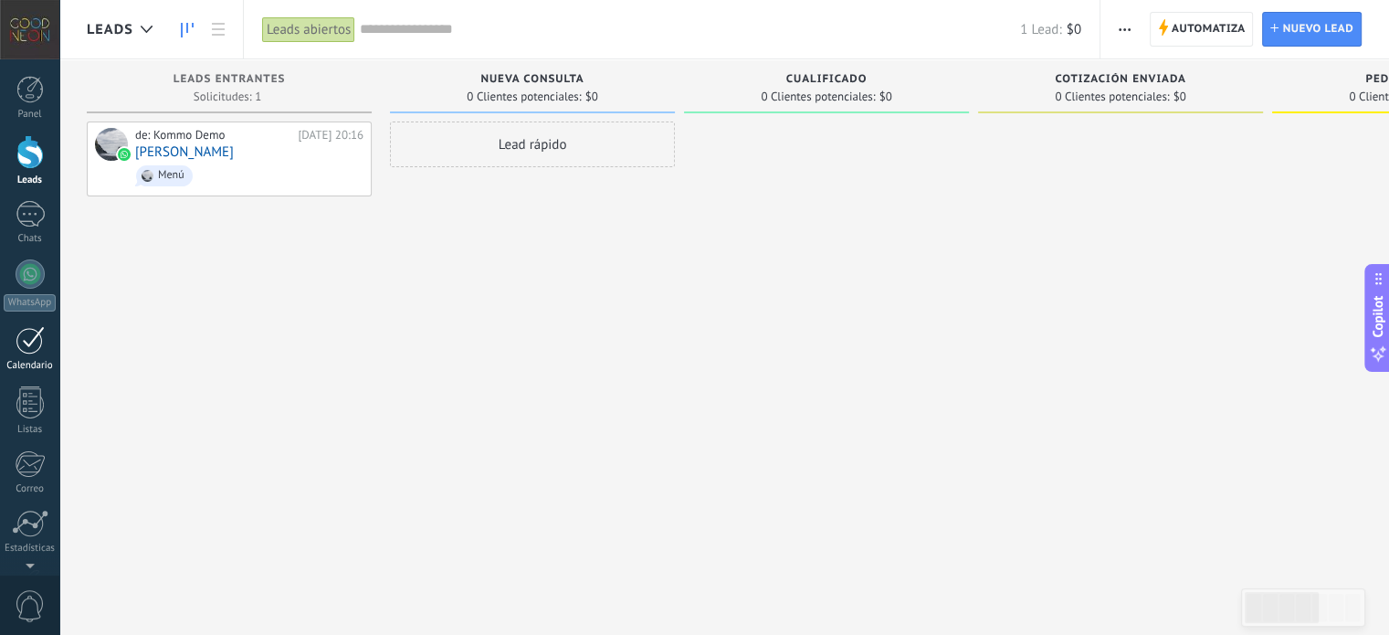
click at [33, 360] on div "Calendario" at bounding box center [30, 366] width 53 height 12
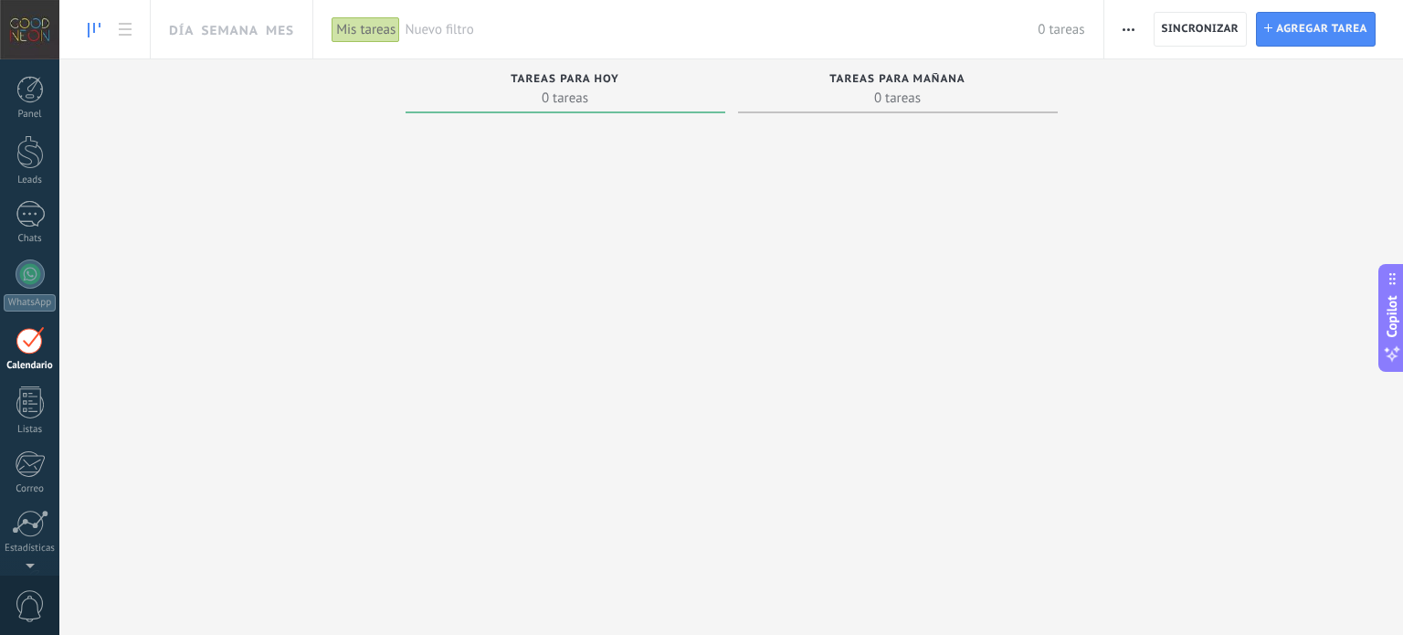
scroll to position [51, 0]
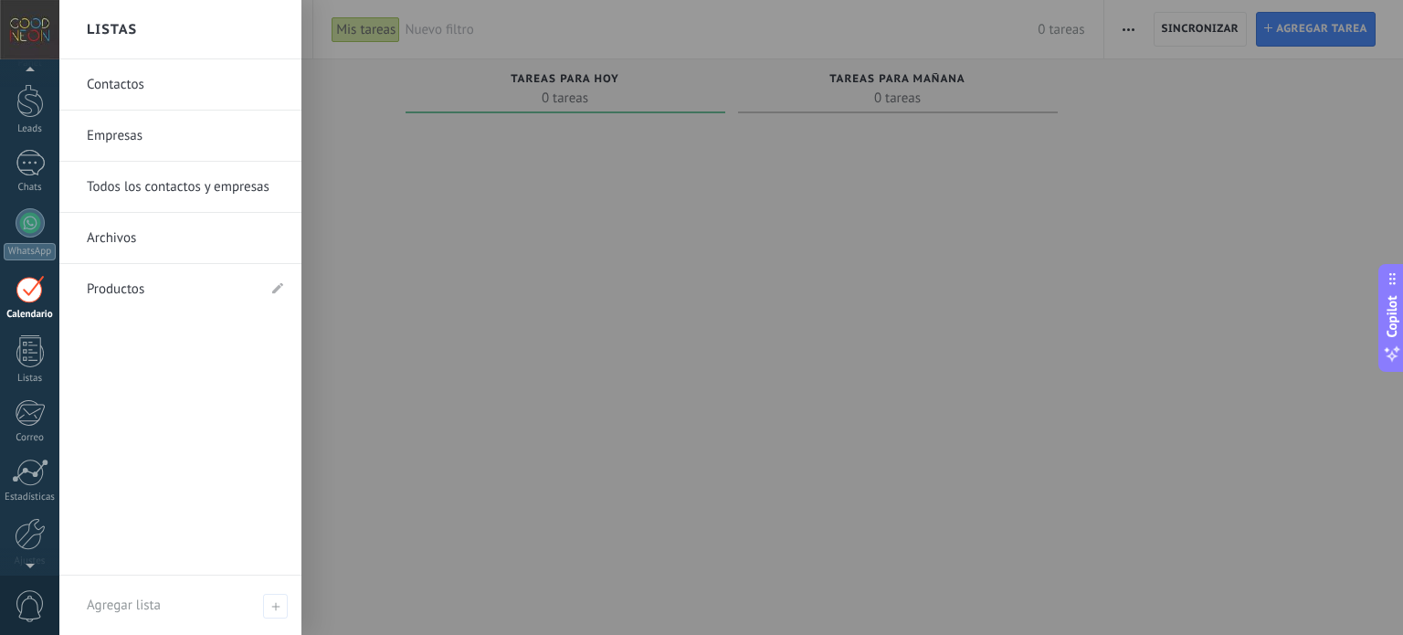
click at [139, 280] on link "Productos" at bounding box center [171, 289] width 169 height 51
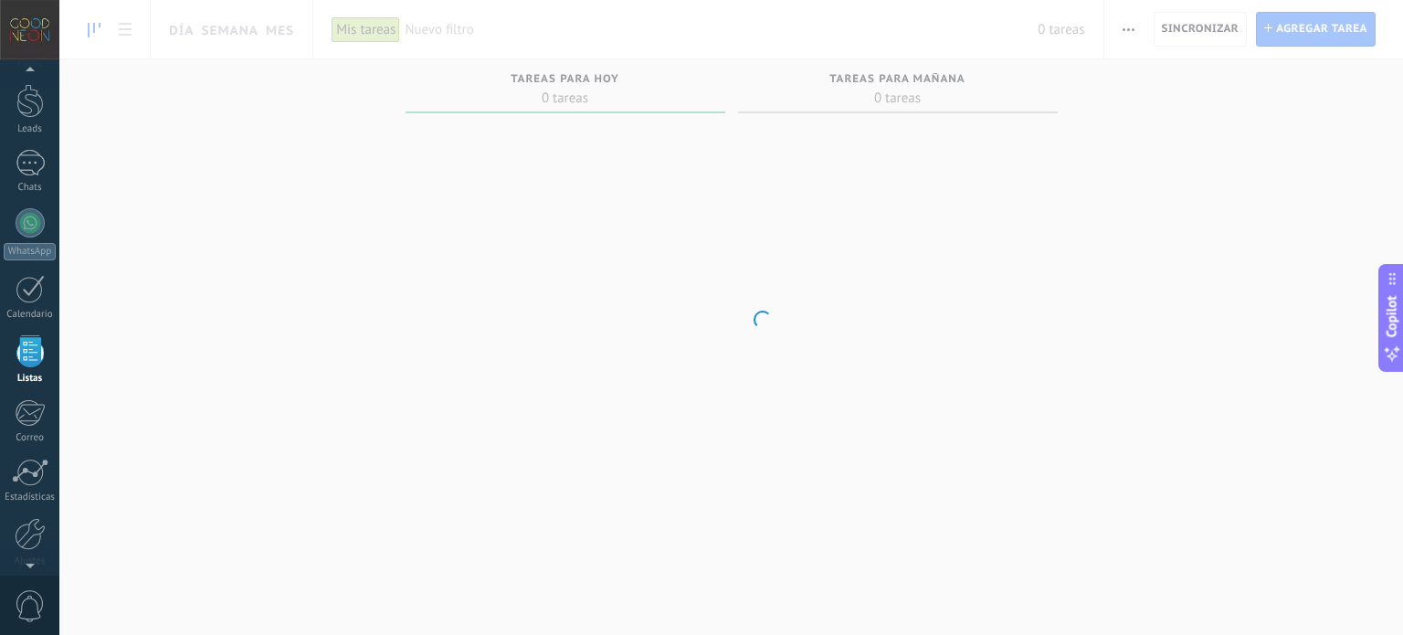
scroll to position [112, 0]
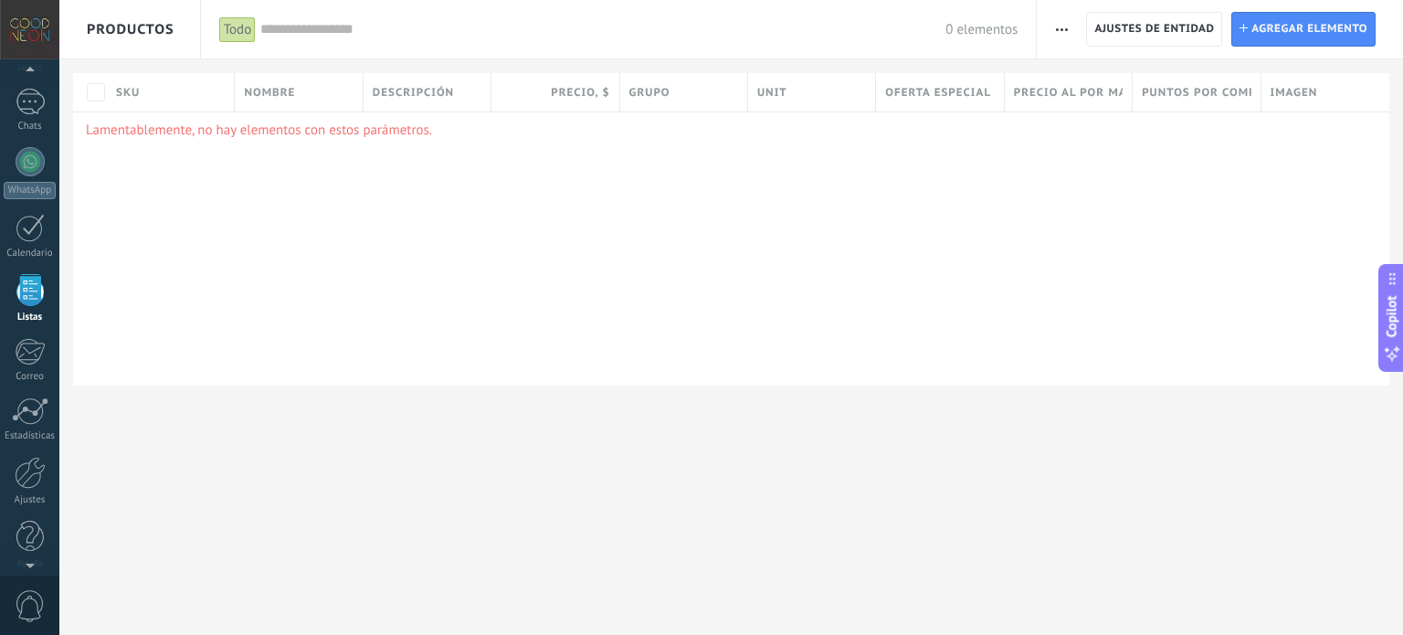
click at [1131, 230] on div "Lamentablemente, no hay elementos con estos parámetros." at bounding box center [731, 248] width 1316 height 274
click at [1396, 324] on span "Copilot" at bounding box center [1392, 316] width 18 height 42
type textarea "**********"
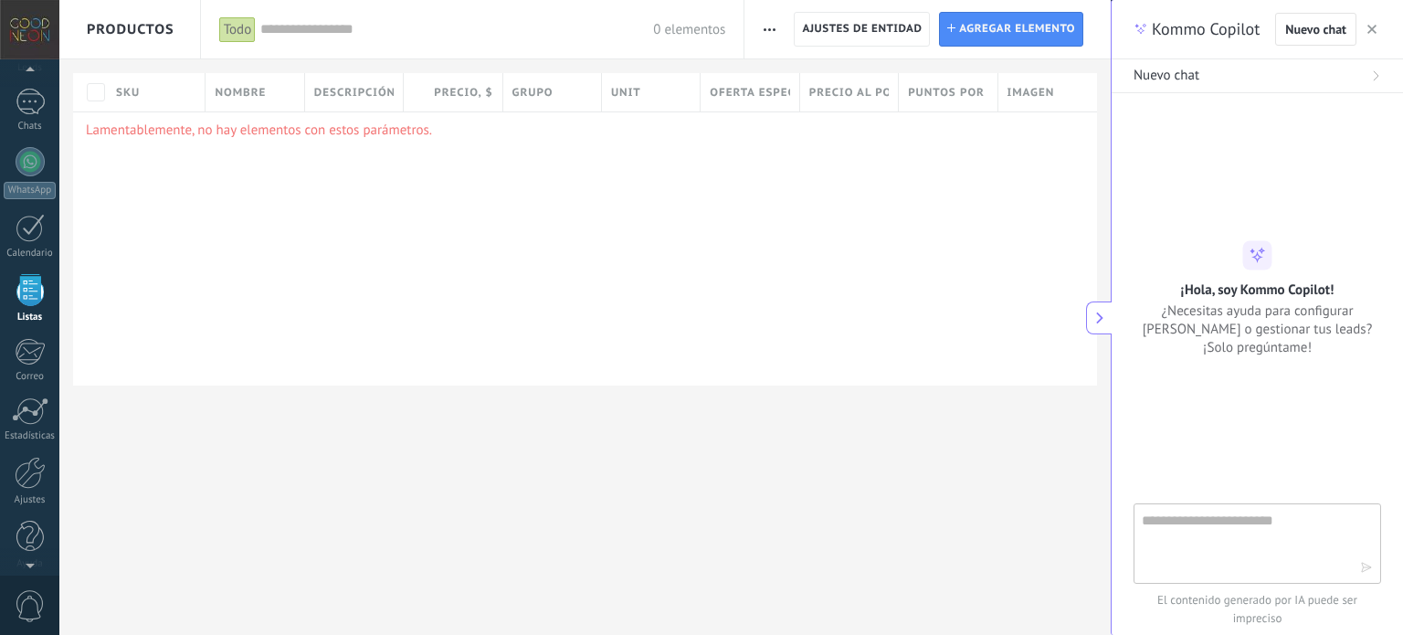
scroll to position [17, 0]
click at [848, 196] on div "Lamentablemente, no hay elementos con estos parámetros." at bounding box center [585, 248] width 1024 height 274
click at [820, 353] on div "Lamentablemente, no hay elementos con estos parámetros." at bounding box center [585, 248] width 1024 height 274
click at [1093, 321] on icon at bounding box center [1099, 317] width 13 height 13
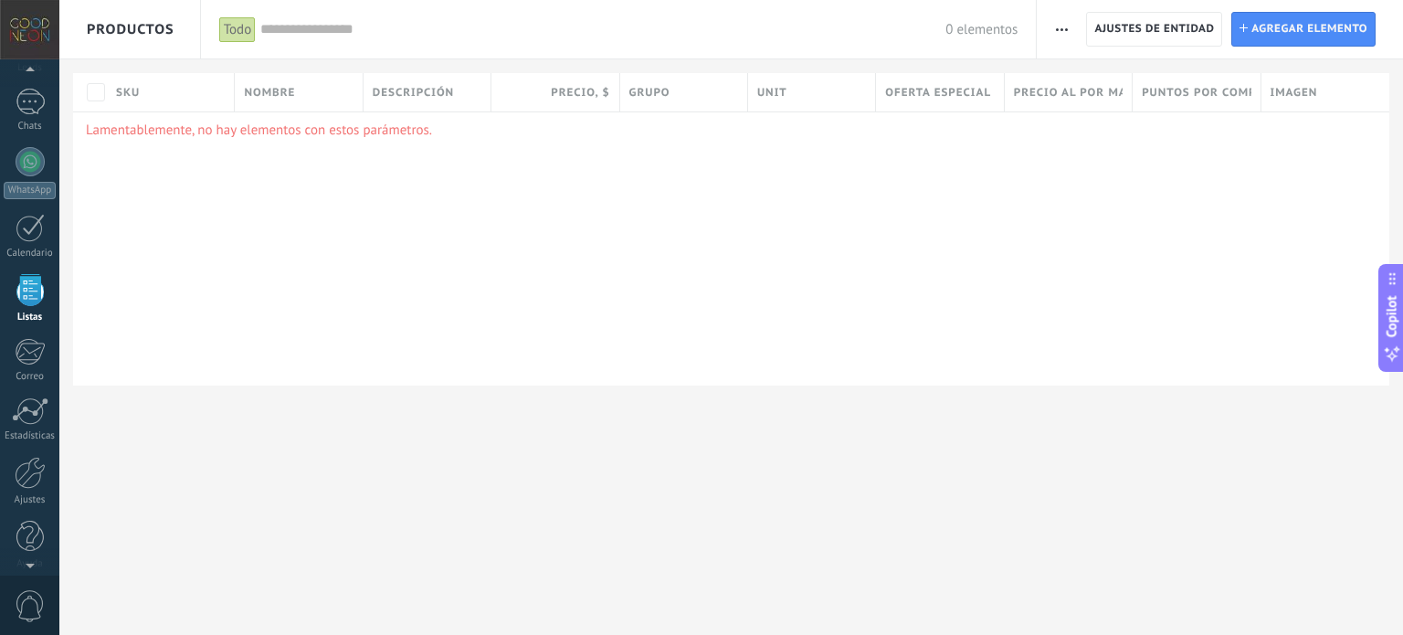
drag, startPoint x: 1260, startPoint y: 90, endPoint x: 1311, endPoint y: 84, distance: 50.6
click at [1311, 84] on div "Imagen" at bounding box center [1325, 92] width 128 height 38
drag, startPoint x: 1092, startPoint y: 237, endPoint x: 1176, endPoint y: 224, distance: 85.1
click at [1163, 244] on div "Lamentablemente, no hay elementos con estos parámetros." at bounding box center [731, 248] width 1316 height 274
click at [1141, 29] on div at bounding box center [701, 29] width 1403 height 59
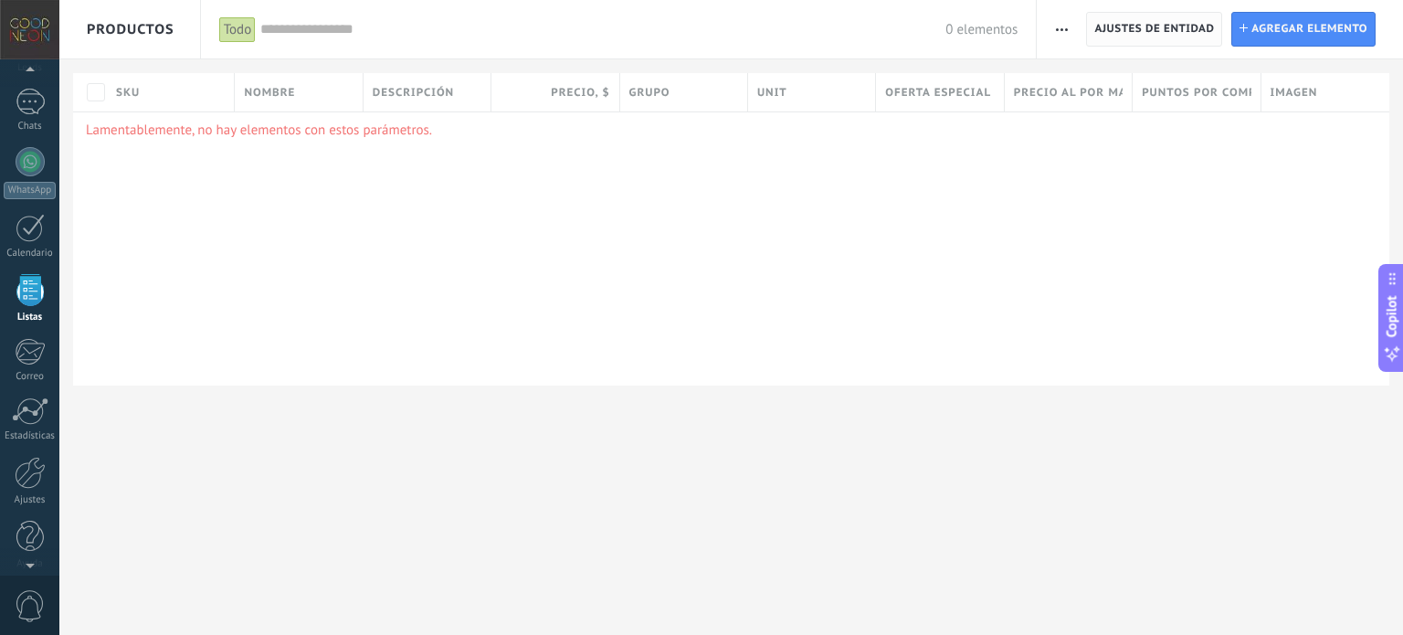
click at [1124, 33] on span "Ajustes de entidad" at bounding box center [1154, 29] width 120 height 33
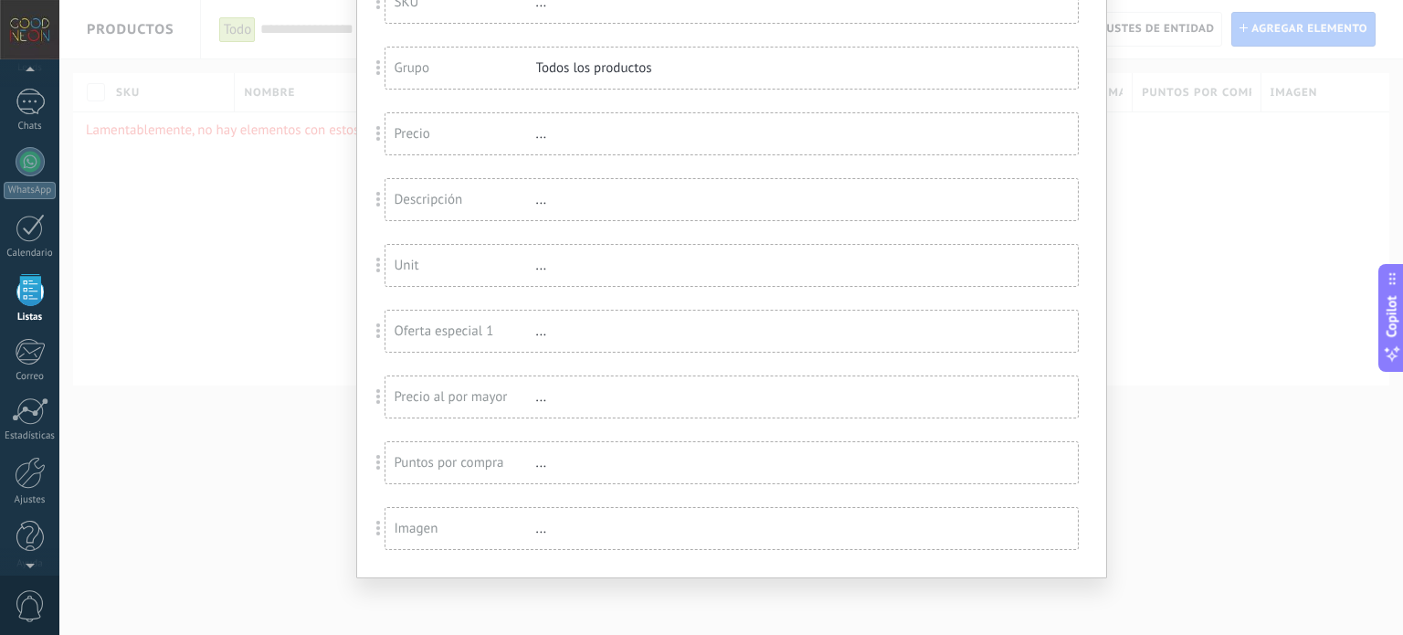
scroll to position [0, 0]
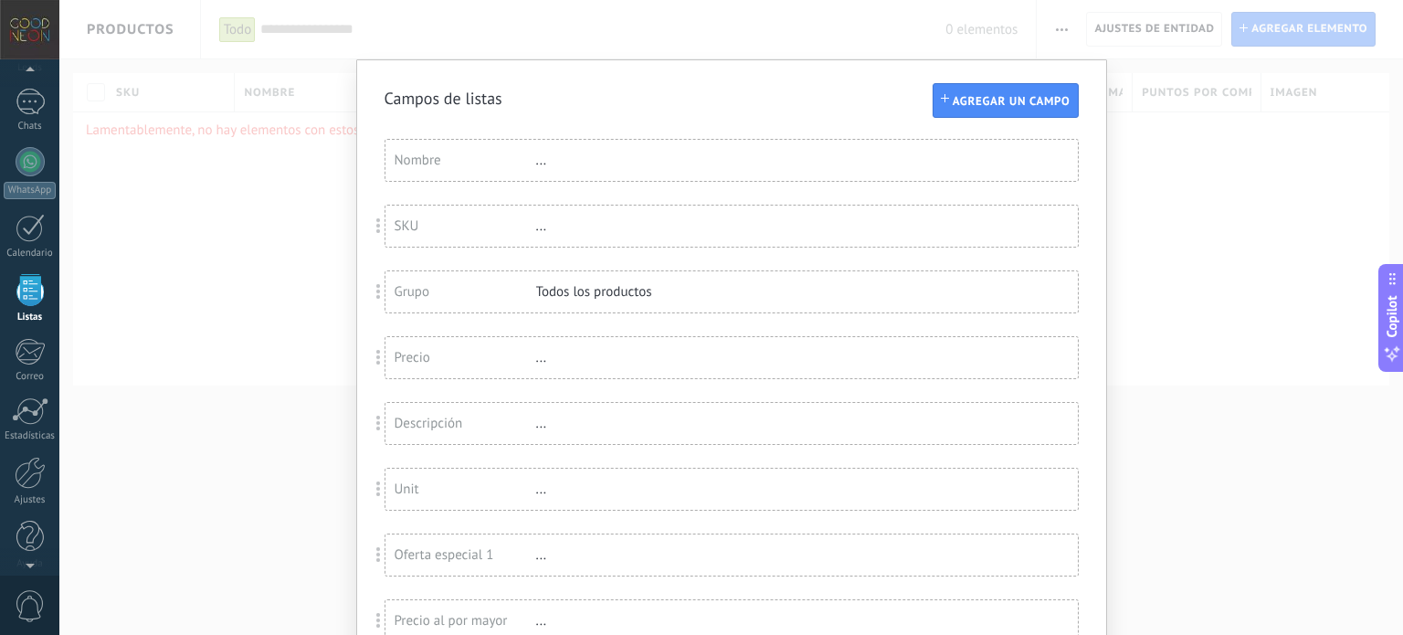
click at [438, 156] on div "Nombre" at bounding box center [466, 160] width 142 height 17
click at [513, 171] on input "******" at bounding box center [491, 165] width 192 height 33
click at [522, 220] on span "Cancelar" at bounding box center [513, 220] width 47 height 16
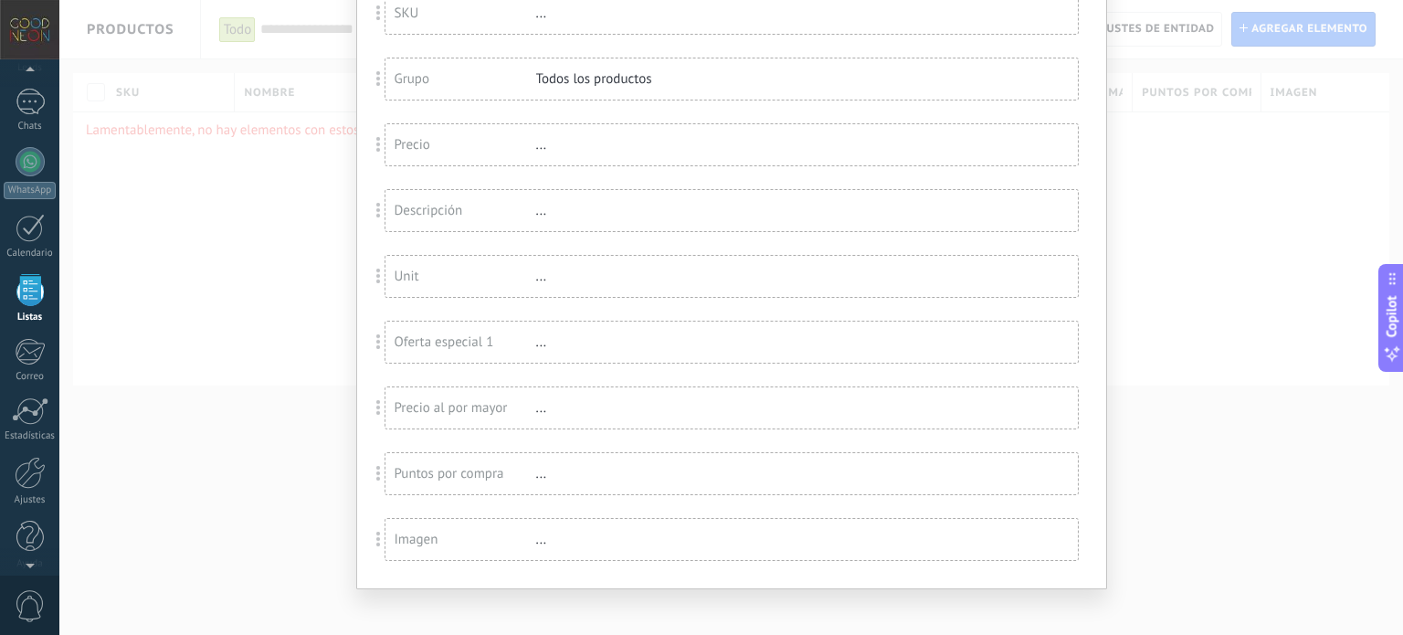
click at [464, 208] on div "Descripción" at bounding box center [466, 210] width 142 height 17
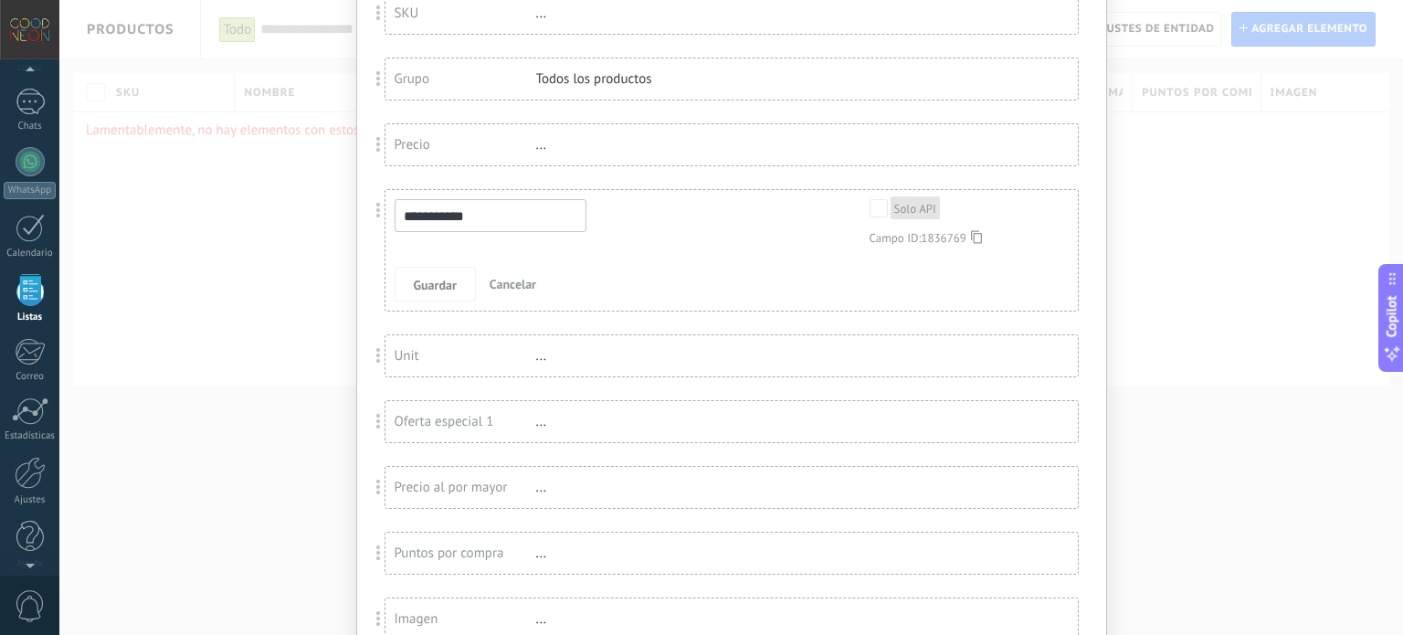
click at [513, 277] on span "Cancelar" at bounding box center [513, 284] width 47 height 16
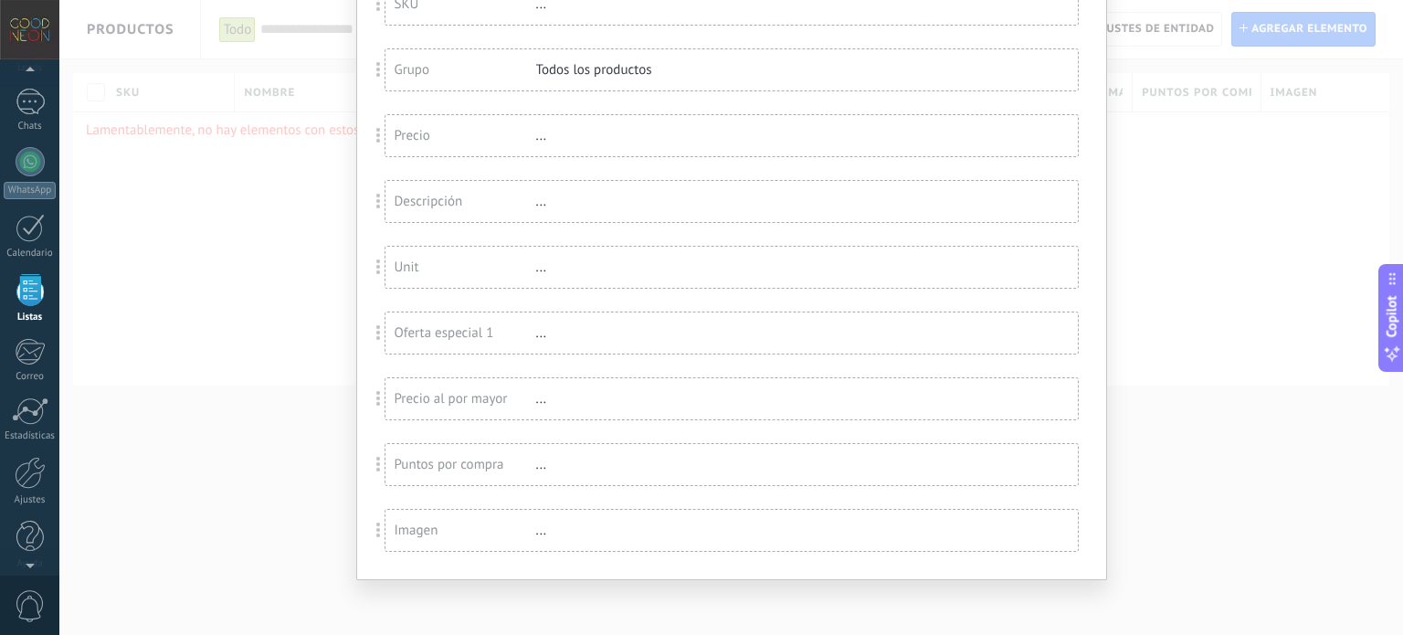
scroll to position [224, 0]
click at [376, 464] on span at bounding box center [378, 463] width 5 height 16
click at [536, 466] on div "..." at bounding box center [595, 462] width 119 height 17
click at [463, 466] on div "Puntos por compra" at bounding box center [466, 462] width 142 height 17
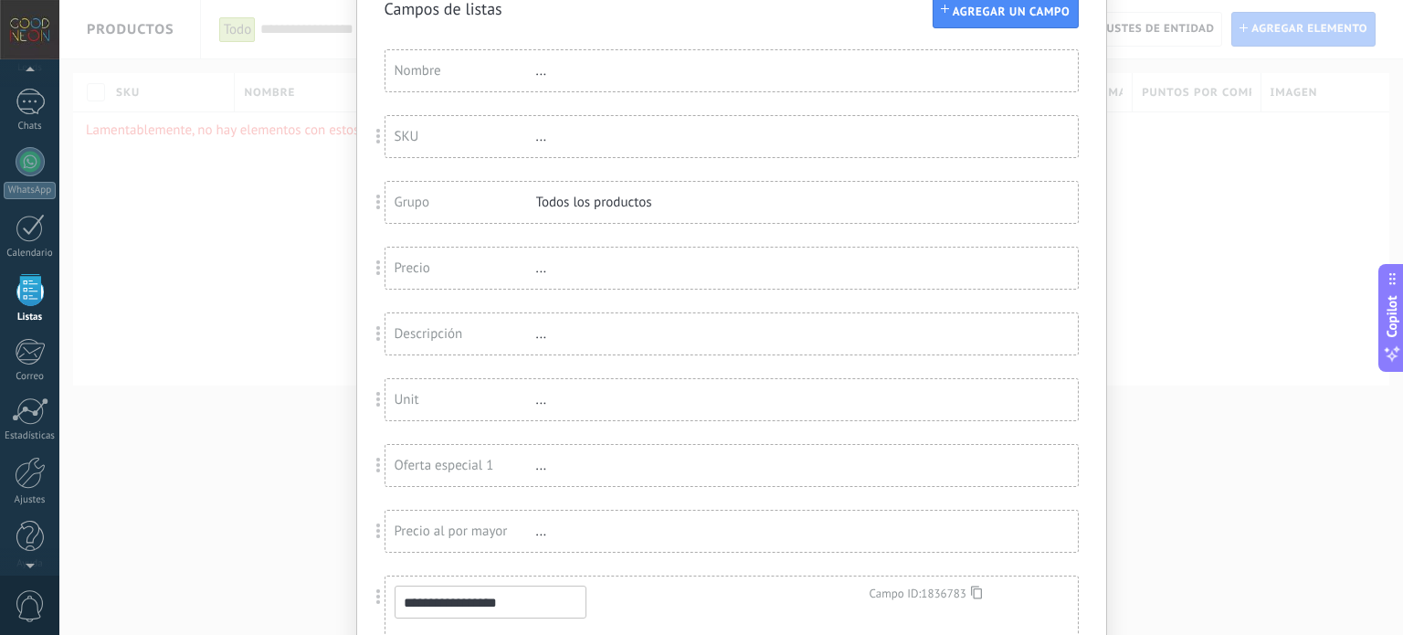
scroll to position [0, 0]
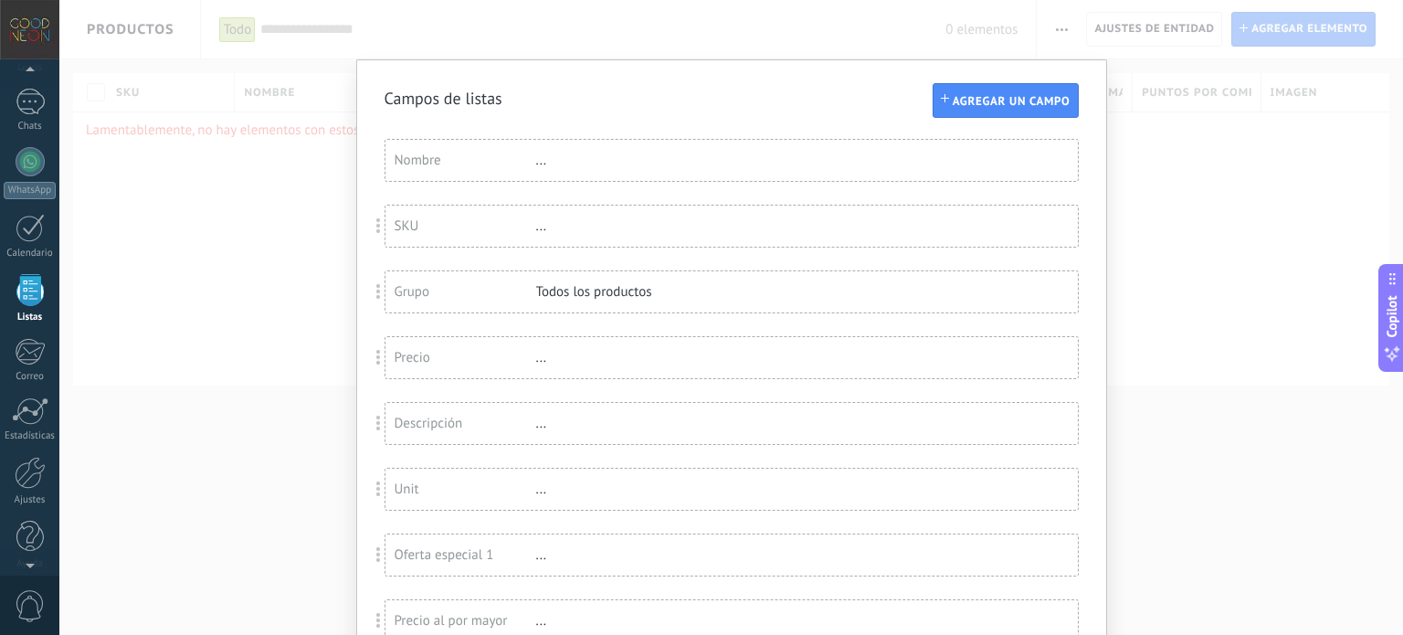
click at [656, 108] on div "Campos de listas" at bounding box center [732, 98] width 694 height 21
click at [669, 56] on div "**********" at bounding box center [731, 317] width 1344 height 635
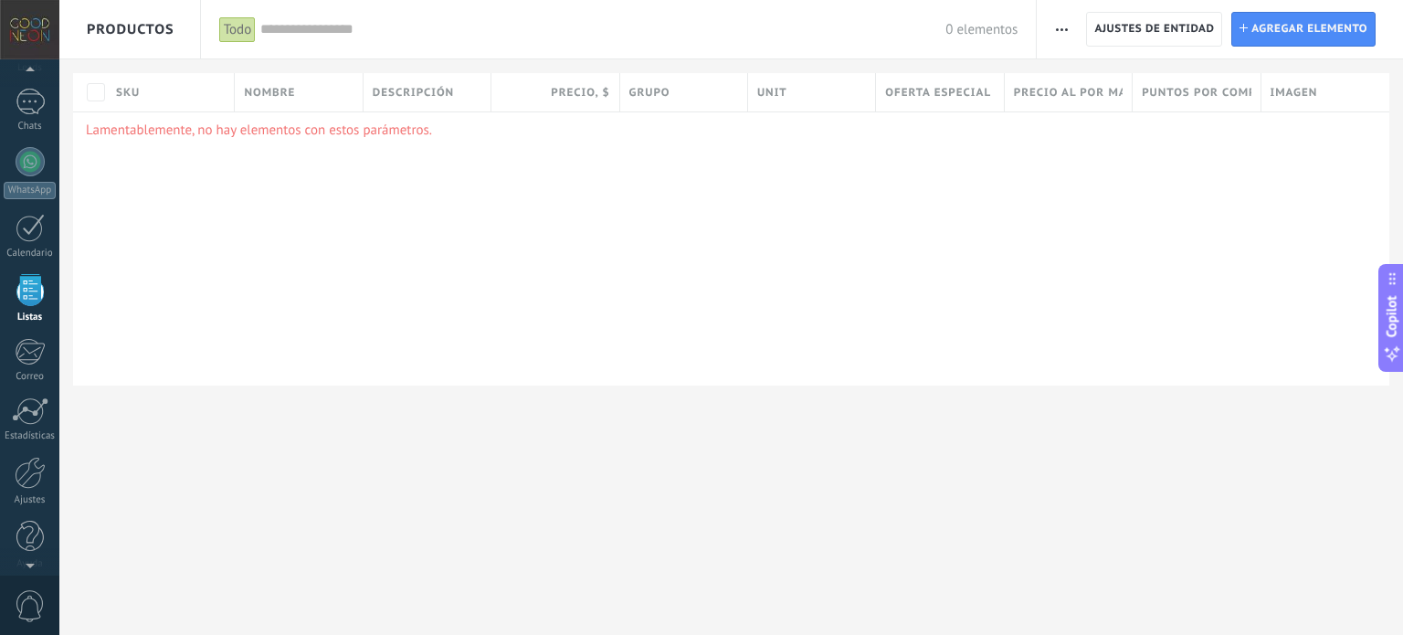
click at [1062, 28] on icon "button" at bounding box center [1062, 29] width 12 height 3
click at [1106, 79] on span "Importar" at bounding box center [1096, 77] width 51 height 37
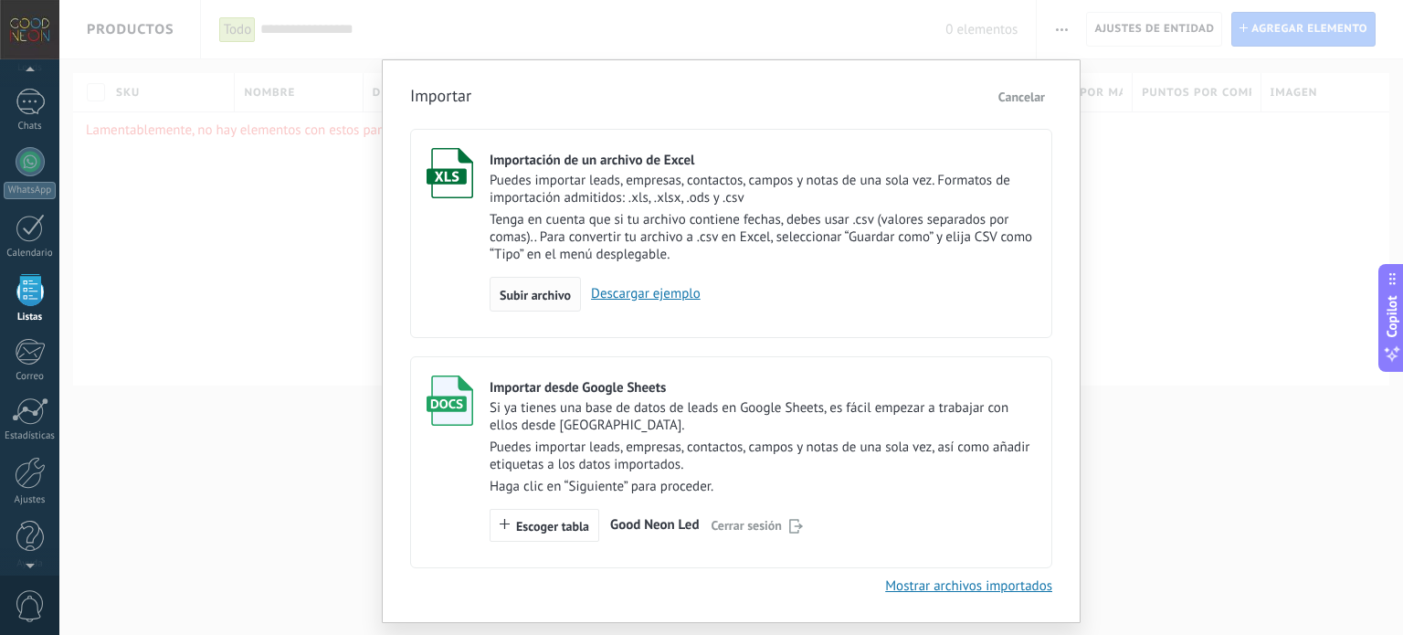
click at [555, 299] on span "Subir archivo" at bounding box center [535, 295] width 71 height 13
click at [0, 0] on input "Importación de un archivo de Excel Puedes importar leads, empresas, contactos, …" at bounding box center [0, 0] width 0 height 0
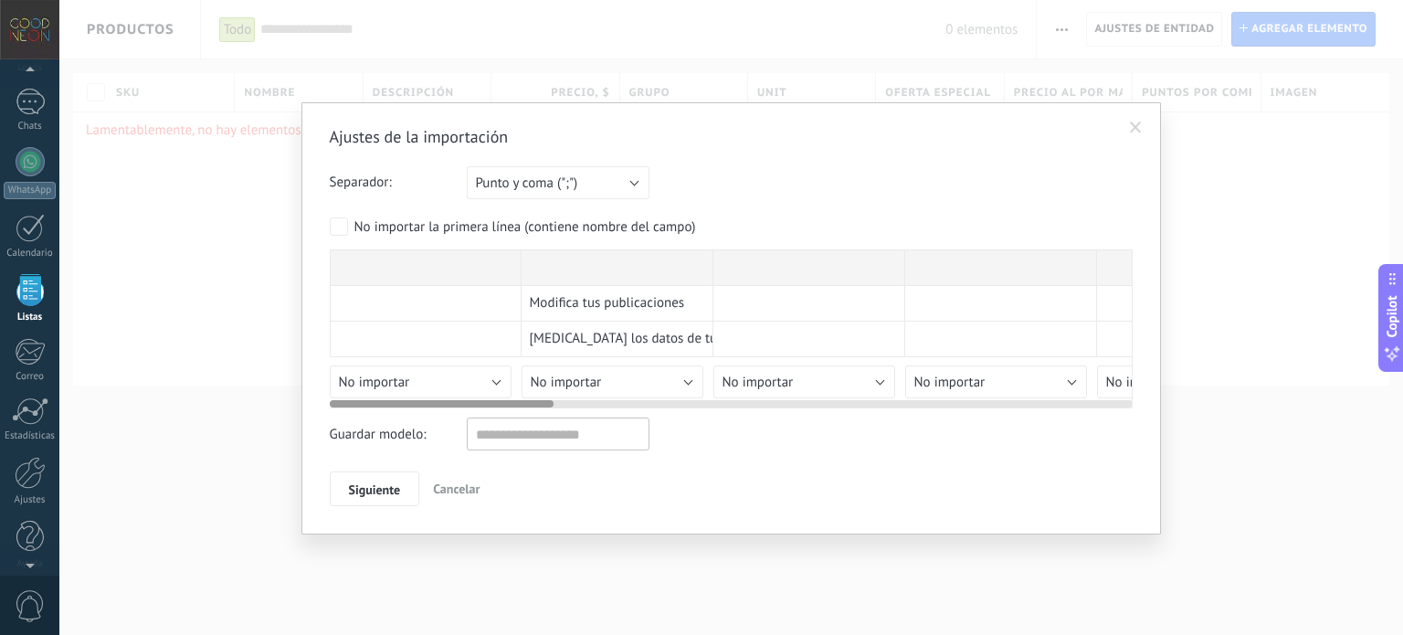
drag, startPoint x: 502, startPoint y: 395, endPoint x: 546, endPoint y: 395, distance: 43.8
click at [546, 395] on div at bounding box center [731, 400] width 803 height 15
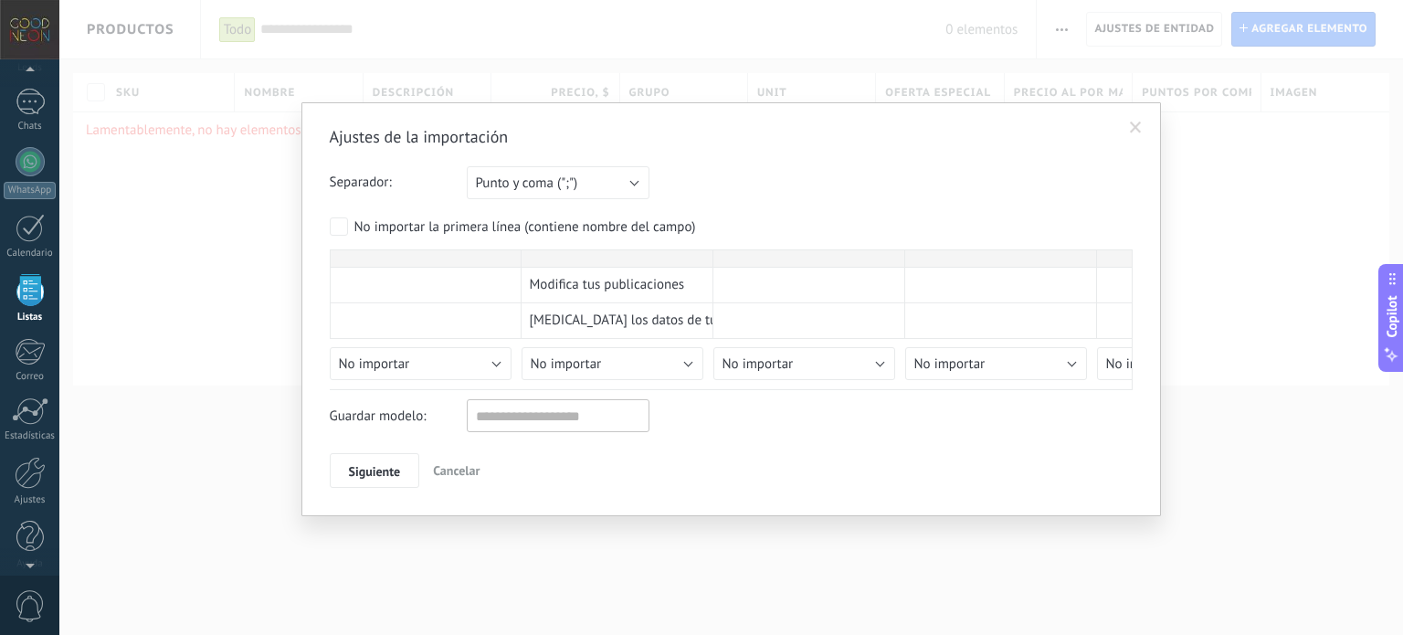
drag, startPoint x: 874, startPoint y: 341, endPoint x: 1402, endPoint y: 346, distance: 528.0
click at [1402, 346] on body ".abccls-1,.abccls-2{fill-rule:evenodd}.abccls-2{fill:#fff} .abfcls-1{fill:none}…" at bounding box center [701, 317] width 1403 height 635
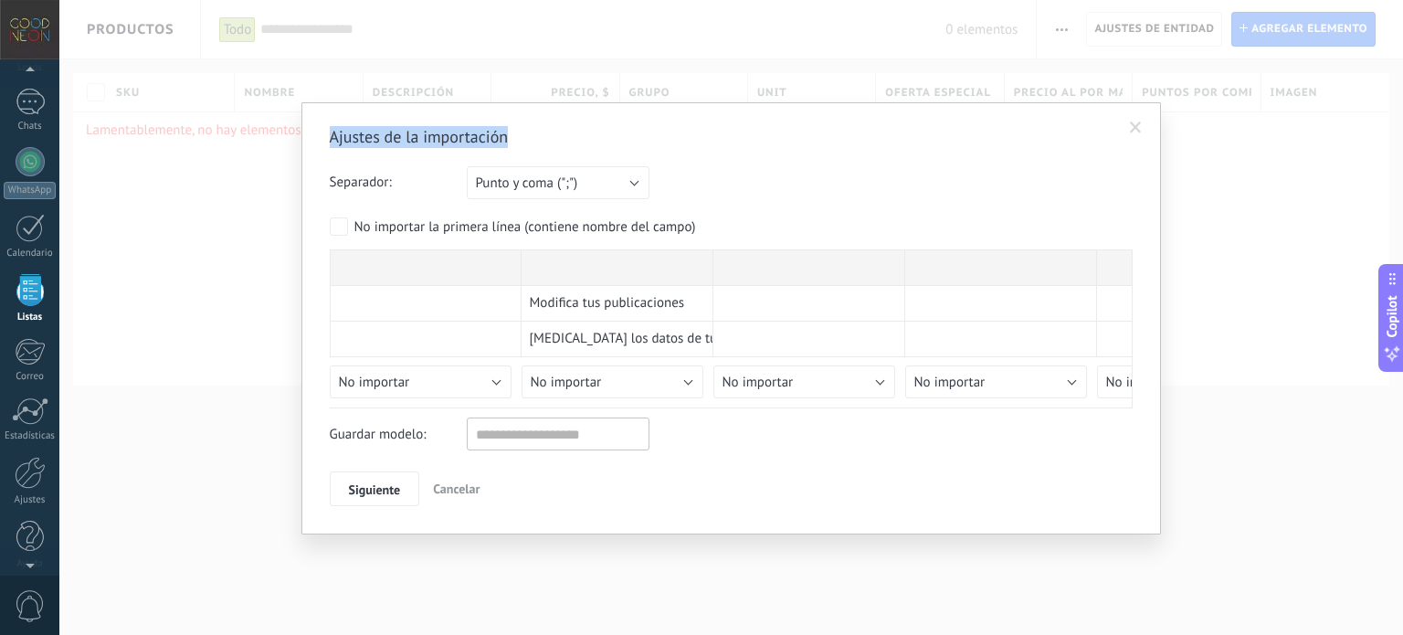
drag, startPoint x: 602, startPoint y: 131, endPoint x: 550, endPoint y: 43, distance: 102.0
click at [544, 28] on div "Ajustes de la importación Separador: Punto y coma (";") Coma (",") Tabulación (…" at bounding box center [731, 317] width 1344 height 635
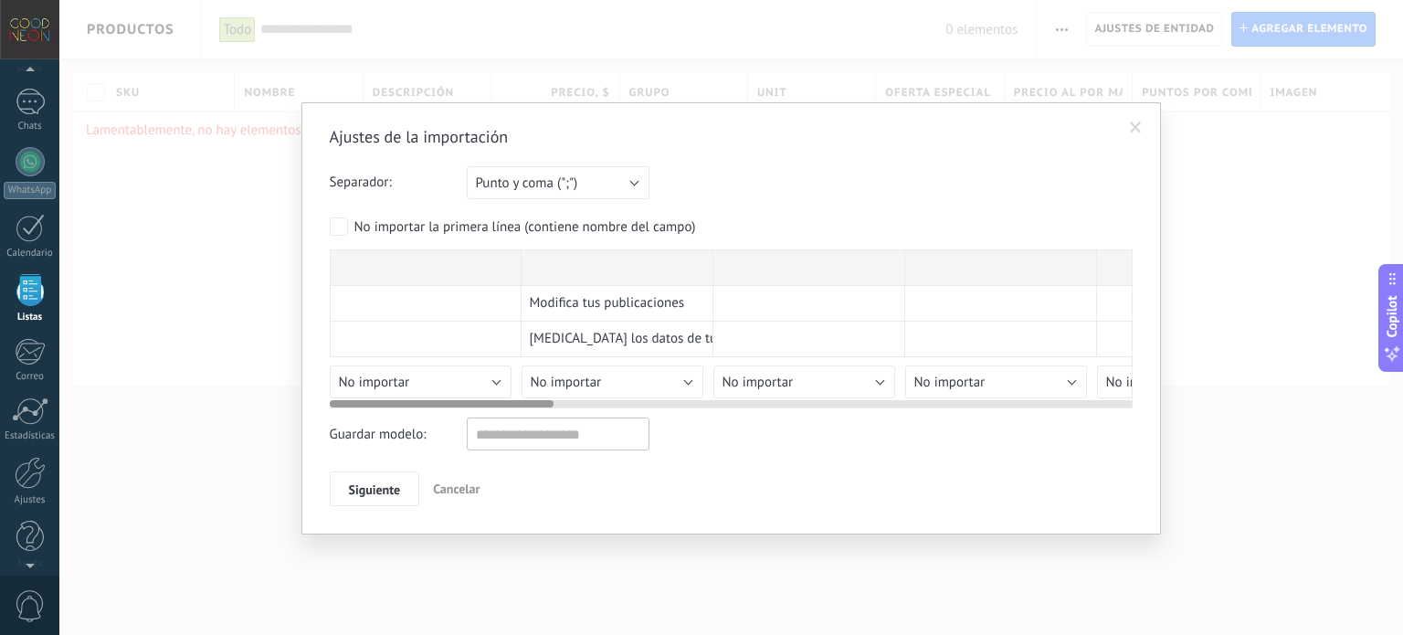
click at [628, 337] on span "[MEDICAL_DATA] los datos de tus productos mucho más rápido." at bounding box center [715, 339] width 370 height 18
drag, startPoint x: 628, startPoint y: 337, endPoint x: 566, endPoint y: 306, distance: 69.4
click at [631, 302] on span "Modifica tus publicaciones" at bounding box center [607, 303] width 155 height 18
click at [640, 330] on span "[MEDICAL_DATA] los datos de tus productos mucho más rápido." at bounding box center [715, 339] width 370 height 18
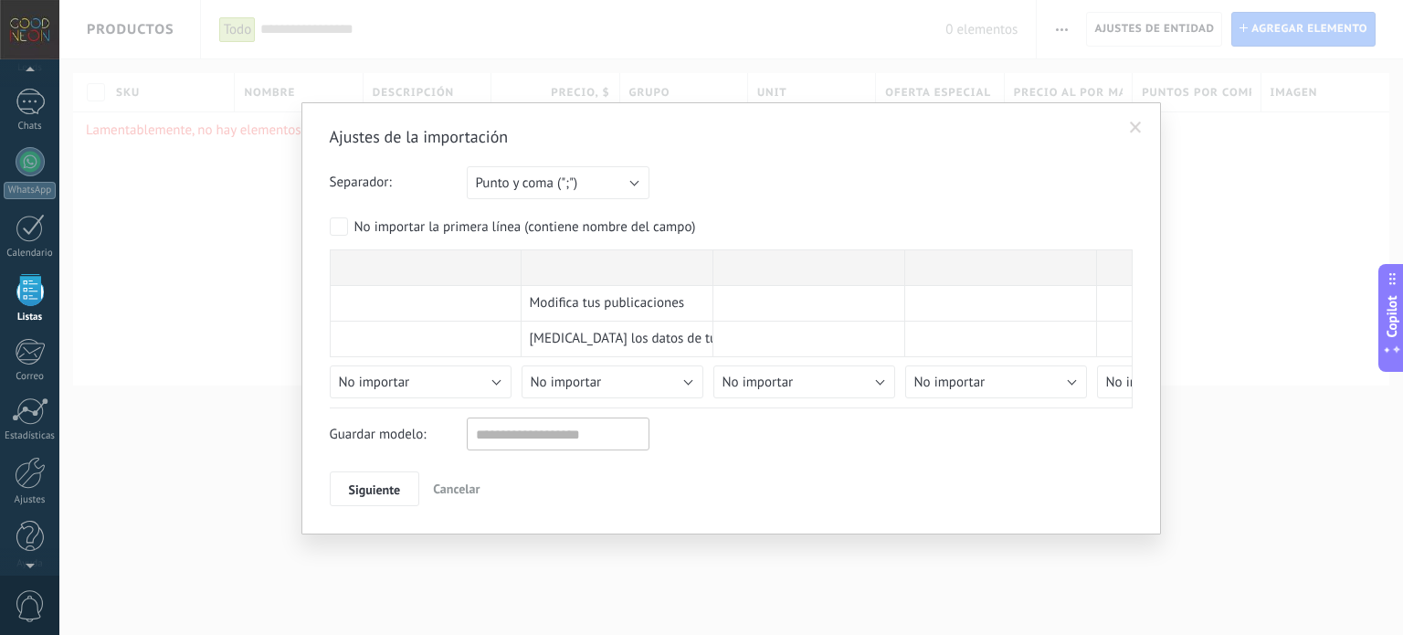
click at [478, 491] on span "Cancelar" at bounding box center [456, 488] width 47 height 16
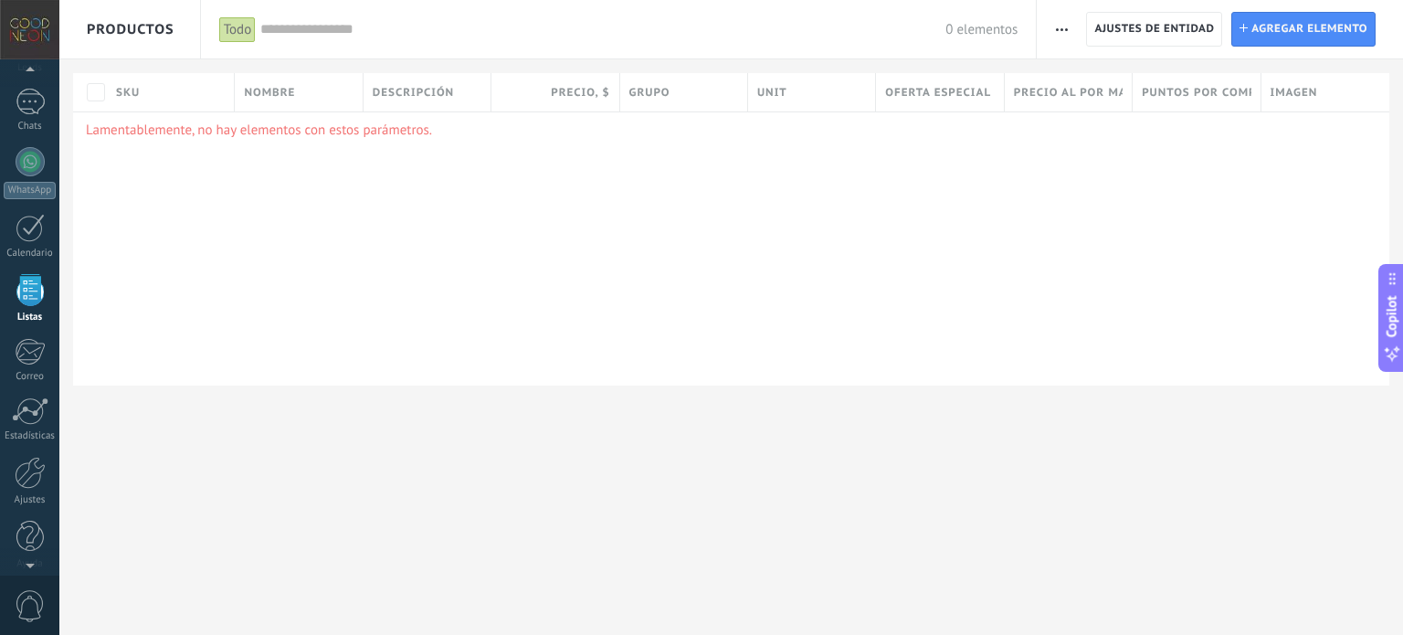
click at [1066, 35] on span "button" at bounding box center [1062, 29] width 12 height 35
click at [1099, 78] on span "Importar" at bounding box center [1096, 77] width 51 height 37
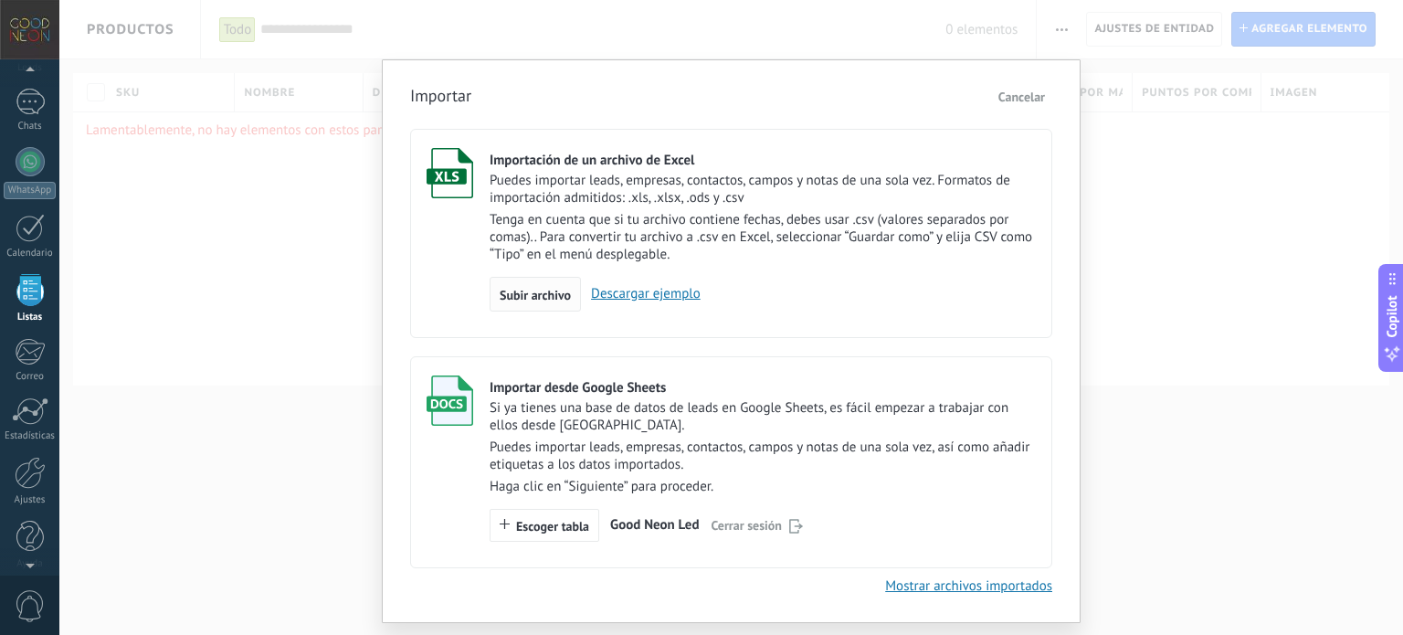
click at [541, 295] on span "Subir archivo" at bounding box center [535, 295] width 71 height 13
click at [0, 0] on input "Importación de un archivo de Excel Puedes importar leads, empresas, contactos, …" at bounding box center [0, 0] width 0 height 0
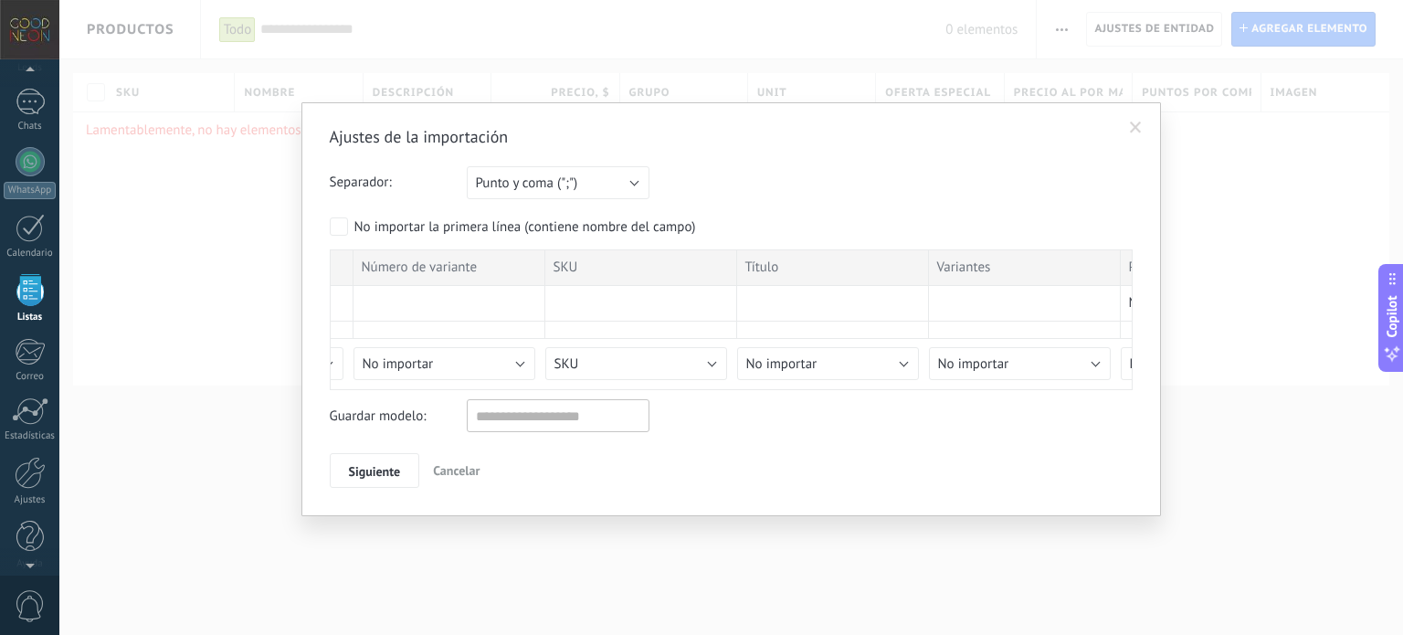
scroll to position [0, 261]
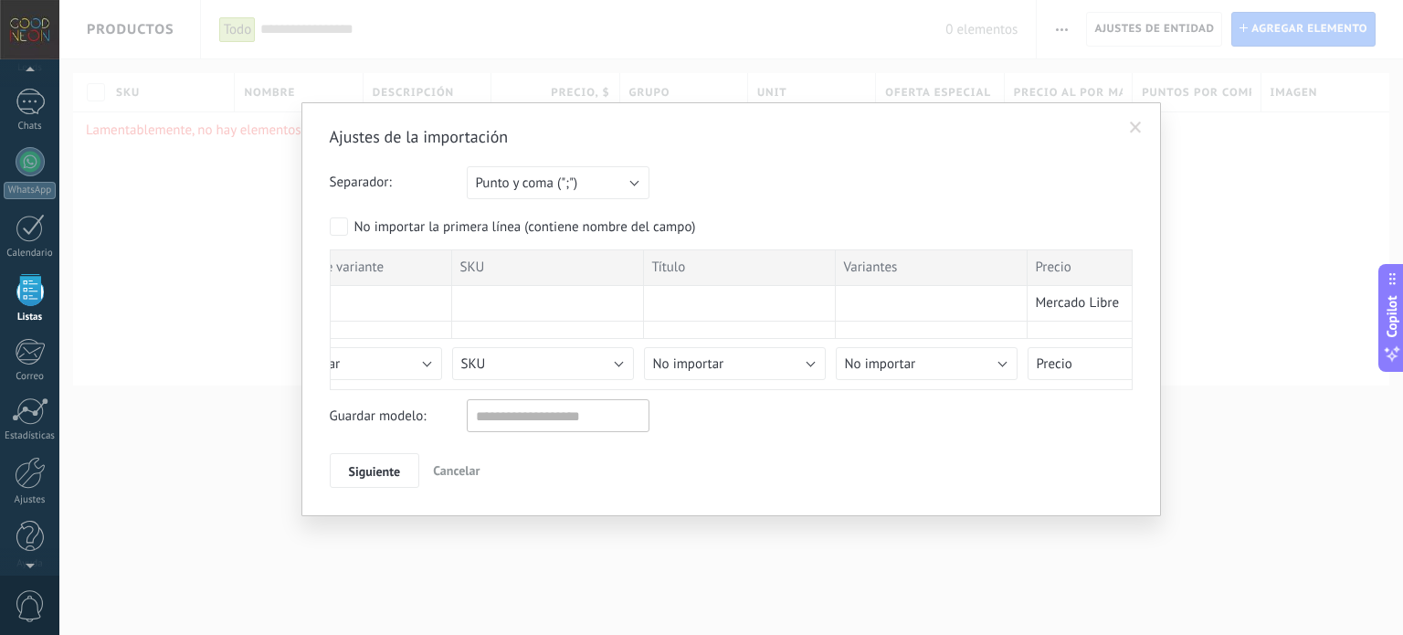
drag, startPoint x: 597, startPoint y: 314, endPoint x: 181, endPoint y: 275, distance: 418.3
click at [181, 275] on div "Ajustes de la importación Separador: Punto y coma (";") Coma (",") Tabulación (…" at bounding box center [731, 317] width 1344 height 635
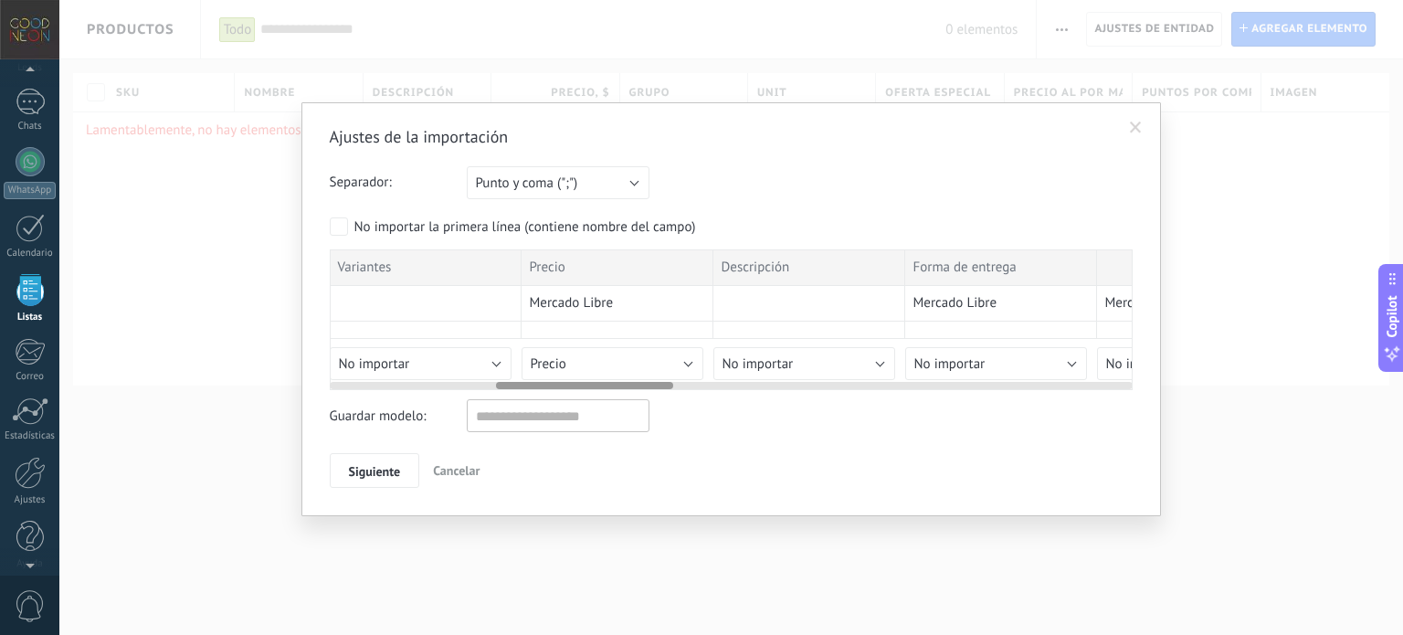
drag, startPoint x: 880, startPoint y: 336, endPoint x: 356, endPoint y: 321, distance: 524.5
click at [354, 322] on div at bounding box center [426, 330] width 192 height 17
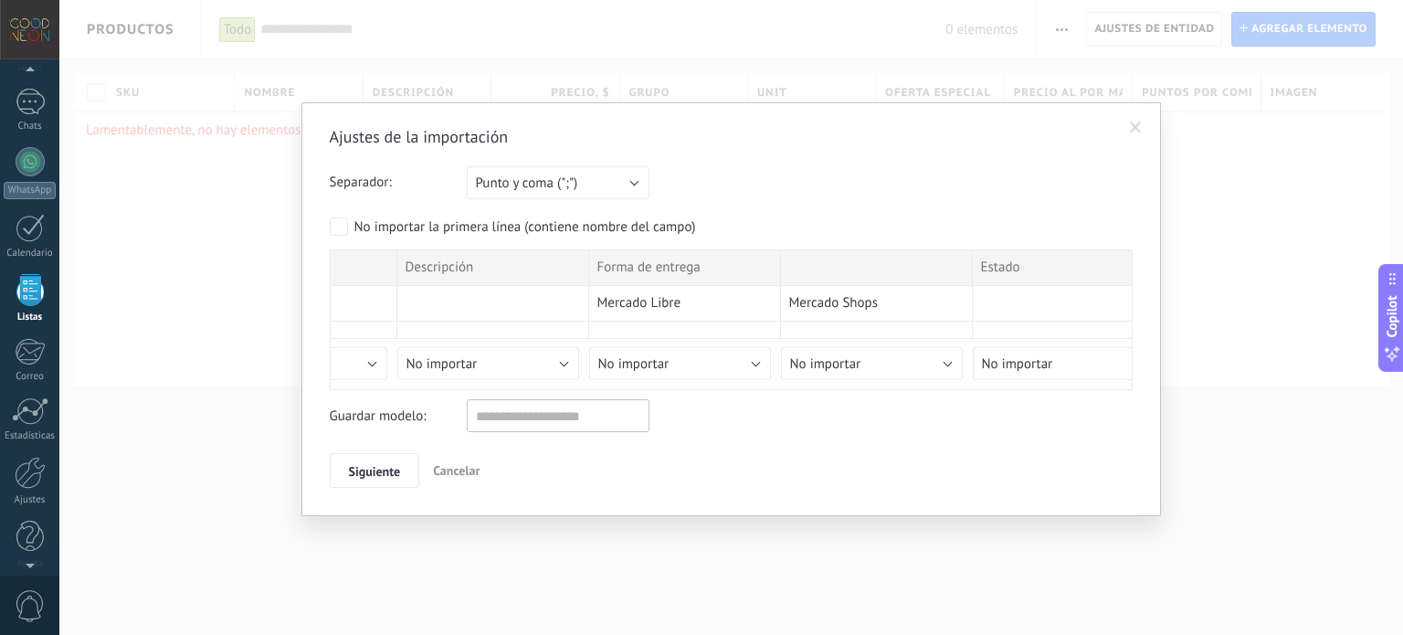
scroll to position [0, 1257]
drag, startPoint x: 782, startPoint y: 308, endPoint x: 174, endPoint y: 274, distance: 609.2
click at [174, 274] on div "Ajustes de la importación Separador: Punto y coma (";") Coma (",") Tabulación (…" at bounding box center [731, 317] width 1344 height 635
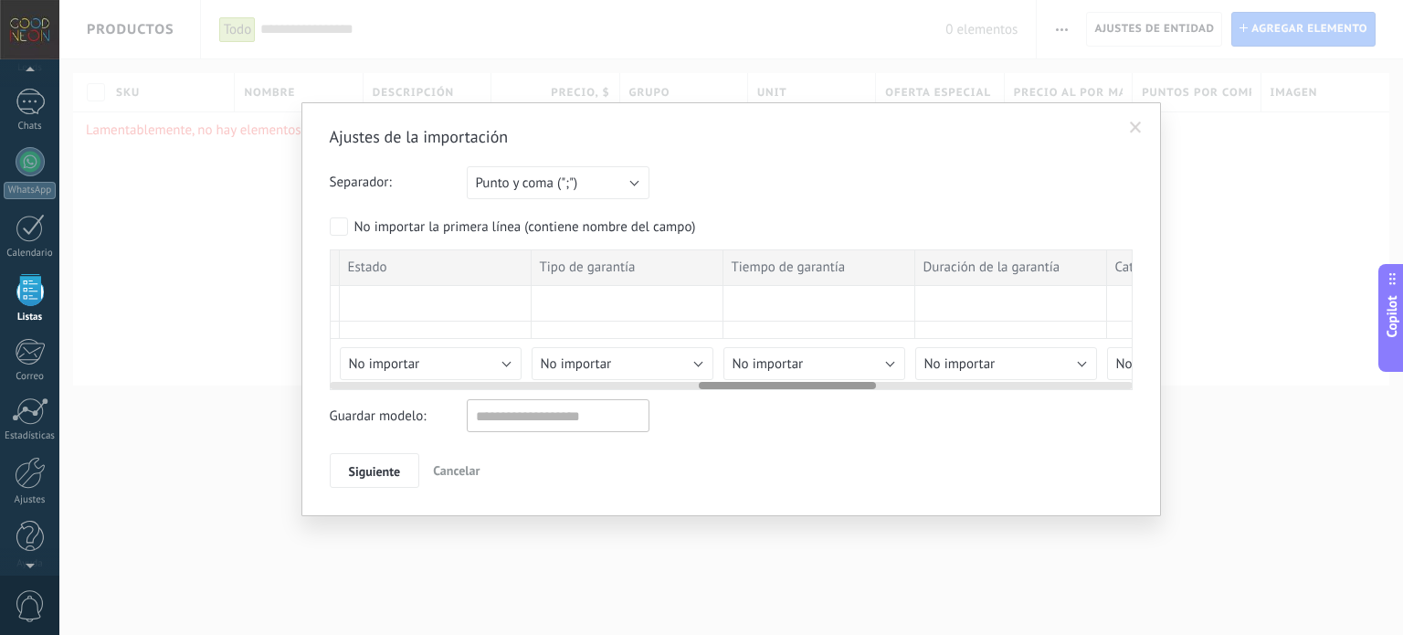
drag, startPoint x: 812, startPoint y: 321, endPoint x: 353, endPoint y: 293, distance: 460.2
click at [353, 293] on div "Número de publicación Número de variante SKU Título Variantes Precio Descripció…" at bounding box center [436, 314] width 3644 height 131
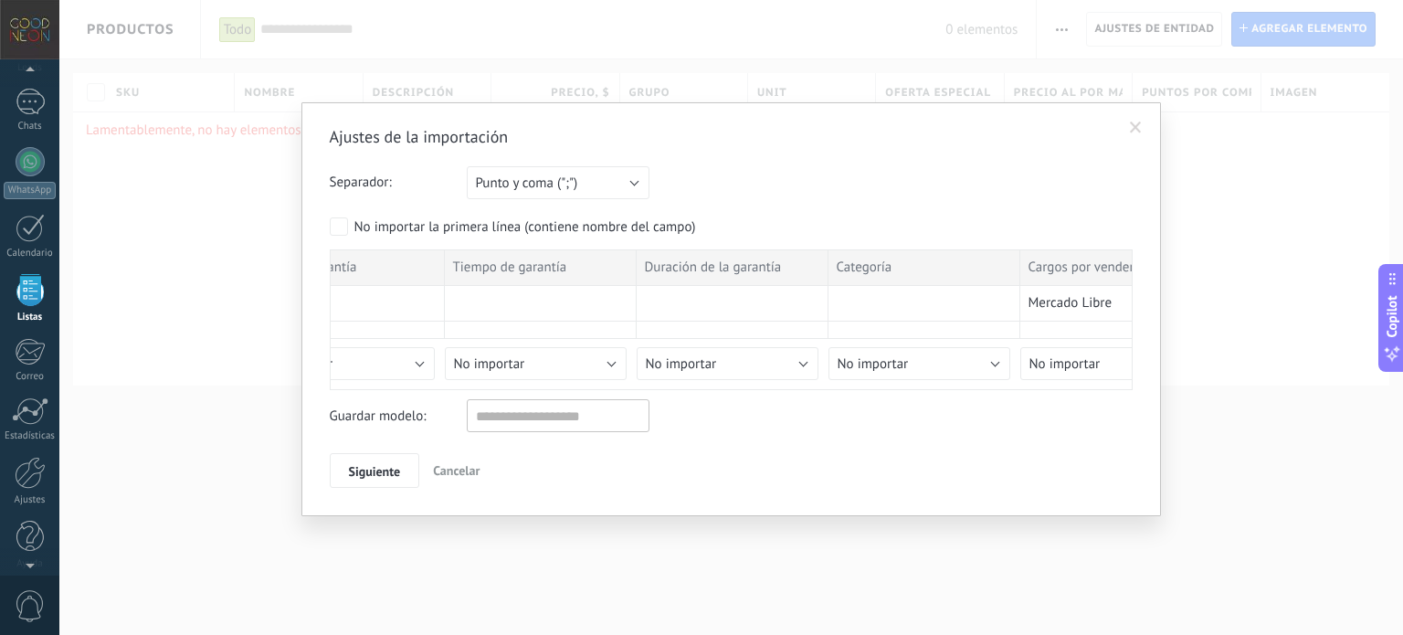
scroll to position [0, 2215]
drag, startPoint x: 826, startPoint y: 313, endPoint x: 162, endPoint y: 259, distance: 666.2
click at [162, 259] on div "Ajustes de la importación Separador: Punto y coma (";") Coma (",") Tabulación (…" at bounding box center [731, 317] width 1344 height 635
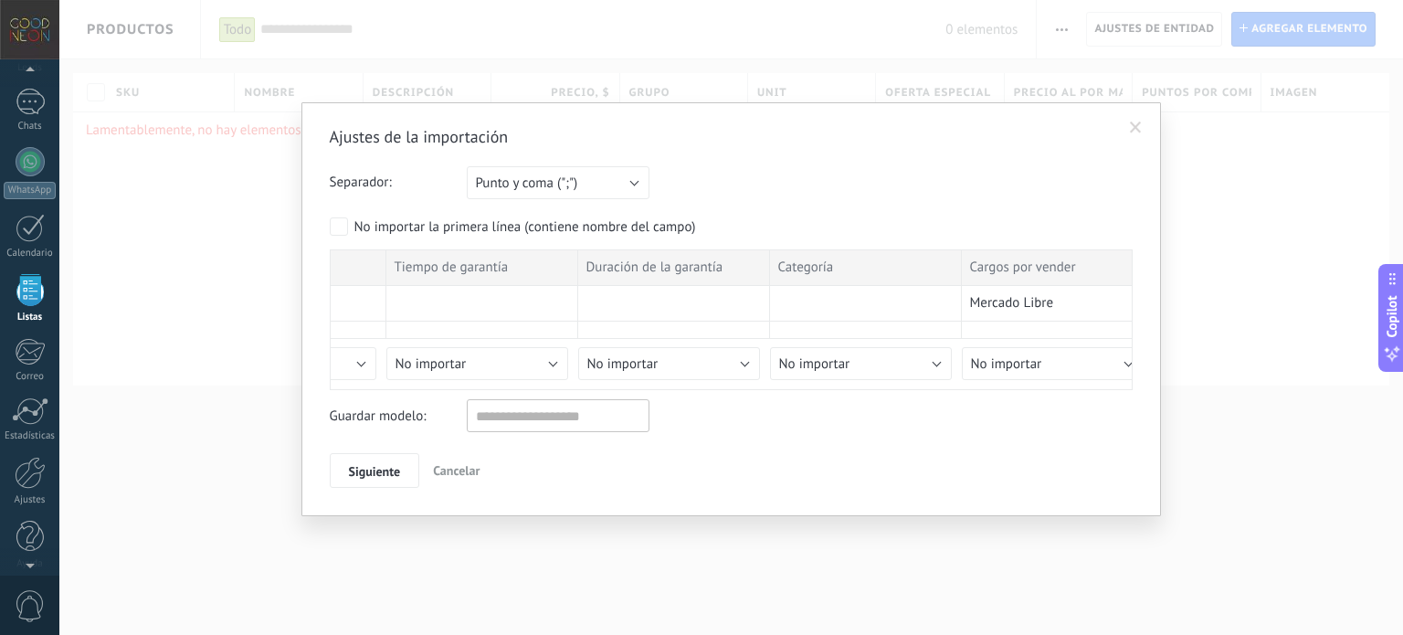
drag, startPoint x: 916, startPoint y: 339, endPoint x: 1377, endPoint y: 305, distance: 462.5
click at [1402, 314] on body ".abccls-1,.abccls-2{fill-rule:evenodd}.abccls-2{fill:#fff} .abfcls-1{fill:none}…" at bounding box center [701, 317] width 1403 height 635
drag, startPoint x: 480, startPoint y: 303, endPoint x: 1260, endPoint y: 333, distance: 781.5
click at [1200, 331] on div "Ajustes de la importación Separador: Punto y coma (";") Coma (",") Tabulación (…" at bounding box center [731, 317] width 1344 height 635
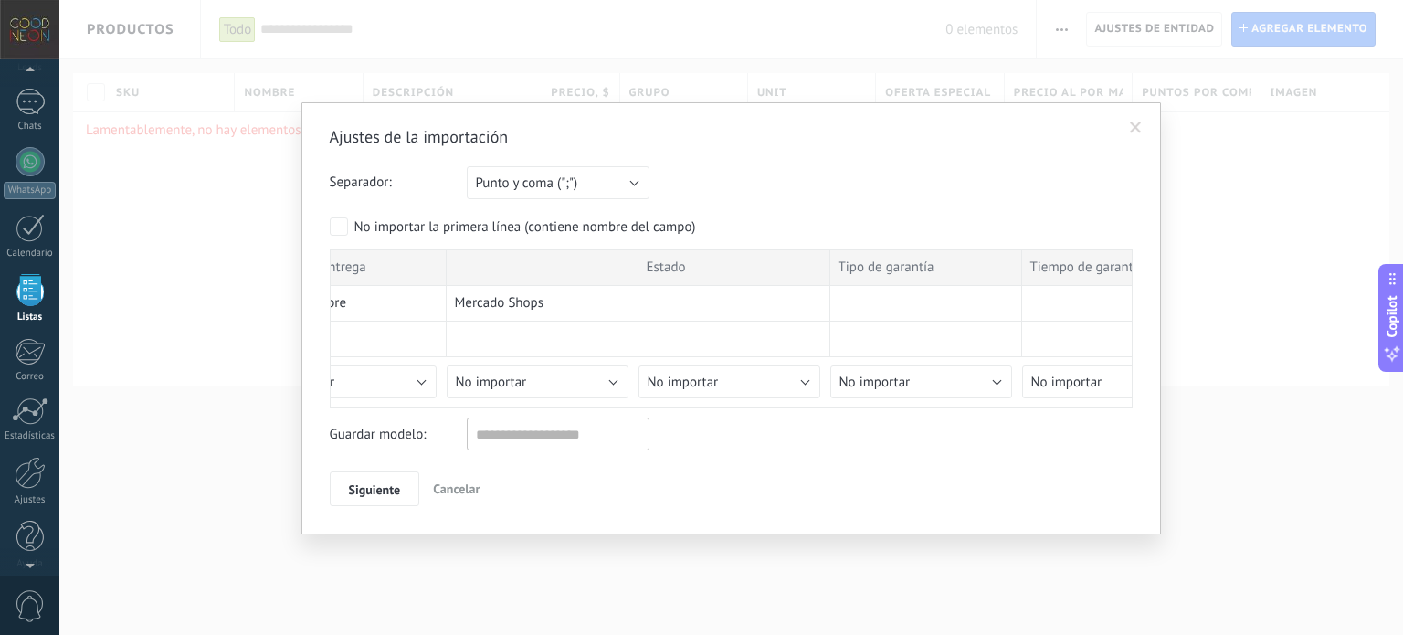
drag, startPoint x: 647, startPoint y: 302, endPoint x: 1169, endPoint y: 305, distance: 522.5
click at [830, 297] on div at bounding box center [734, 304] width 192 height 36
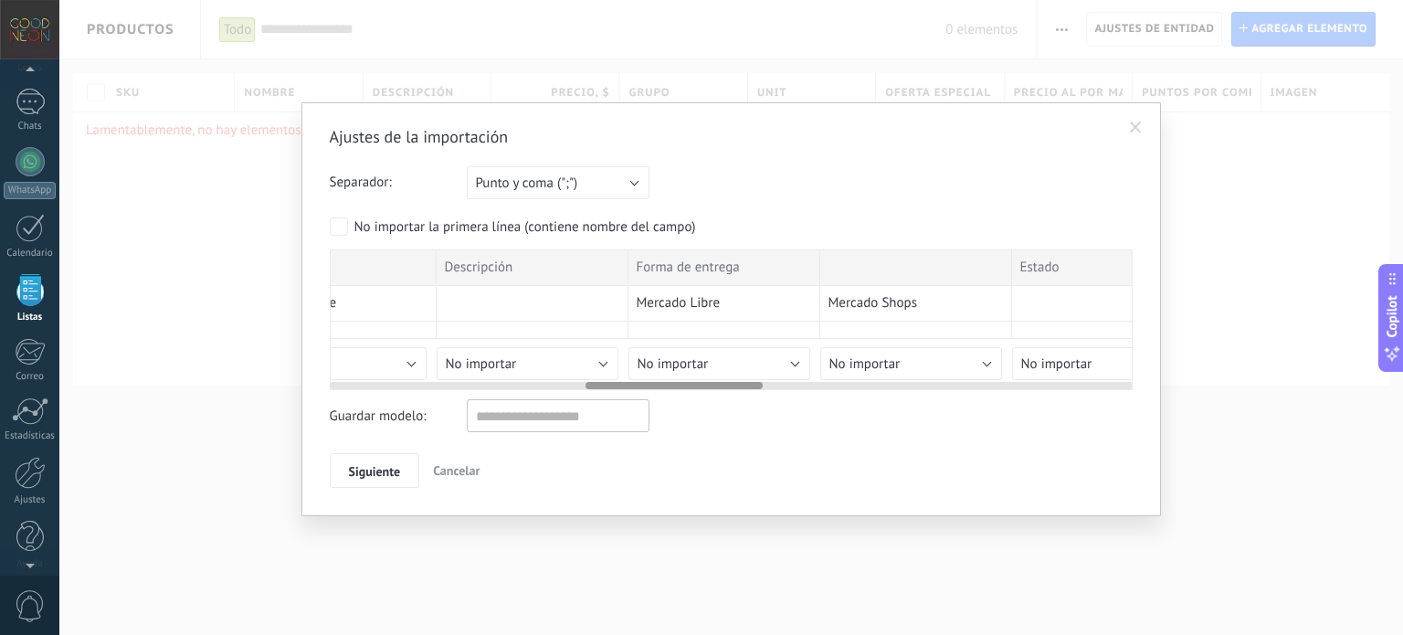
drag, startPoint x: 677, startPoint y: 299, endPoint x: 992, endPoint y: 288, distance: 315.3
click at [924, 288] on div "Mercado Shops" at bounding box center [916, 304] width 192 height 36
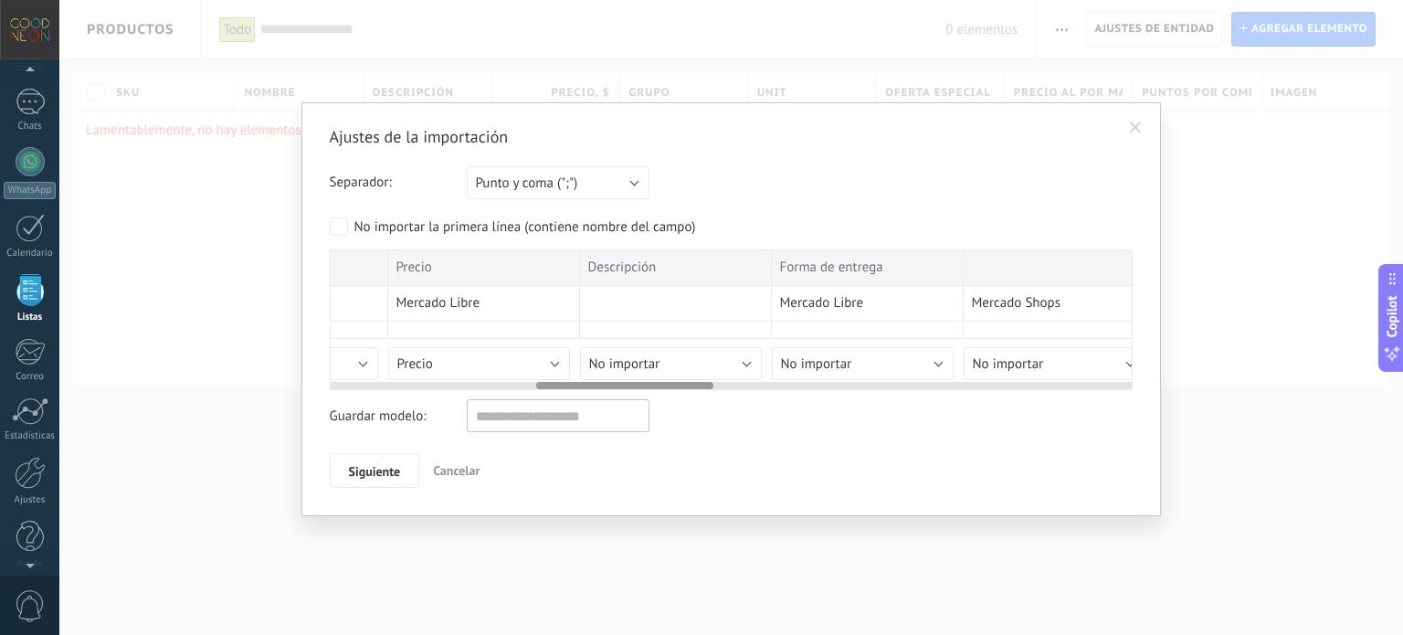
drag, startPoint x: 633, startPoint y: 296, endPoint x: 857, endPoint y: 281, distance: 224.3
click at [844, 280] on div "Número de publicación Número de variante SKU Título Variantes Precio Descripció…" at bounding box center [1251, 314] width 3644 height 131
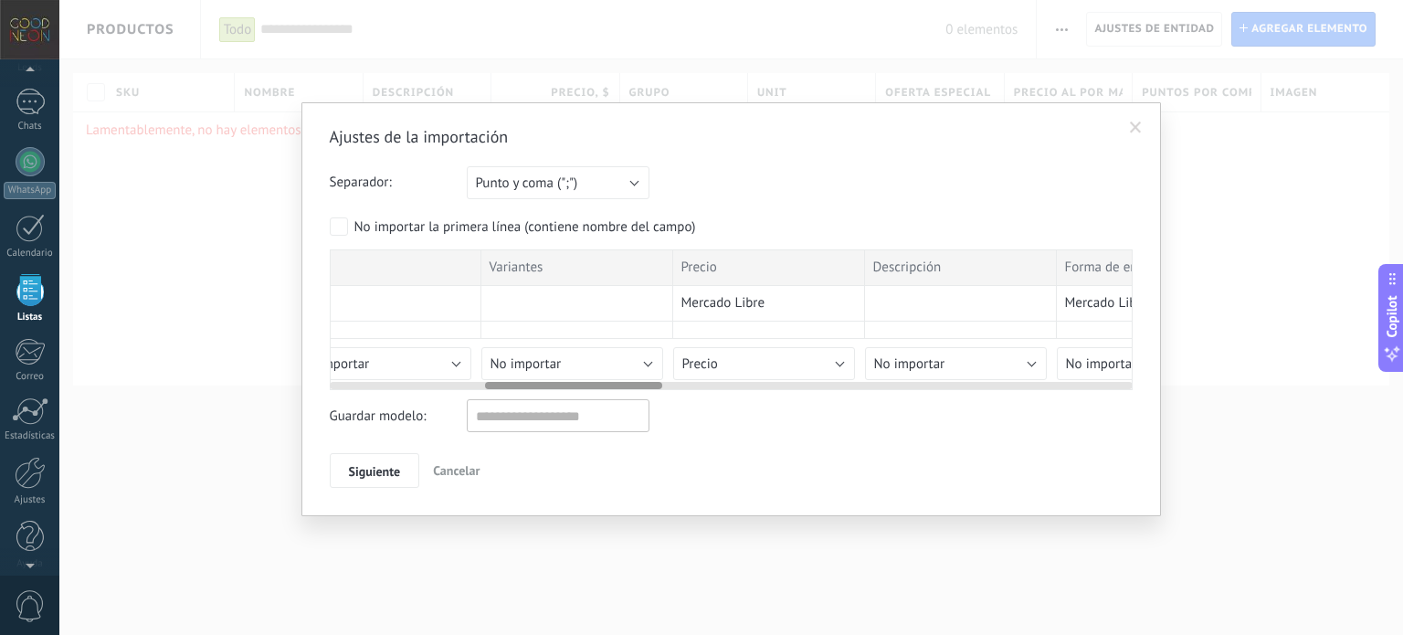
drag, startPoint x: 645, startPoint y: 310, endPoint x: 747, endPoint y: 307, distance: 102.3
click at [747, 307] on div "Mercado Libre" at bounding box center [769, 304] width 192 height 36
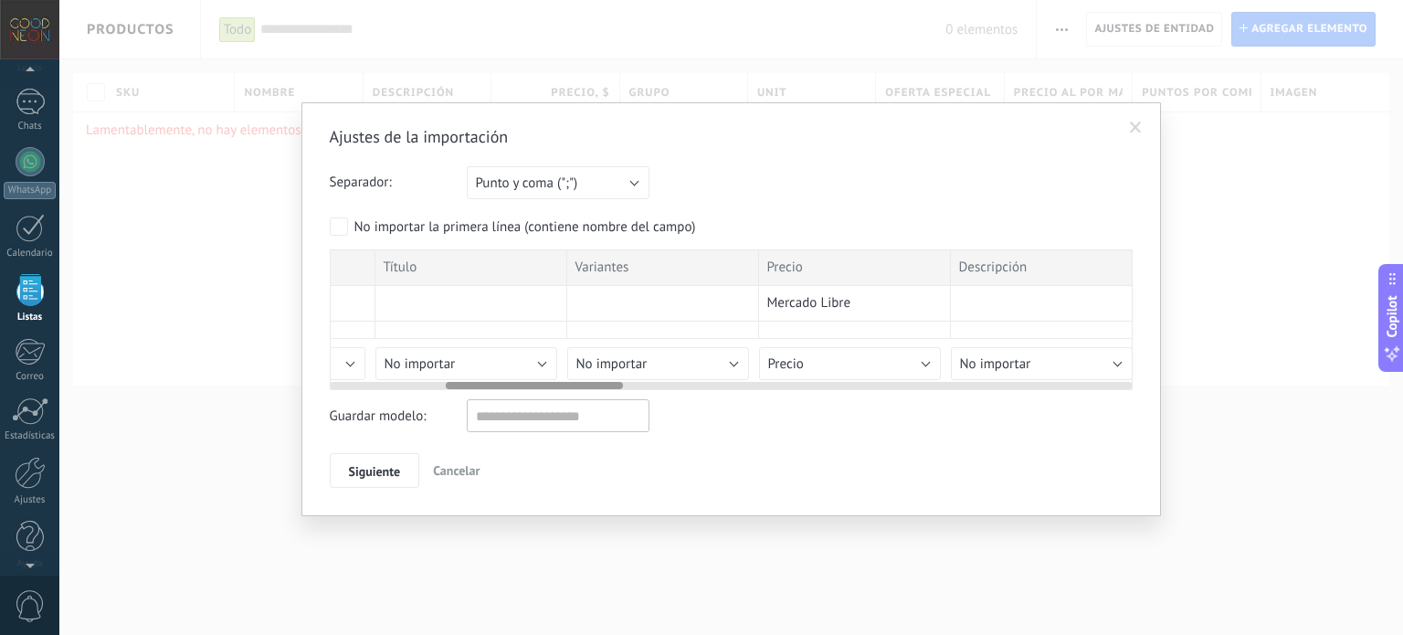
drag, startPoint x: 673, startPoint y: 334, endPoint x: 733, endPoint y: 331, distance: 60.4
click at [733, 331] on div at bounding box center [663, 330] width 192 height 17
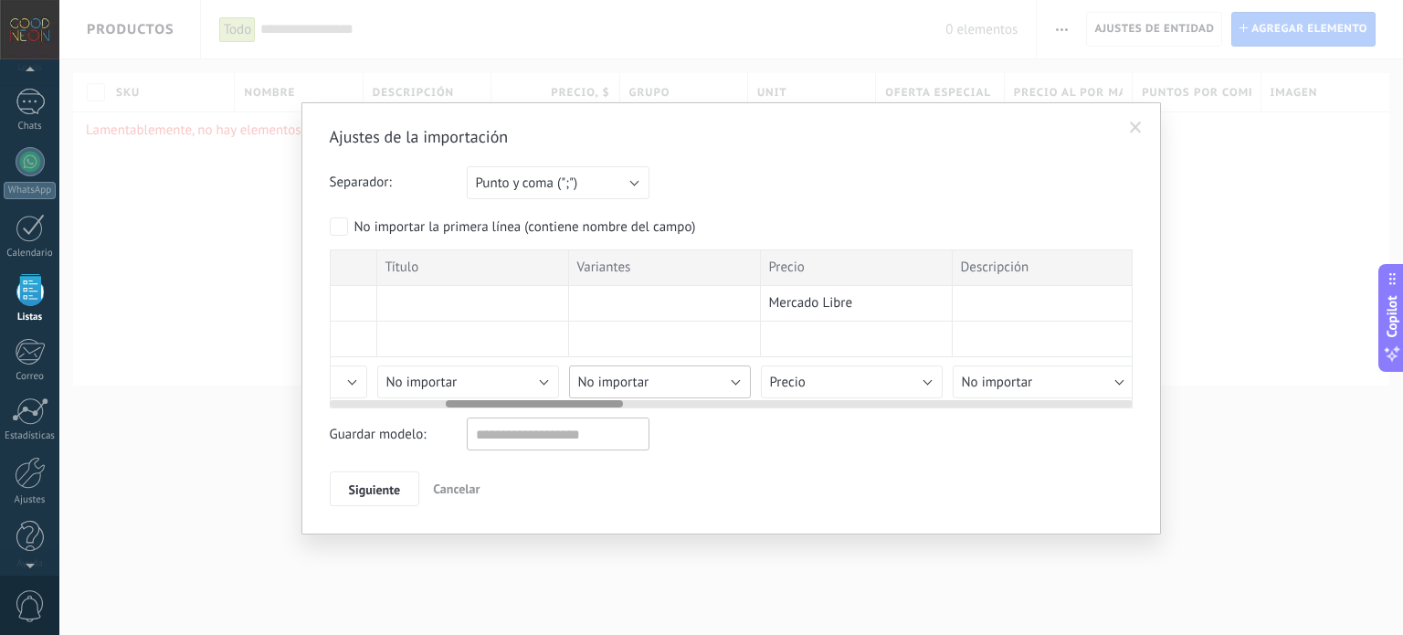
click at [674, 385] on div "Número de publicación Número de variante SKU Título Variantes Precio Descripció…" at bounding box center [731, 328] width 803 height 159
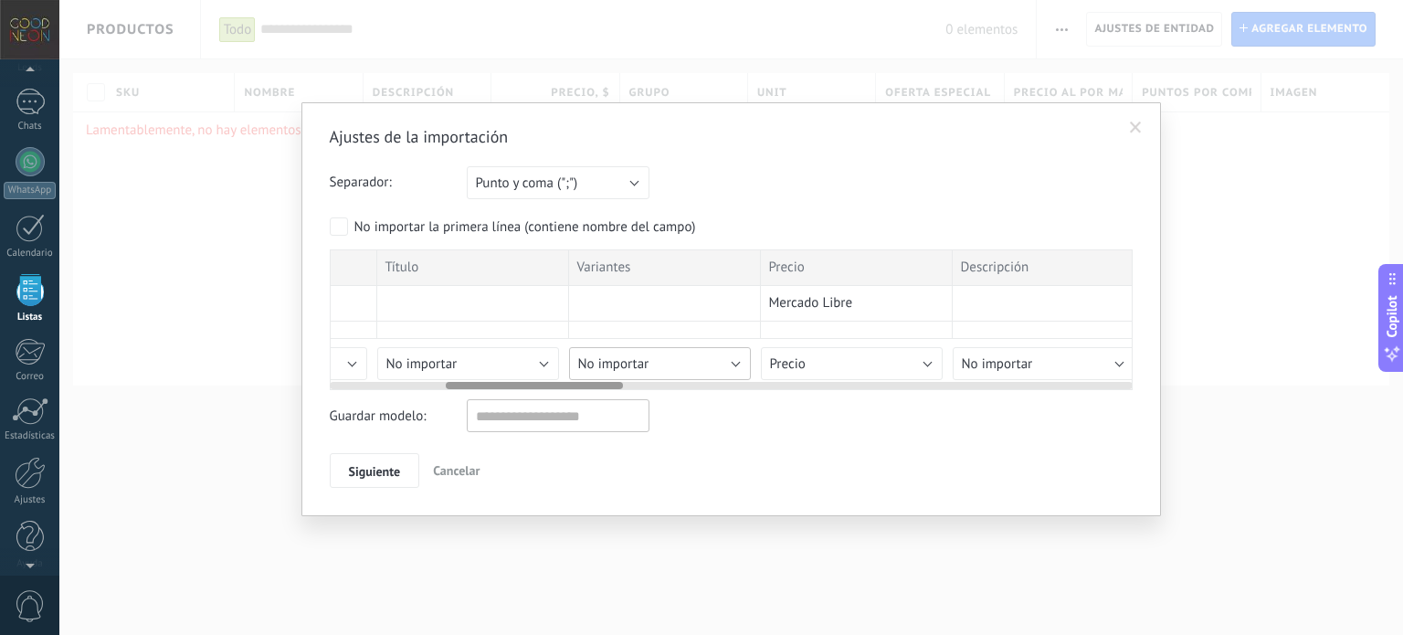
click at [736, 384] on div "Número de publicación Número de variante SKU Título Variantes Precio Descripció…" at bounding box center [731, 319] width 803 height 141
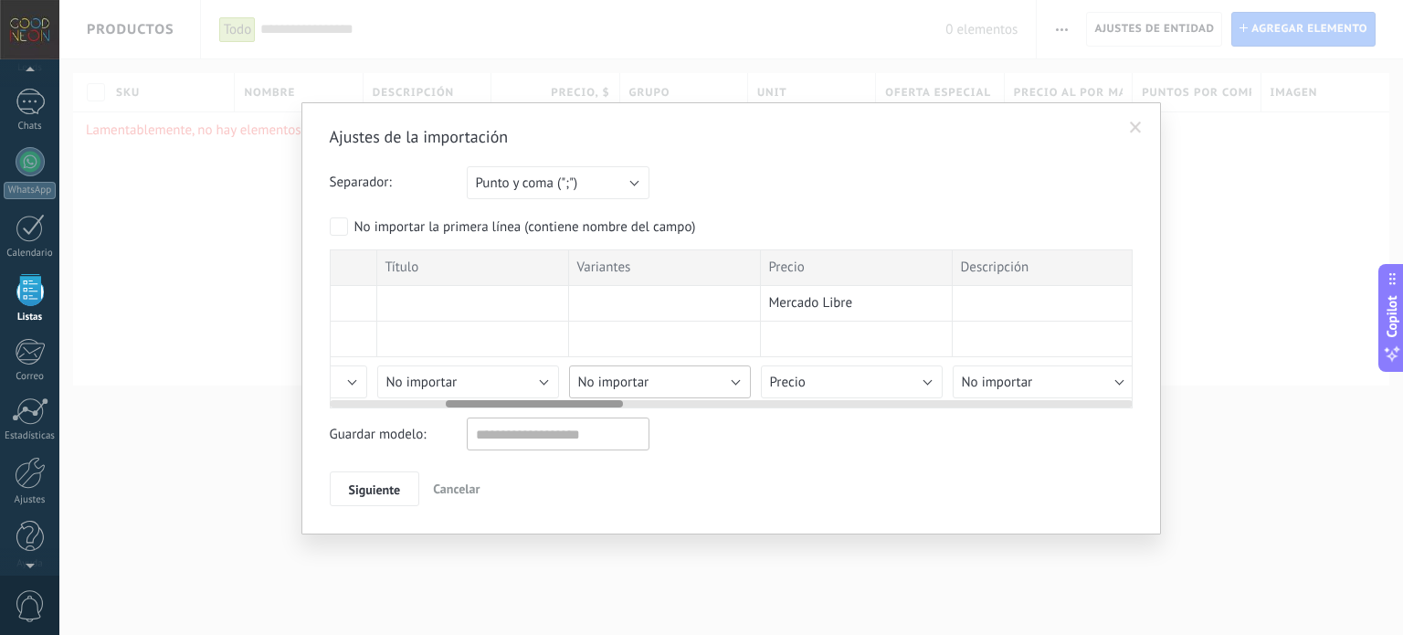
click at [732, 384] on div "Número de publicación Número de variante SKU Título Variantes Precio Descripció…" at bounding box center [731, 328] width 803 height 159
click at [727, 375] on div "Número de publicación Número de variante SKU Título Variantes Precio Descripció…" at bounding box center [731, 328] width 803 height 159
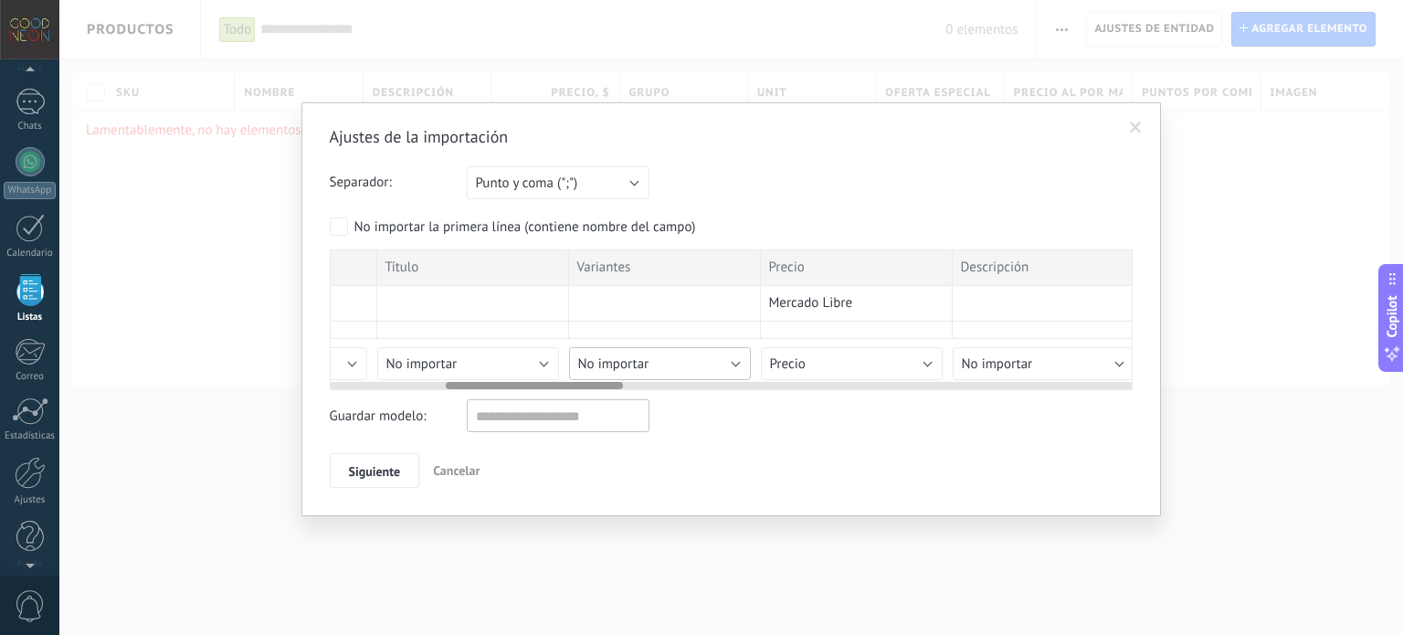
click at [696, 374] on div "Número de publicación Número de variante SKU Título Variantes Precio Descripció…" at bounding box center [731, 319] width 803 height 141
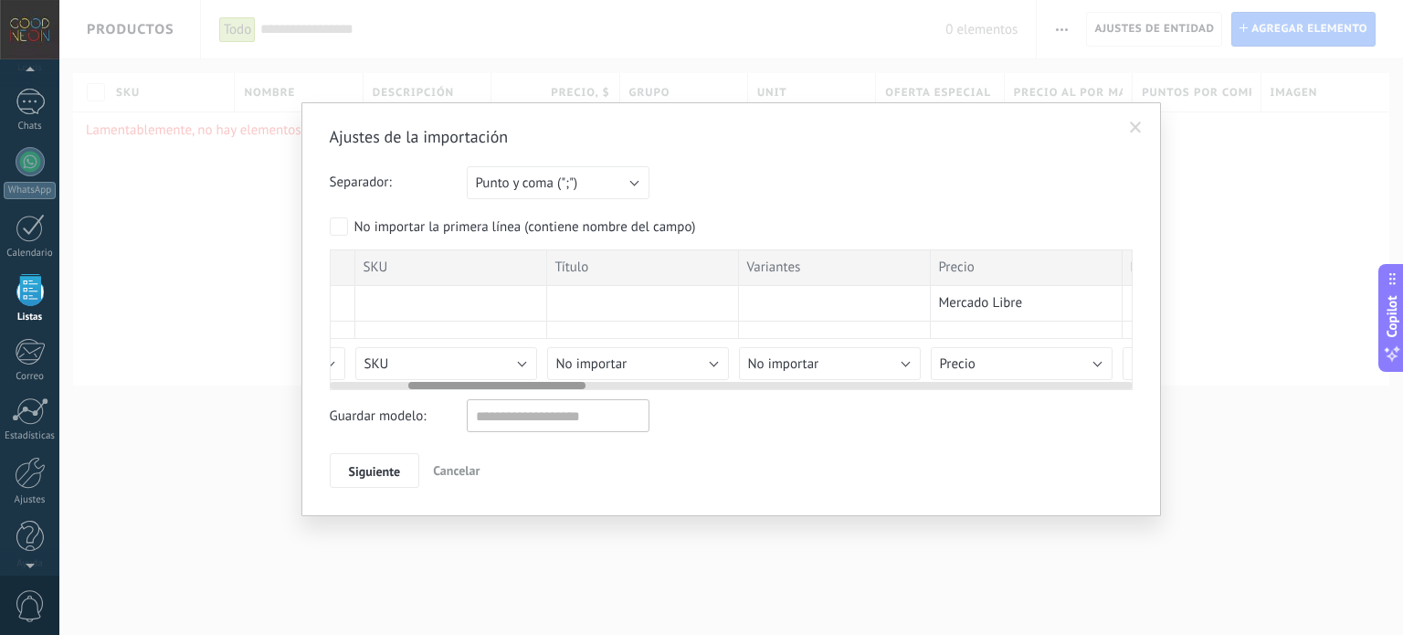
drag, startPoint x: 554, startPoint y: 278, endPoint x: 886, endPoint y: 305, distance: 332.7
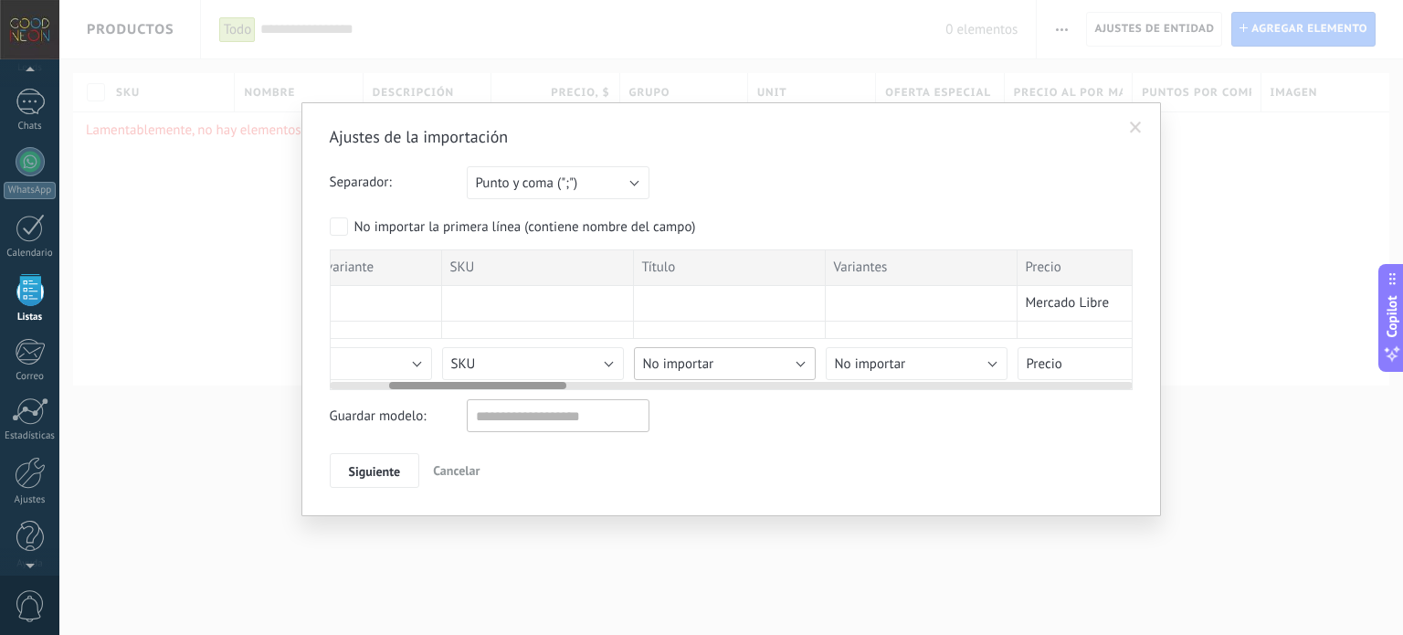
click at [755, 370] on button "No importar" at bounding box center [725, 363] width 182 height 33
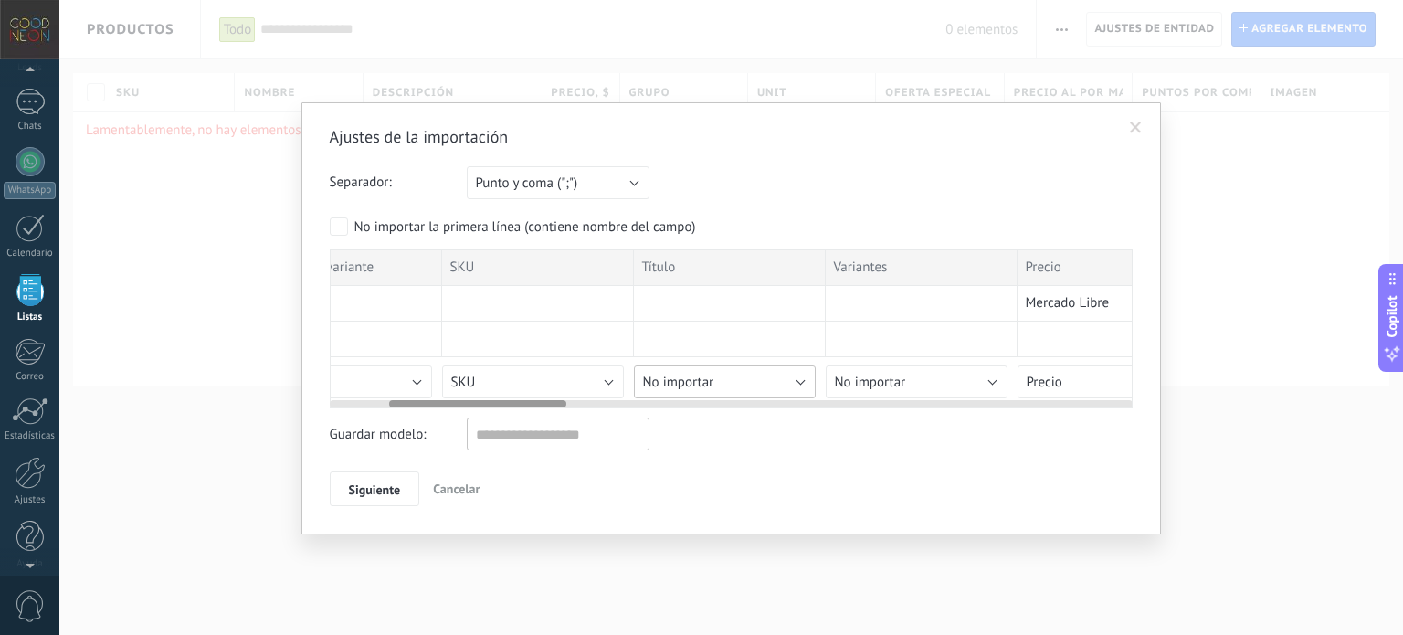
click at [691, 374] on span "No importar" at bounding box center [678, 382] width 71 height 17
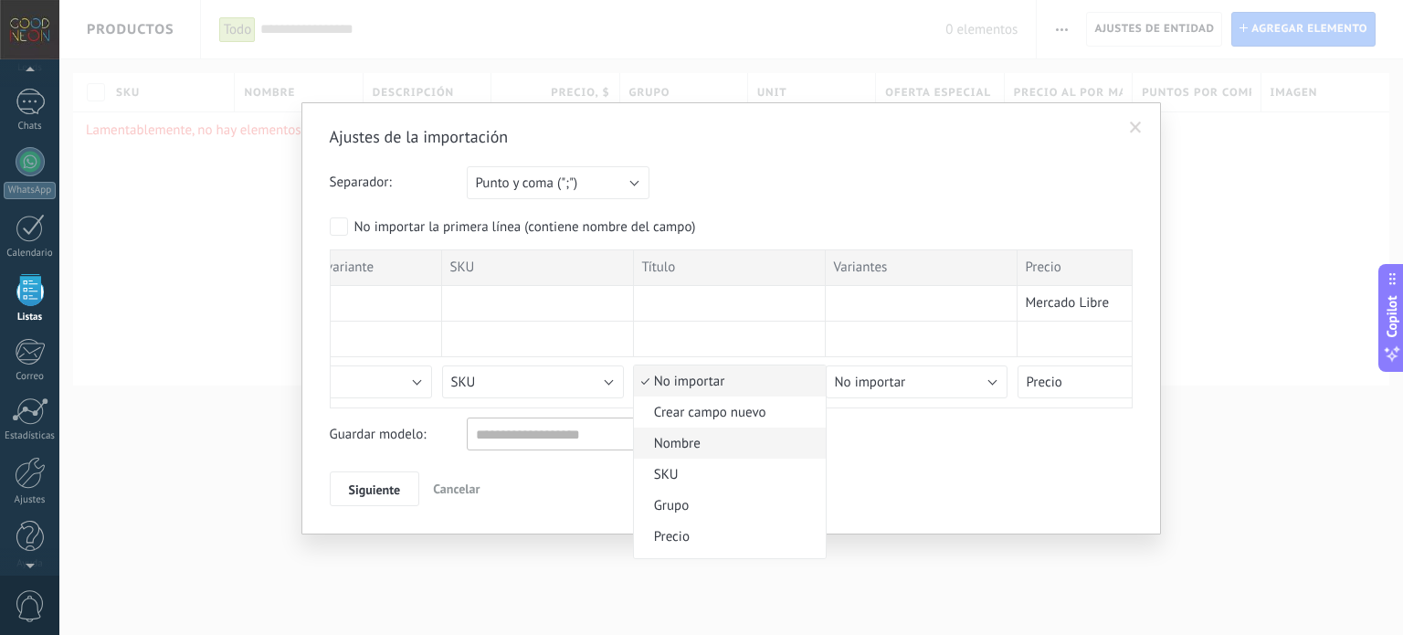
click at [763, 448] on span "Nombre" at bounding box center [727, 443] width 186 height 17
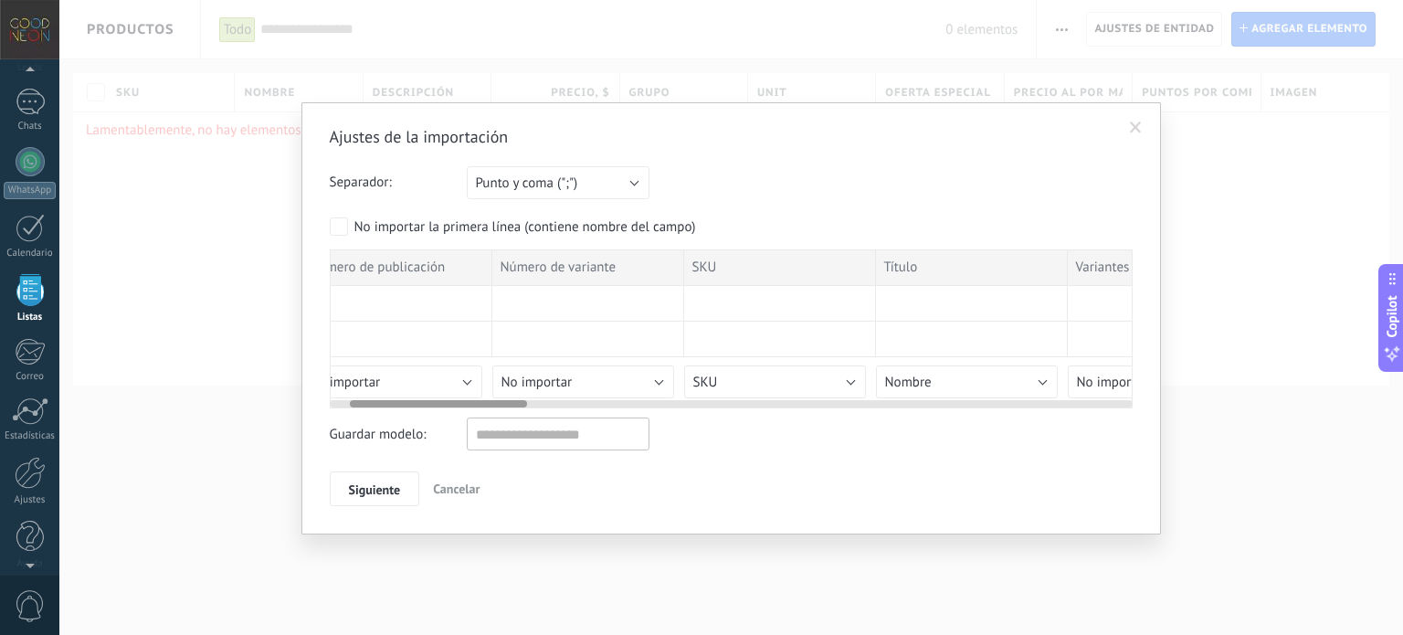
scroll to position [0, 0]
drag, startPoint x: 521, startPoint y: 400, endPoint x: 453, endPoint y: 399, distance: 67.6
click at [453, 400] on div at bounding box center [418, 403] width 177 height 7
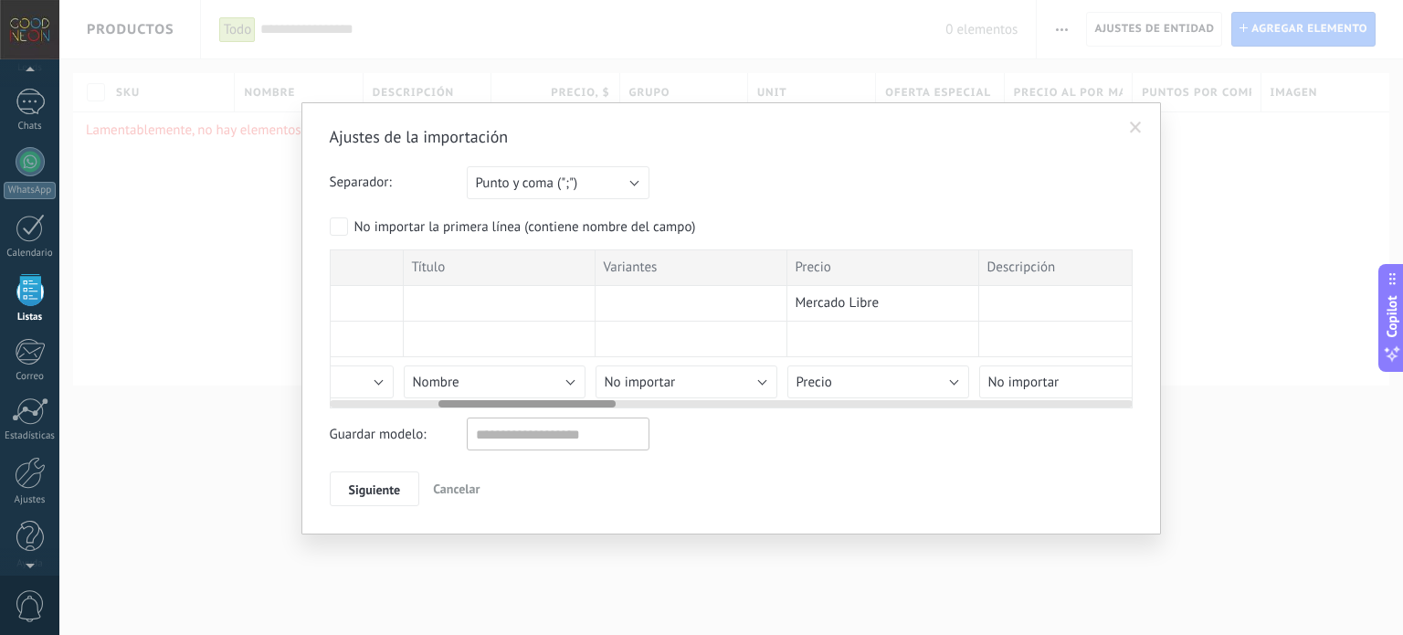
scroll to position [0, 427]
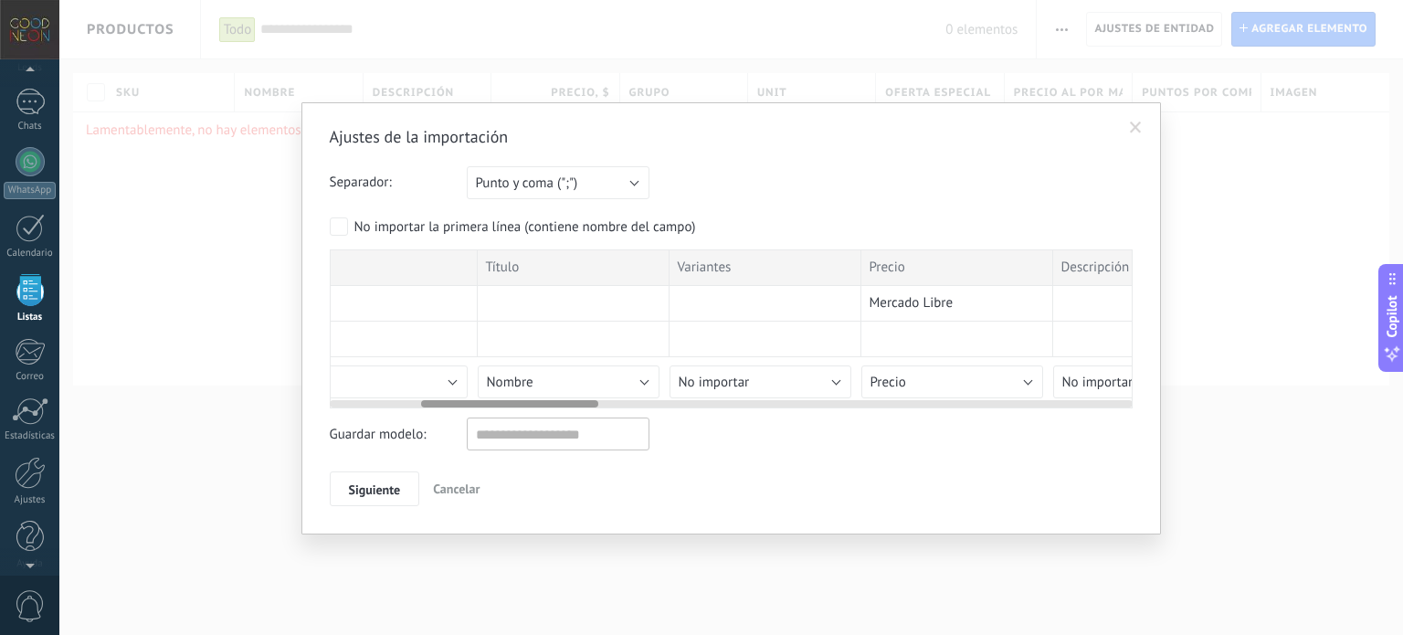
drag, startPoint x: 493, startPoint y: 405, endPoint x: 585, endPoint y: 403, distance: 91.4
click at [585, 403] on div at bounding box center [509, 403] width 177 height 7
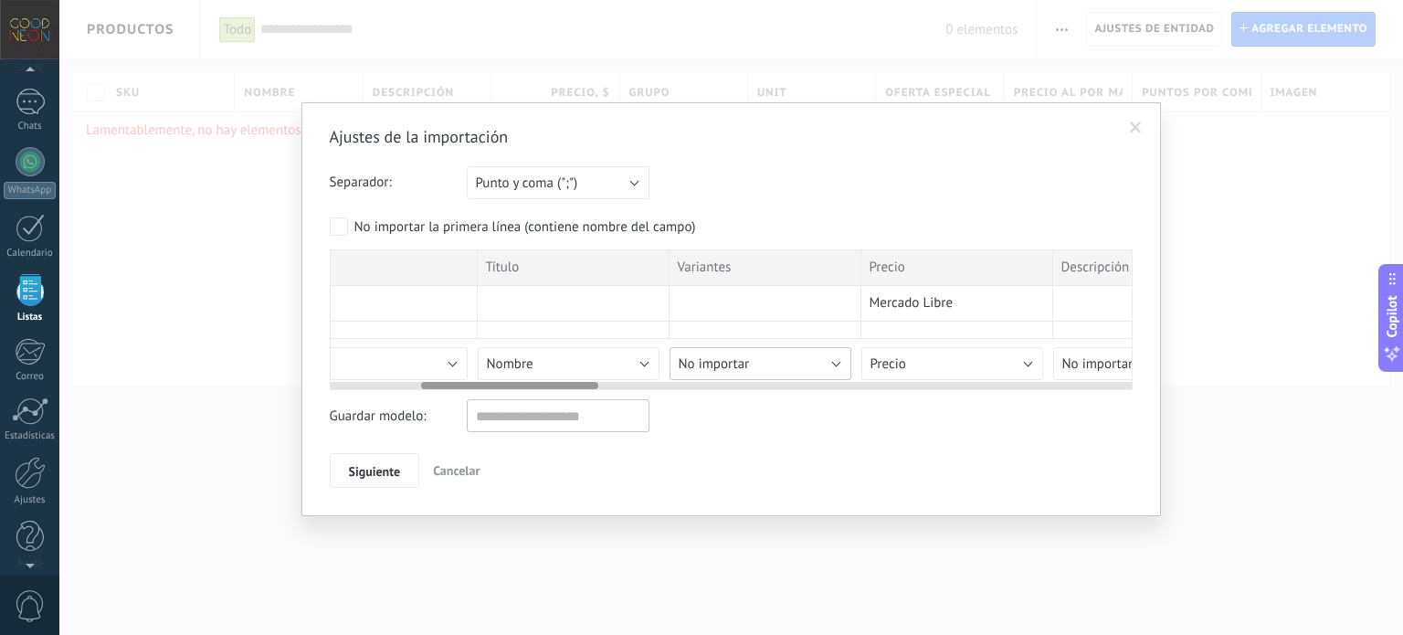
click at [773, 385] on div "Número de publicación Número de variante SKU Título Variantes Precio Descripció…" at bounding box center [731, 319] width 803 height 141
click at [770, 368] on button "No importar" at bounding box center [760, 363] width 182 height 33
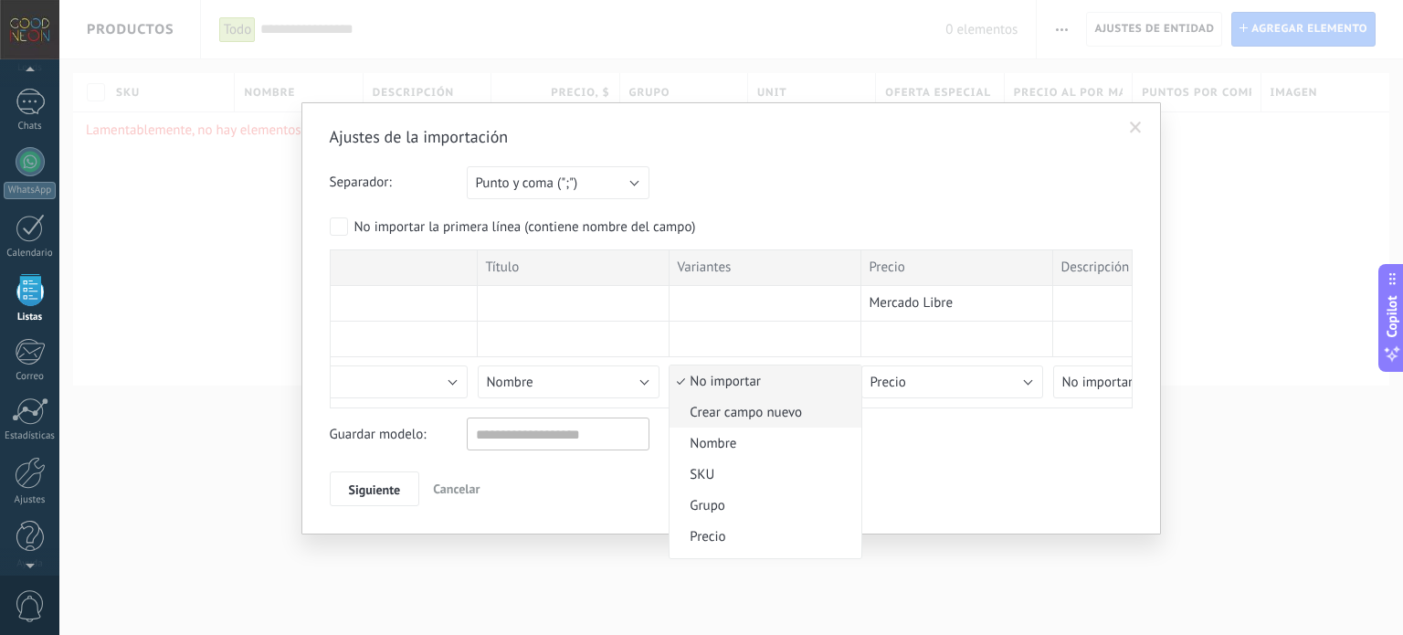
click at [783, 414] on span "Crear campo nuevo" at bounding box center [762, 412] width 186 height 17
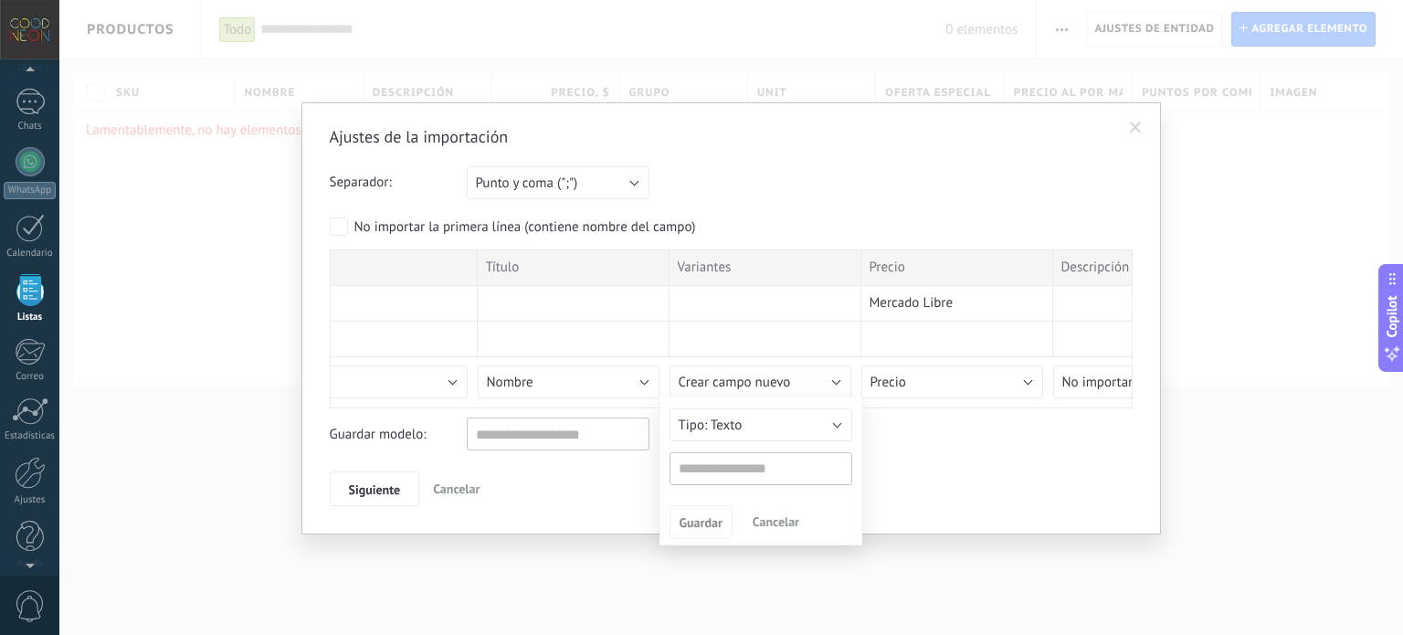
type input "*********"
click at [701, 525] on span "Guardar" at bounding box center [701, 523] width 43 height 13
click at [391, 493] on span "Siguiente" at bounding box center [375, 489] width 52 height 13
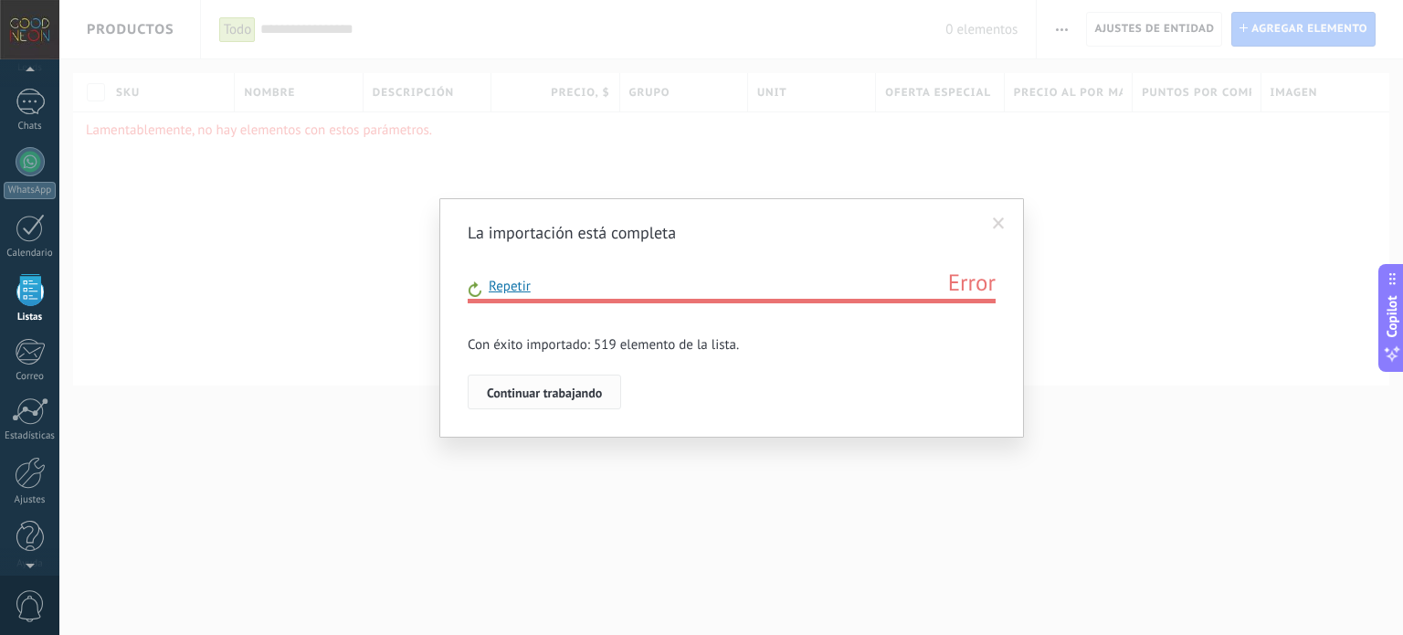
click at [571, 386] on span "Continuar trabajando" at bounding box center [544, 392] width 115 height 13
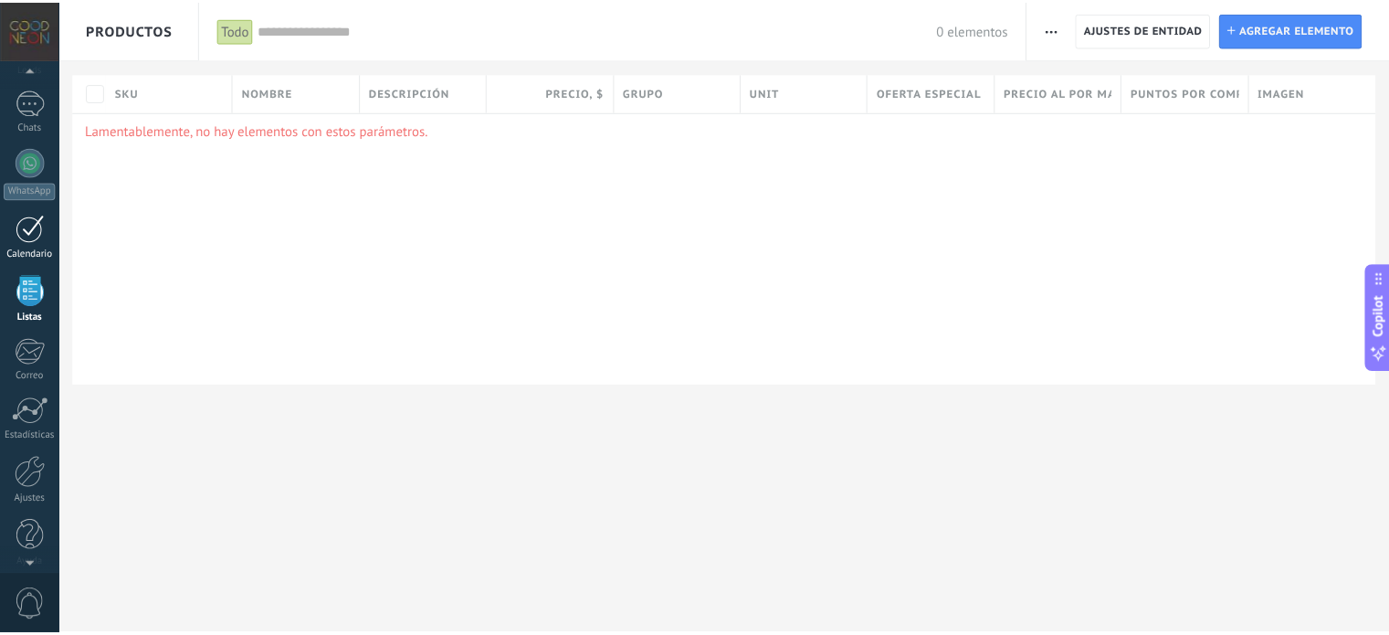
scroll to position [112, 0]
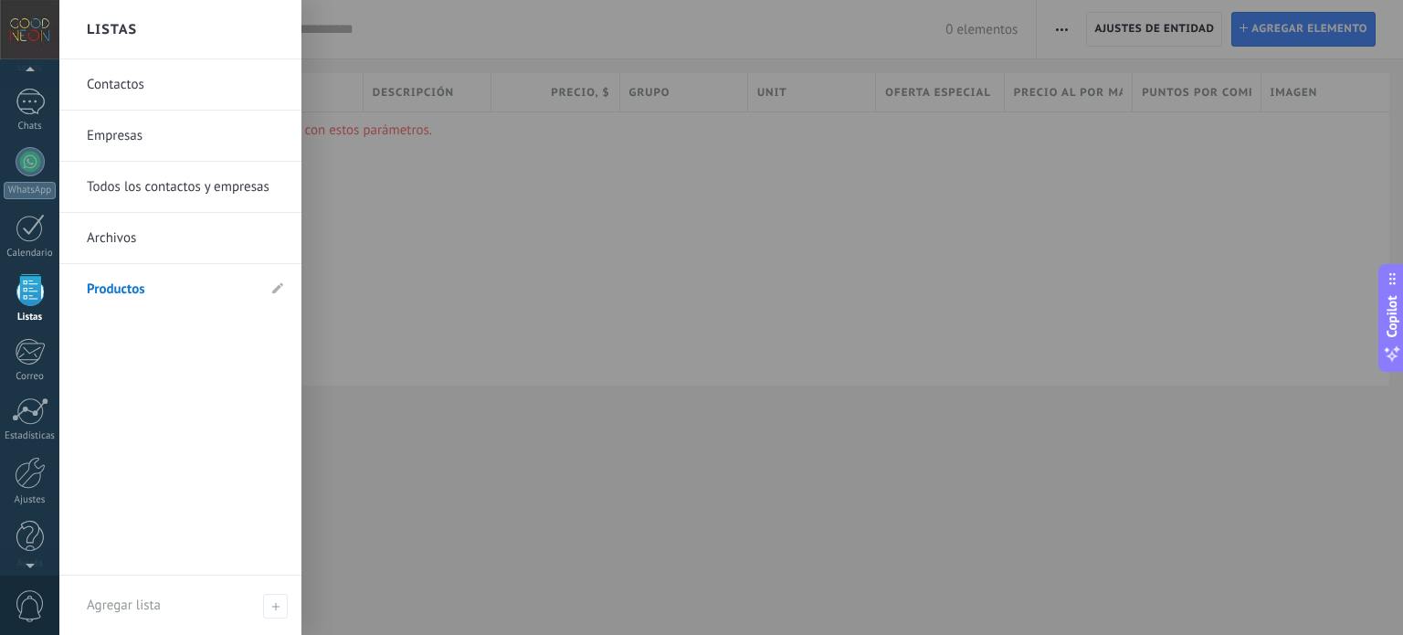
click at [22, 279] on div at bounding box center [29, 290] width 27 height 32
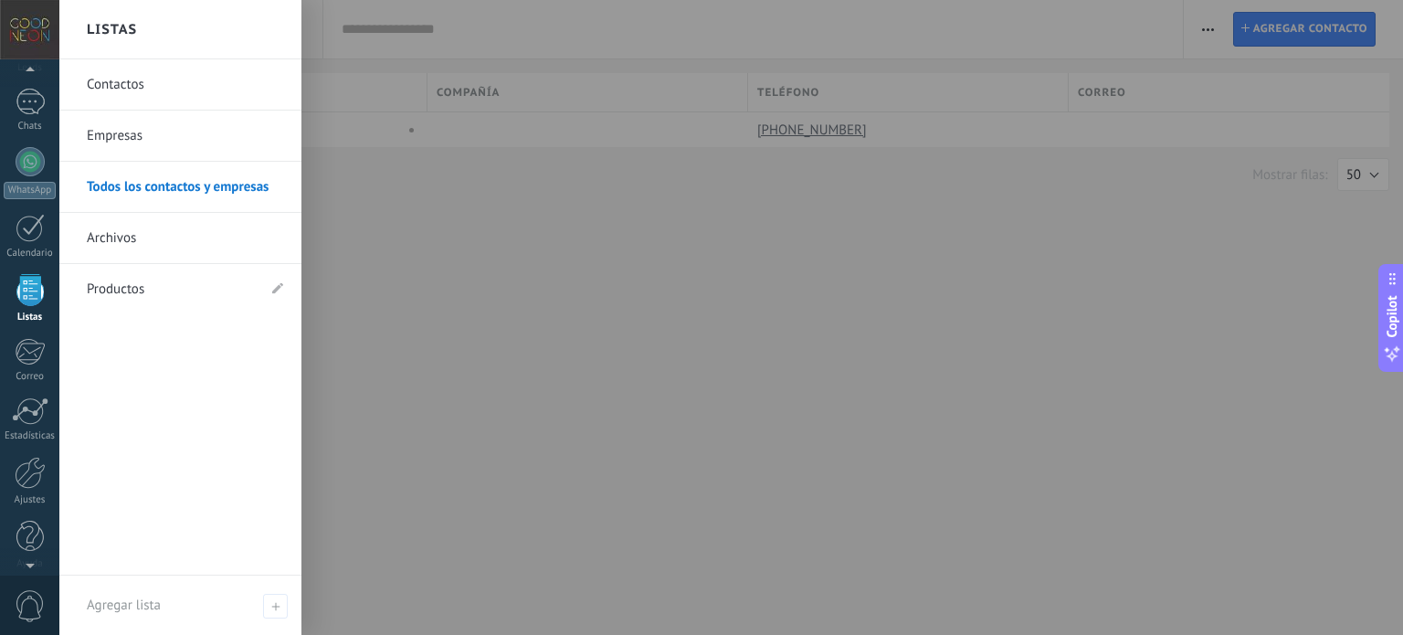
click at [145, 90] on link "Contactos" at bounding box center [185, 84] width 196 height 51
click at [33, 306] on link "Listas" at bounding box center [29, 298] width 59 height 49
click at [26, 291] on div at bounding box center [29, 290] width 27 height 32
click at [142, 126] on link "Empresas" at bounding box center [185, 136] width 196 height 51
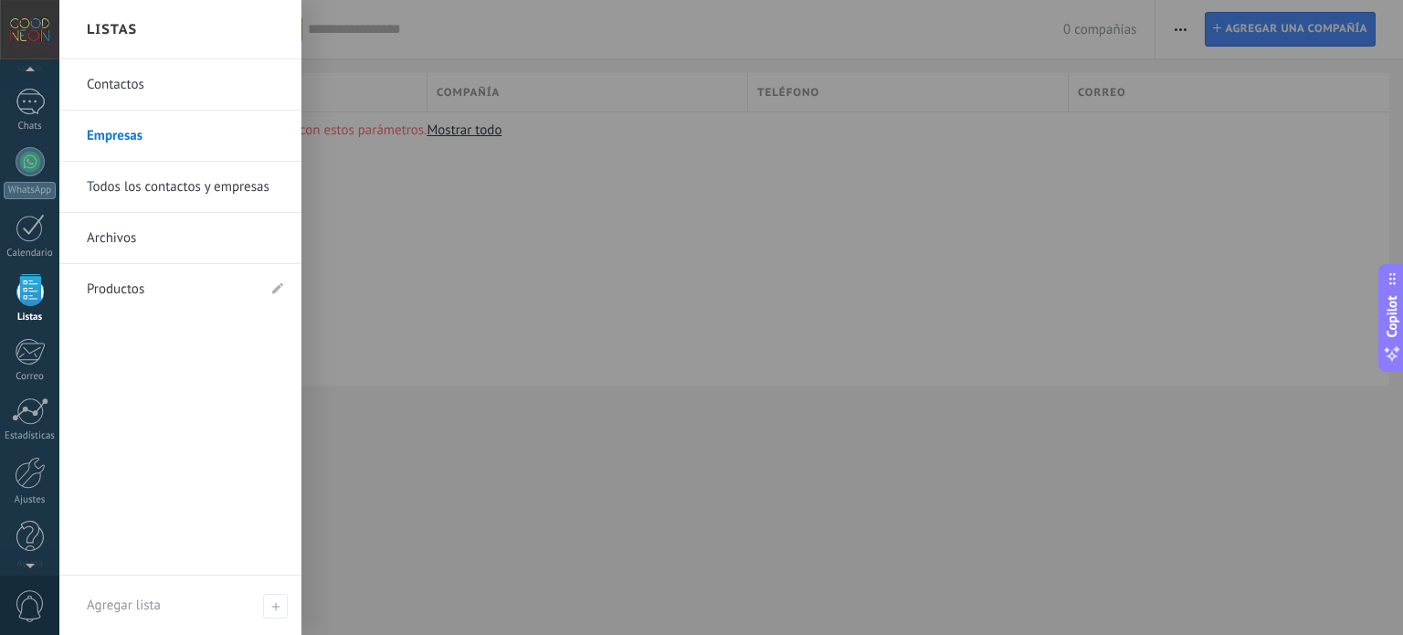
click at [135, 233] on link "Archivos" at bounding box center [185, 238] width 196 height 51
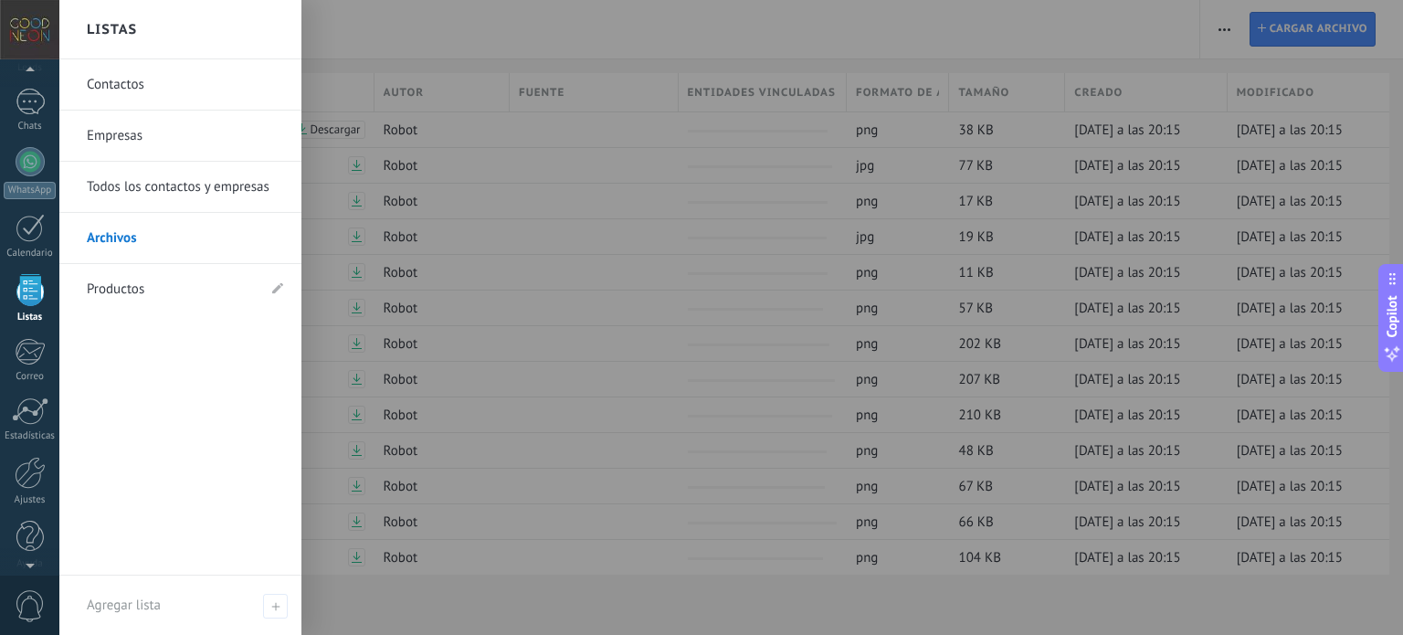
click at [110, 291] on link "Productos" at bounding box center [171, 289] width 169 height 51
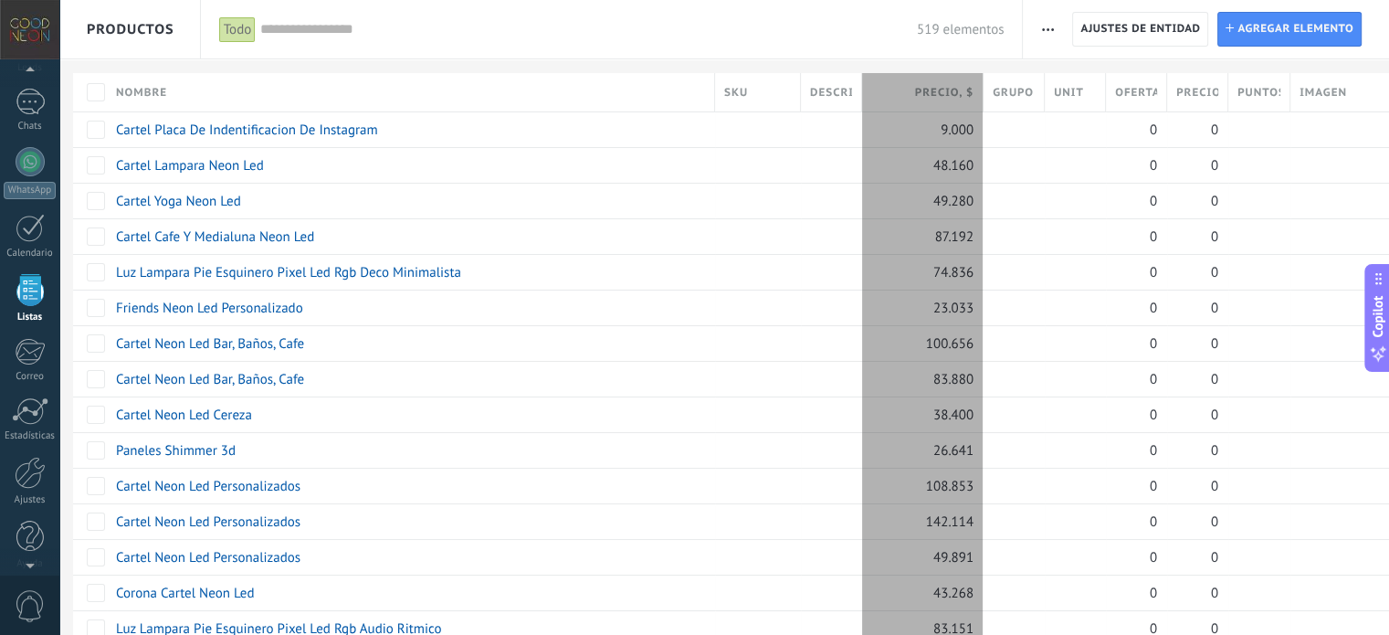
drag, startPoint x: 924, startPoint y: 87, endPoint x: 986, endPoint y: 83, distance: 62.2
click at [986, 83] on div at bounding box center [984, 94] width 20 height 35
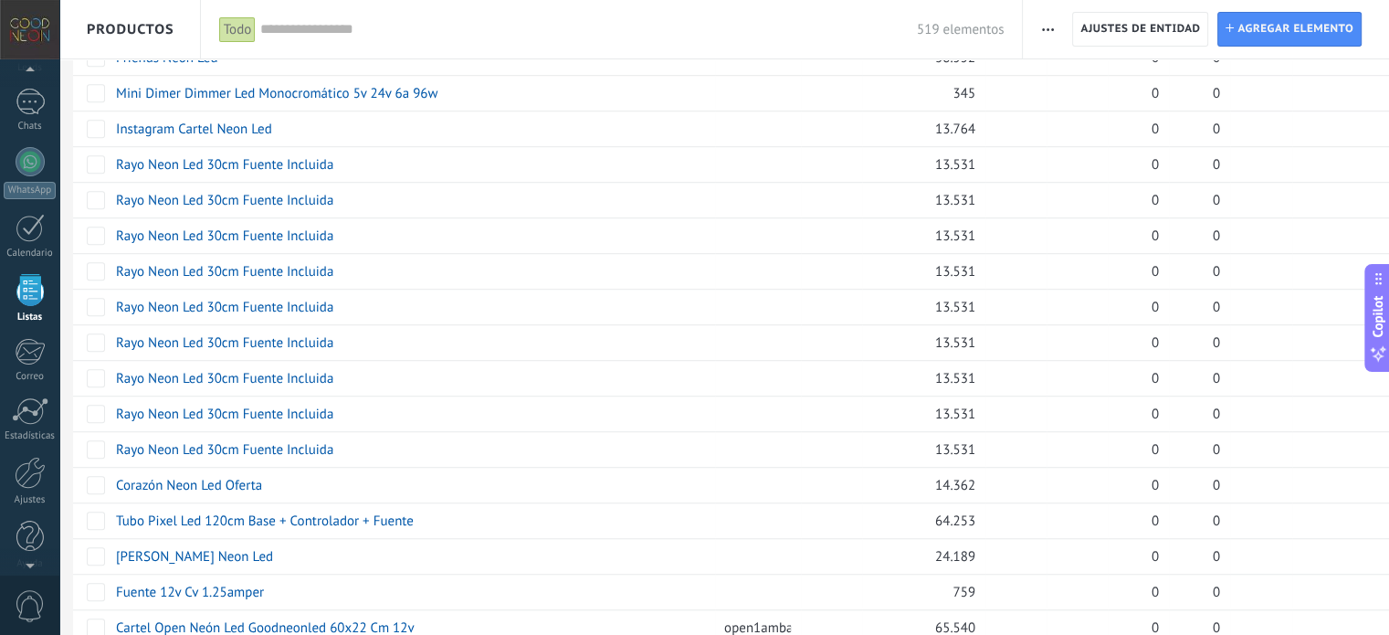
scroll to position [1308, 0]
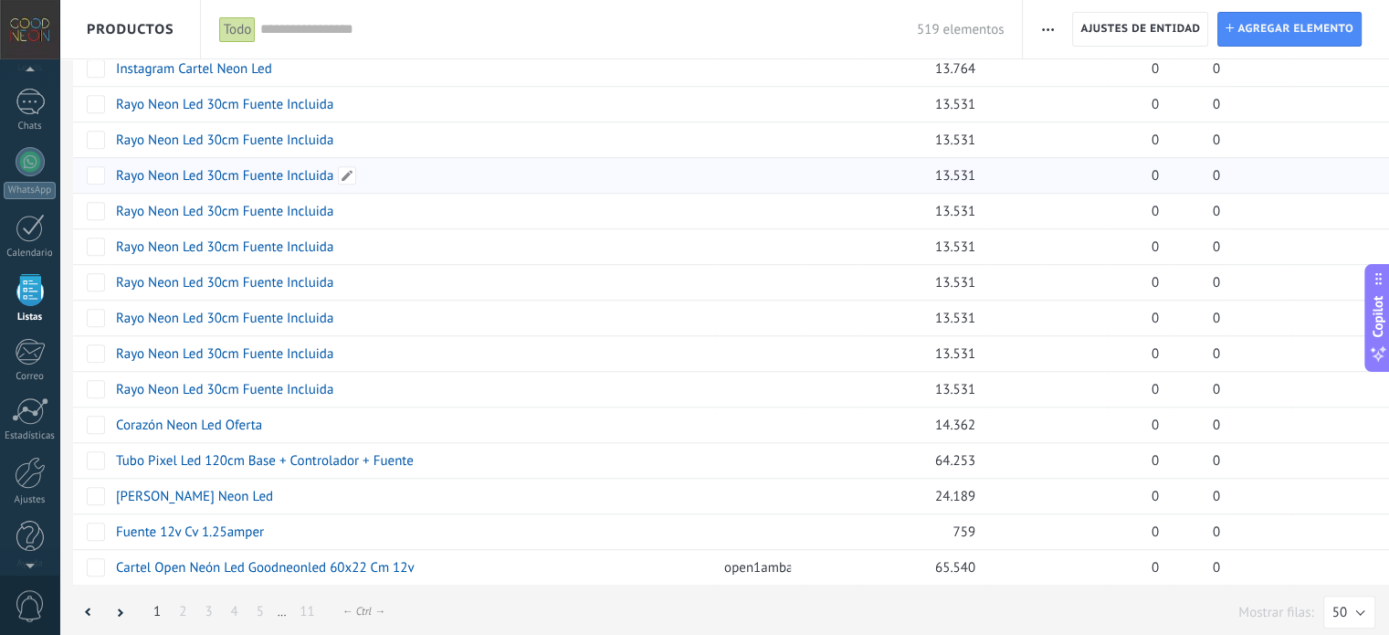
click at [252, 172] on link "Rayo Neon Led 30cm Fuente Incluida" at bounding box center [224, 175] width 217 height 17
type textarea "***"
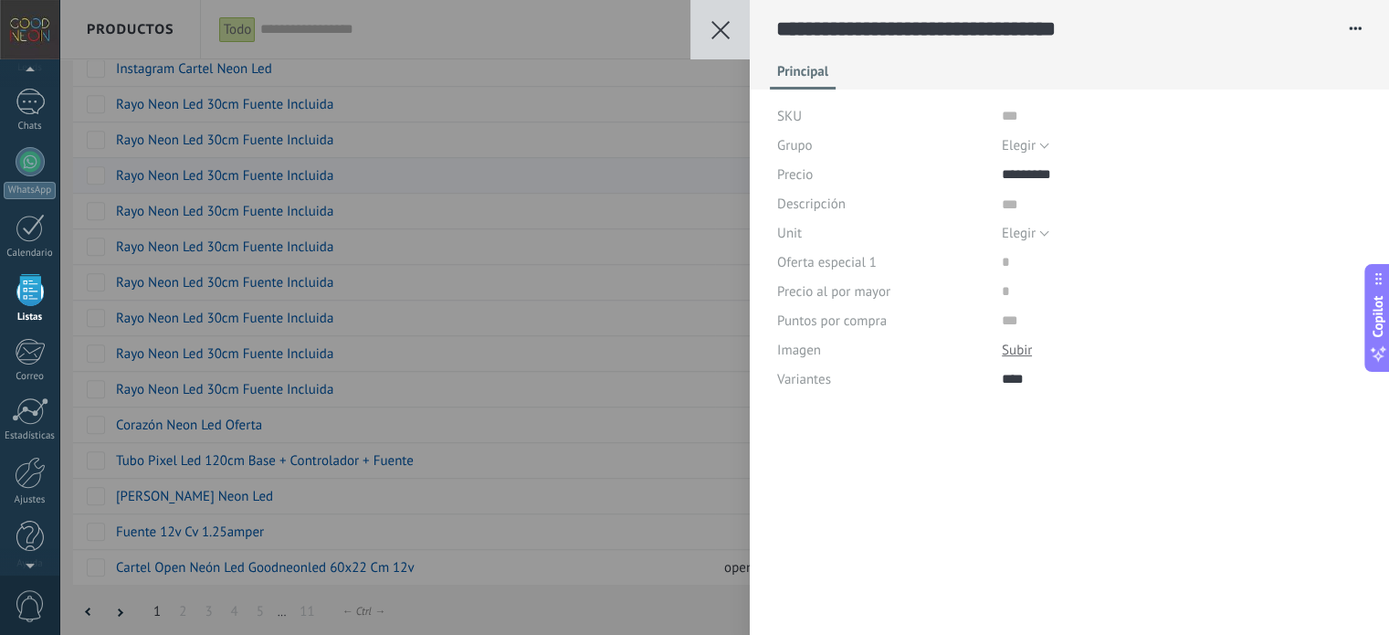
scroll to position [18, 0]
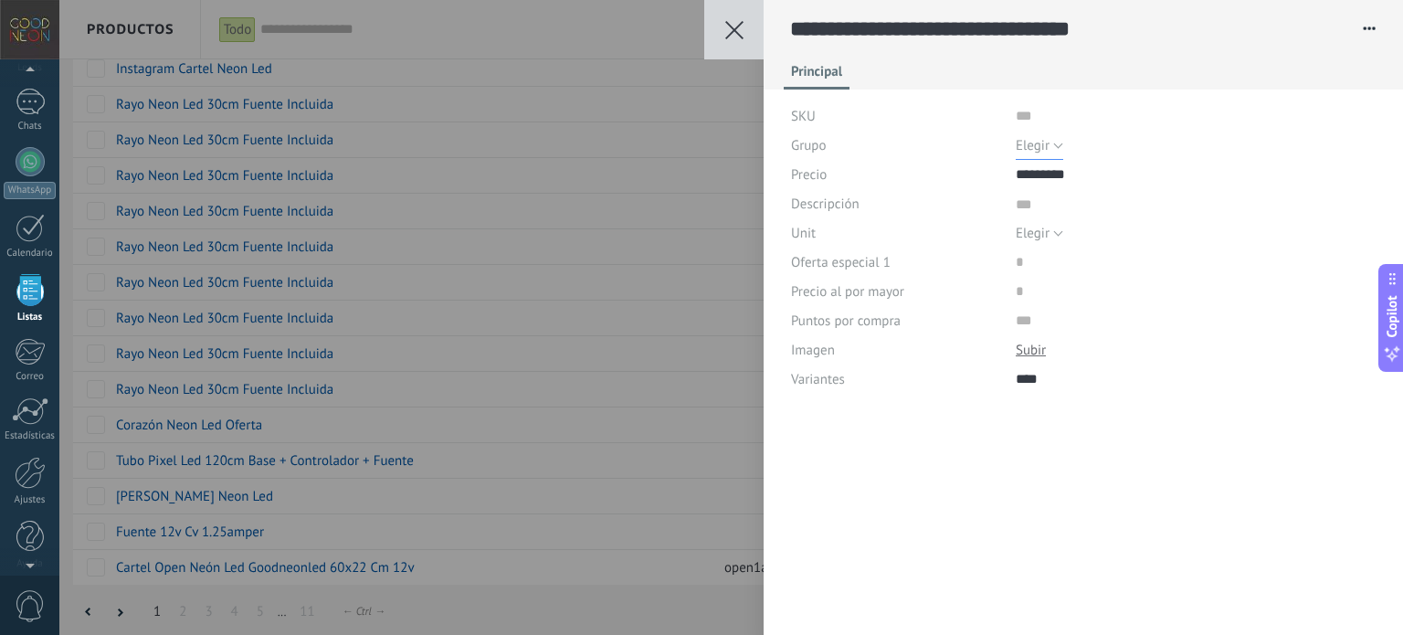
click at [1054, 145] on button "Elegir" at bounding box center [1039, 145] width 47 height 29
click at [1054, 145] on span "Elegir" at bounding box center [1178, 145] width 365 height 17
click at [739, 39] on button at bounding box center [733, 29] width 59 height 59
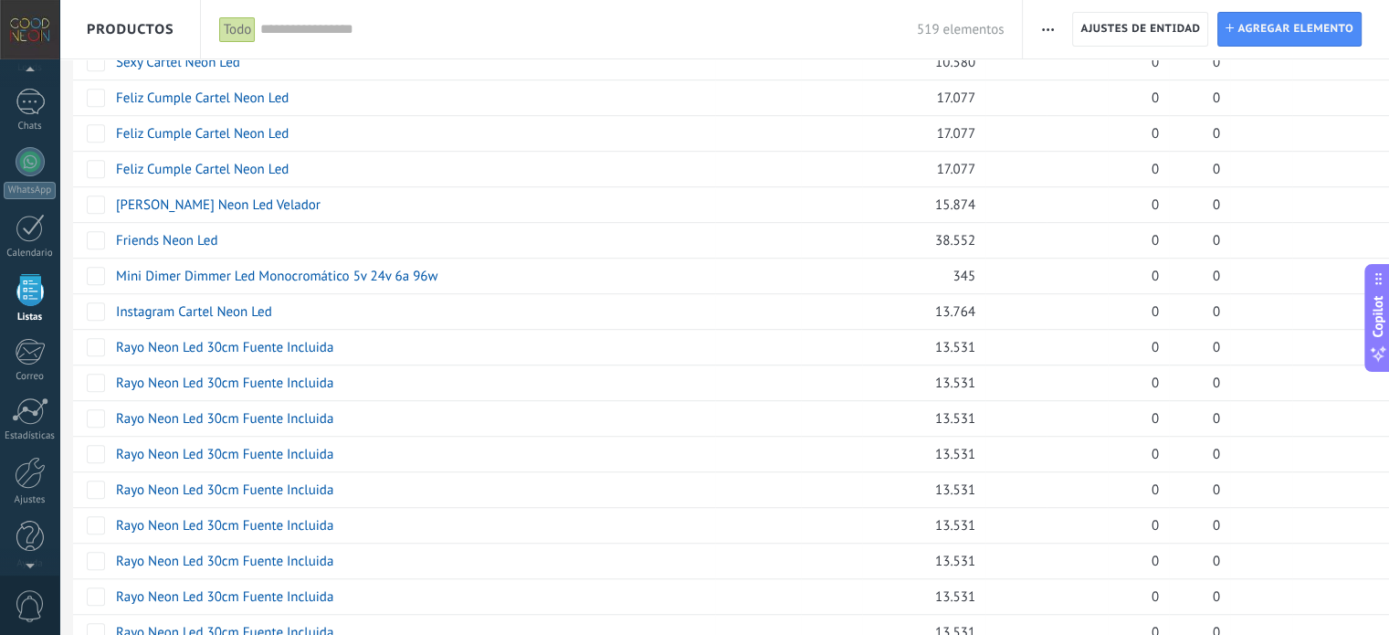
scroll to position [1308, 0]
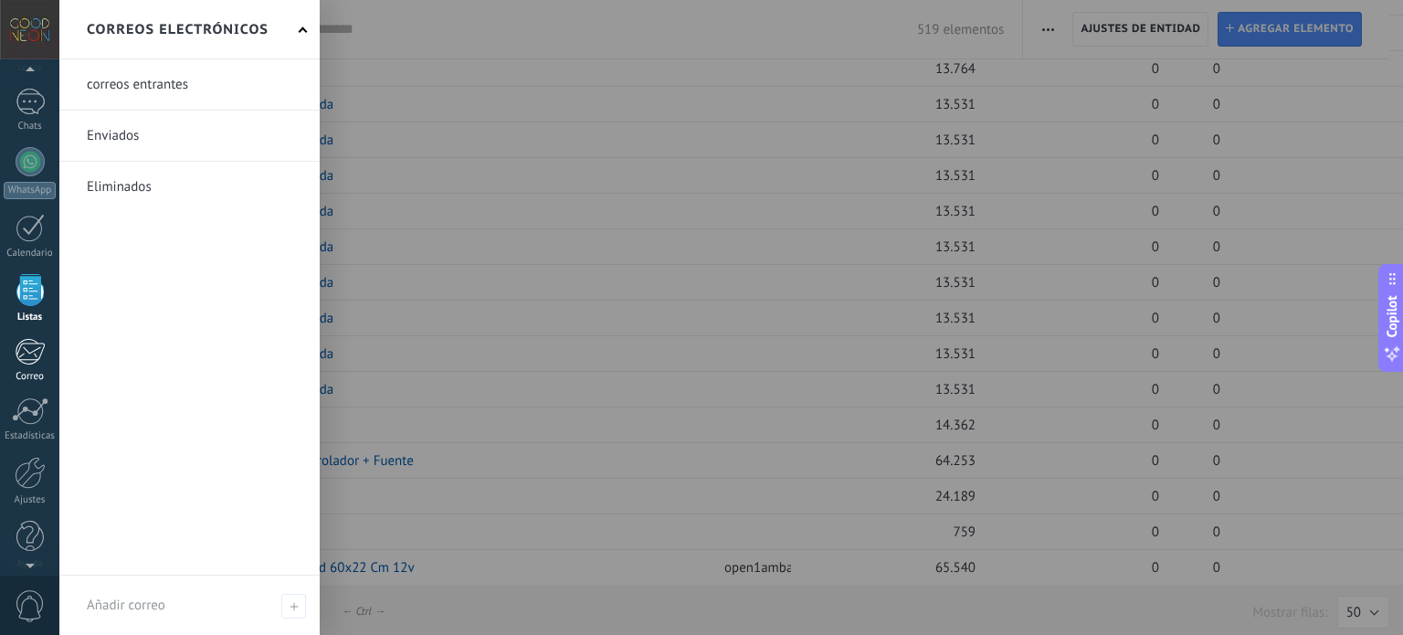
click at [28, 375] on div "Correo" at bounding box center [30, 377] width 53 height 12
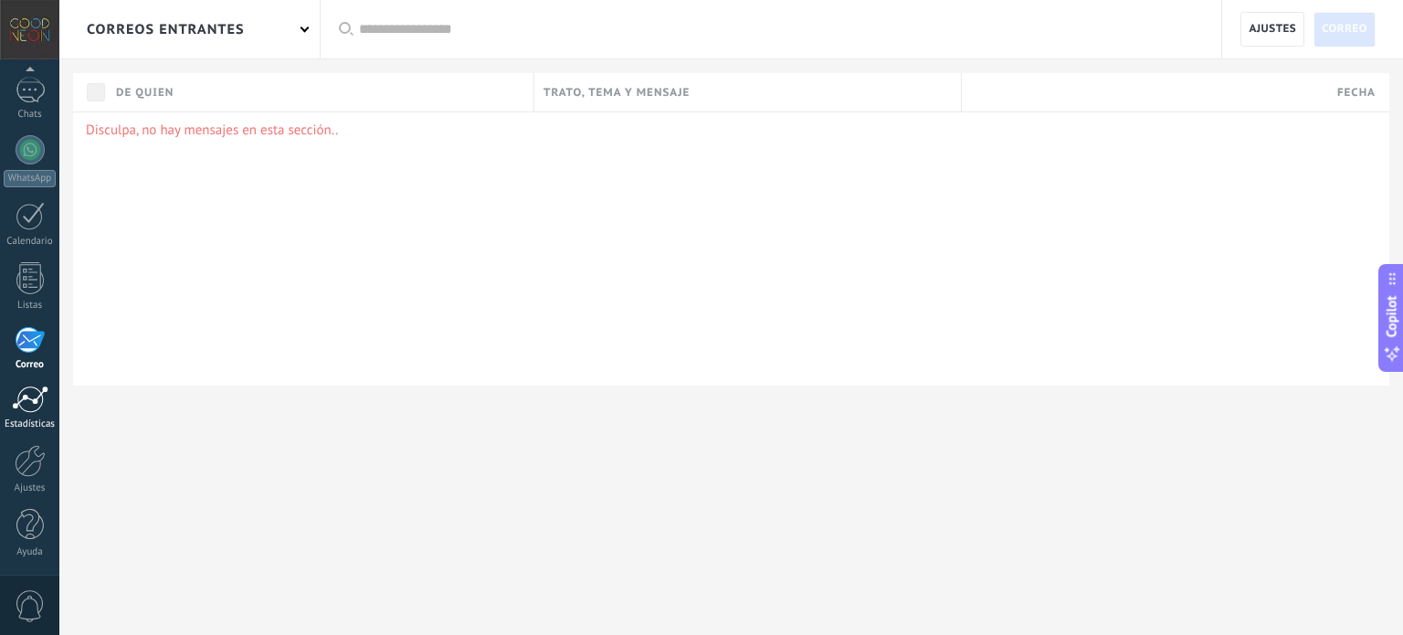
click at [36, 416] on link "Estadísticas" at bounding box center [29, 407] width 59 height 45
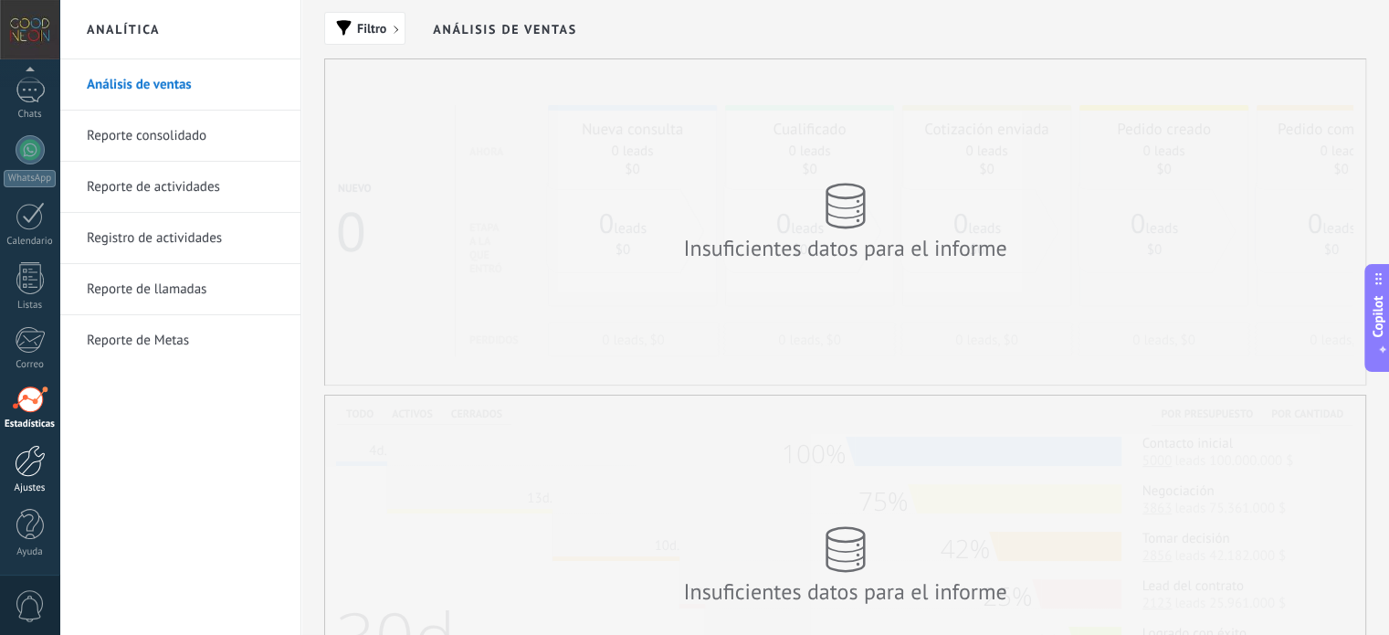
click at [38, 479] on link "Ajustes" at bounding box center [29, 469] width 59 height 49
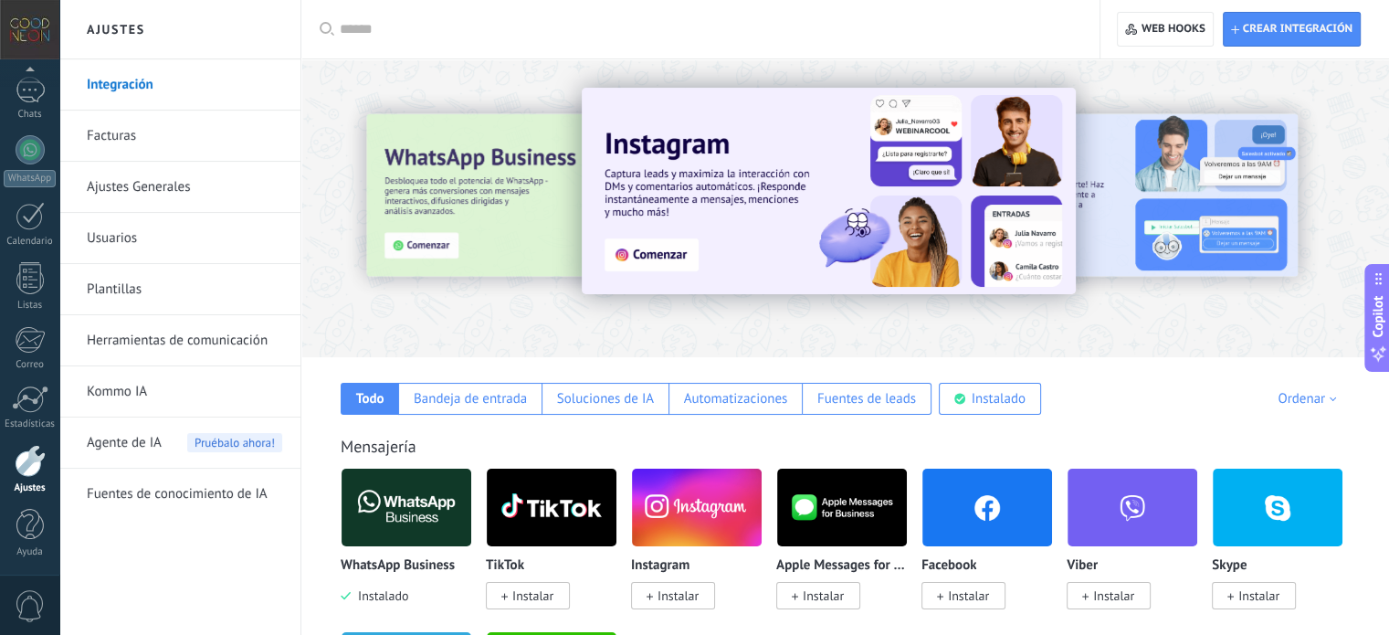
click at [181, 143] on link "Facturas" at bounding box center [184, 136] width 195 height 51
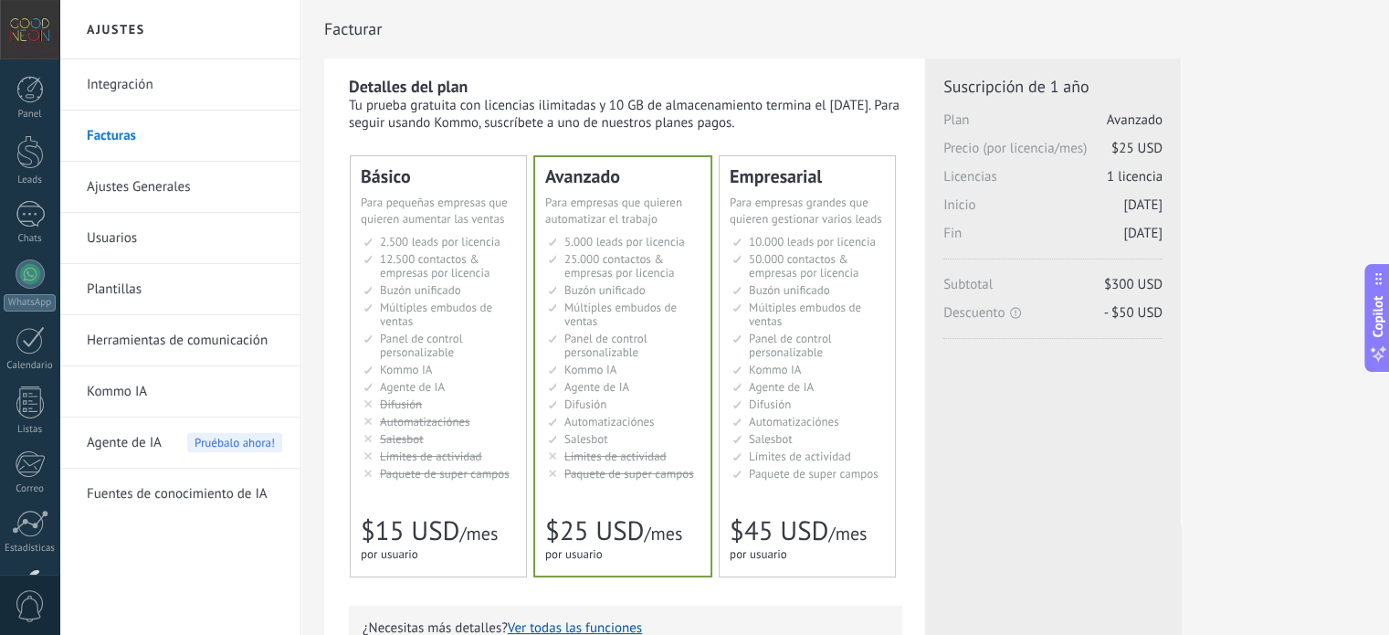
click at [170, 189] on link "Ajustes Generales" at bounding box center [184, 187] width 195 height 51
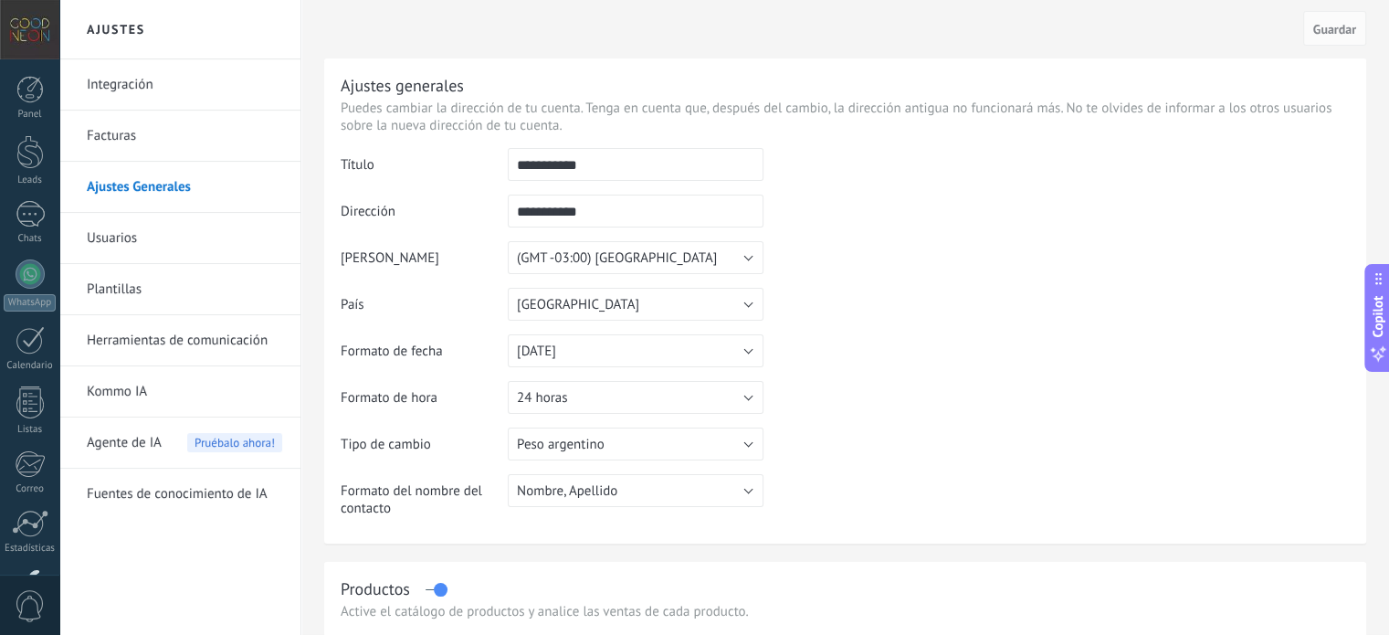
click at [479, 196] on td "Dirección" at bounding box center [424, 218] width 167 height 47
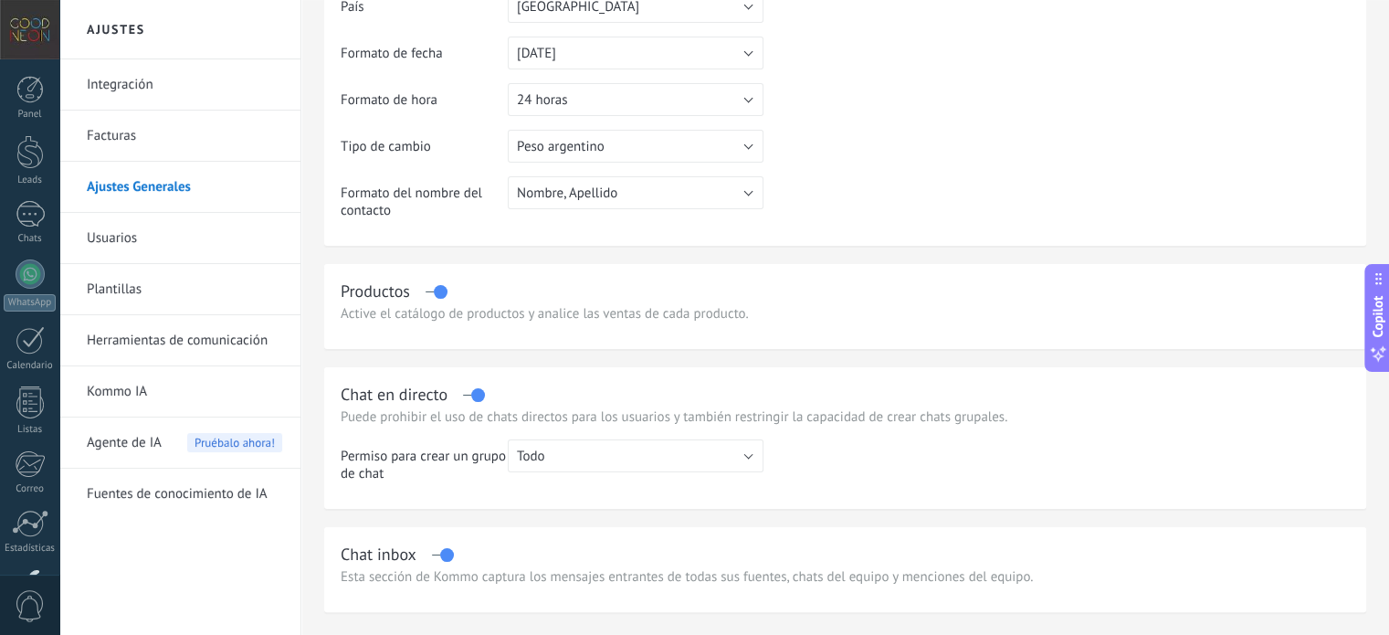
scroll to position [426, 0]
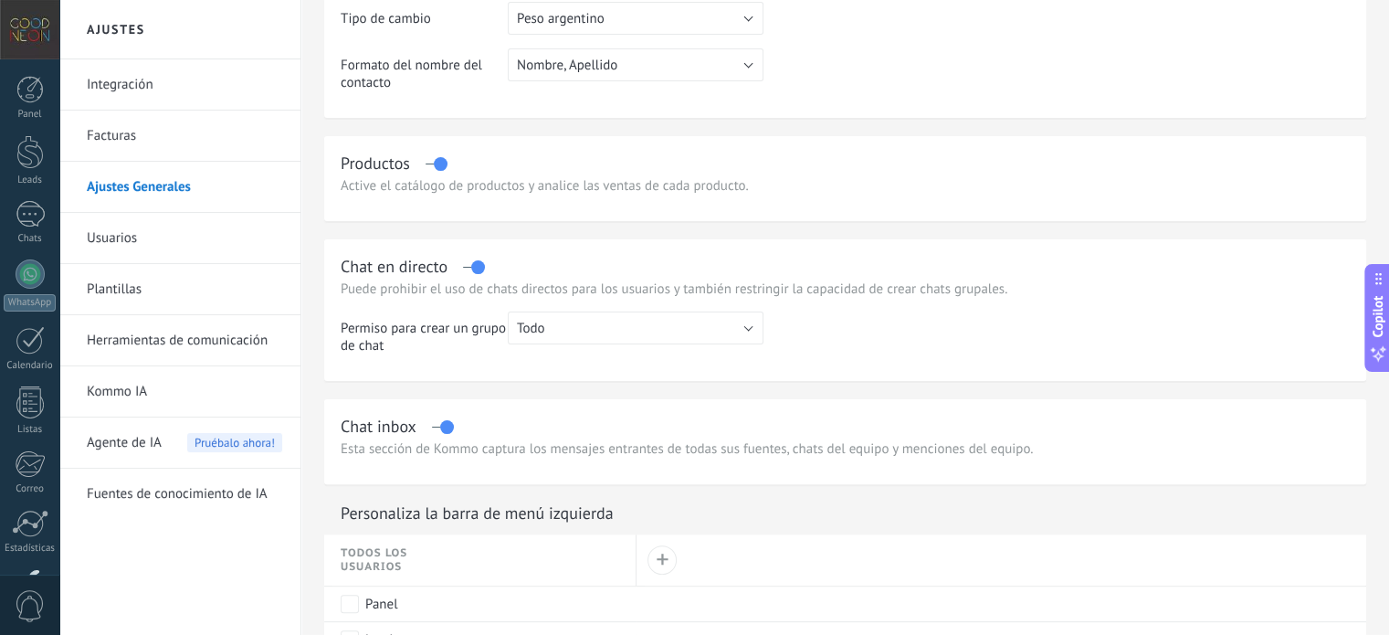
click at [435, 163] on label at bounding box center [436, 163] width 21 height 1
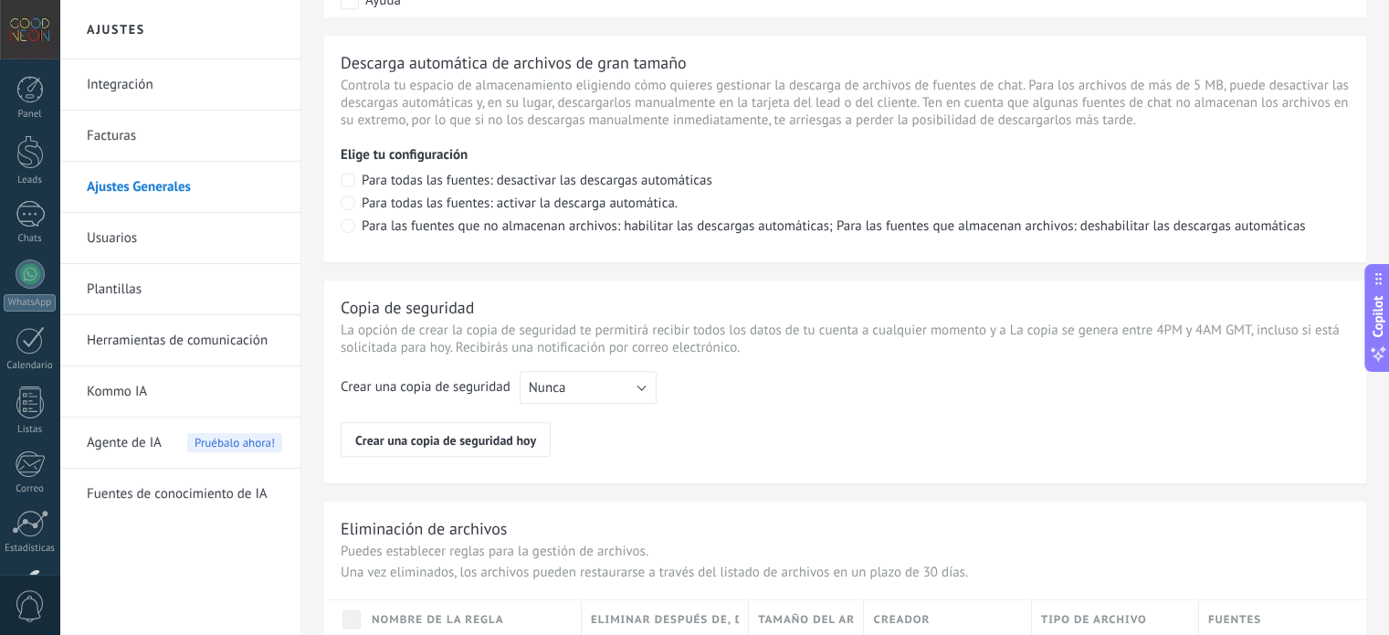
scroll to position [1380, 0]
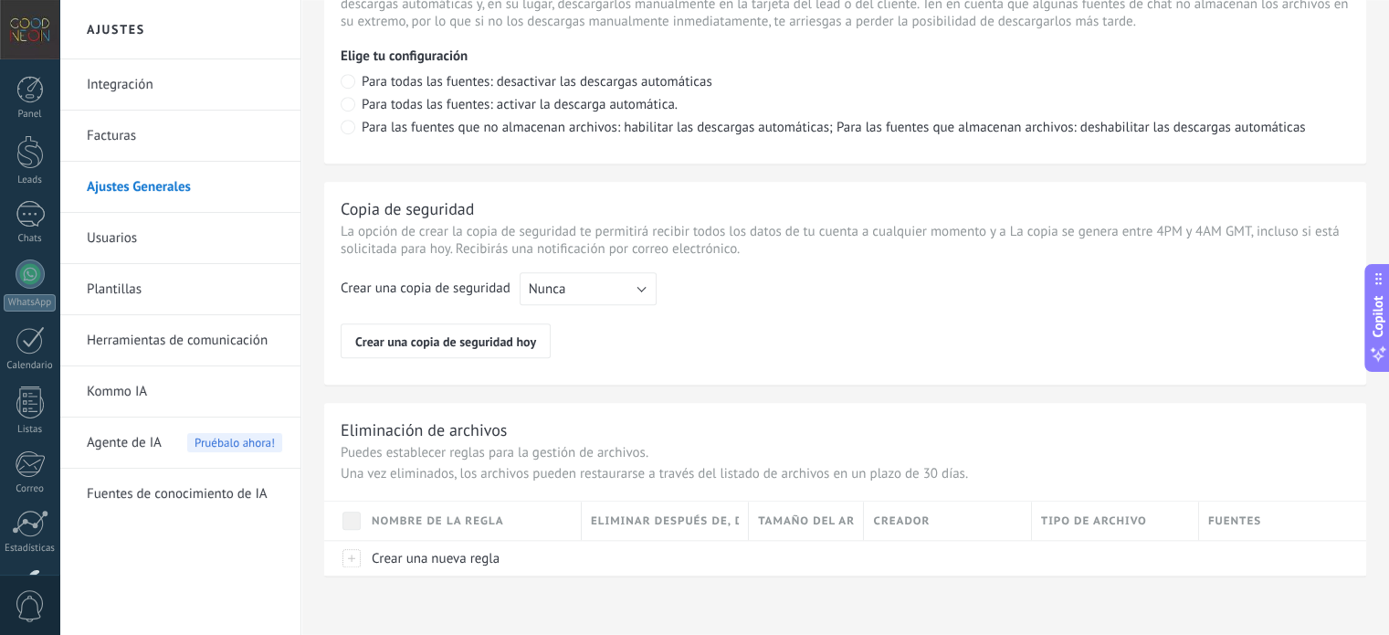
click at [123, 242] on link "Usuarios" at bounding box center [184, 238] width 195 height 51
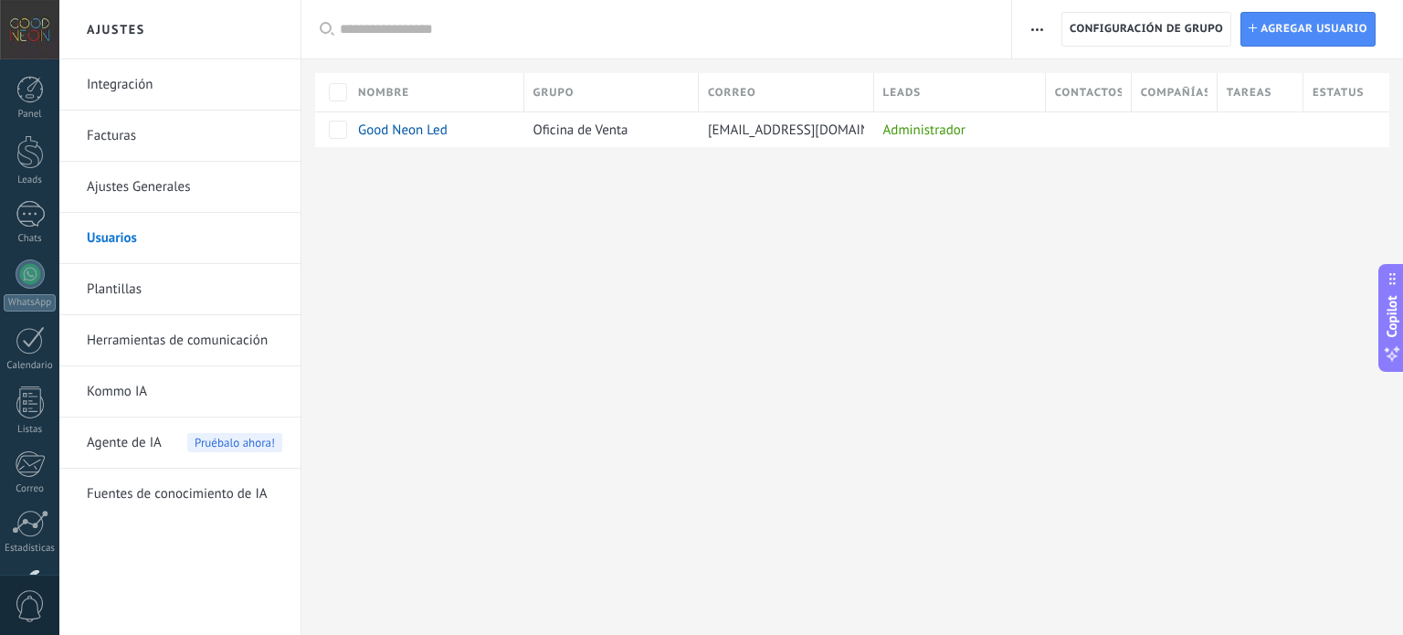
click at [114, 297] on link "Plantillas" at bounding box center [184, 289] width 195 height 51
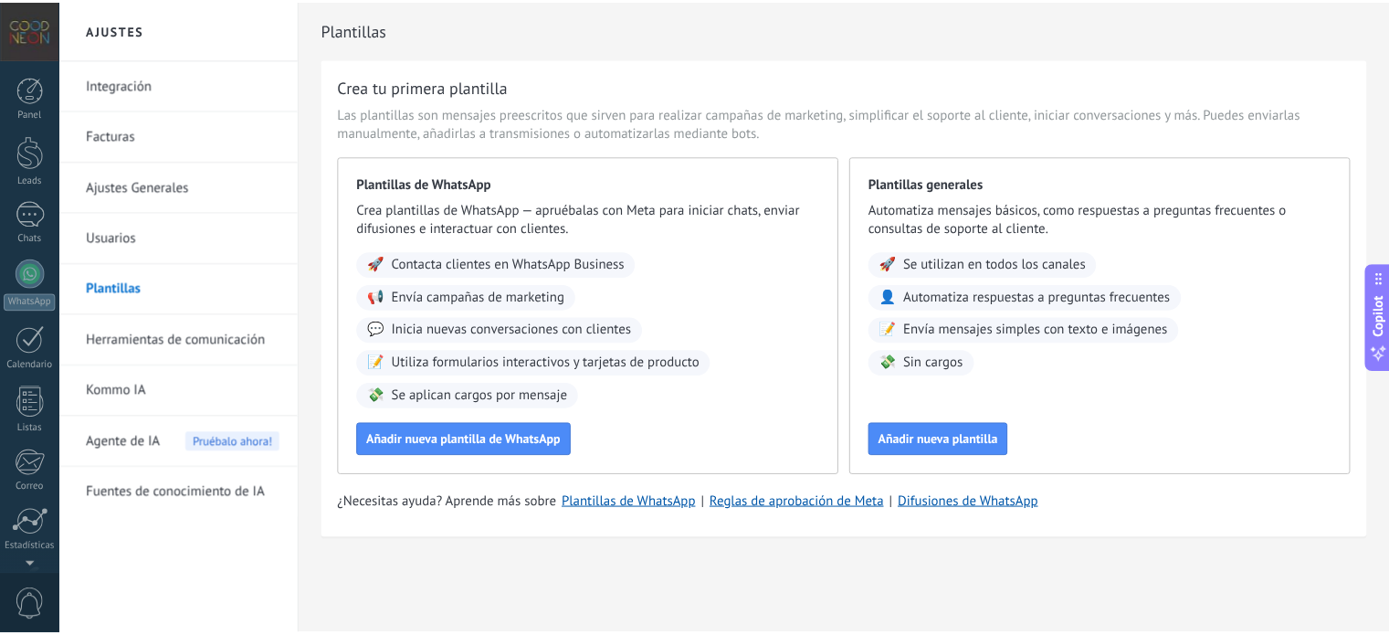
scroll to position [124, 0]
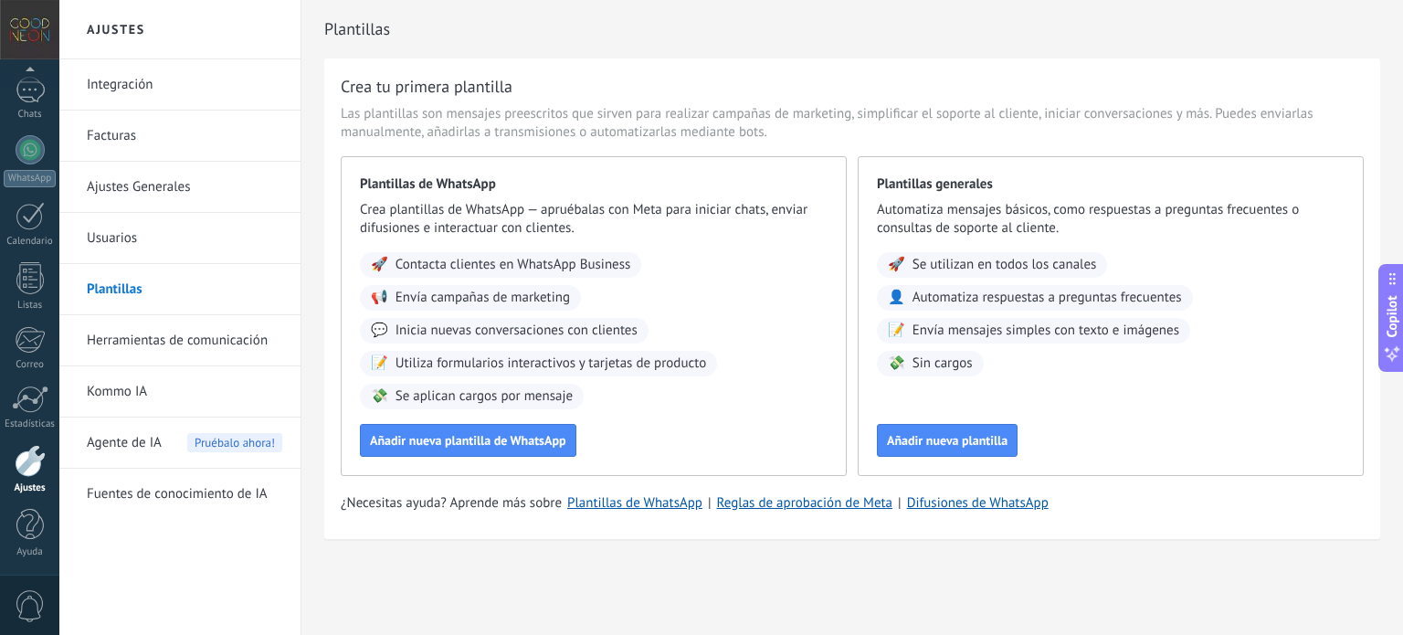
click at [163, 347] on link "Herramientas de comunicación" at bounding box center [184, 340] width 195 height 51
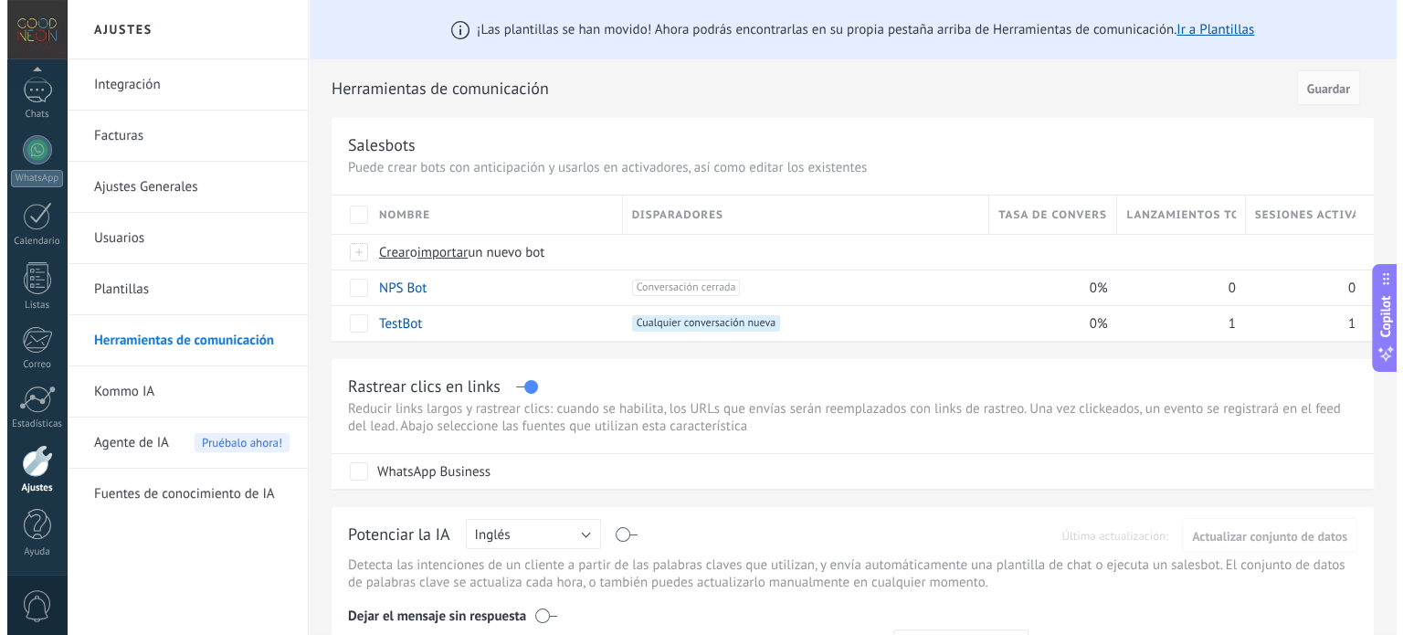
scroll to position [213, 0]
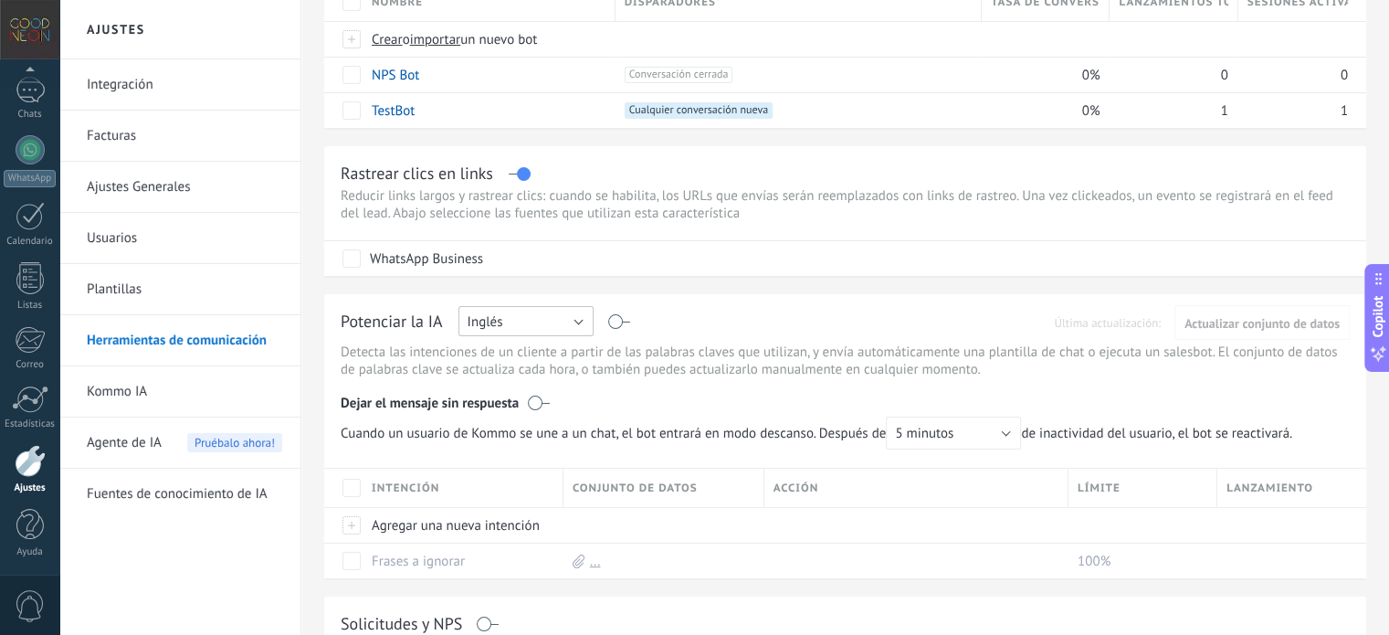
click at [576, 317] on button "Inglés" at bounding box center [526, 321] width 135 height 30
click at [519, 385] on span "Español" at bounding box center [518, 384] width 140 height 17
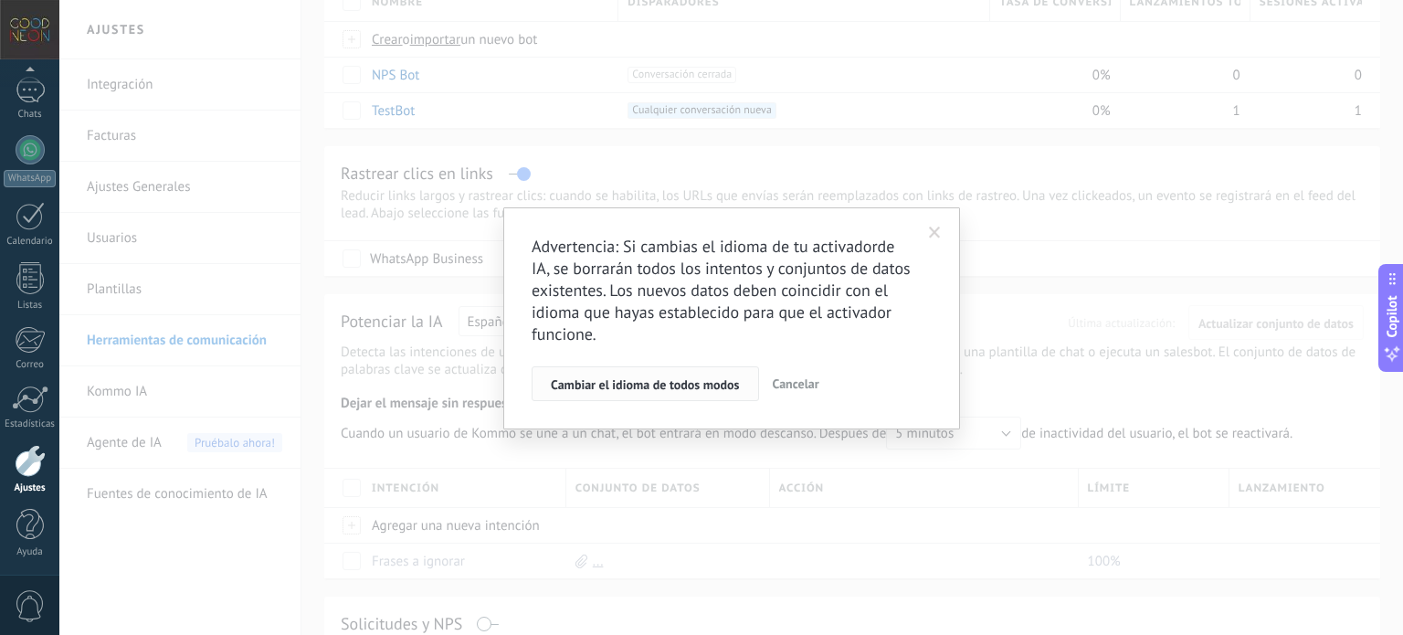
click at [628, 390] on span "Cambiar el idioma de todos modos" at bounding box center [645, 384] width 189 height 13
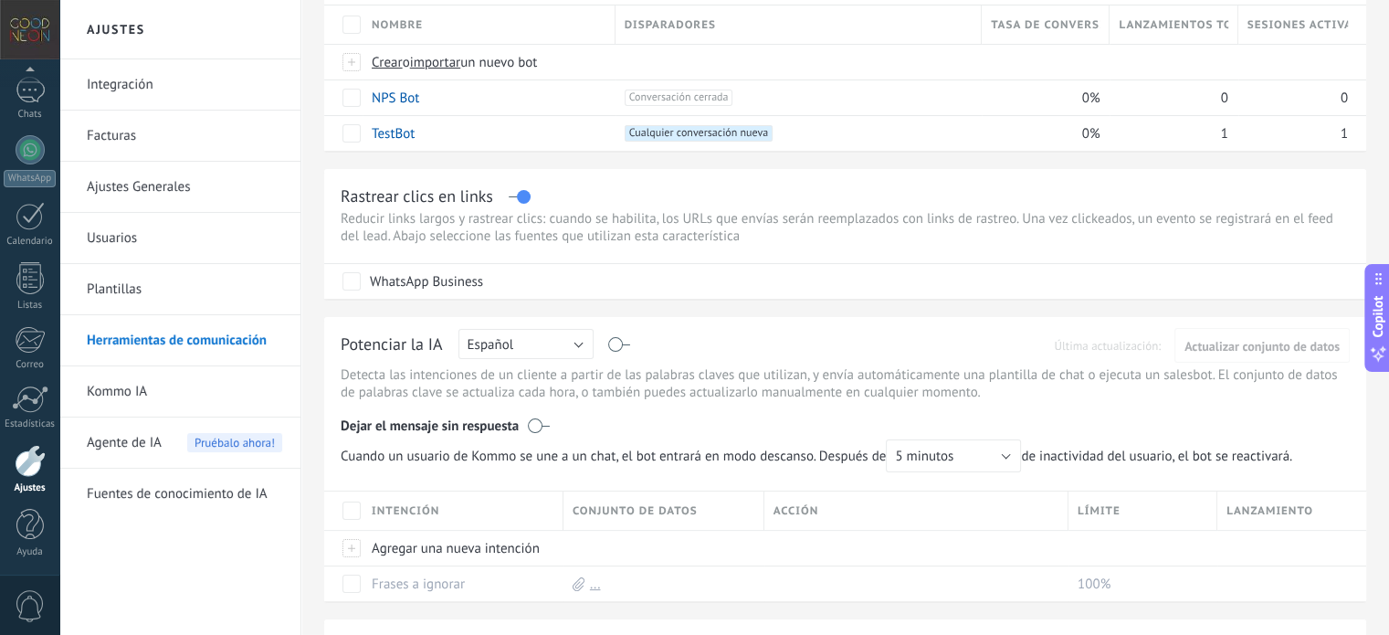
scroll to position [213, 0]
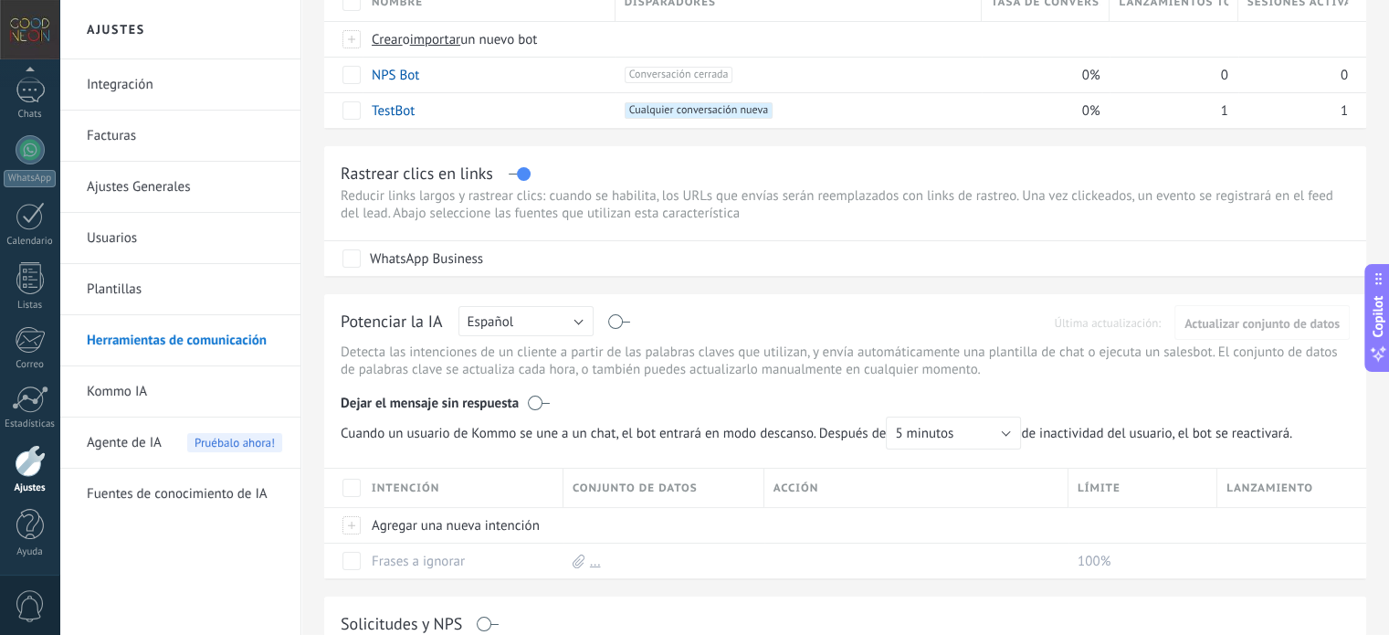
click at [618, 322] on label at bounding box center [619, 322] width 21 height 1
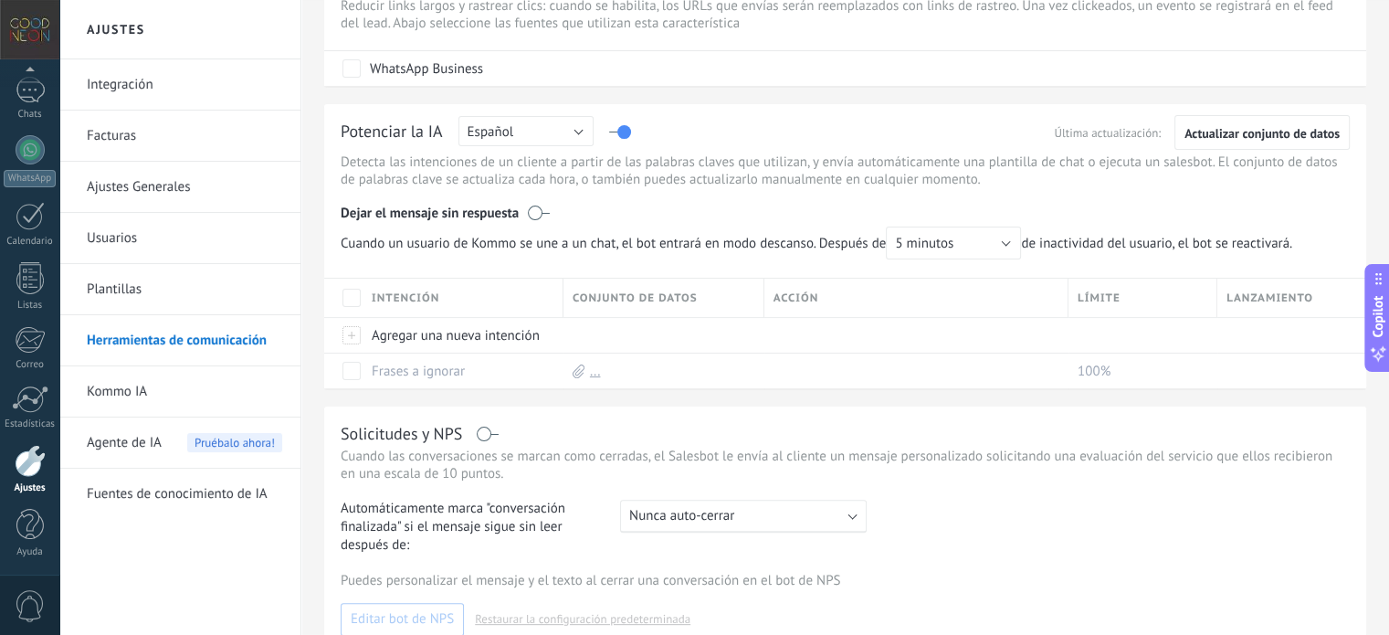
scroll to position [426, 0]
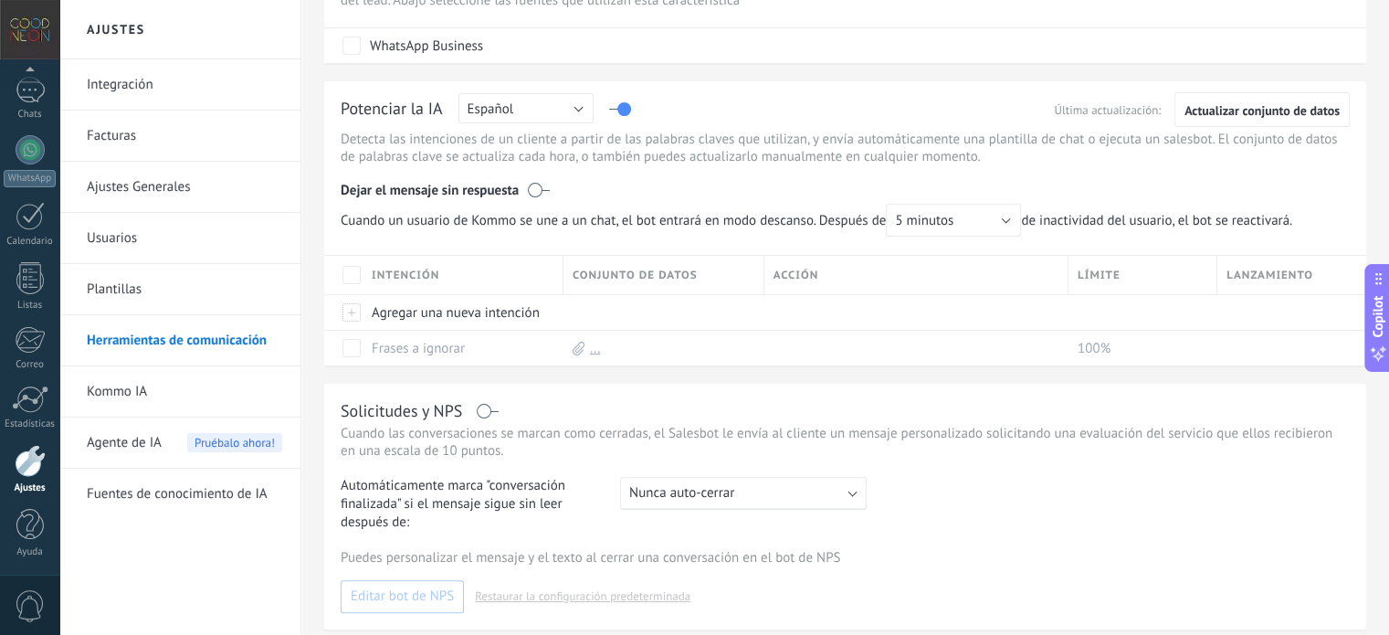
click at [501, 185] on div "Dejar el mensaje sin respuesta" at bounding box center [845, 186] width 1009 height 35
click at [550, 195] on div "Dejar el mensaje sin respuesta" at bounding box center [845, 186] width 1009 height 35
click at [543, 193] on label at bounding box center [539, 190] width 22 height 18
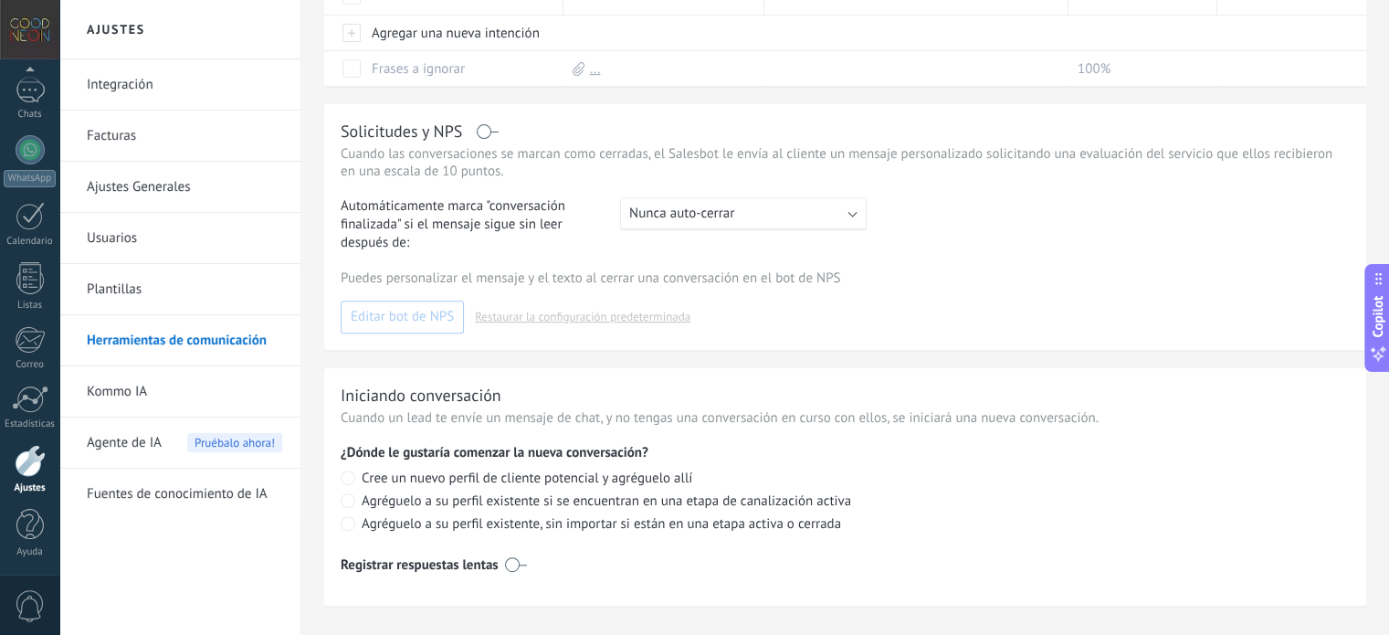
scroll to position [738, 0]
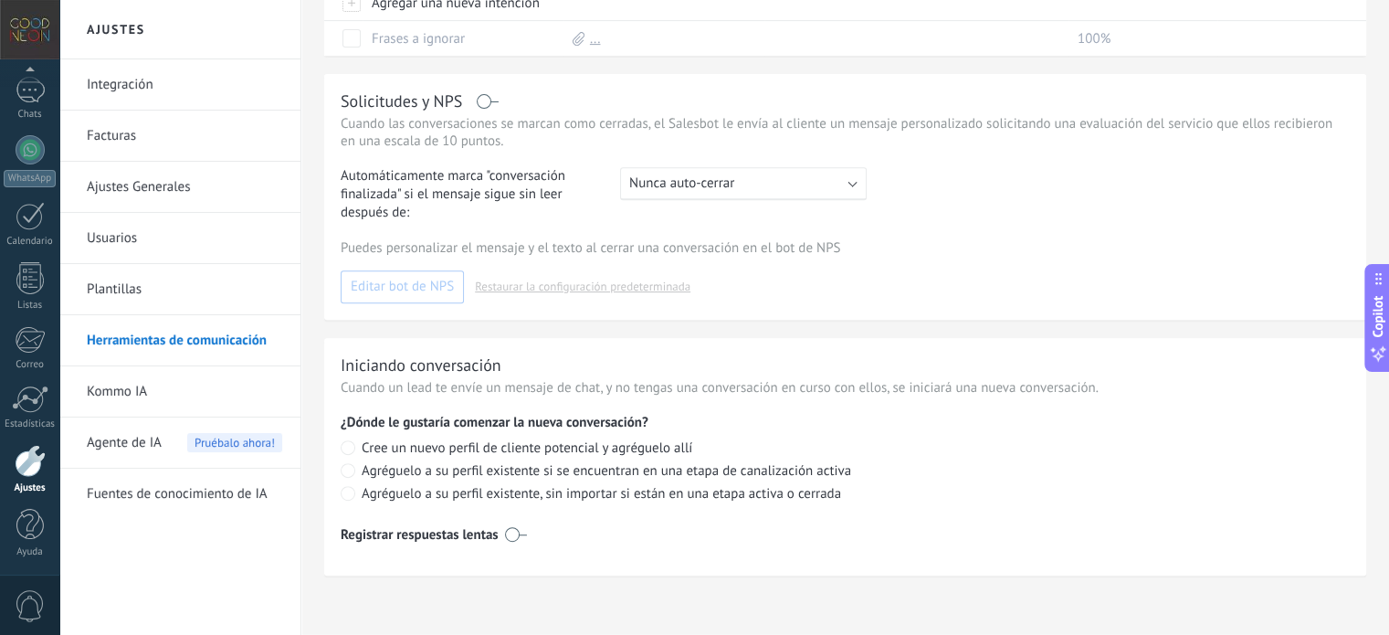
click at [186, 375] on link "Kommo IA" at bounding box center [184, 391] width 195 height 51
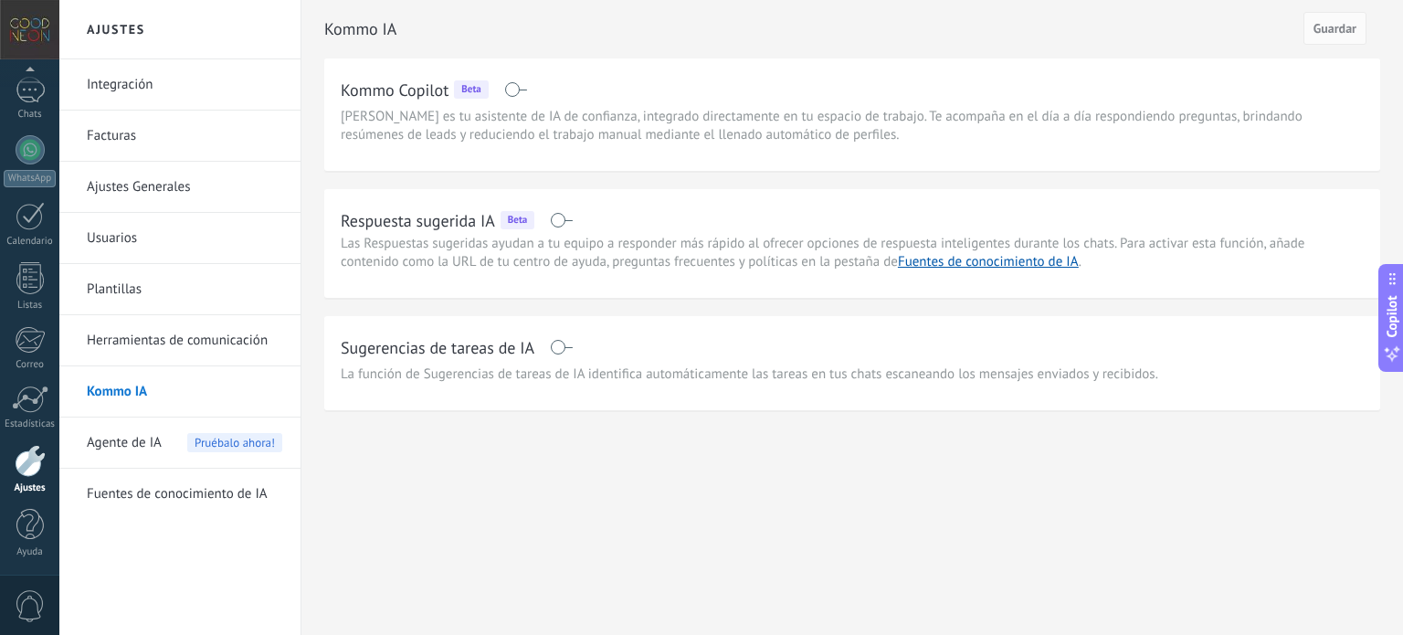
click at [565, 344] on span at bounding box center [561, 347] width 23 height 15
click at [150, 445] on span "Agente de IA" at bounding box center [124, 442] width 75 height 51
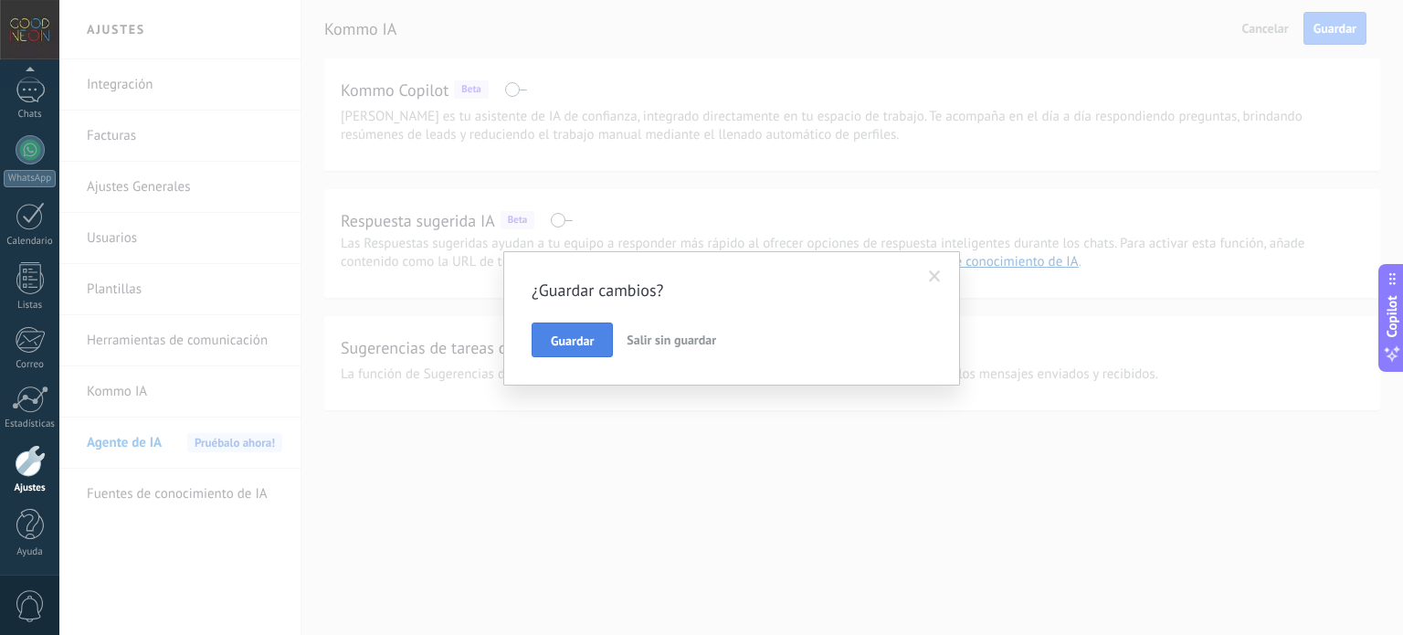
click at [576, 346] on span "Guardar" at bounding box center [572, 340] width 43 height 13
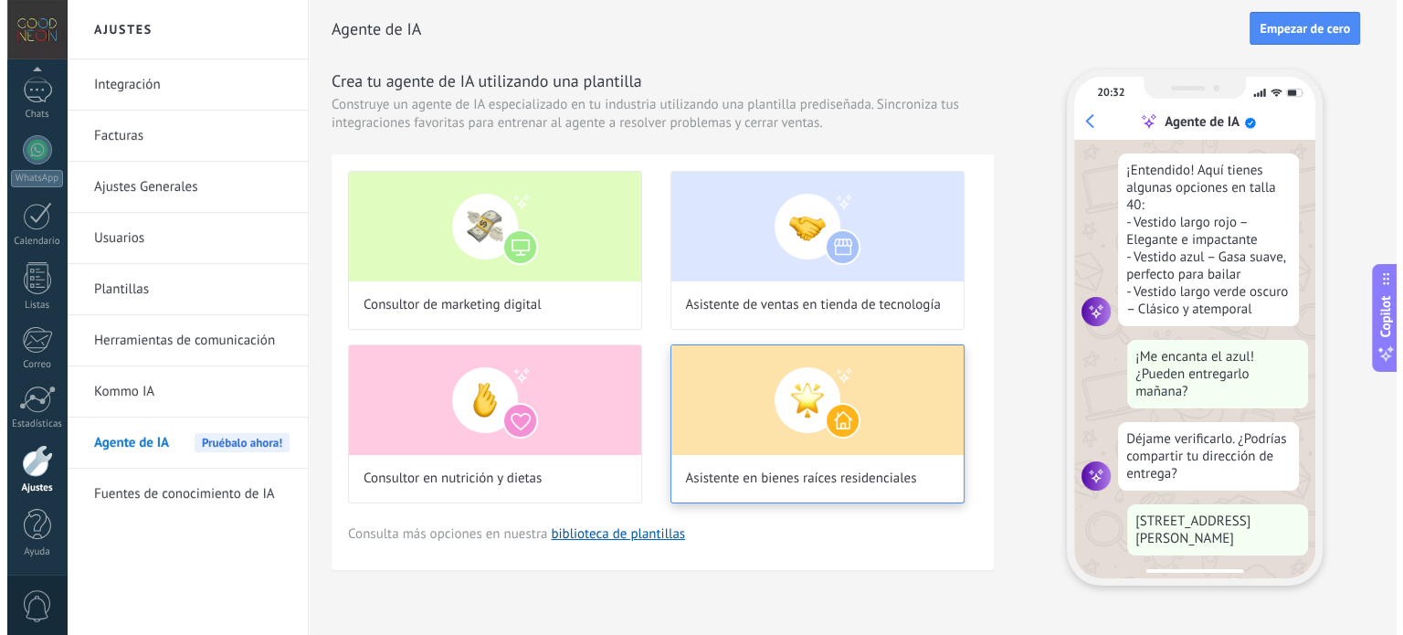
scroll to position [336, 0]
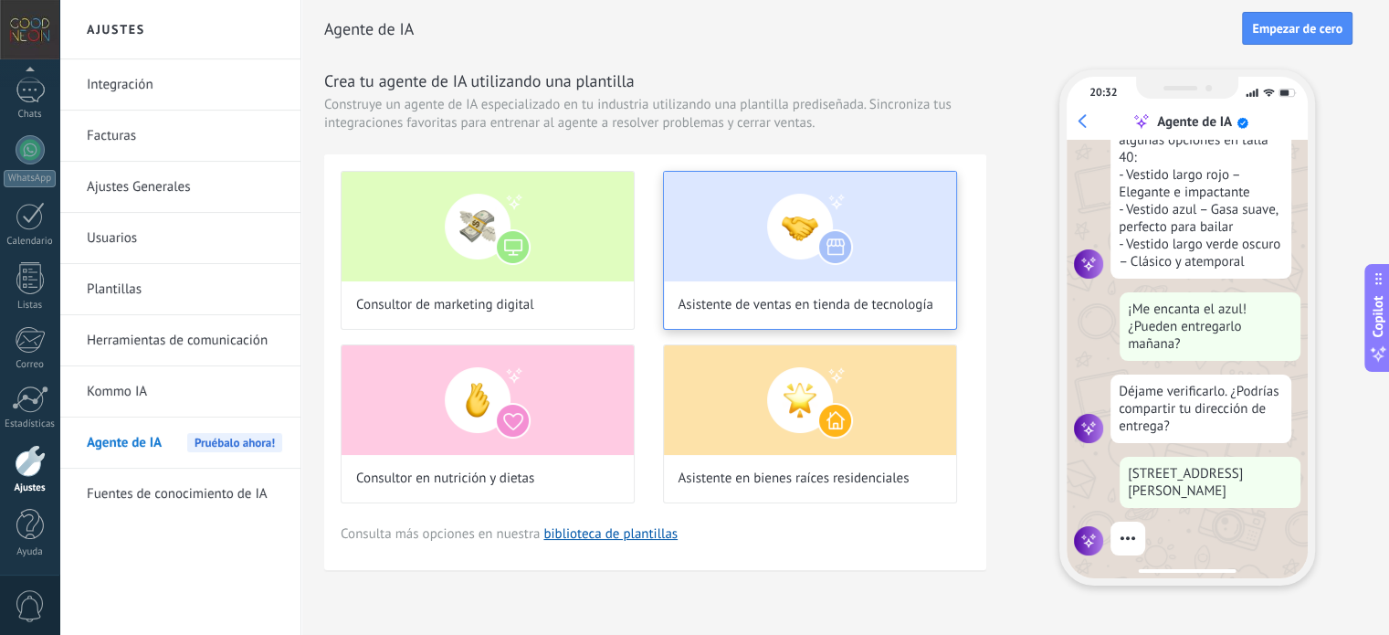
click at [775, 267] on img at bounding box center [810, 227] width 292 height 110
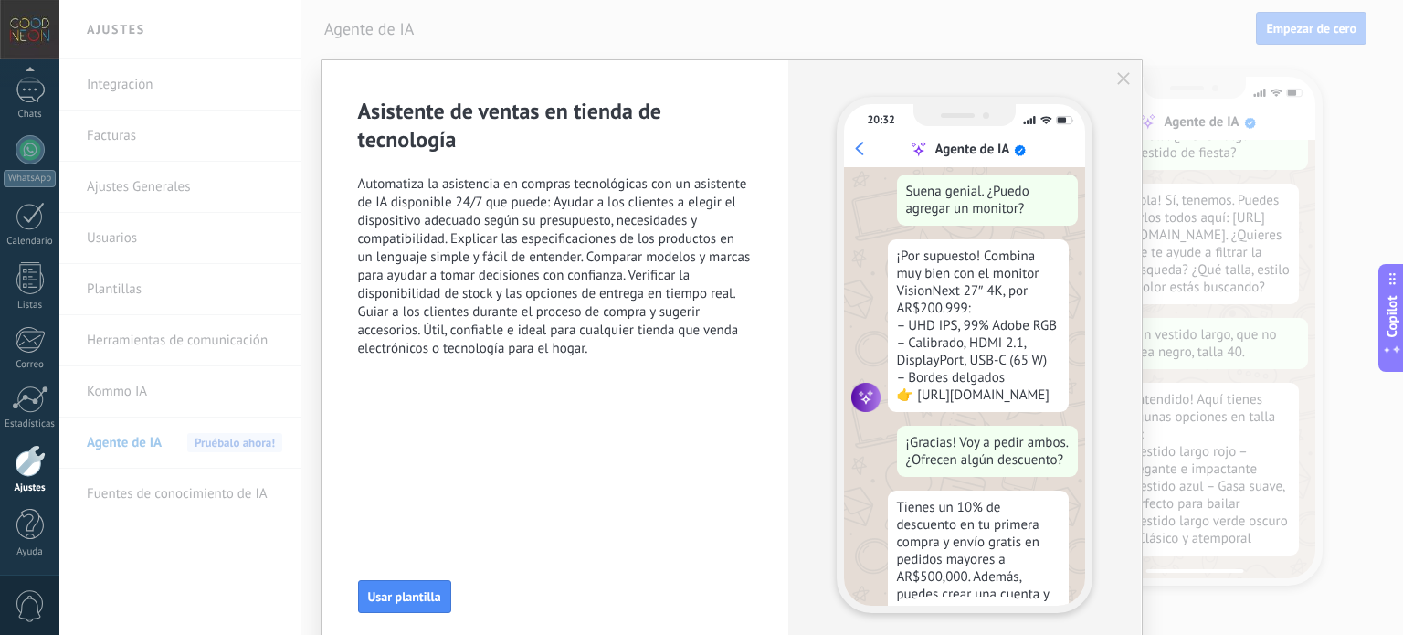
scroll to position [453, 0]
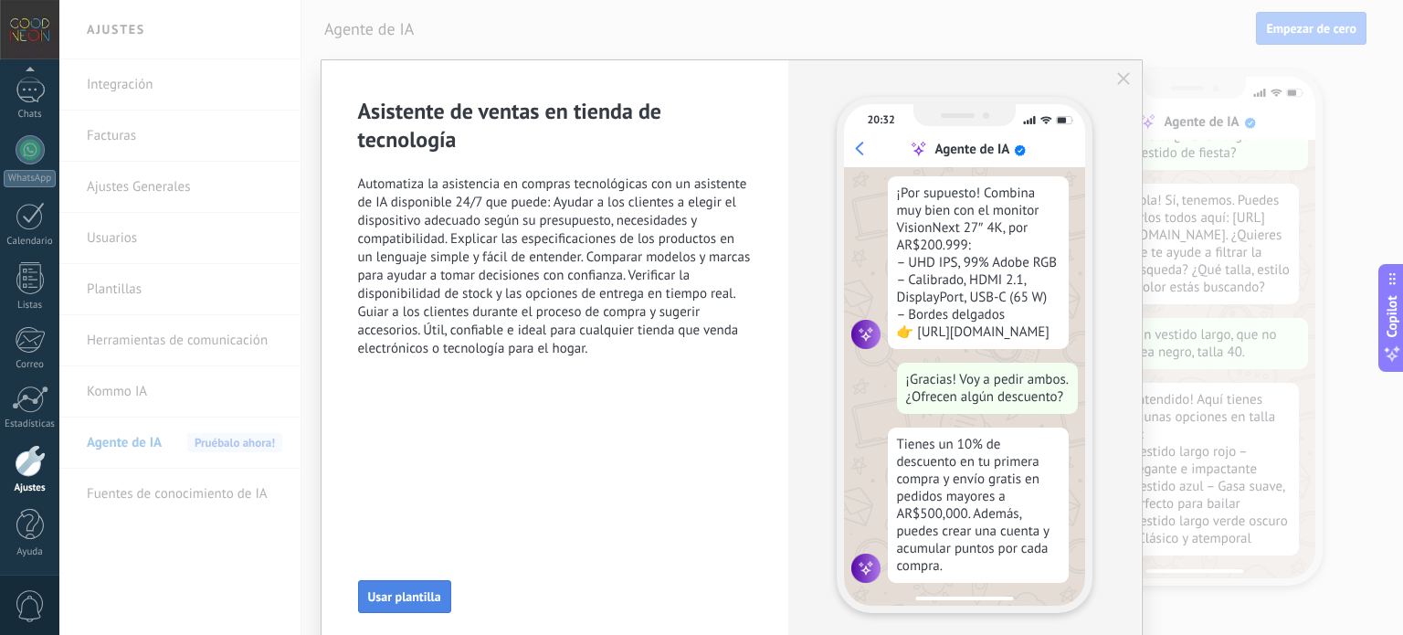
click at [391, 606] on button "Usar plantilla" at bounding box center [404, 596] width 93 height 33
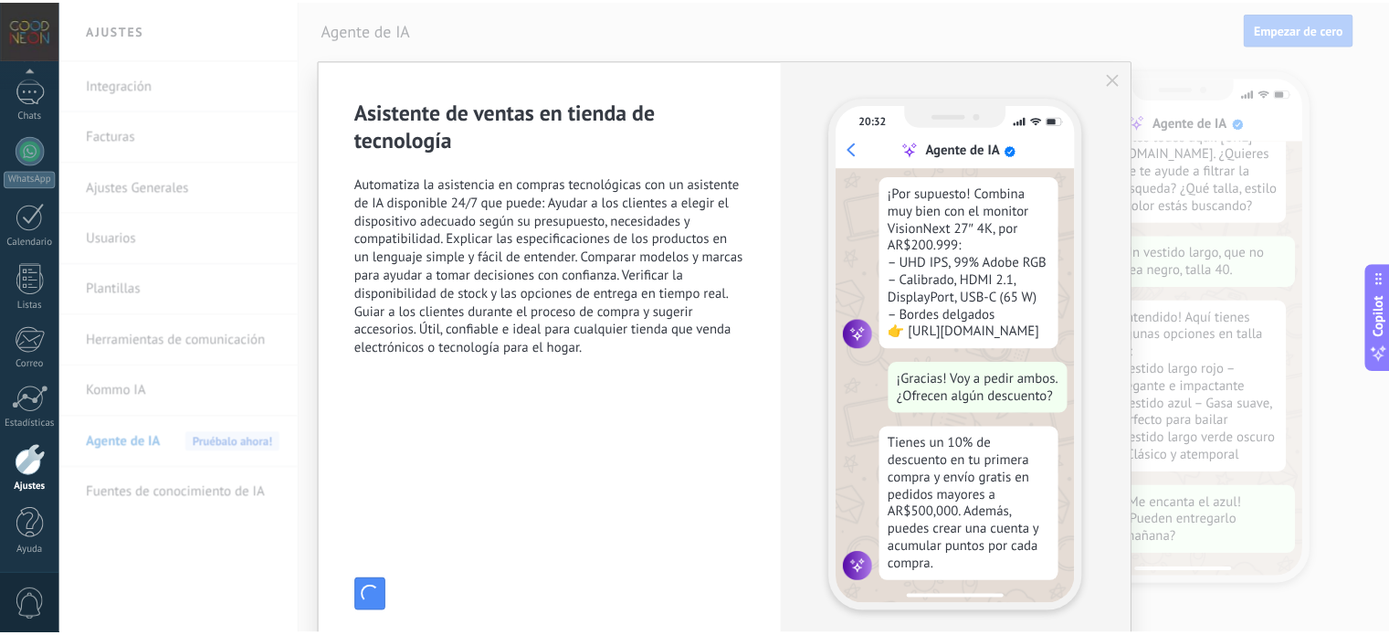
scroll to position [189, 0]
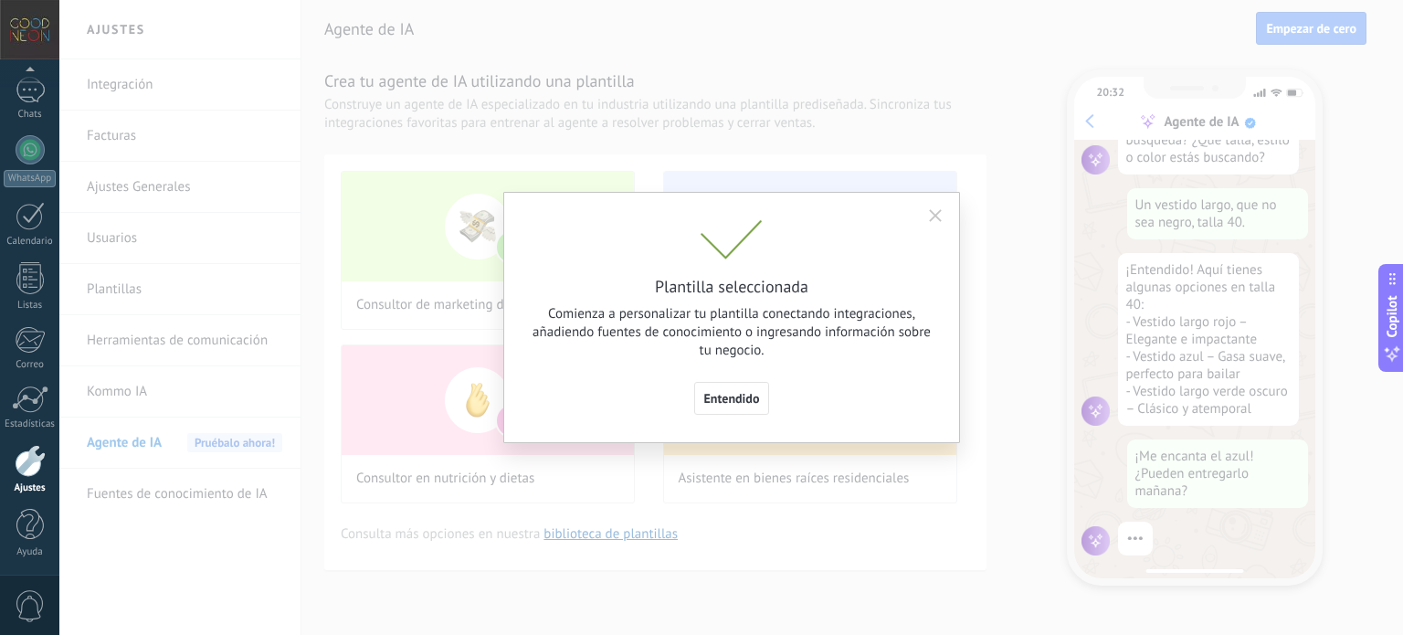
click at [717, 408] on button "Entendido" at bounding box center [732, 398] width 76 height 33
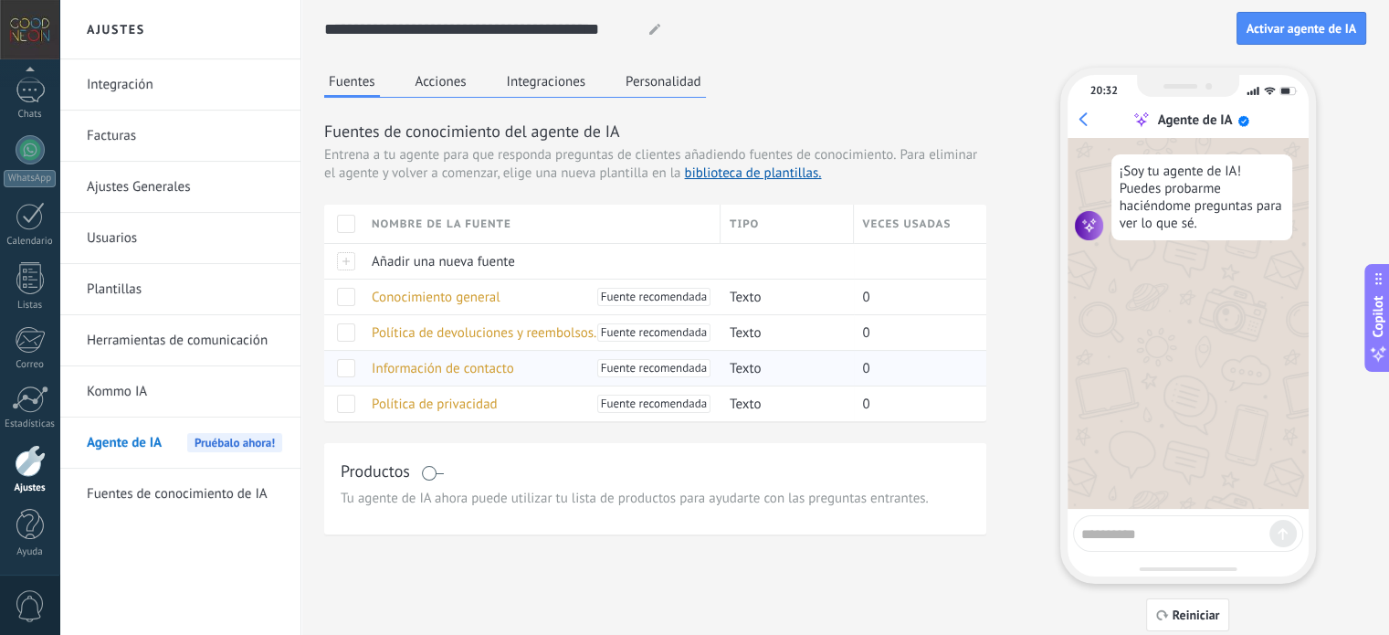
click at [662, 372] on span "Fuente recomendada" at bounding box center [654, 368] width 106 height 18
click at [353, 363] on span at bounding box center [346, 368] width 18 height 18
click at [347, 364] on span at bounding box center [346, 368] width 18 height 18
click at [434, 367] on span "Información de contacto" at bounding box center [443, 368] width 142 height 17
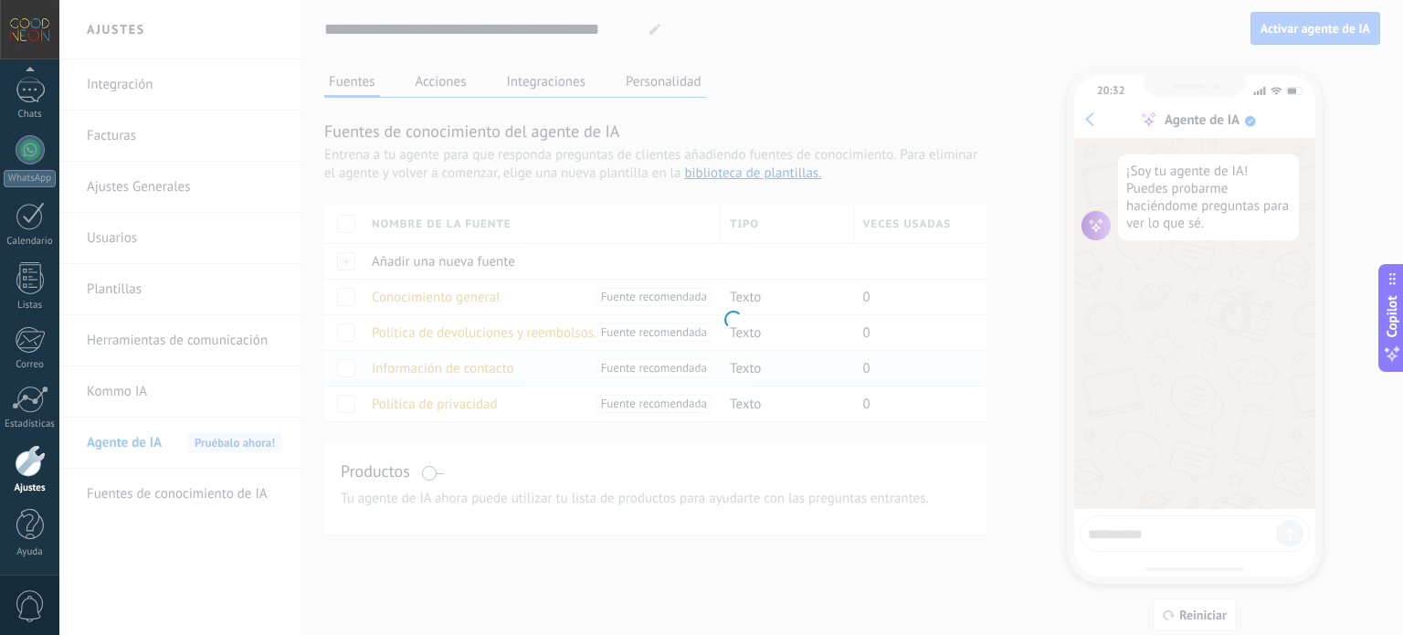
type input "**********"
type textarea "**********"
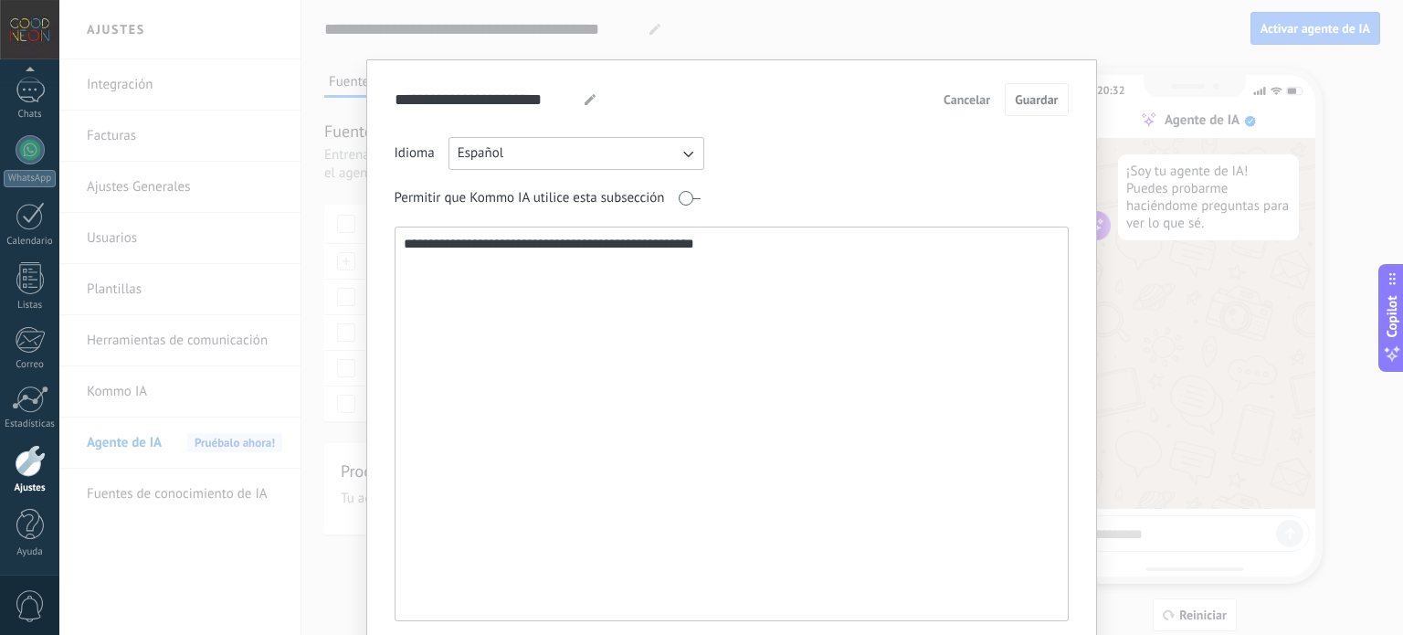
click at [946, 100] on span "Cancelar" at bounding box center [967, 99] width 47 height 13
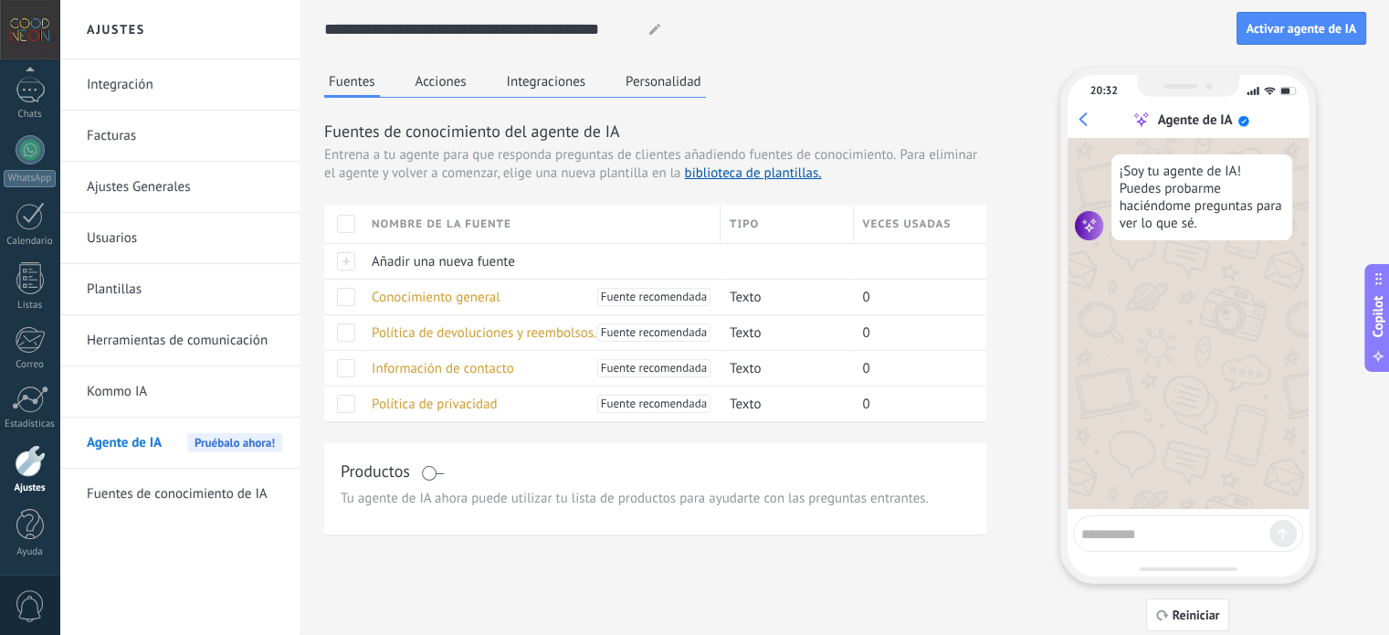
click at [447, 96] on div "Fuentes Acciones Integraciones Personalidad" at bounding box center [515, 83] width 382 height 30
click at [447, 88] on button "Acciones" at bounding box center [441, 81] width 60 height 27
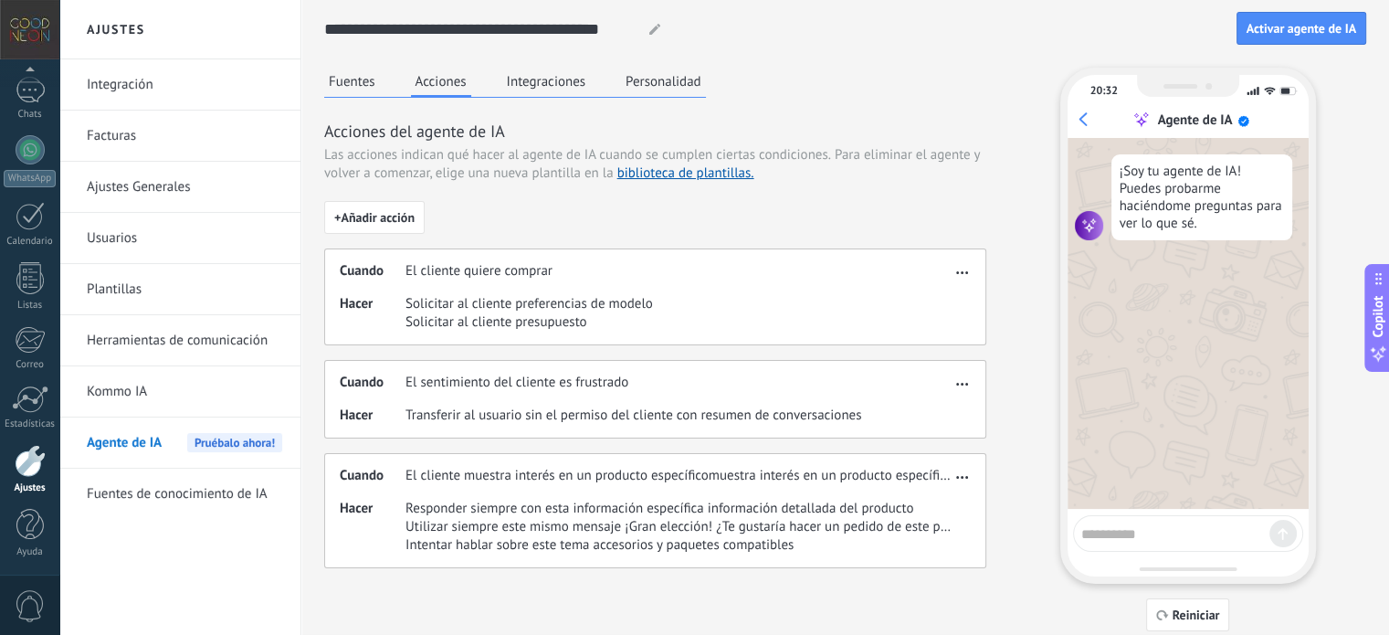
click at [543, 88] on button "Integraciones" at bounding box center [546, 81] width 89 height 27
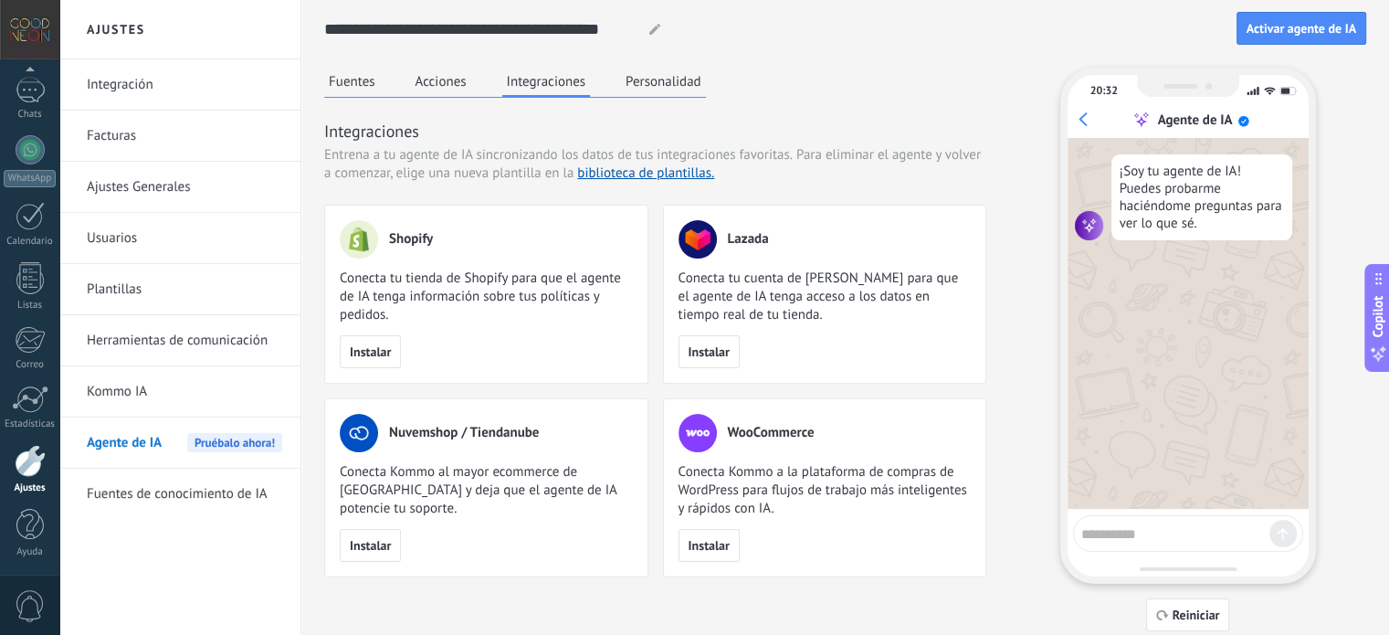
click at [635, 83] on button "Personalidad" at bounding box center [663, 81] width 85 height 27
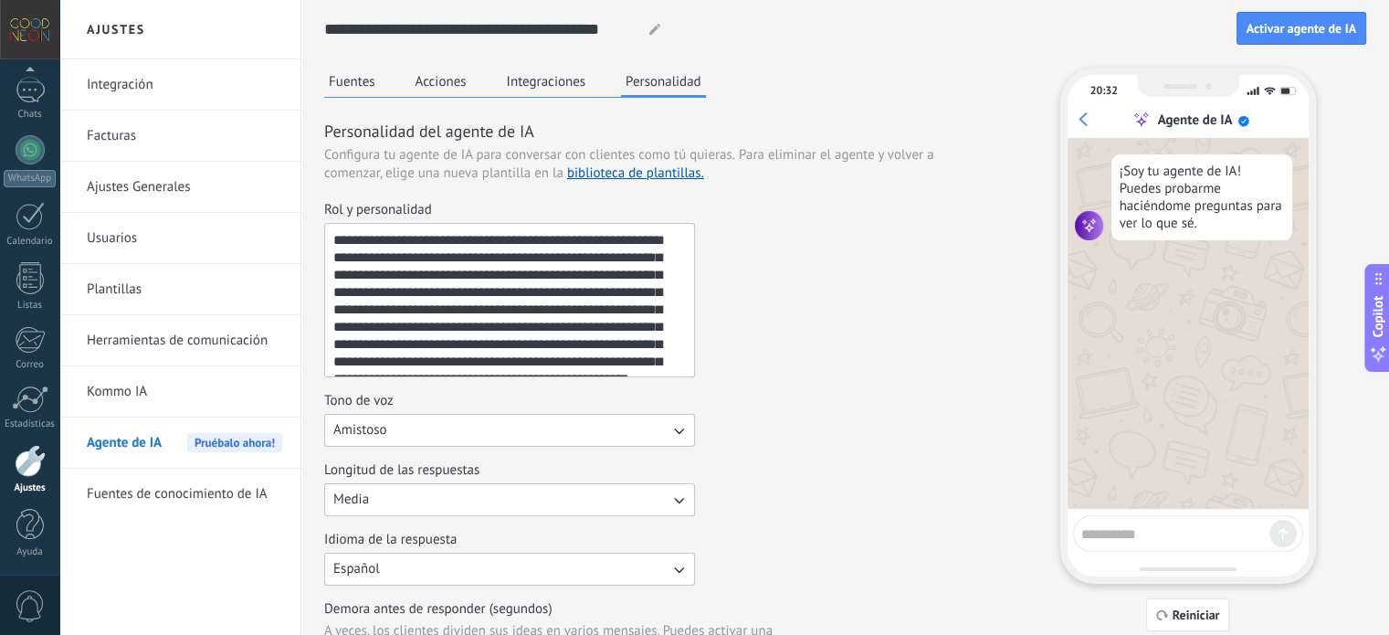
click at [603, 243] on textarea "**********" at bounding box center [507, 300] width 365 height 153
drag, startPoint x: 596, startPoint y: 240, endPoint x: 666, endPoint y: 244, distance: 70.4
click at [666, 244] on textarea "**********" at bounding box center [507, 300] width 365 height 153
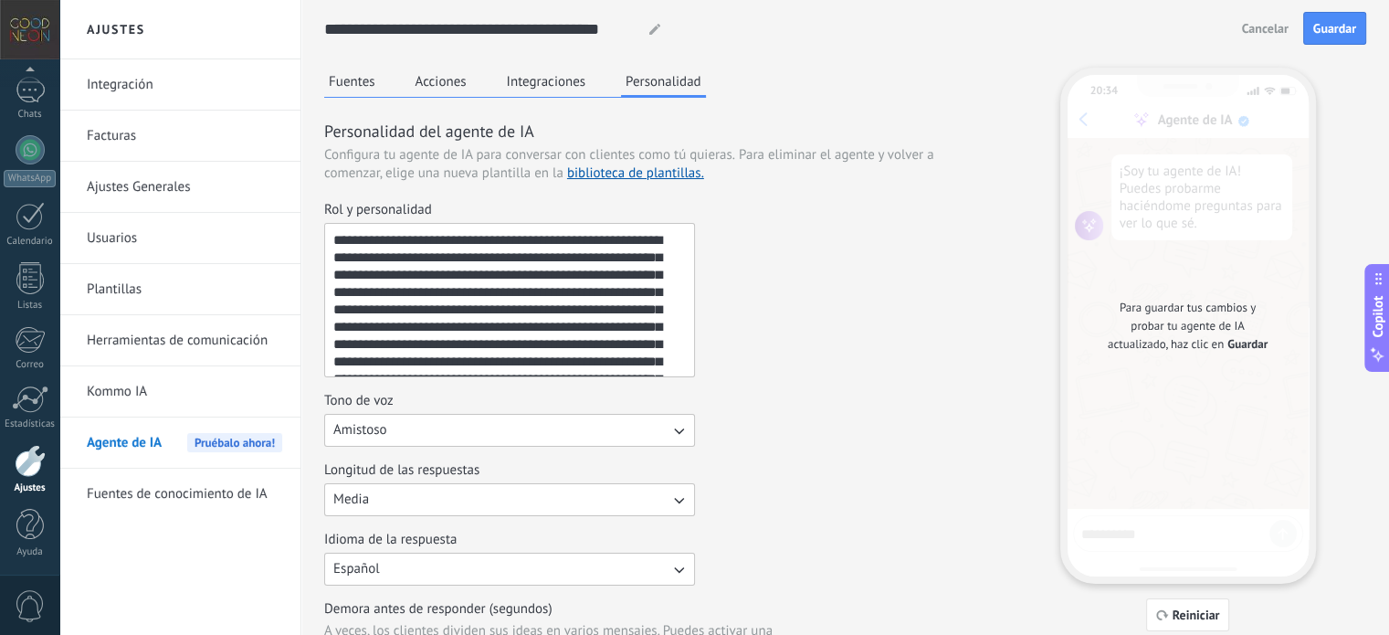
drag, startPoint x: 432, startPoint y: 260, endPoint x: 405, endPoint y: 288, distance: 38.8
click at [405, 288] on textarea "**********" at bounding box center [507, 300] width 365 height 153
drag, startPoint x: 504, startPoint y: 308, endPoint x: 590, endPoint y: 307, distance: 85.9
click at [590, 307] on textarea "**********" at bounding box center [507, 300] width 365 height 153
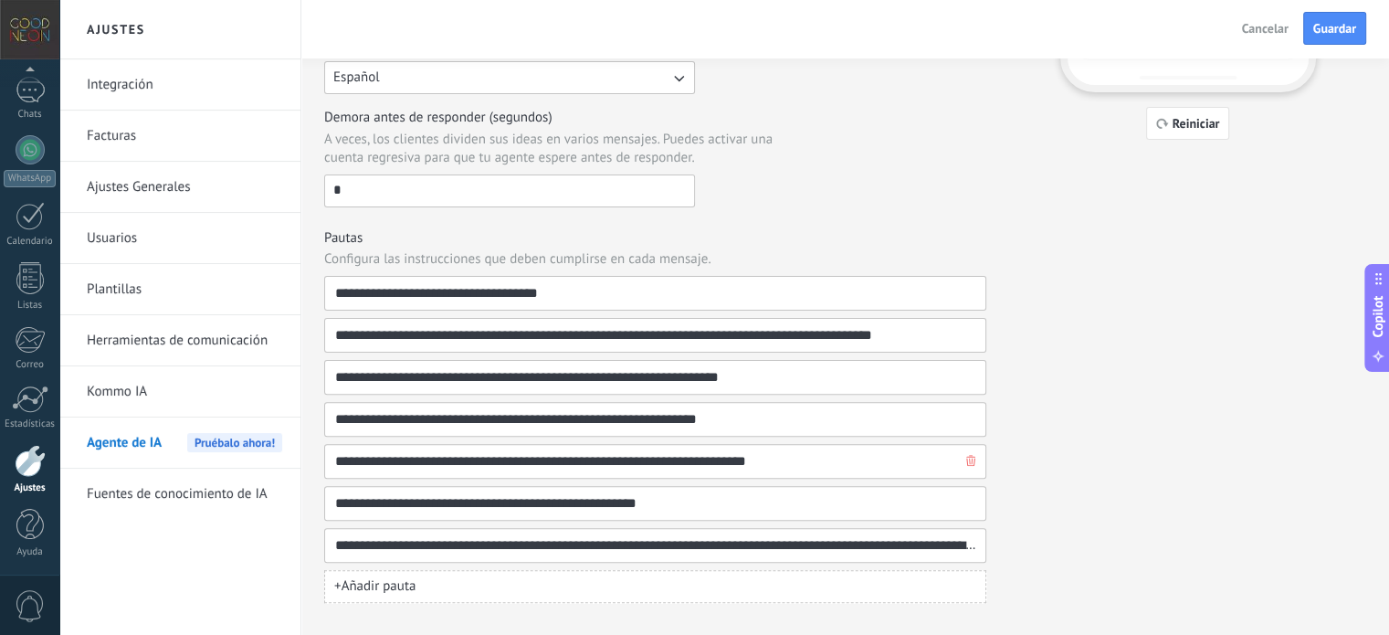
scroll to position [515, 0]
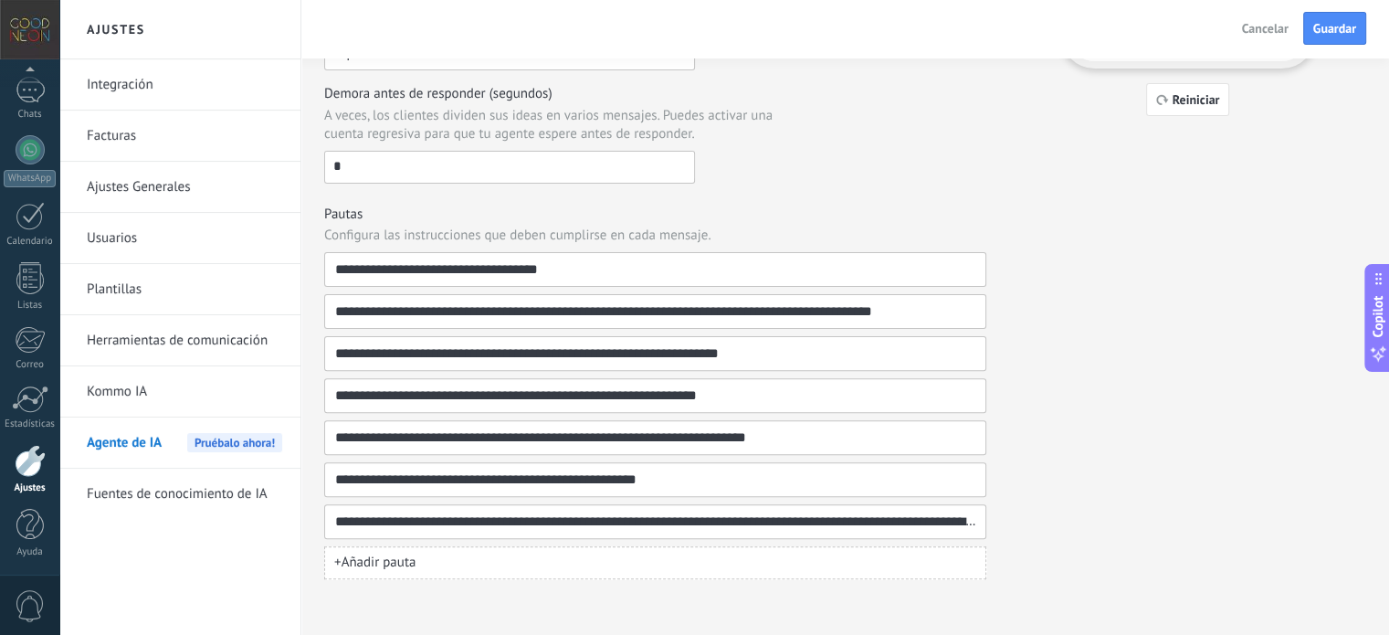
type textarea "**********"
click at [408, 558] on span "+ Añadir pauta" at bounding box center [374, 563] width 81 height 18
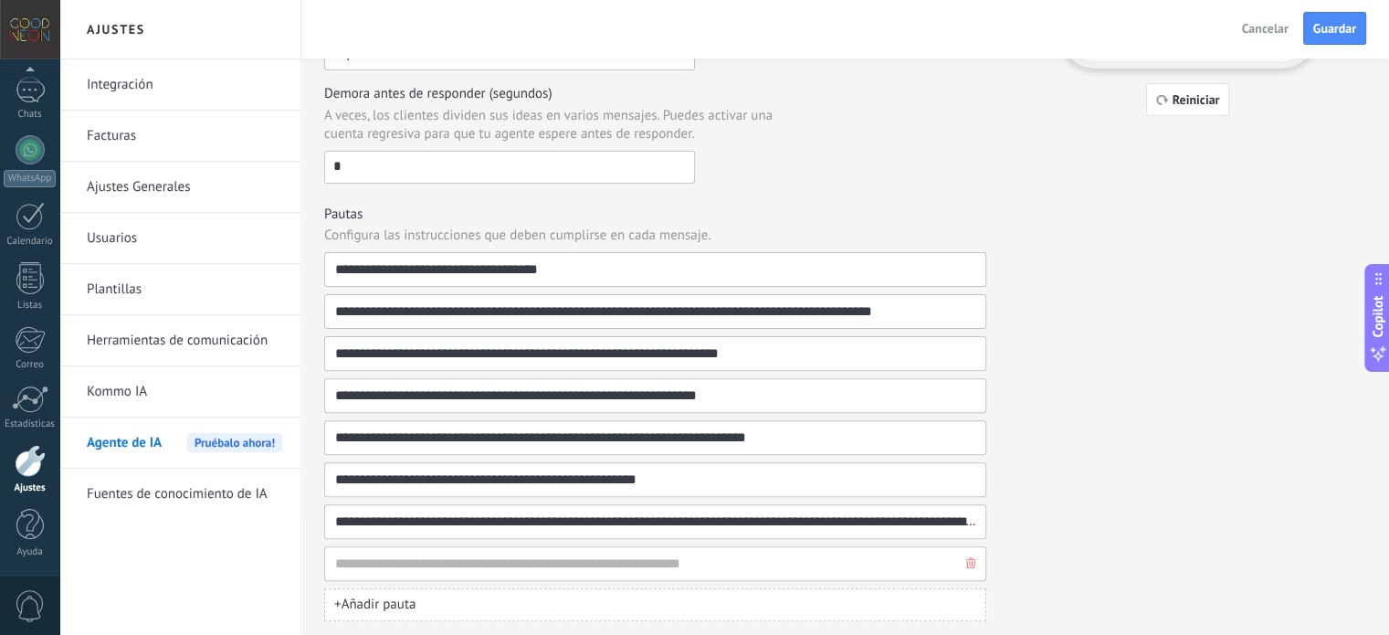
click at [970, 561] on use "button" at bounding box center [970, 562] width 9 height 11
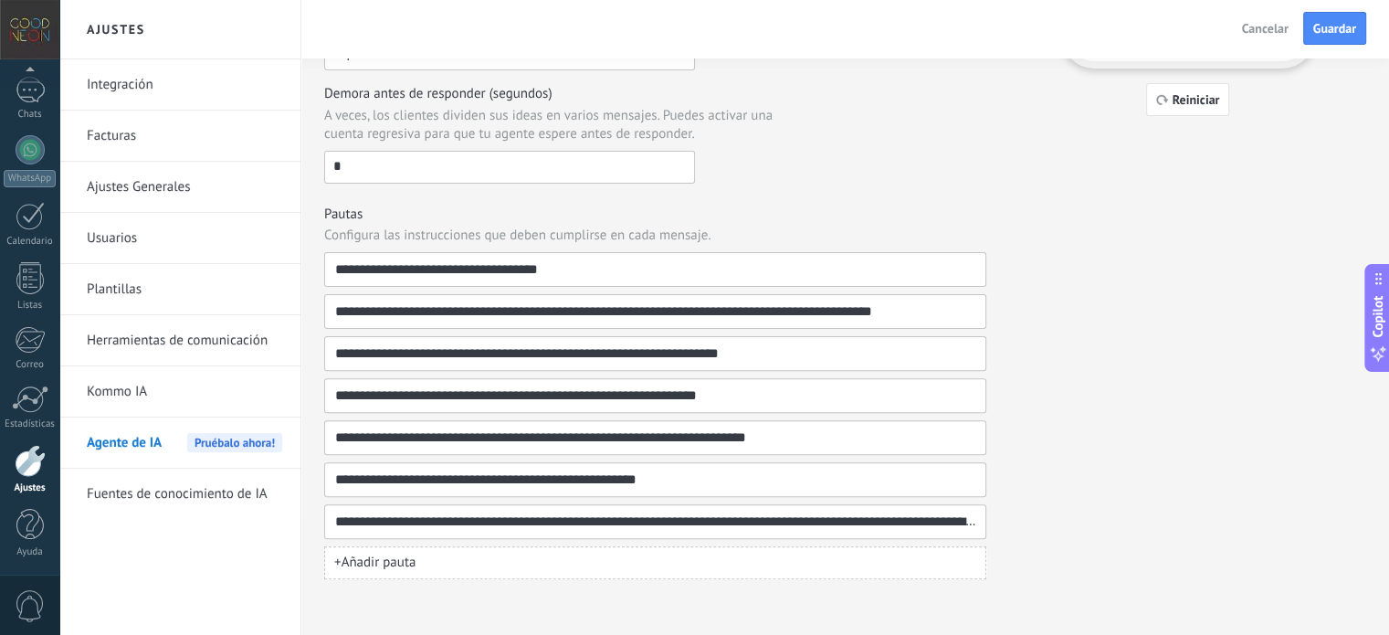
scroll to position [0, 0]
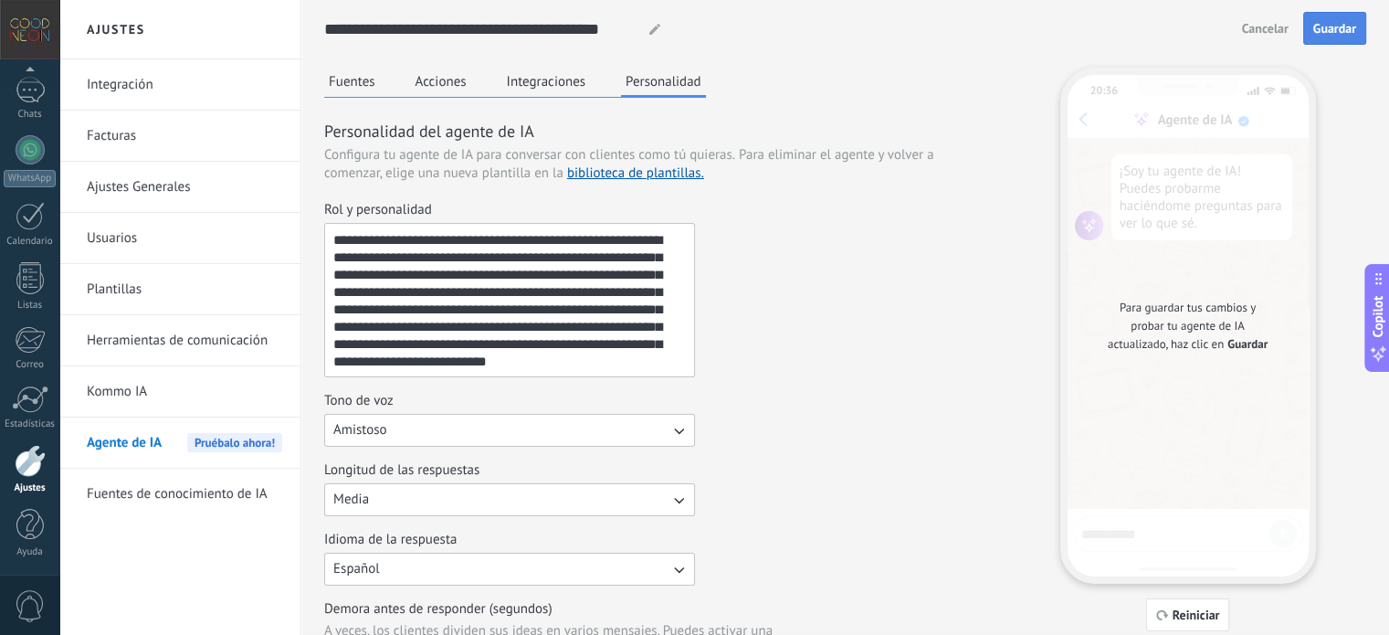
click at [1313, 28] on span "Guardar" at bounding box center [1334, 28] width 43 height 13
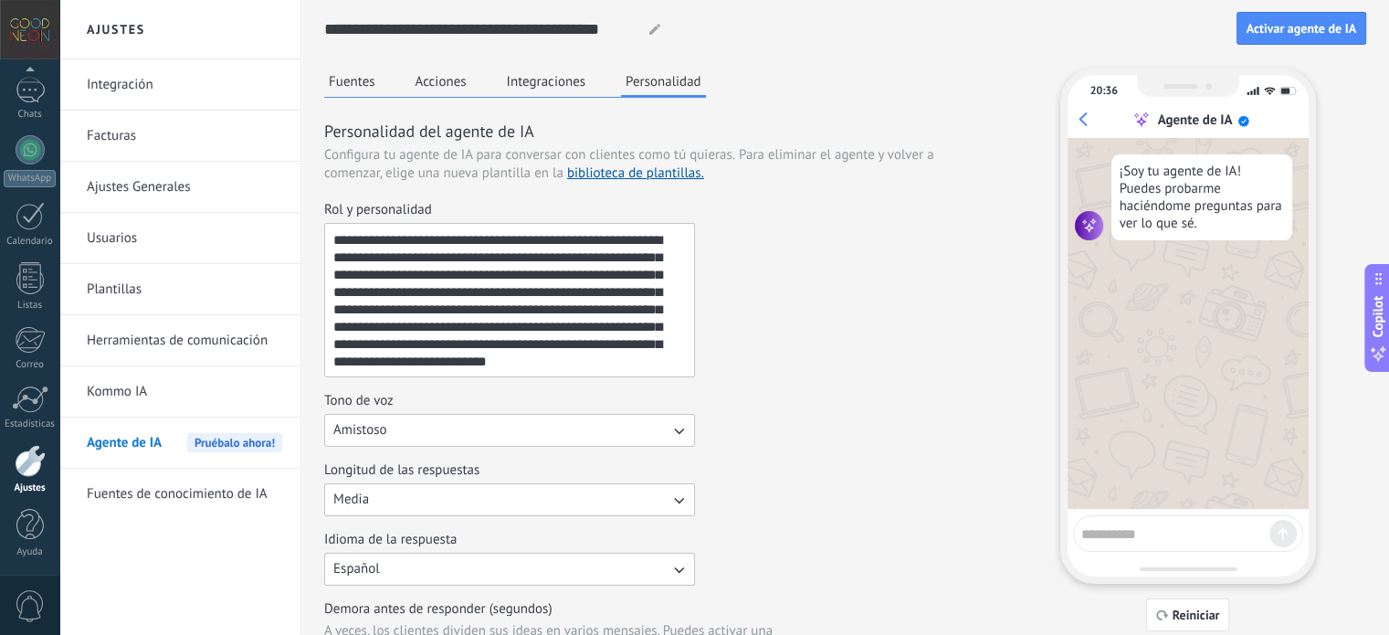
click at [1145, 537] on textarea at bounding box center [1175, 531] width 188 height 23
type textarea "****"
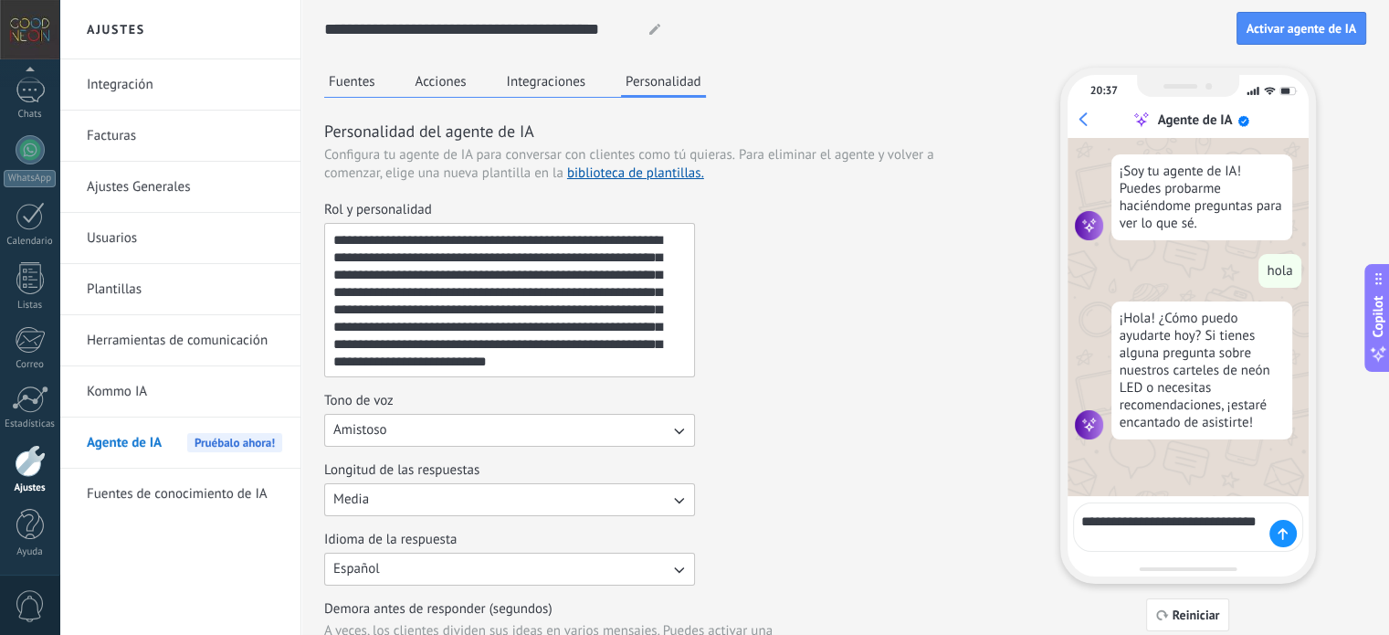
type textarea "**********"
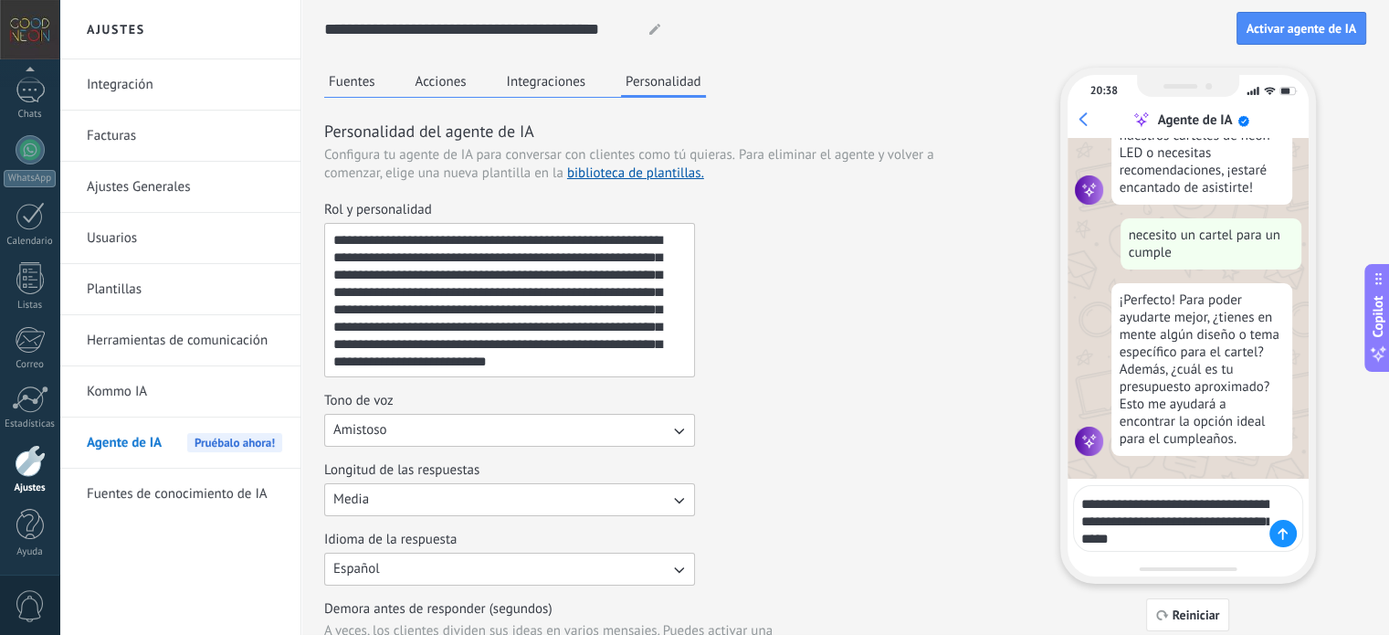
scroll to position [256, 0]
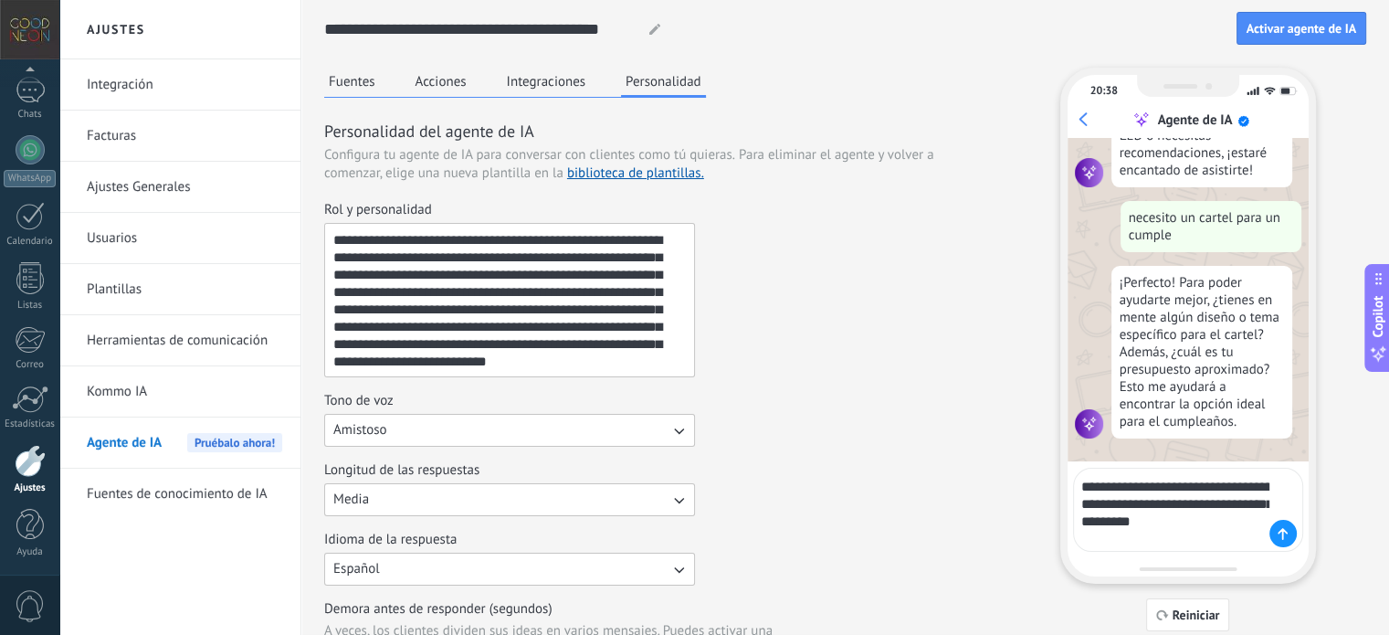
type textarea "**********"
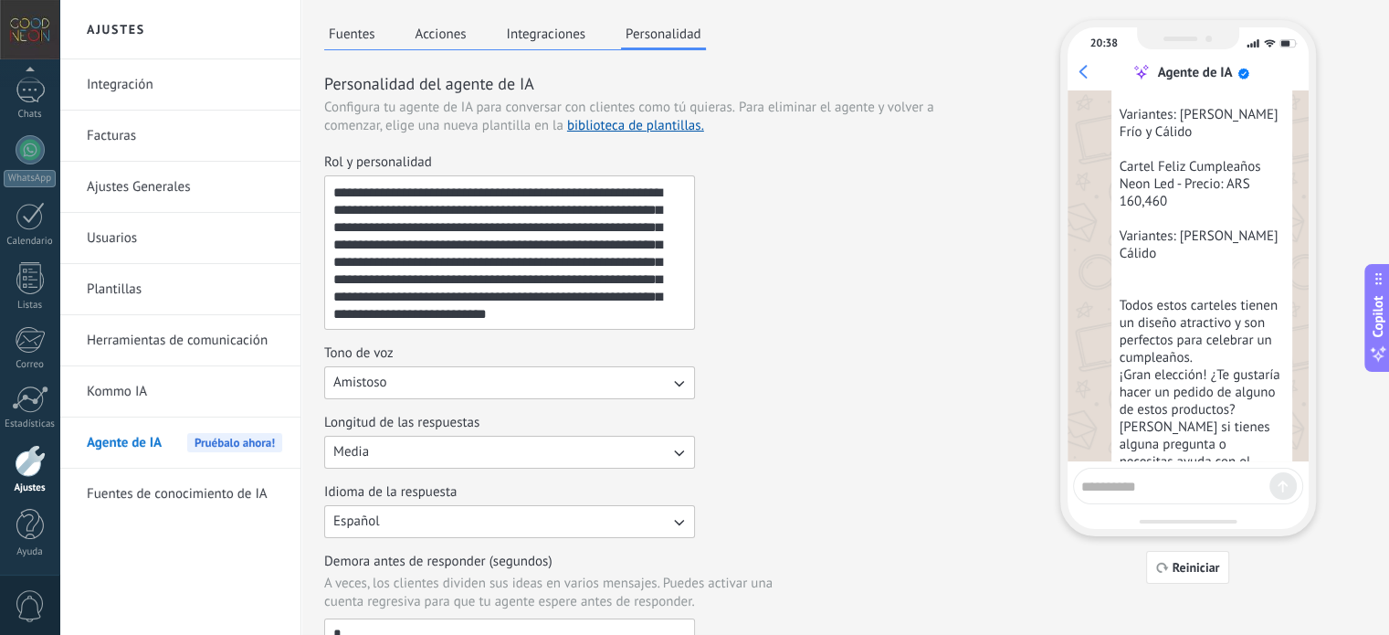
scroll to position [0, 0]
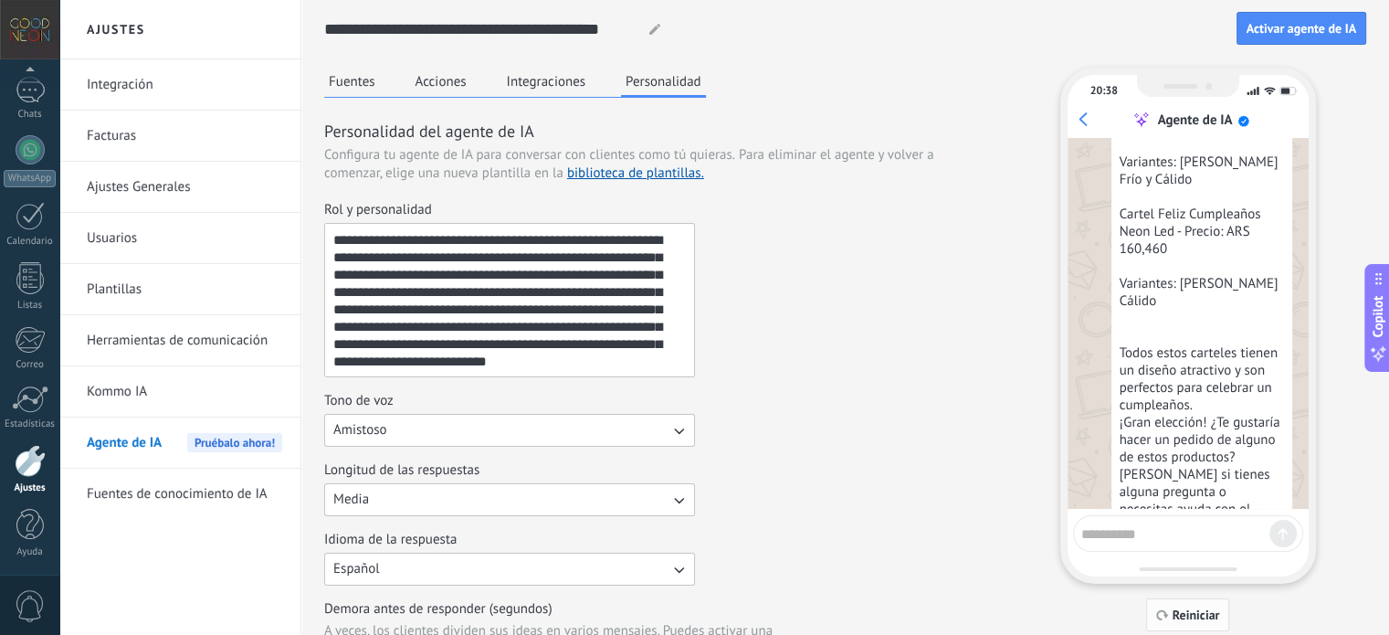
click at [1194, 608] on span "Reiniciar" at bounding box center [1196, 614] width 47 height 13
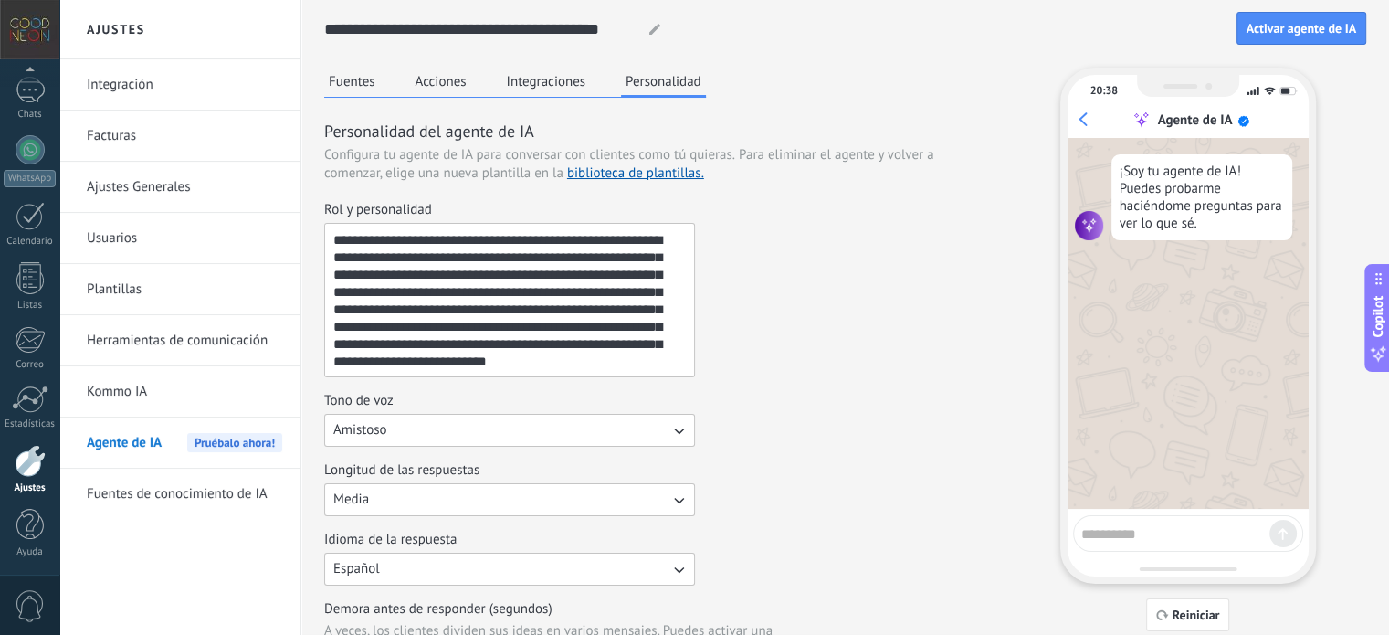
click at [174, 486] on link "Fuentes de conocimiento de IA" at bounding box center [184, 494] width 195 height 51
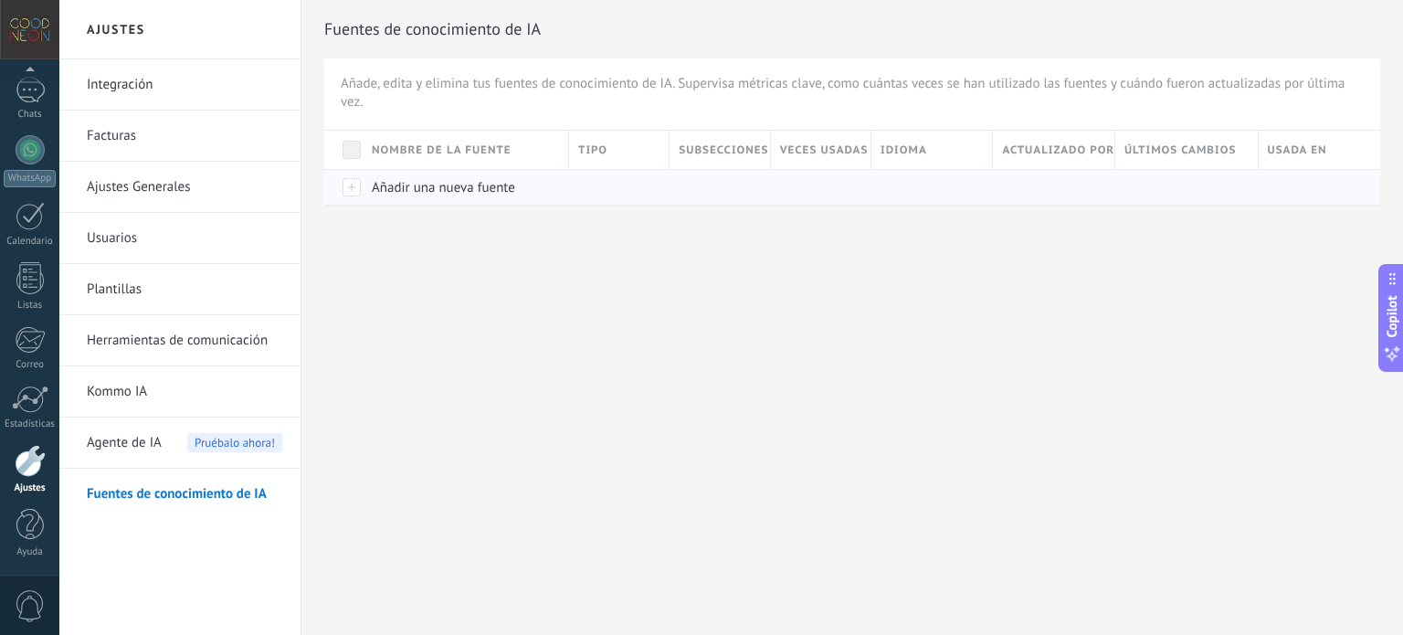
click at [369, 189] on div "Añadir una nueva fuente" at bounding box center [461, 187] width 197 height 35
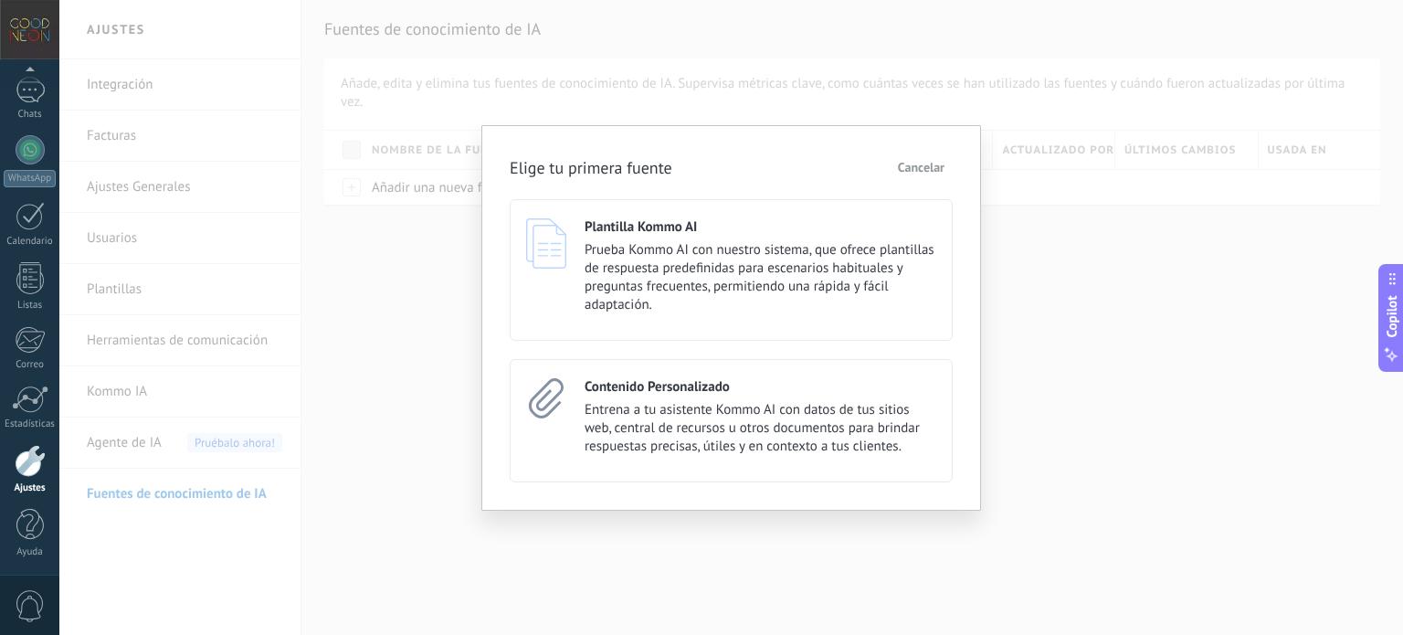
click at [424, 331] on div "Elige tu primera fuente Cancelar Plantilla Kommo AI Prueba Kommo AI con nuestro…" at bounding box center [731, 317] width 1344 height 635
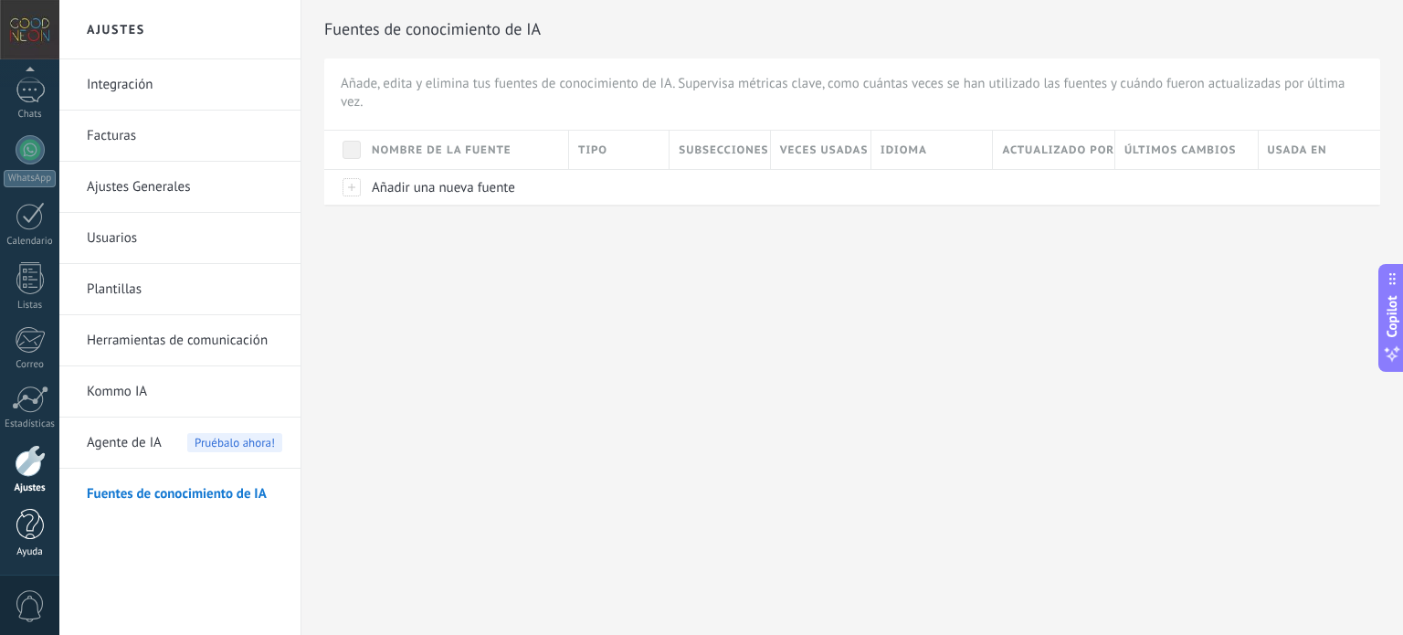
click at [14, 514] on link "Ayuda" at bounding box center [29, 533] width 59 height 49
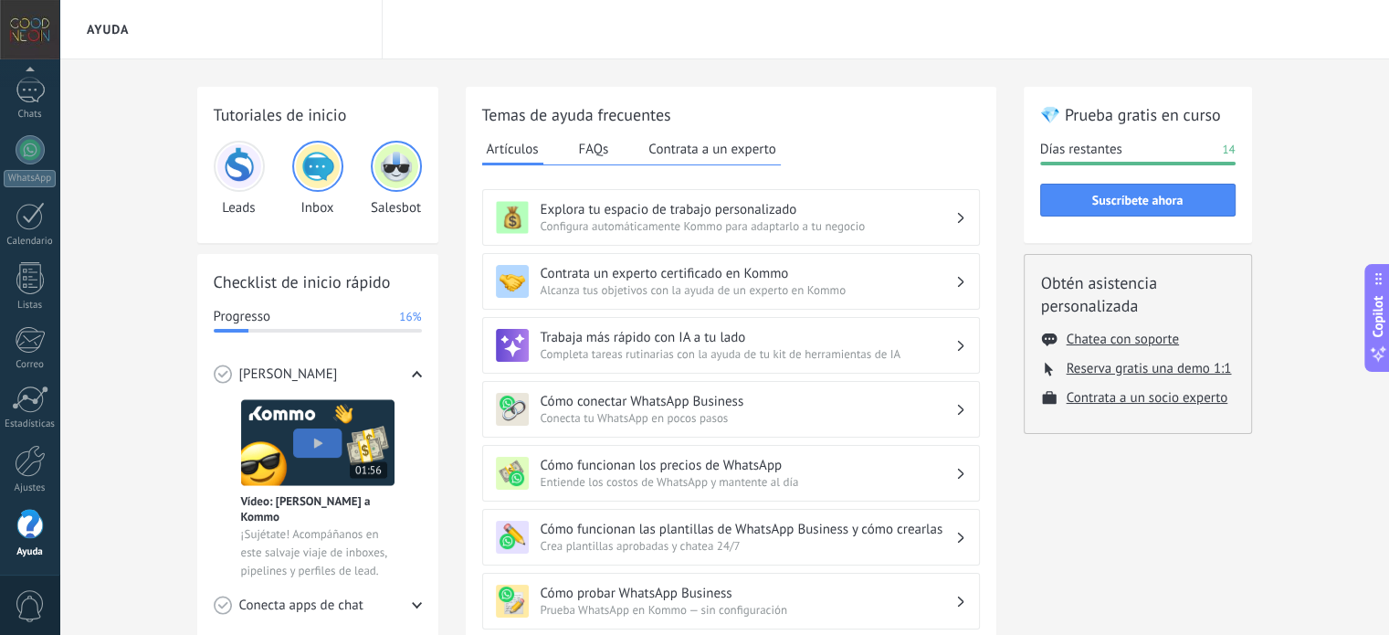
click at [587, 142] on button "FAQs" at bounding box center [594, 148] width 39 height 27
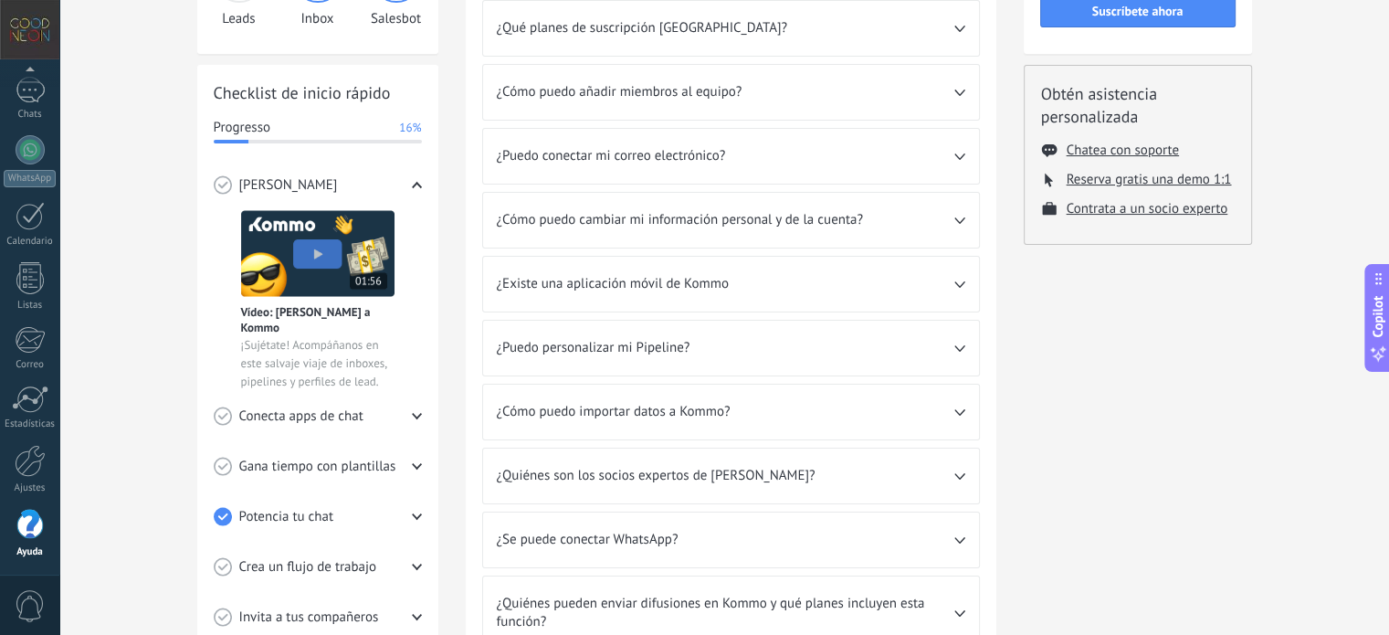
scroll to position [213, 0]
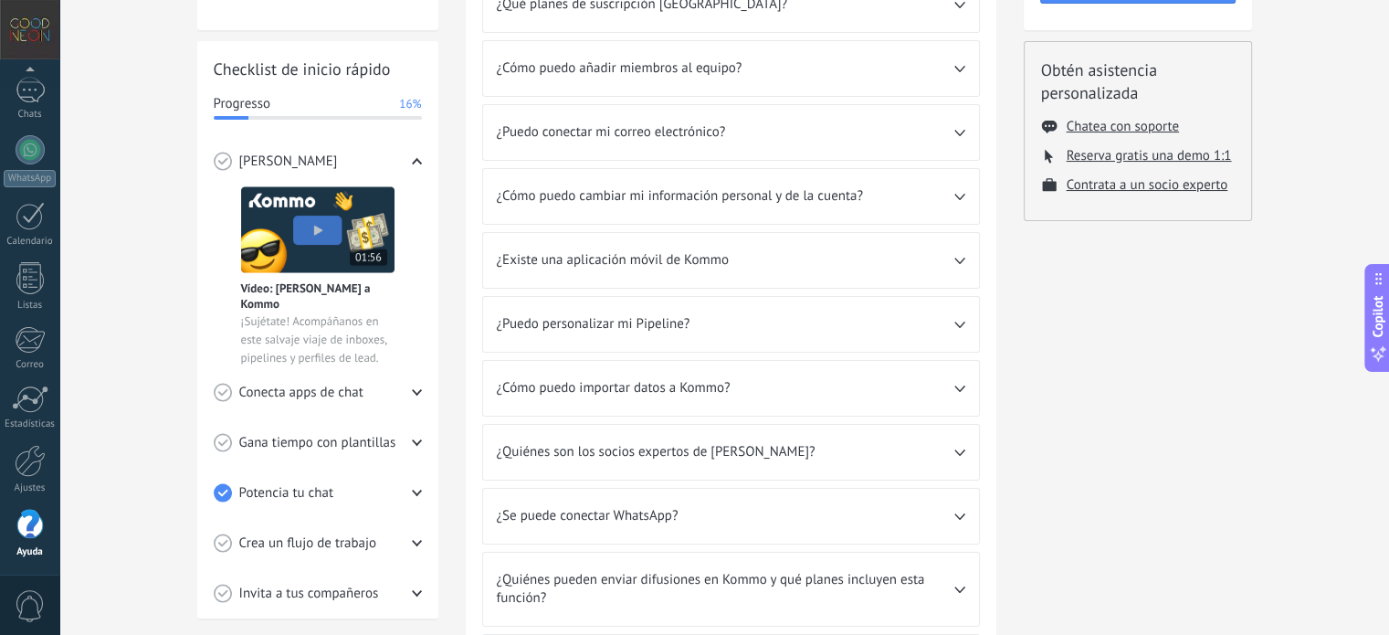
click at [684, 266] on span "¿Existe una aplicación móvil de Kommo" at bounding box center [726, 260] width 458 height 18
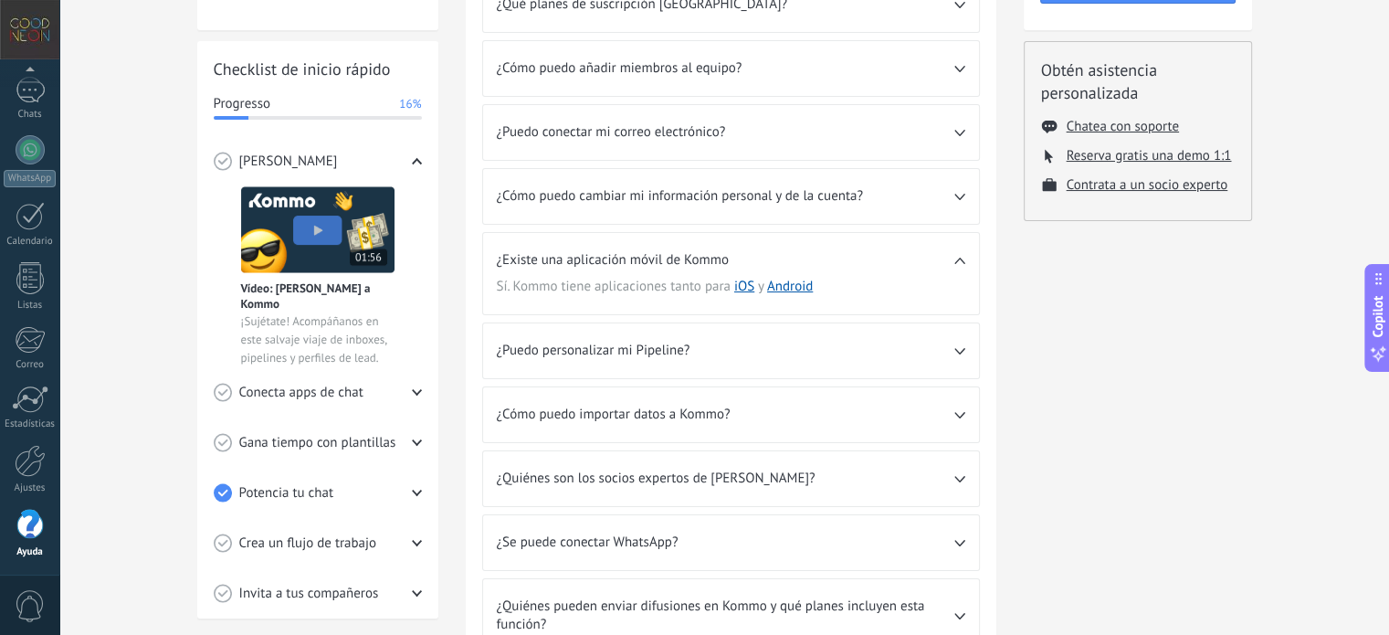
click at [802, 542] on span "¿Se puede conectar WhatsApp?" at bounding box center [726, 542] width 458 height 18
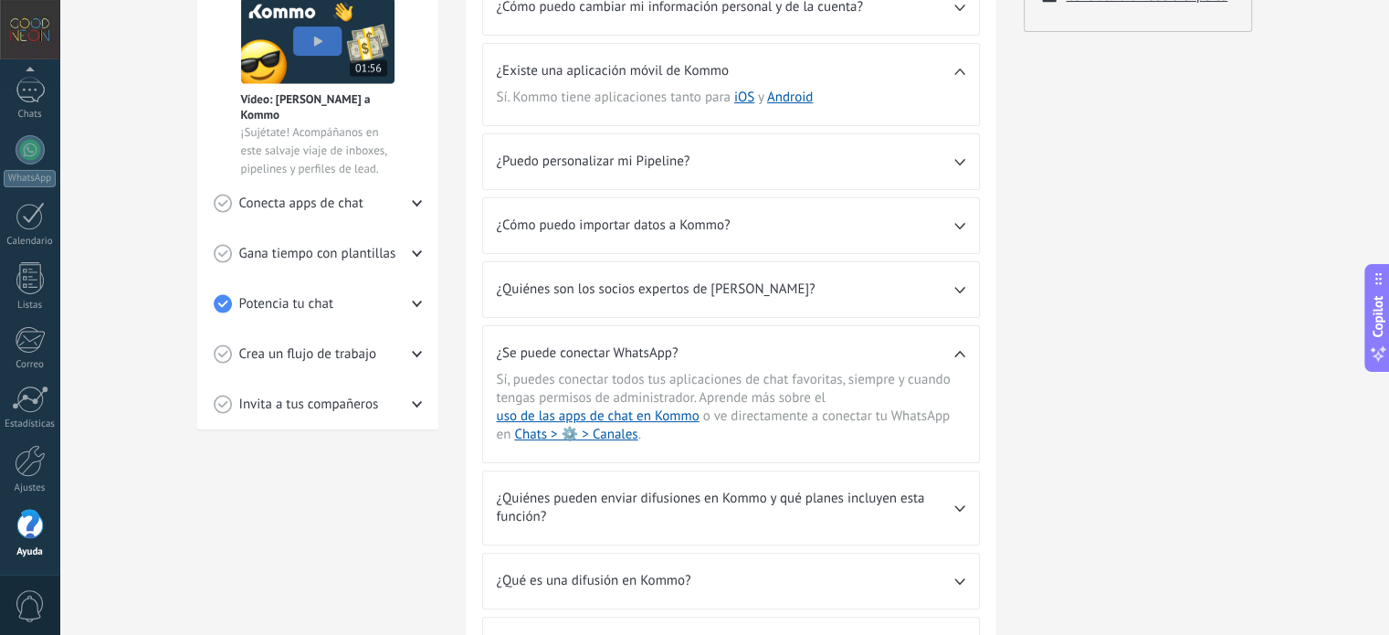
scroll to position [426, 0]
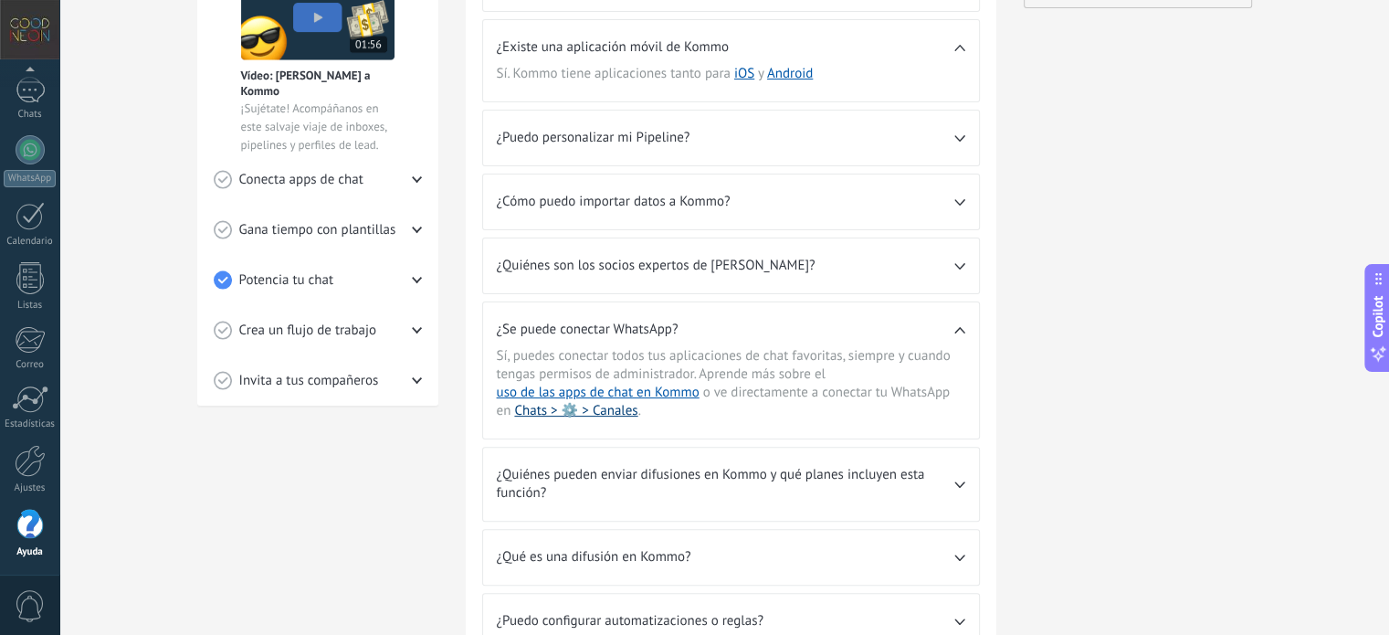
click at [599, 411] on link "Chats > ⚙️ > Canales" at bounding box center [575, 410] width 123 height 17
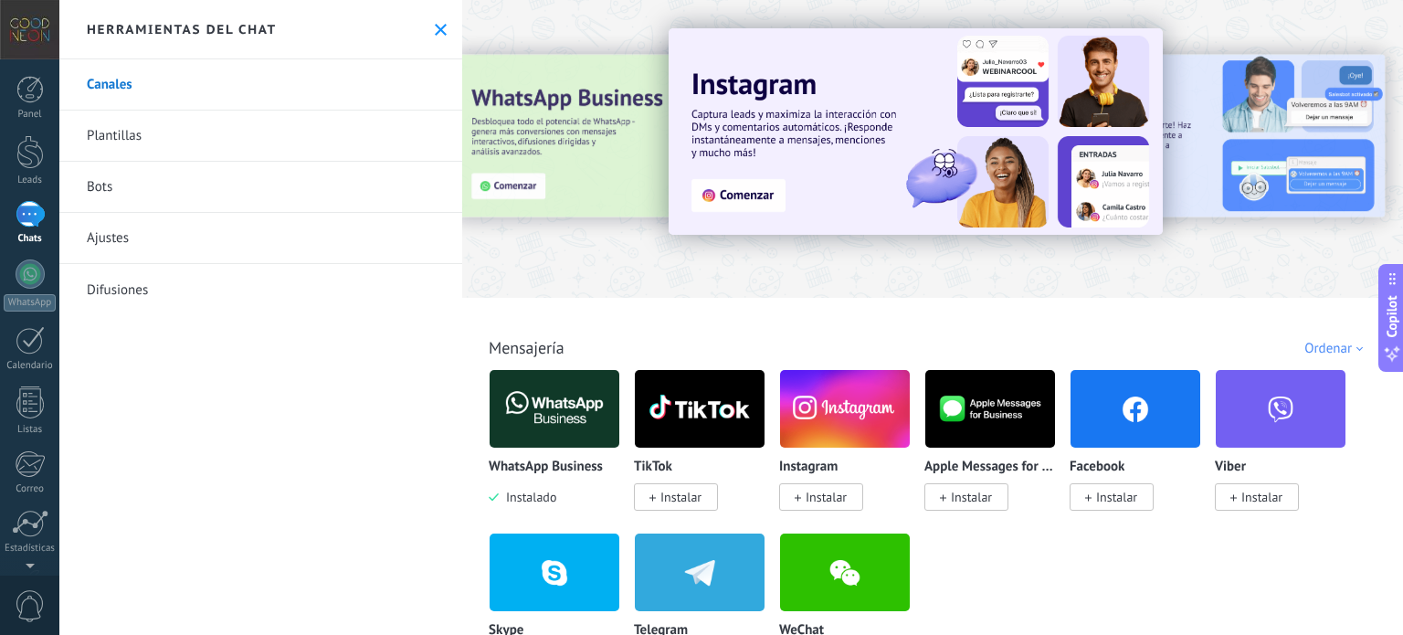
click at [566, 156] on div at bounding box center [485, 148] width 400 height 164
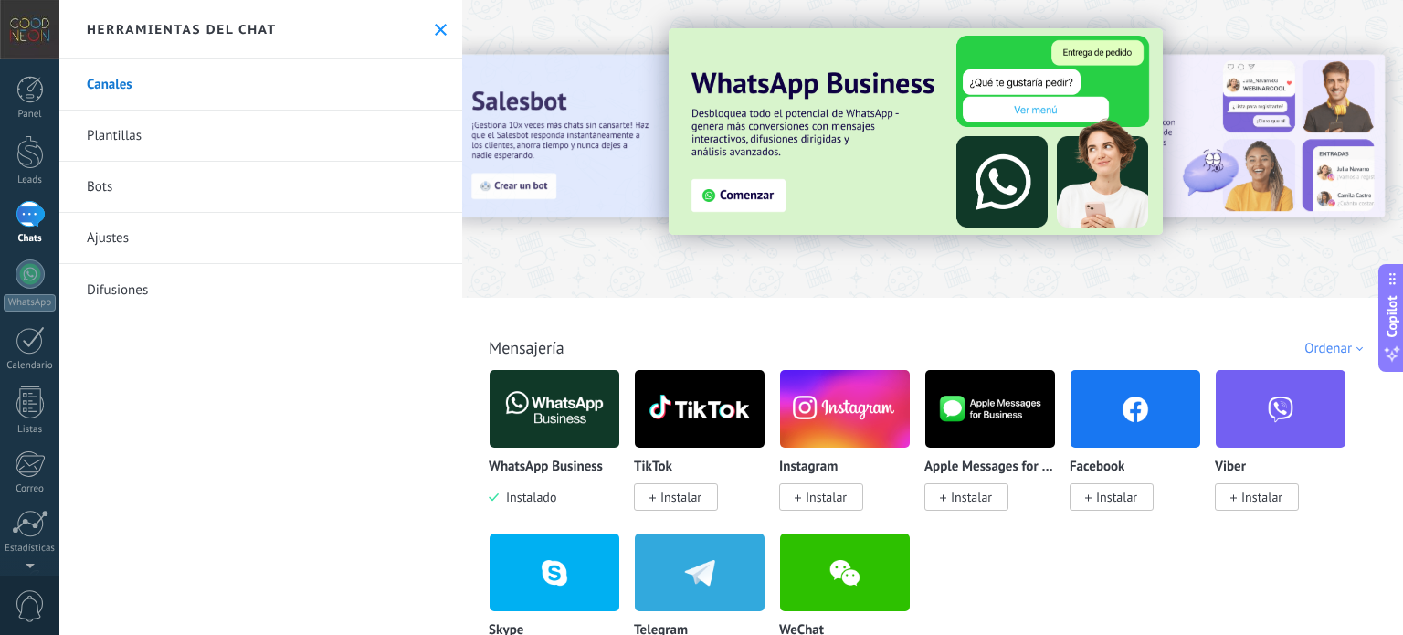
click at [728, 185] on img at bounding box center [916, 131] width 494 height 206
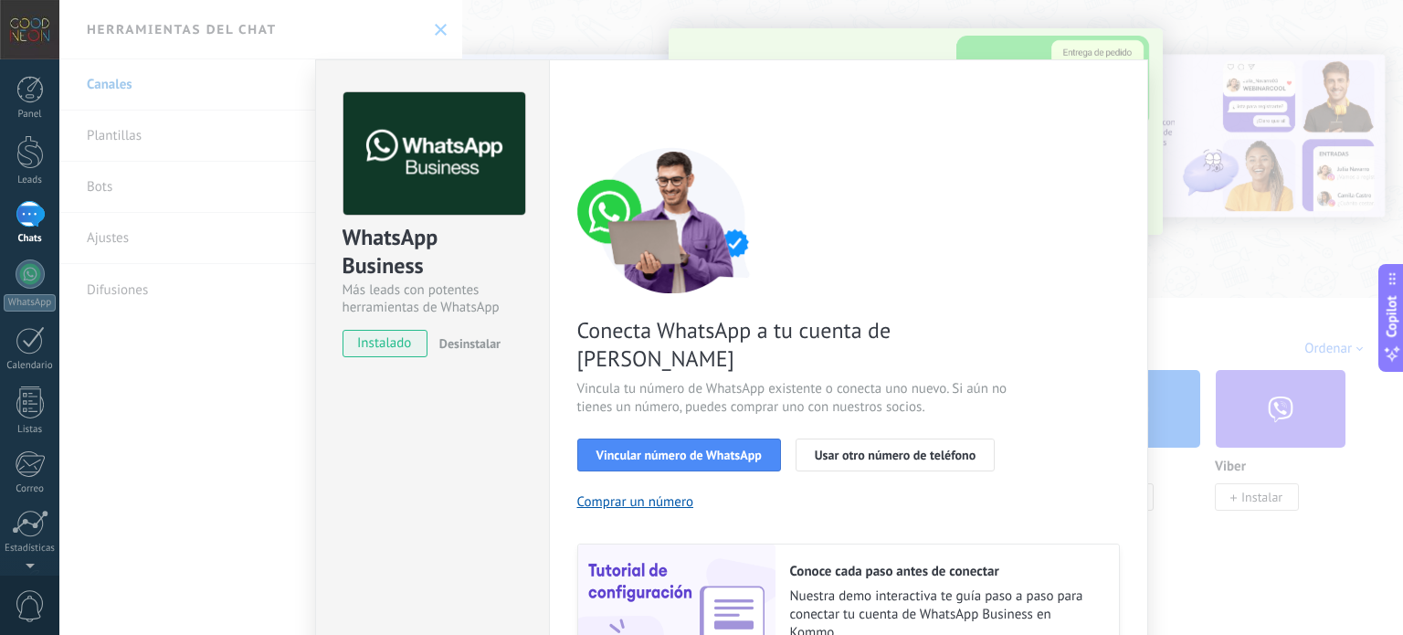
scroll to position [175, 0]
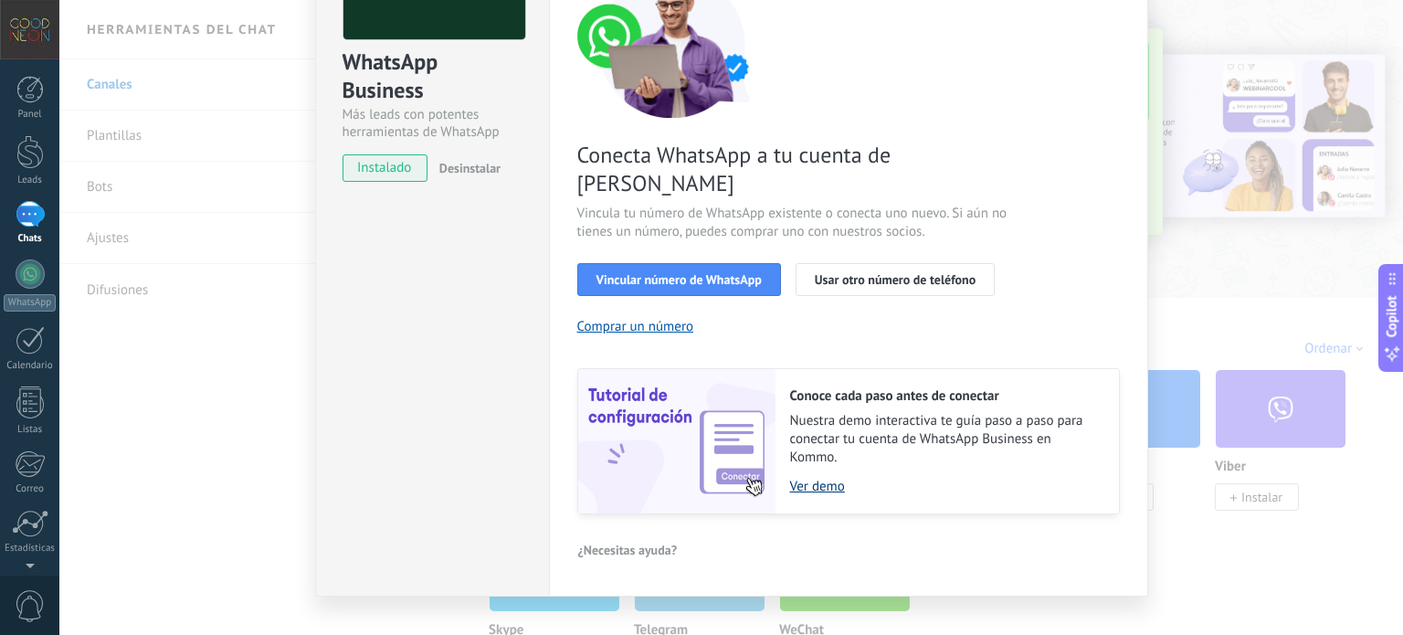
click at [807, 478] on link "Ver demo" at bounding box center [945, 486] width 311 height 17
click at [704, 269] on div "Conecta WhatsApp a tu cuenta de Kommo Vincula tu número de WhatsApp existente o…" at bounding box center [848, 243] width 543 height 543
click at [704, 263] on button "Vincular número de WhatsApp" at bounding box center [679, 279] width 204 height 33
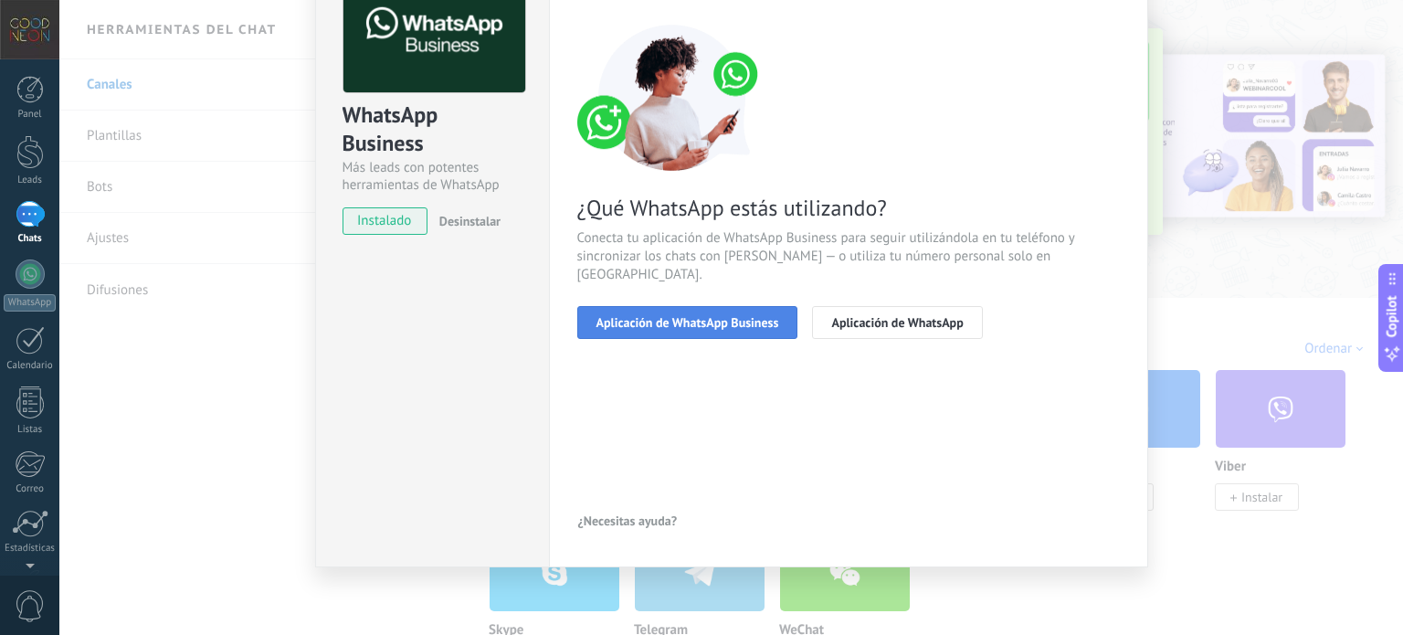
click at [697, 316] on span "Aplicación de WhatsApp Business" at bounding box center [687, 322] width 183 height 13
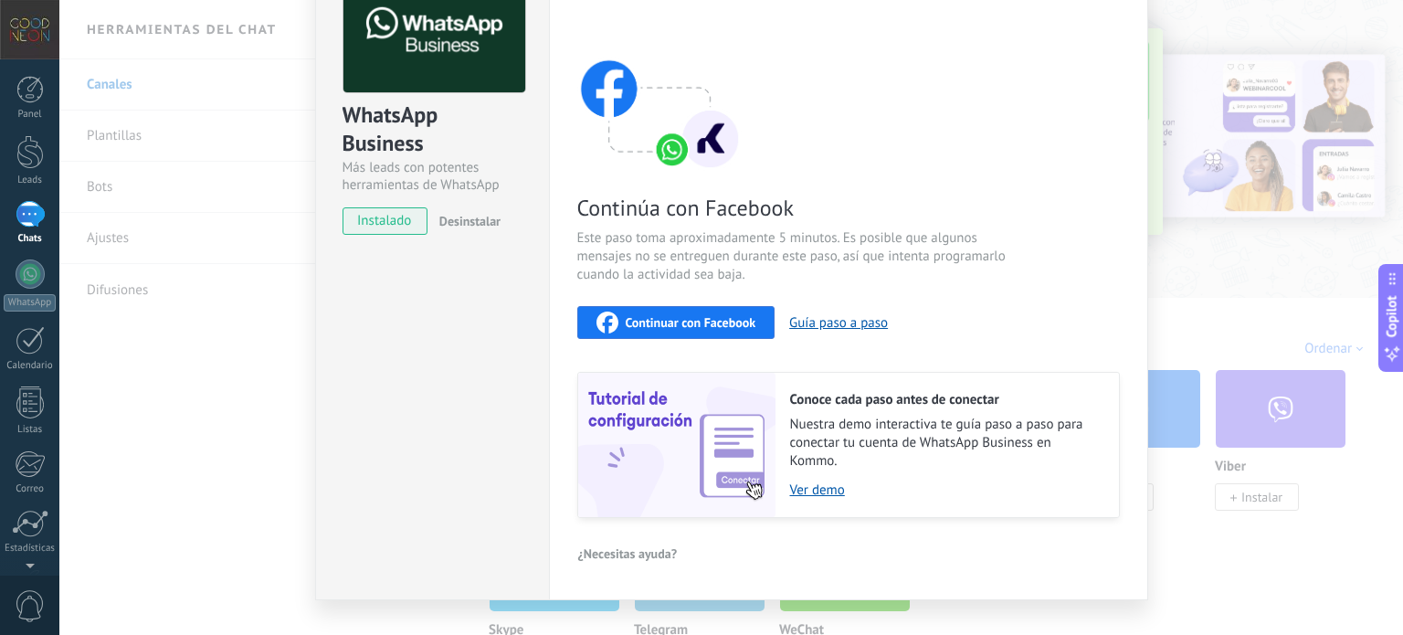
click at [684, 324] on span "Continuar con Facebook" at bounding box center [691, 322] width 131 height 13
